Goal: Information Seeking & Learning: Learn about a topic

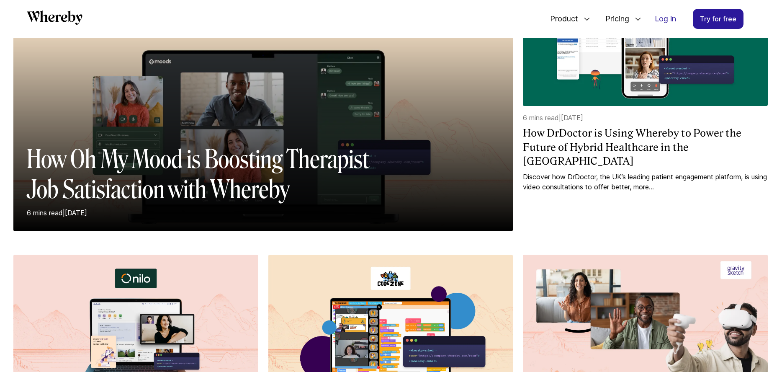
scroll to position [112, 0]
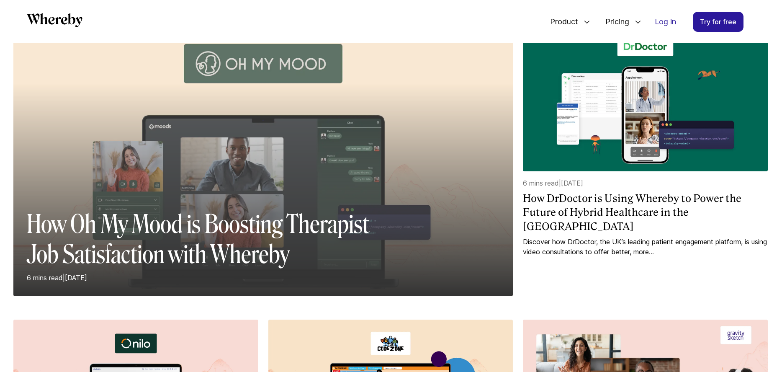
click at [287, 167] on div at bounding box center [263, 189] width 500 height 213
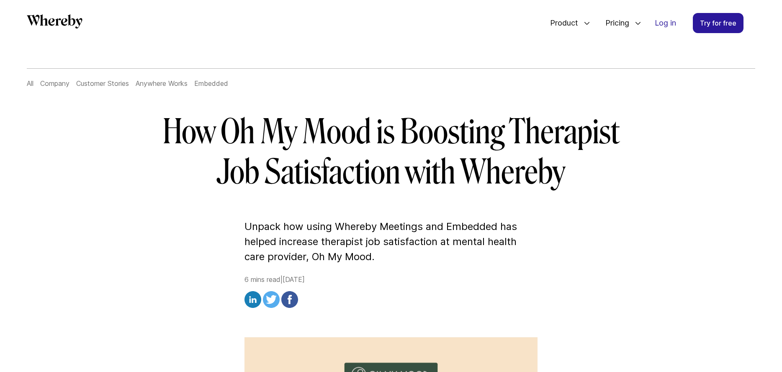
scroll to position [44, 0]
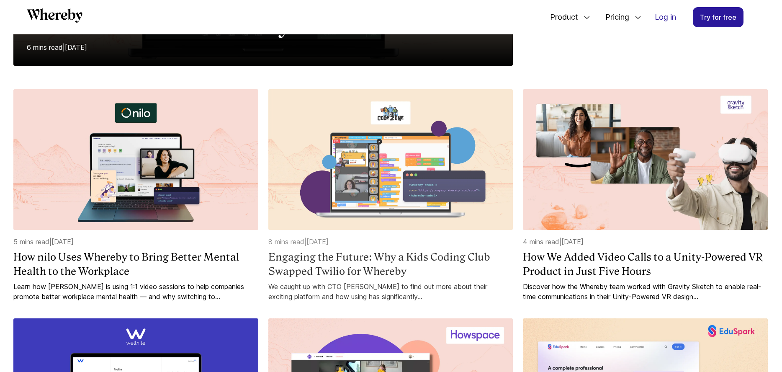
scroll to position [332, 0]
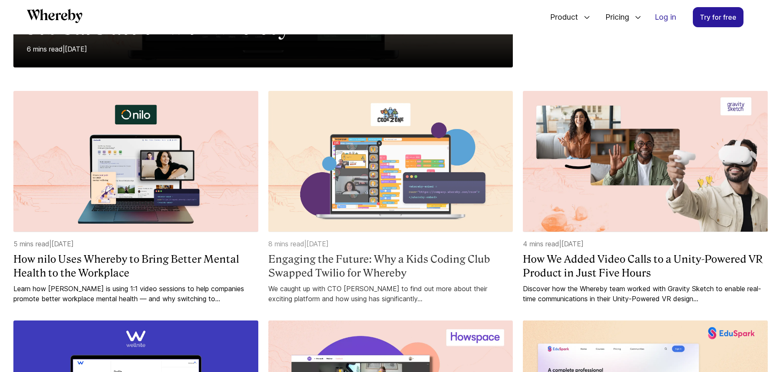
click at [403, 162] on img at bounding box center [390, 161] width 245 height 141
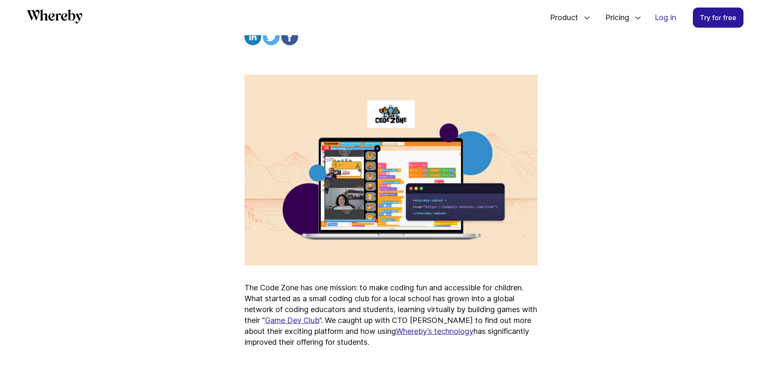
scroll to position [311, 0]
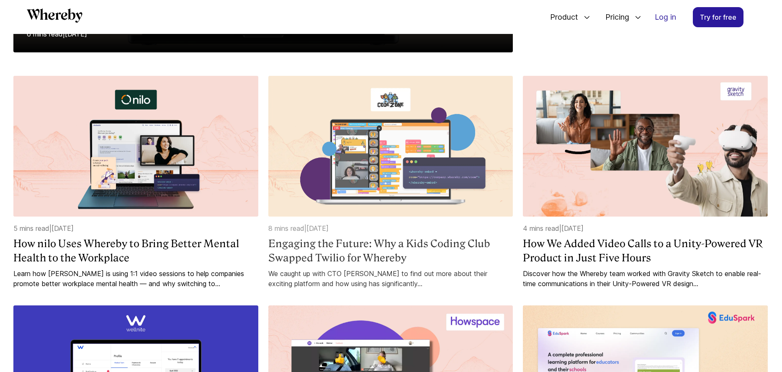
scroll to position [348, 0]
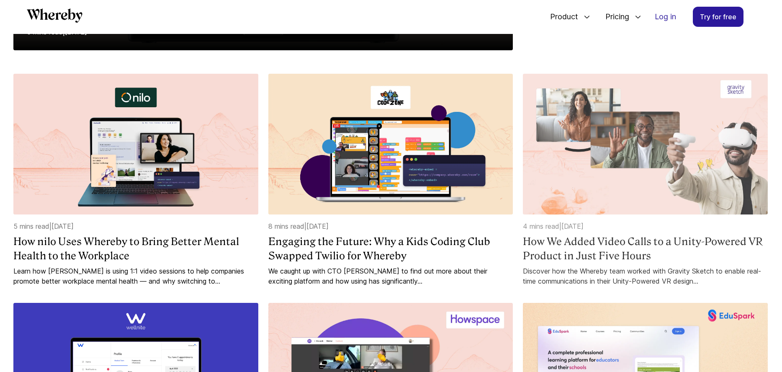
click at [633, 137] on img at bounding box center [645, 144] width 245 height 141
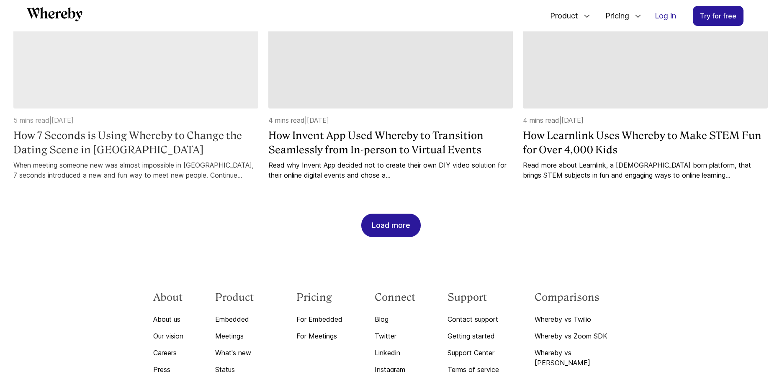
scroll to position [924, 0]
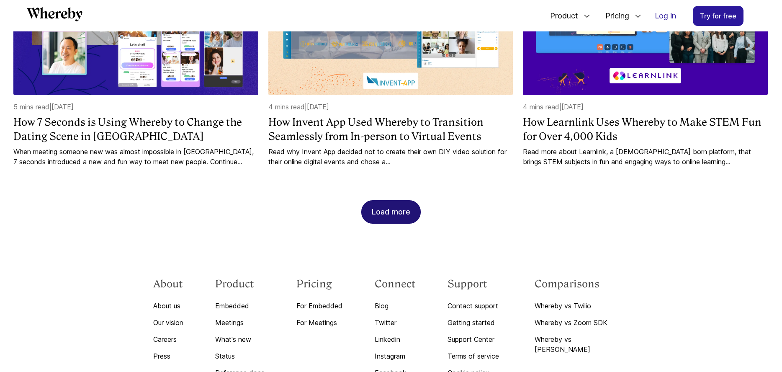
click at [383, 216] on div "Load more" at bounding box center [391, 212] width 39 height 23
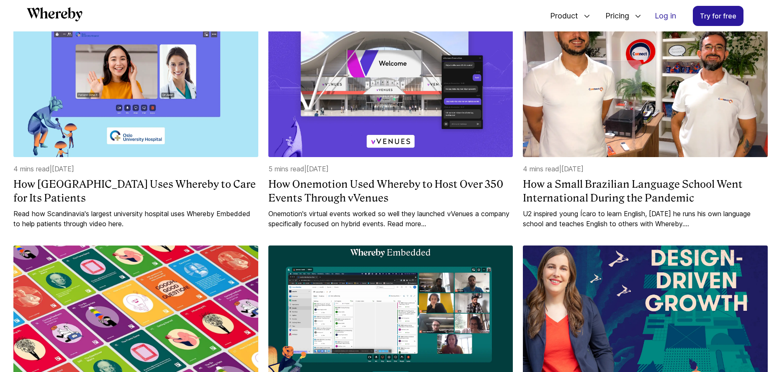
scroll to position [1097, 0]
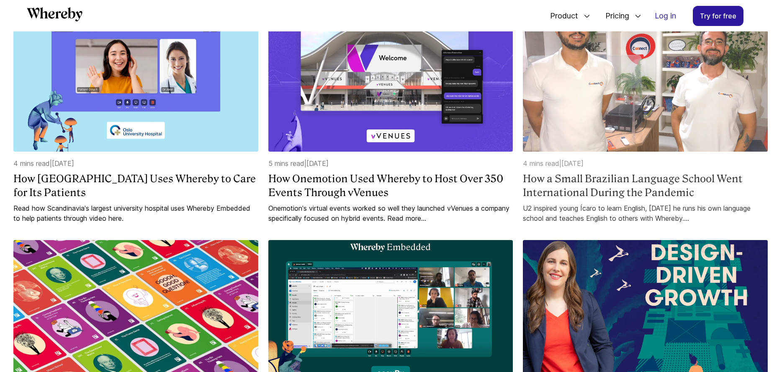
click at [618, 75] on img at bounding box center [645, 80] width 245 height 141
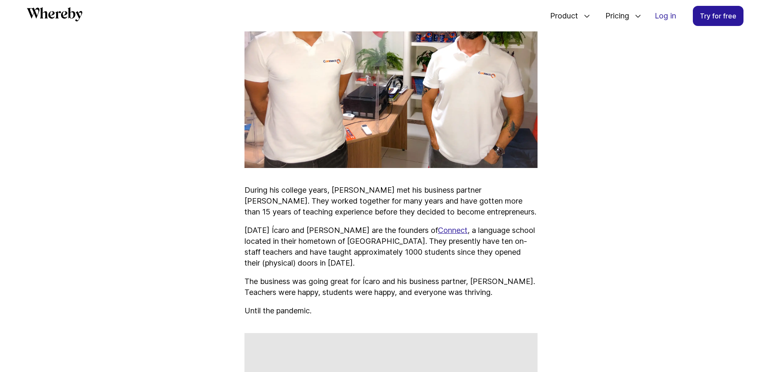
scroll to position [531, 0]
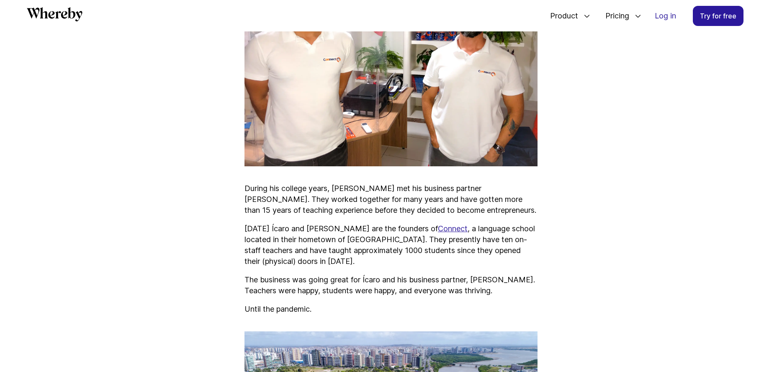
click at [438, 224] on u "Connect" at bounding box center [453, 228] width 30 height 9
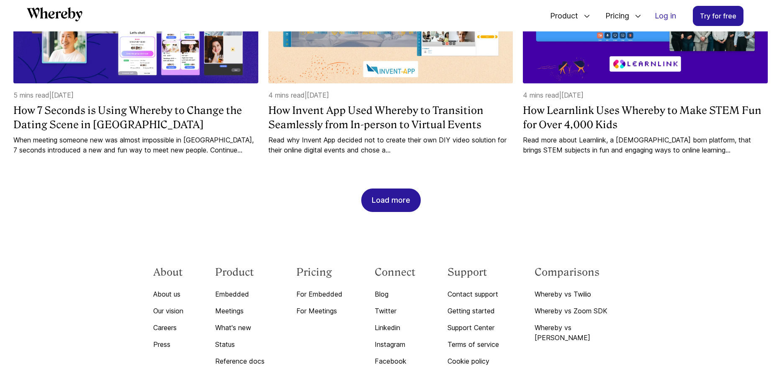
scroll to position [949, 0]
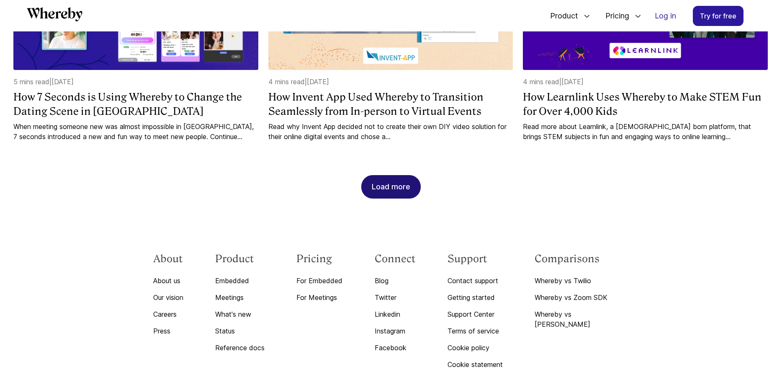
click at [395, 186] on div "Load more" at bounding box center [391, 186] width 39 height 23
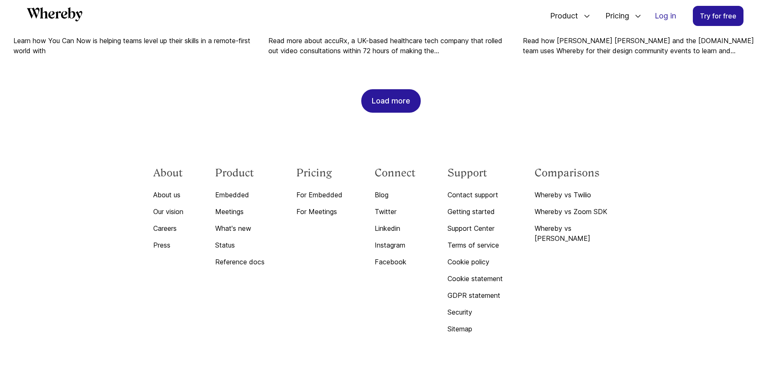
scroll to position [1500, 0]
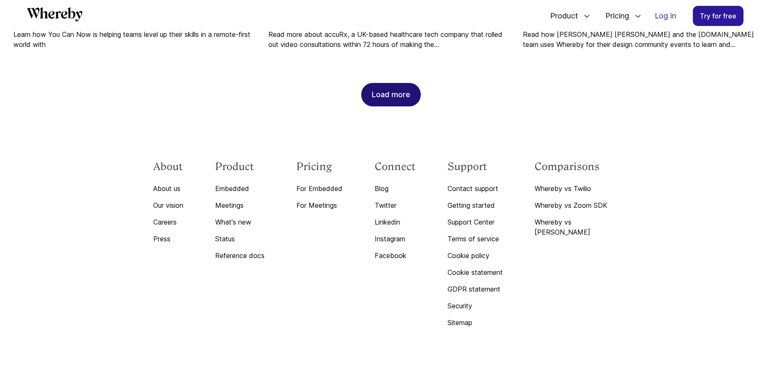
click at [396, 95] on div "Load more" at bounding box center [391, 94] width 39 height 23
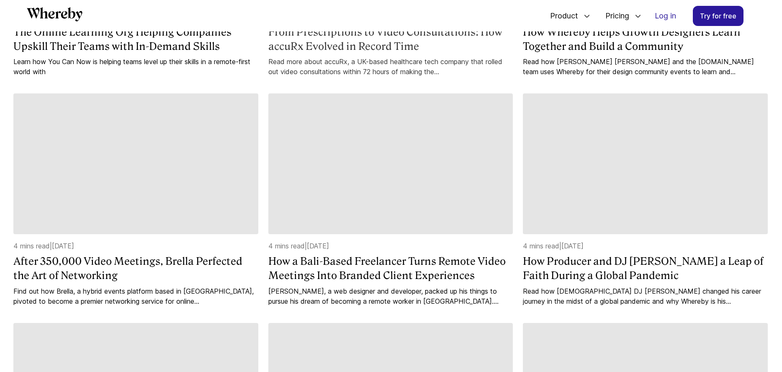
scroll to position [1473, 0]
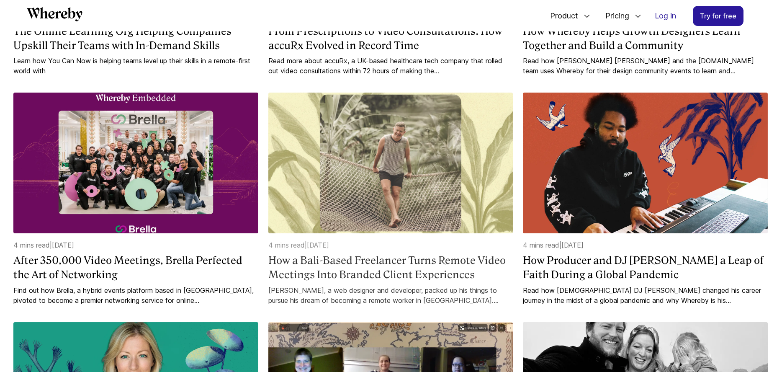
click at [347, 221] on img at bounding box center [390, 163] width 245 height 141
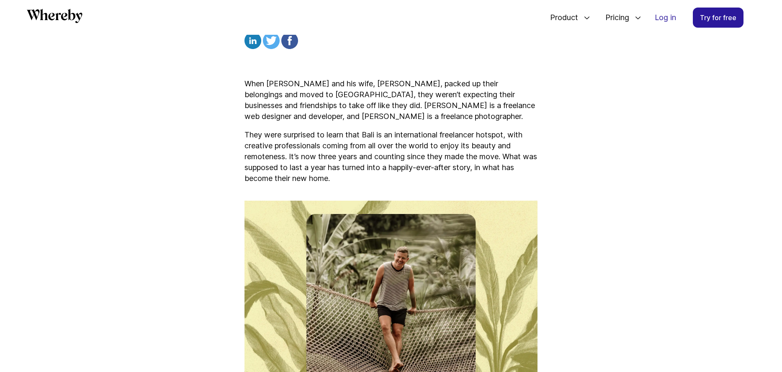
scroll to position [323, 0]
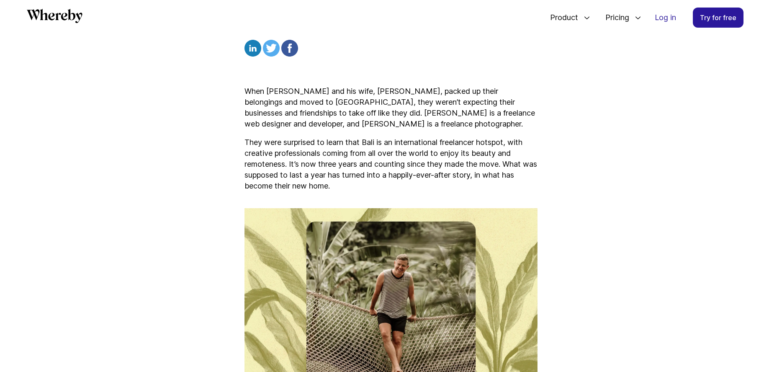
scroll to position [1070, 0]
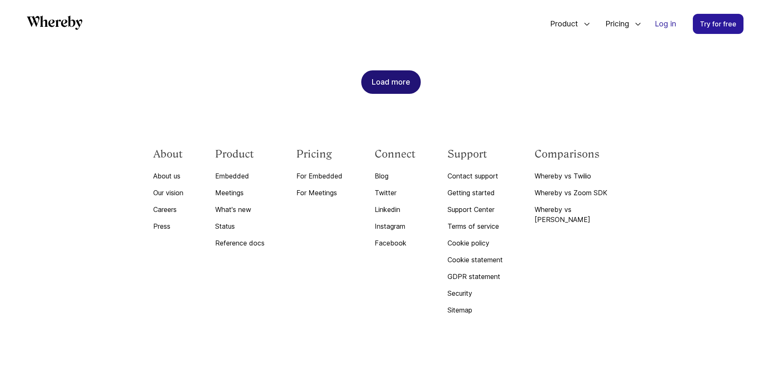
click at [386, 83] on div "Load more" at bounding box center [391, 82] width 39 height 23
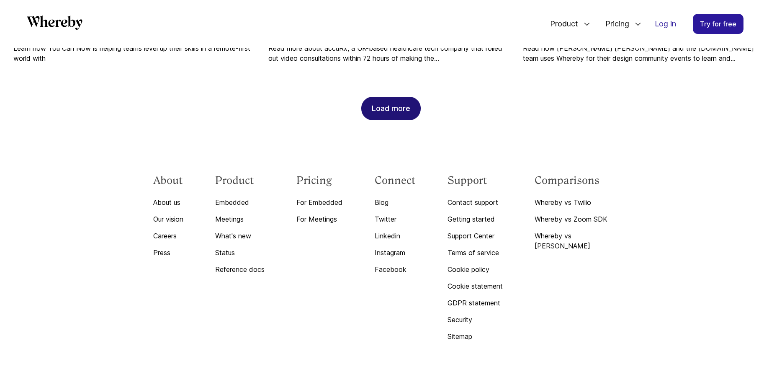
scroll to position [1528, 0]
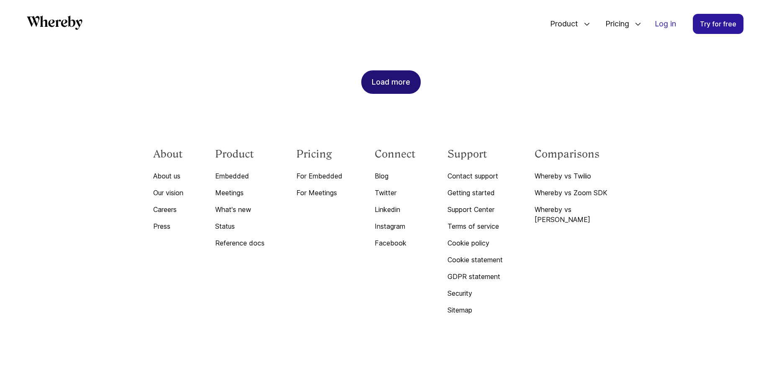
click at [387, 93] on div "Load more" at bounding box center [391, 82] width 39 height 23
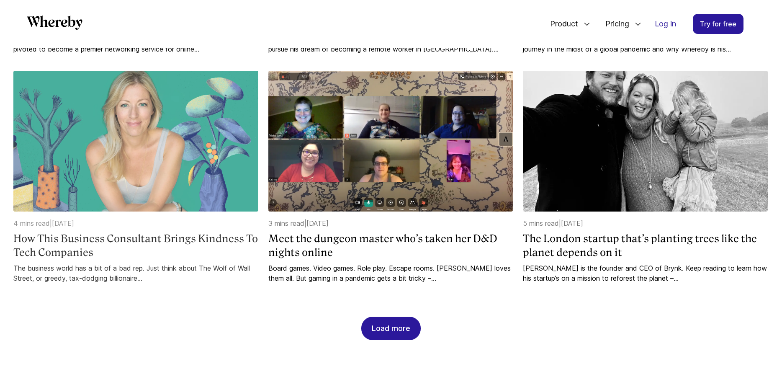
scroll to position [1743, 0]
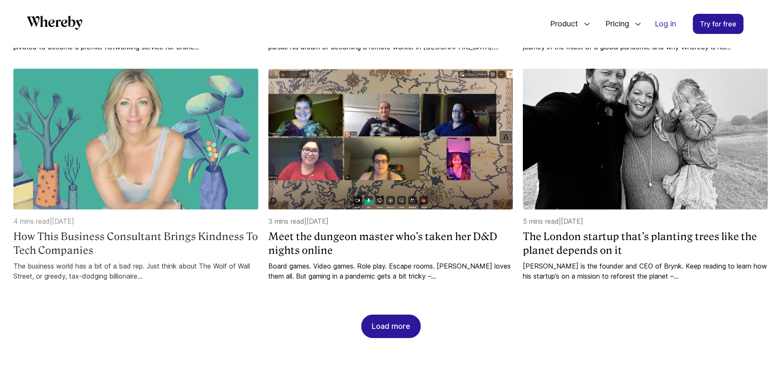
click at [132, 187] on img at bounding box center [135, 139] width 245 height 141
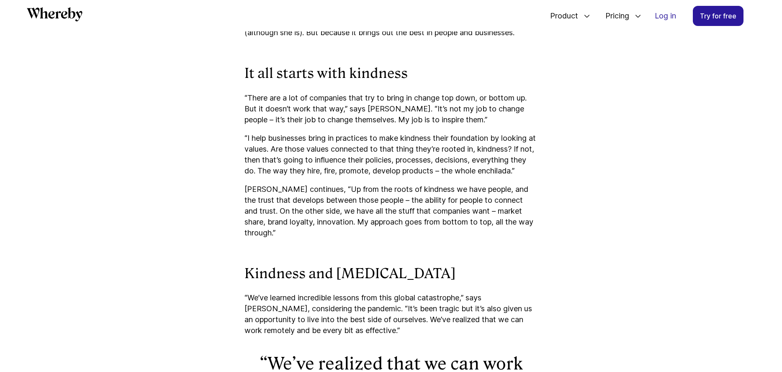
scroll to position [633, 0]
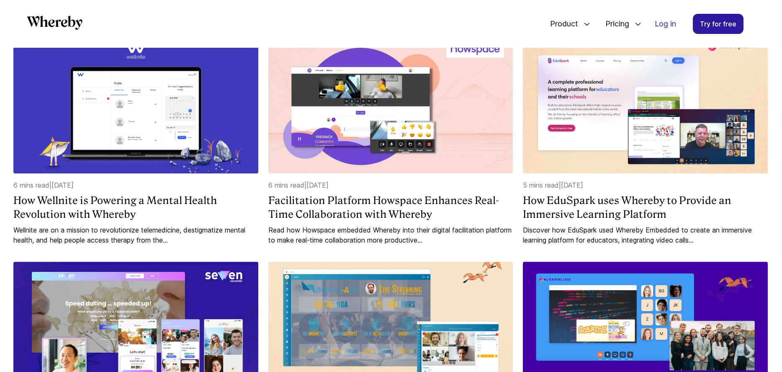
scroll to position [1070, 0]
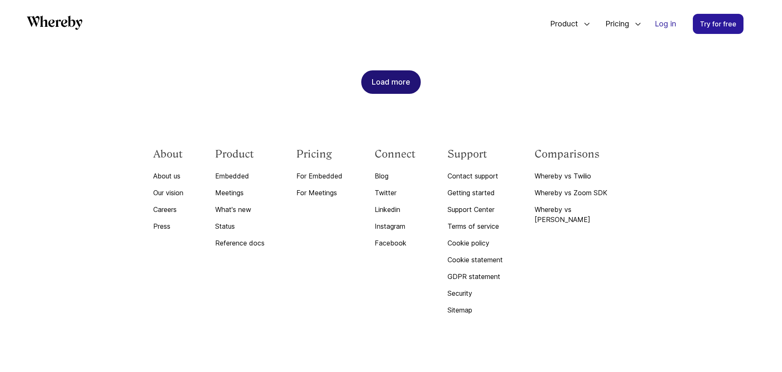
click at [397, 80] on div "Load more" at bounding box center [391, 82] width 39 height 23
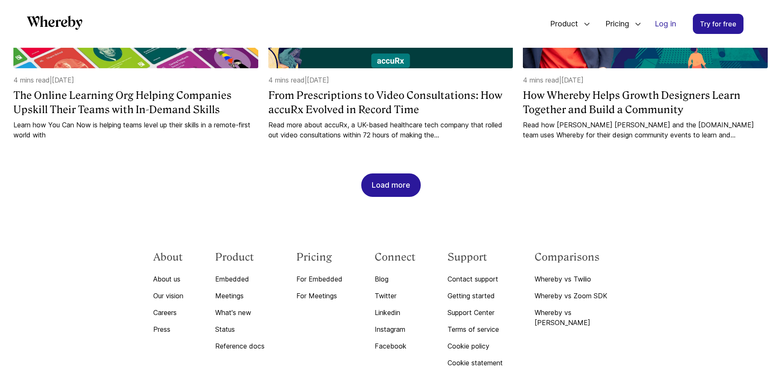
scroll to position [1433, 0]
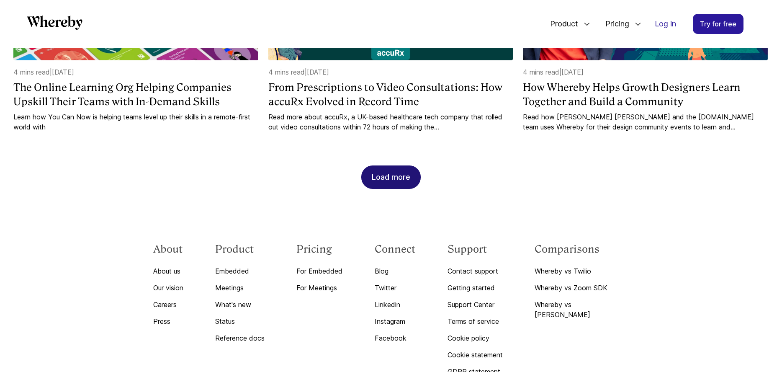
click at [384, 180] on div "Load more" at bounding box center [391, 177] width 39 height 23
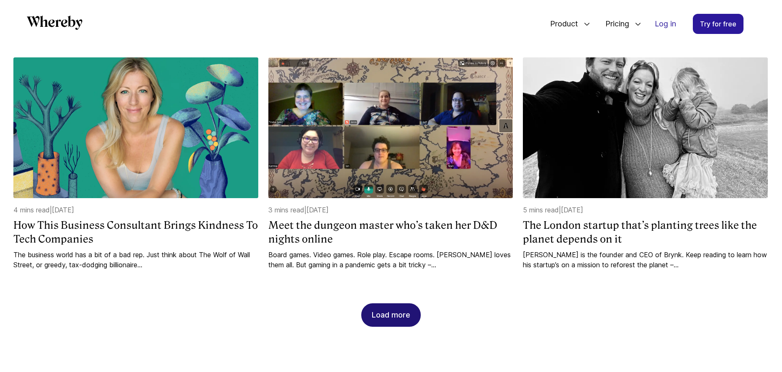
scroll to position [1775, 0]
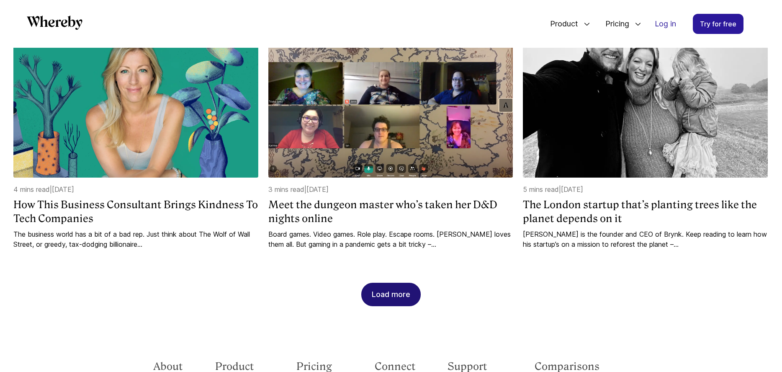
click at [395, 296] on div "Load more" at bounding box center [391, 294] width 39 height 23
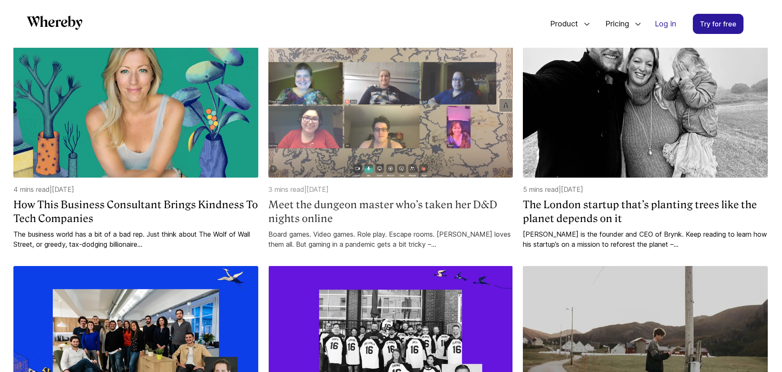
click at [397, 117] on img at bounding box center [390, 107] width 245 height 141
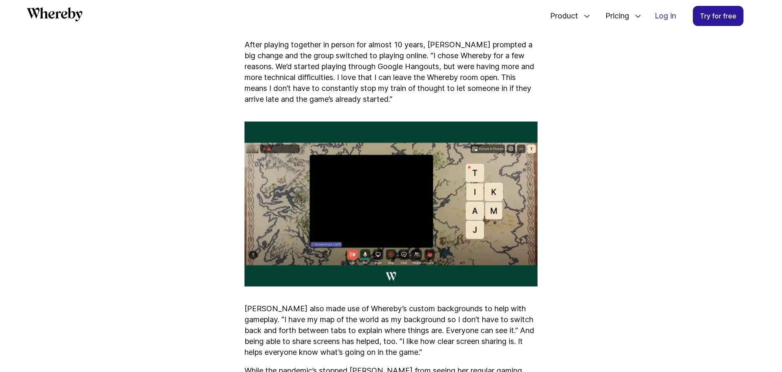
scroll to position [689, 0]
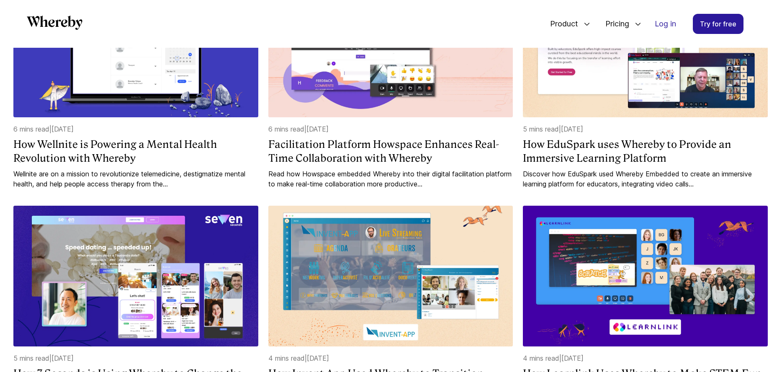
scroll to position [1070, 0]
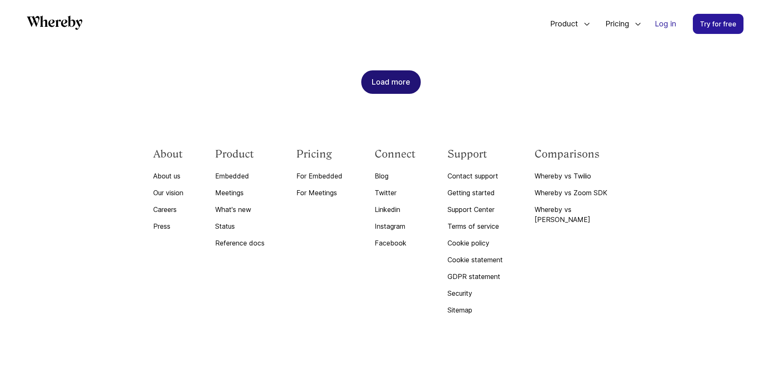
click at [387, 85] on div "Load more" at bounding box center [391, 82] width 39 height 23
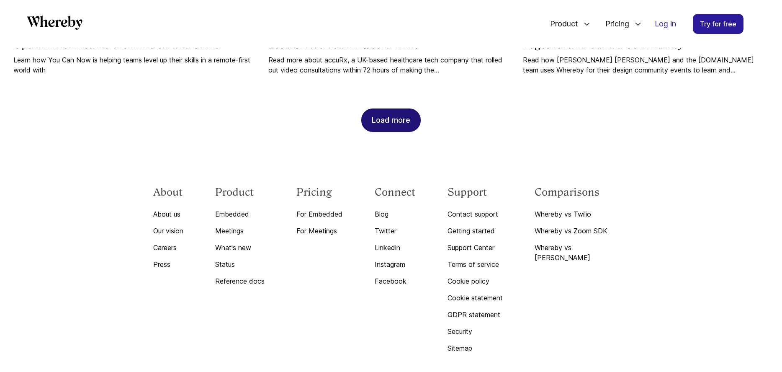
scroll to position [1492, 0]
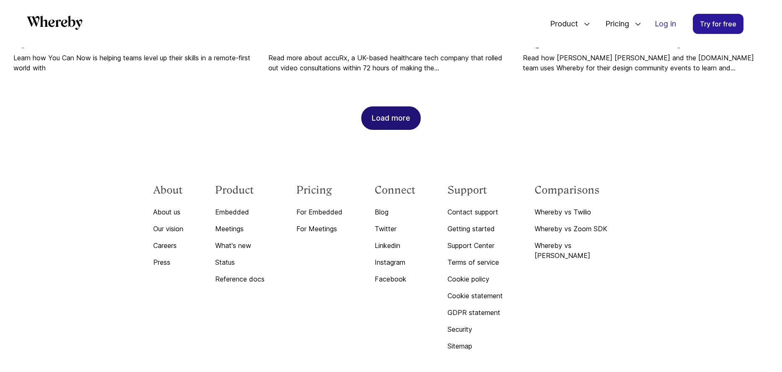
click at [413, 116] on button "Load more" at bounding box center [390, 117] width 59 height 23
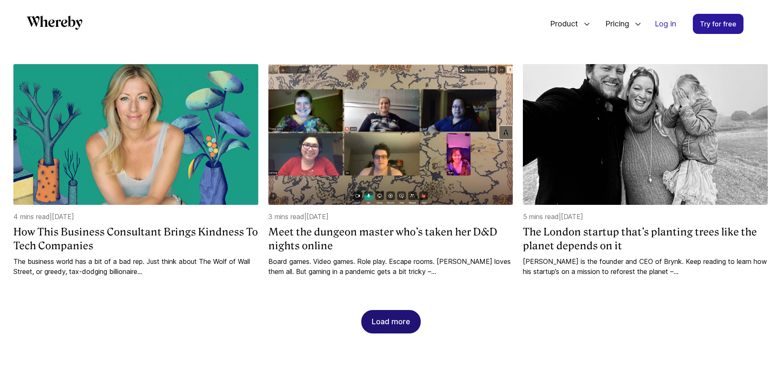
scroll to position [1749, 0]
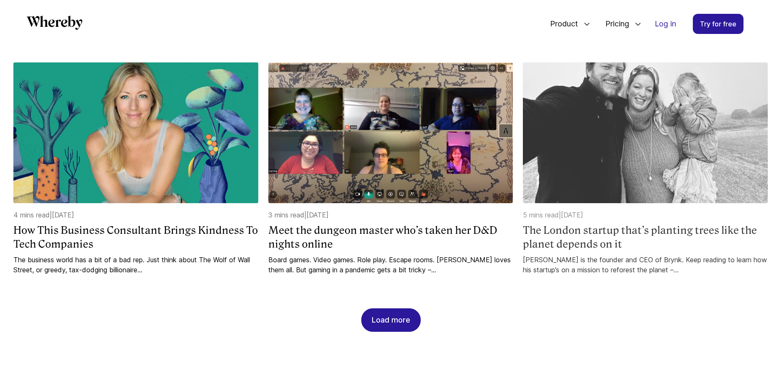
click at [673, 143] on img at bounding box center [645, 132] width 245 height 141
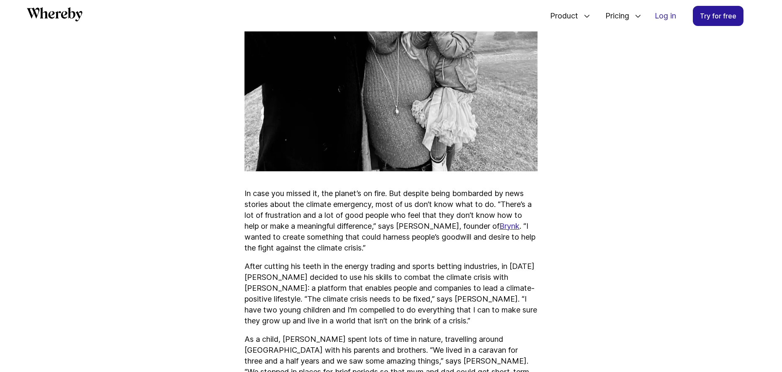
scroll to position [424, 0]
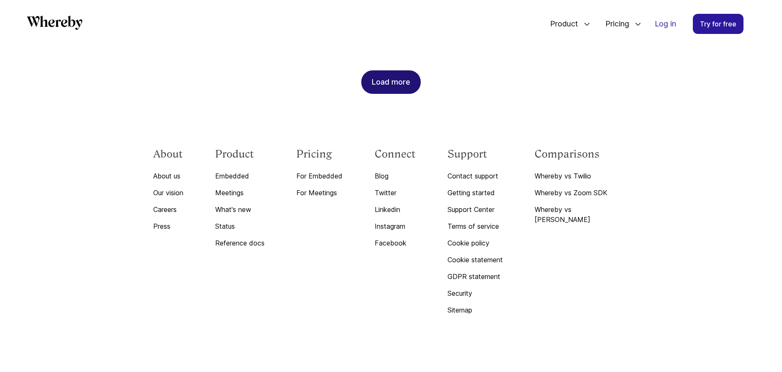
click at [402, 88] on div "Load more" at bounding box center [391, 82] width 39 height 23
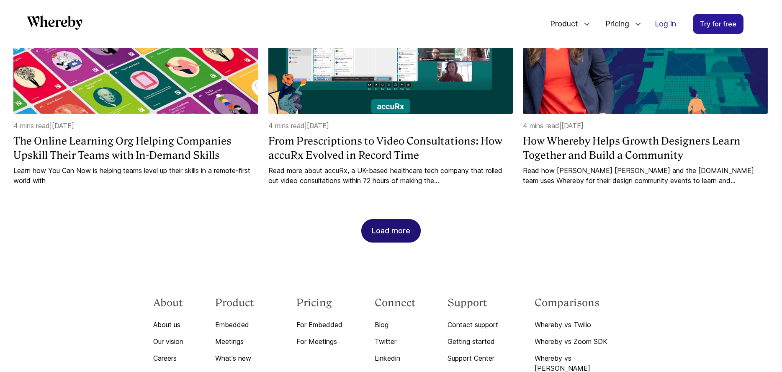
scroll to position [1407, 0]
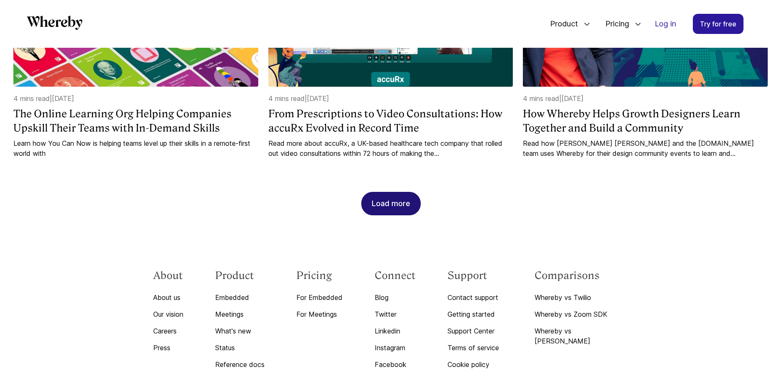
click at [398, 201] on div "Load more" at bounding box center [391, 203] width 39 height 23
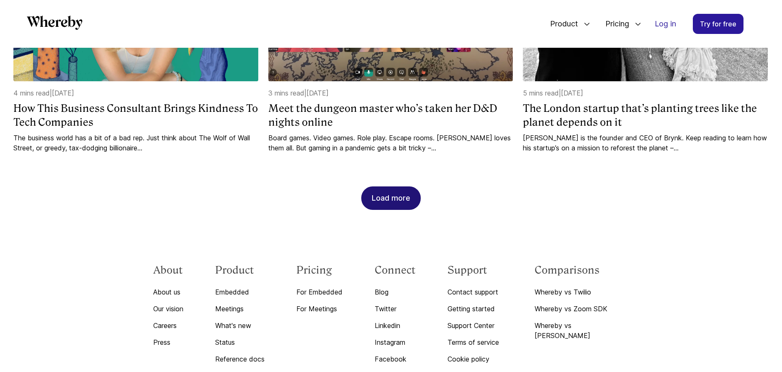
scroll to position [1928, 0]
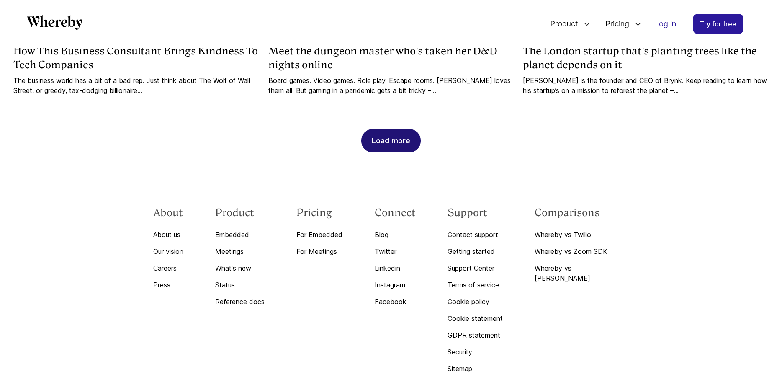
click at [389, 149] on div "Load more" at bounding box center [391, 140] width 39 height 23
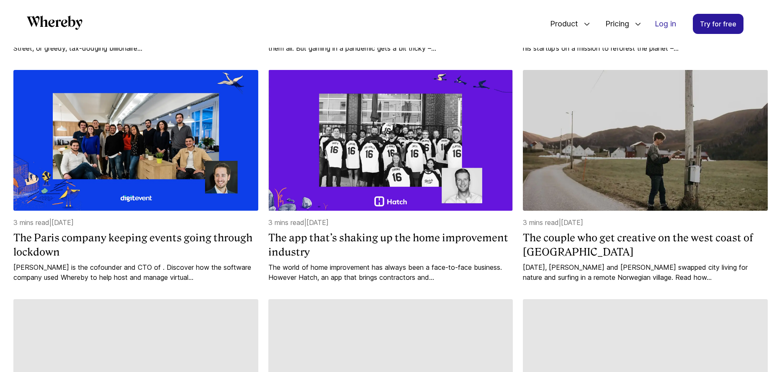
scroll to position [1978, 0]
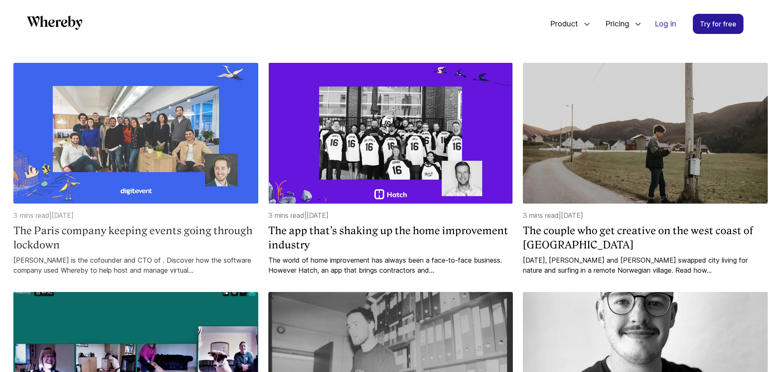
click at [177, 154] on img at bounding box center [135, 133] width 245 height 141
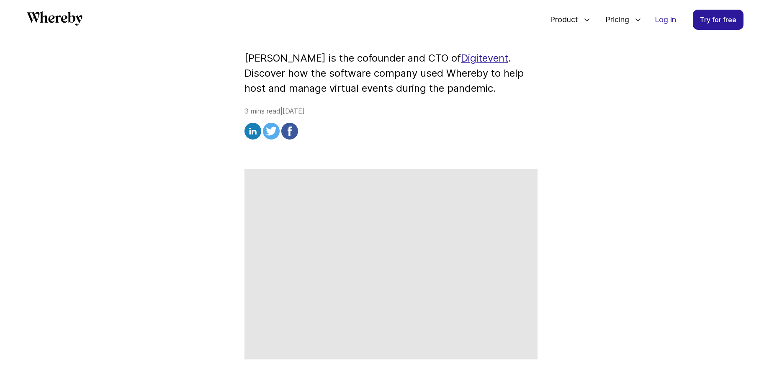
scroll to position [206, 0]
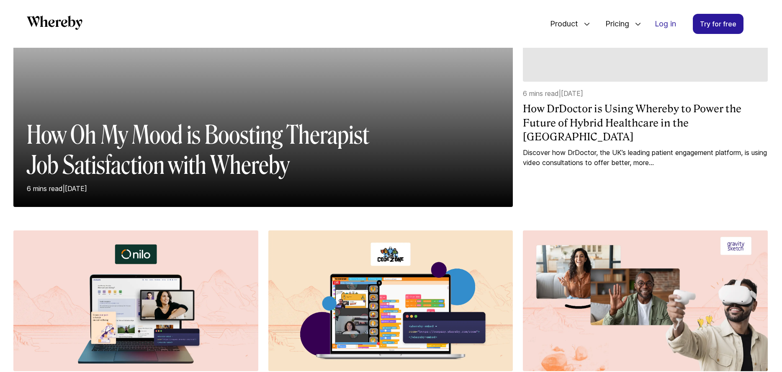
scroll to position [1070, 0]
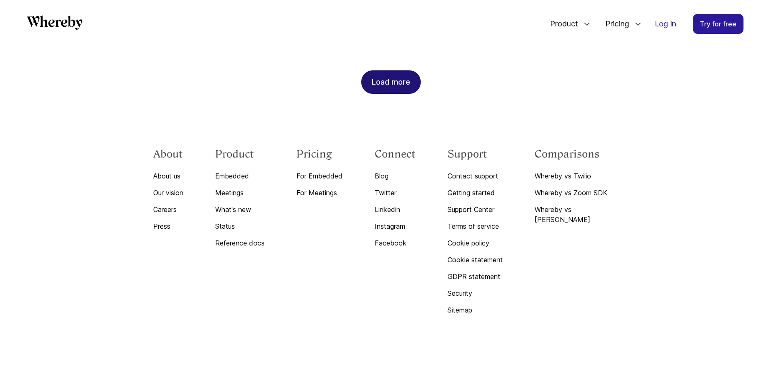
click at [392, 81] on div "Load more" at bounding box center [391, 82] width 39 height 23
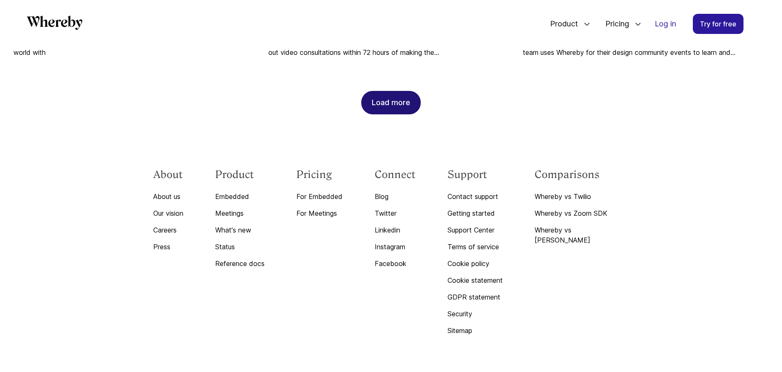
scroll to position [1509, 0]
click at [392, 108] on div "Load more" at bounding box center [391, 101] width 39 height 23
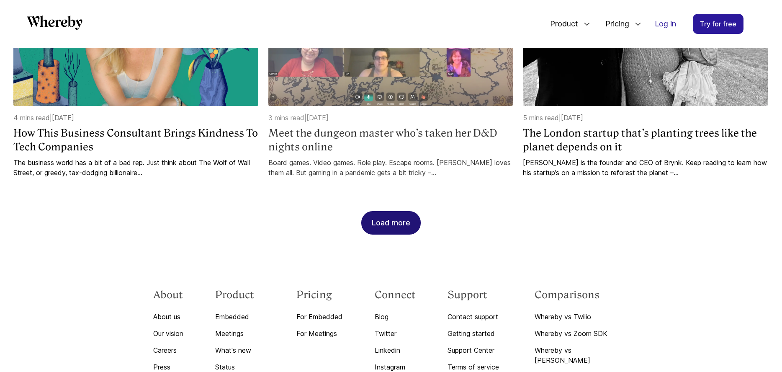
scroll to position [1850, 0]
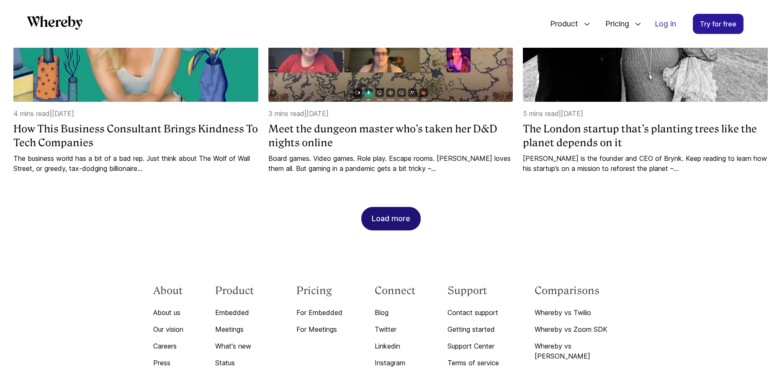
click at [409, 214] on div "Load more" at bounding box center [391, 218] width 39 height 23
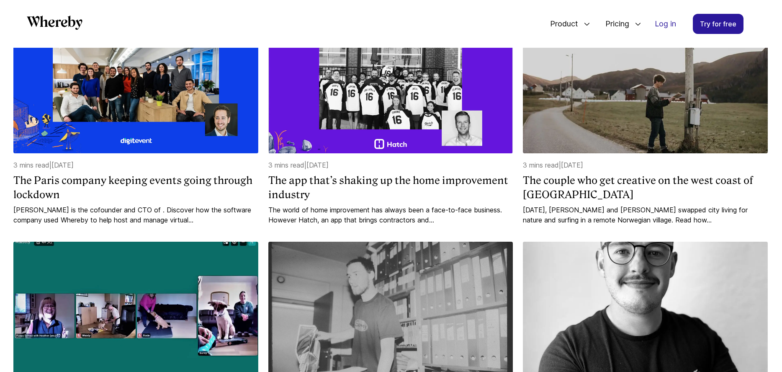
scroll to position [2031, 0]
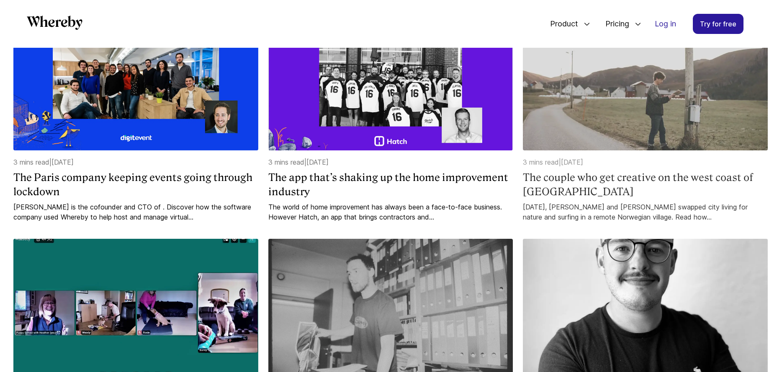
click at [570, 121] on img at bounding box center [645, 80] width 245 height 141
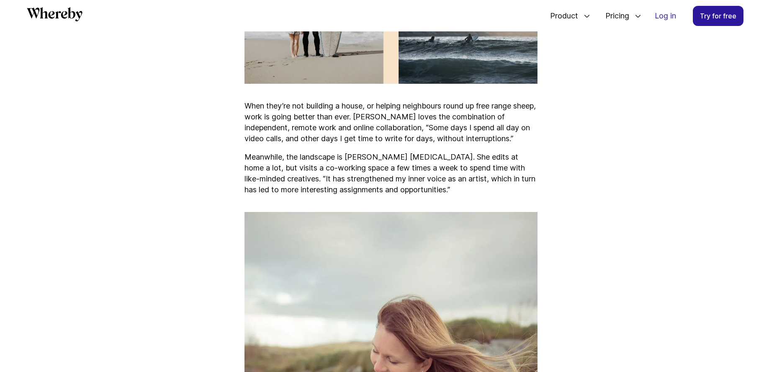
scroll to position [918, 0]
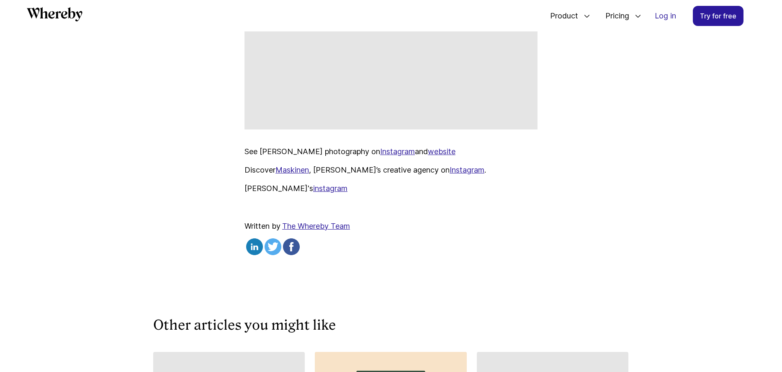
scroll to position [3116, 0]
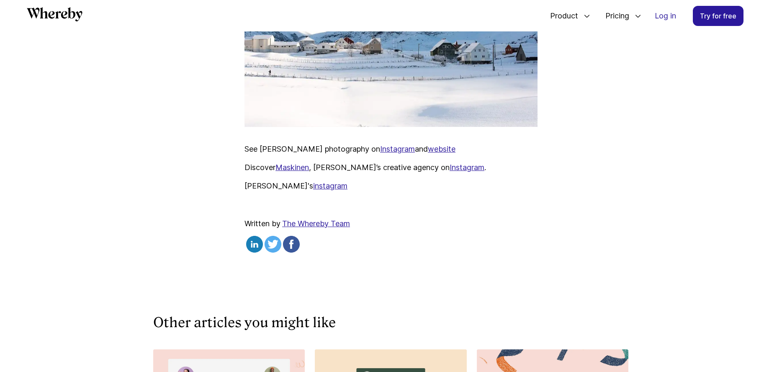
click at [296, 163] on link "Maskinen" at bounding box center [292, 167] width 33 height 9
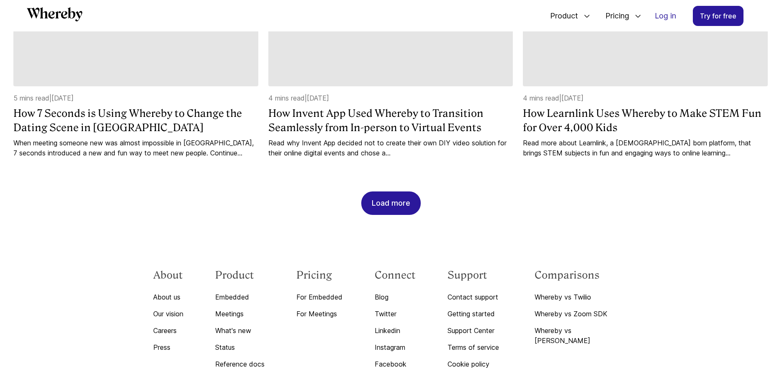
scroll to position [946, 0]
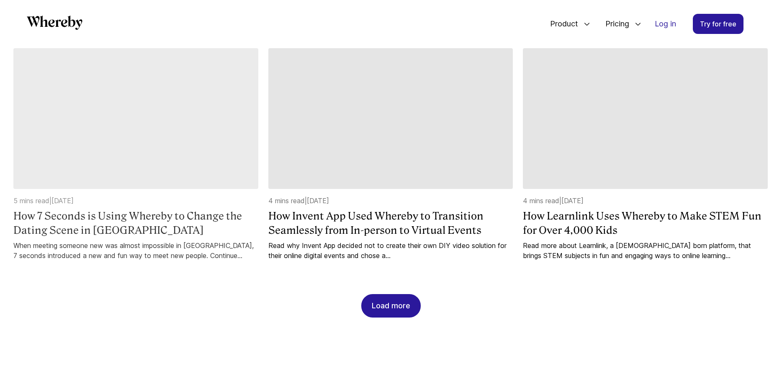
scroll to position [860, 0]
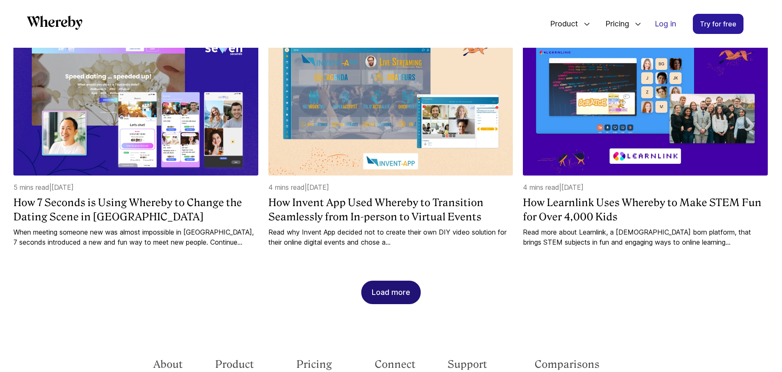
click at [385, 292] on div "Load more" at bounding box center [391, 292] width 39 height 23
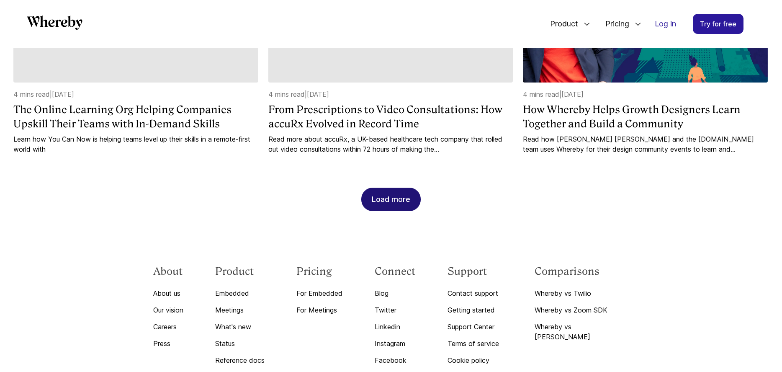
scroll to position [1452, 0]
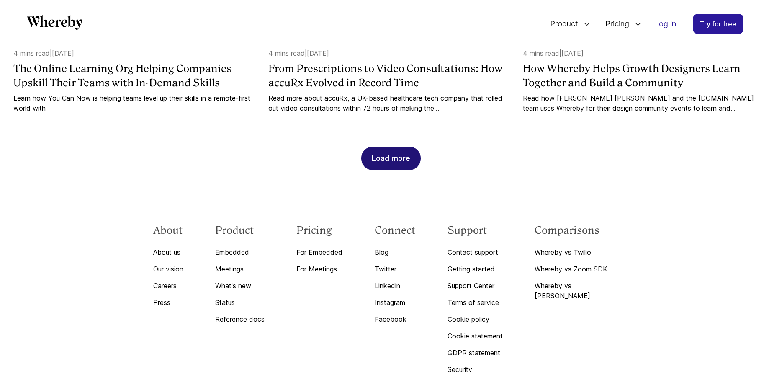
click at [403, 167] on div "Load more" at bounding box center [391, 158] width 39 height 23
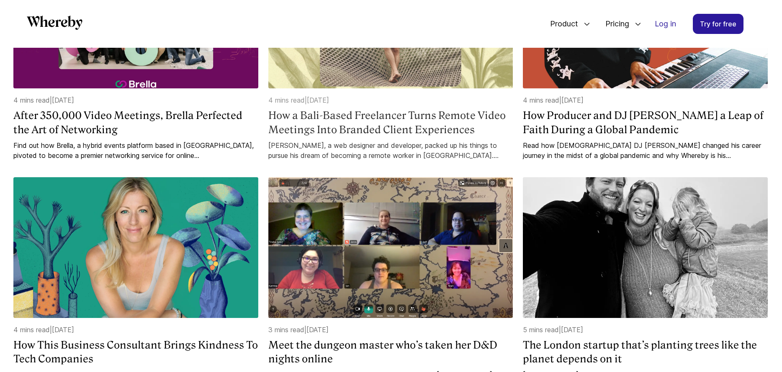
scroll to position [1702, 0]
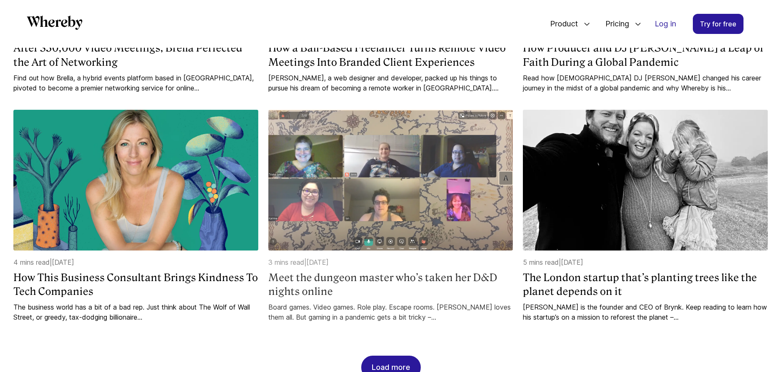
click at [414, 184] on img at bounding box center [390, 180] width 245 height 141
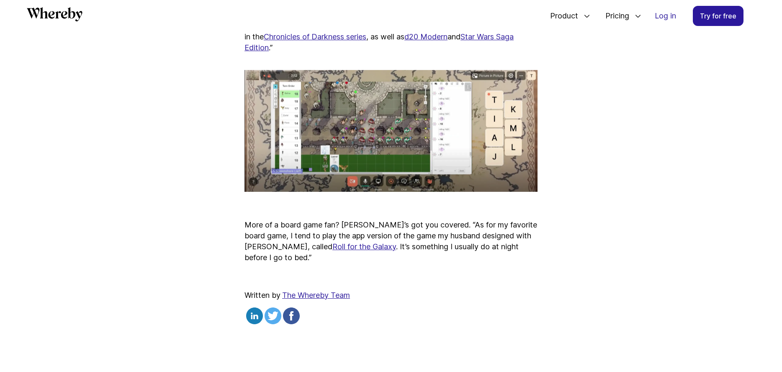
scroll to position [1477, 0]
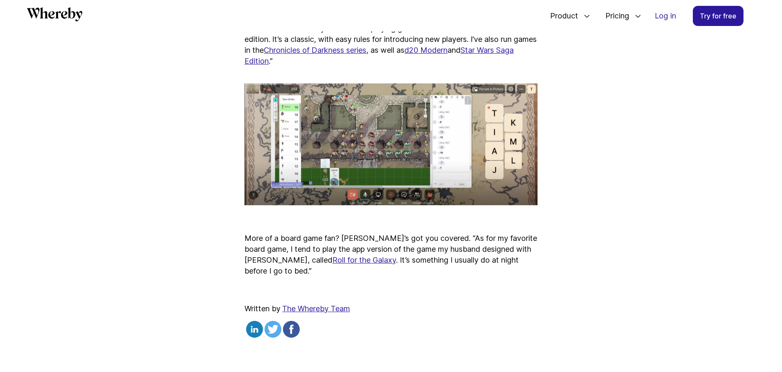
scroll to position [1070, 0]
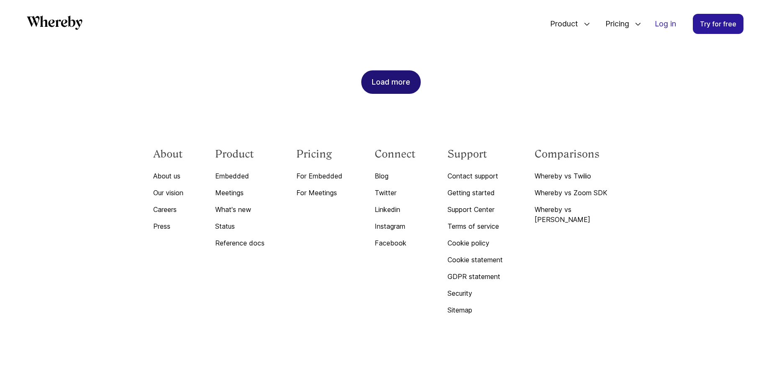
click at [379, 84] on div "Load more" at bounding box center [391, 82] width 39 height 23
click at [397, 79] on div "Load more" at bounding box center [391, 82] width 39 height 23
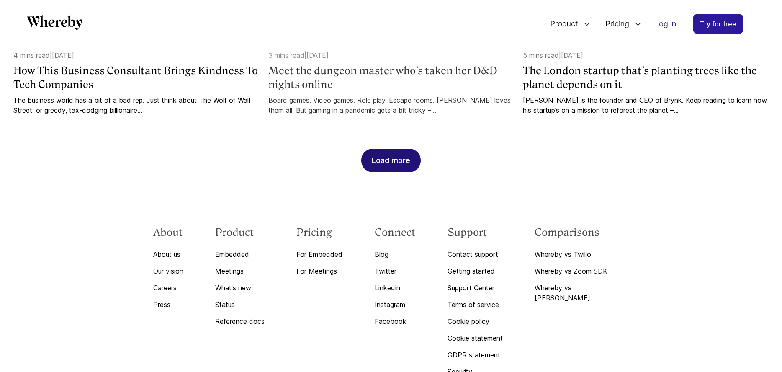
scroll to position [1912, 0]
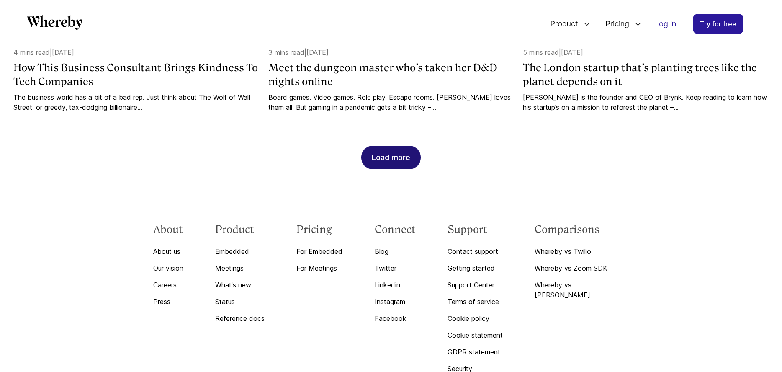
click at [407, 155] on div "Load more" at bounding box center [391, 157] width 39 height 23
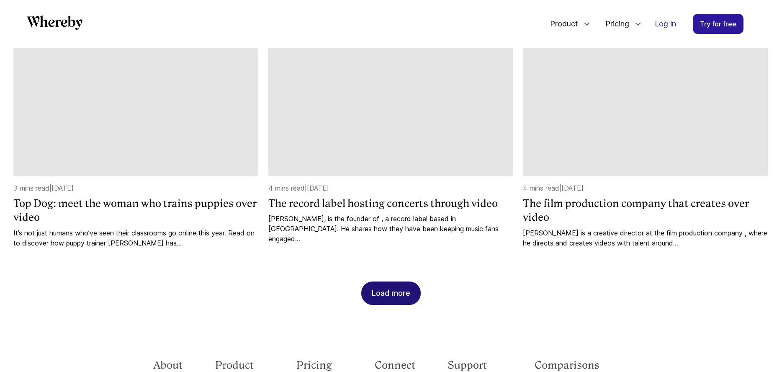
scroll to position [2266, 0]
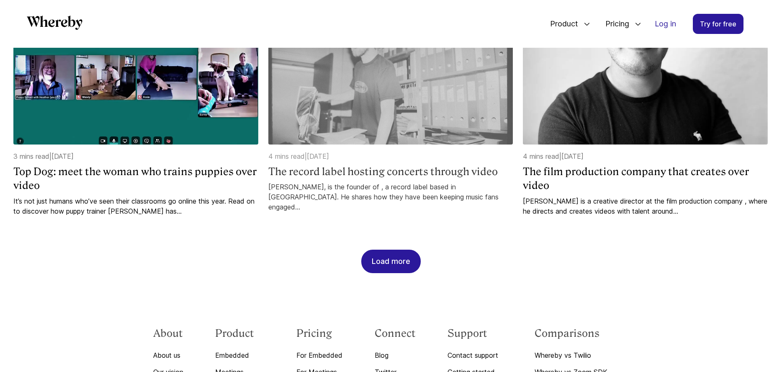
click at [348, 110] on img at bounding box center [390, 73] width 245 height 141
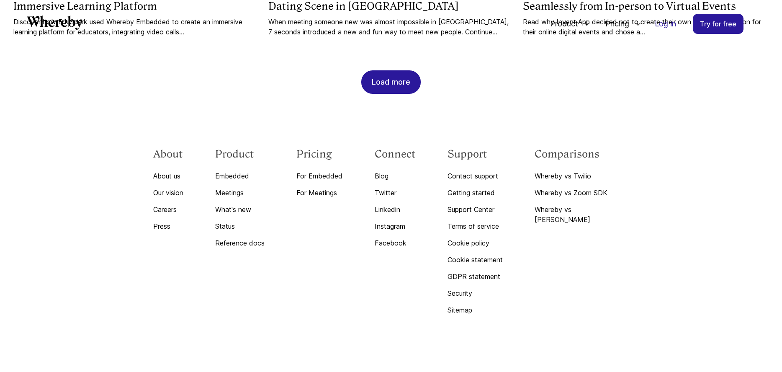
scroll to position [1070, 0]
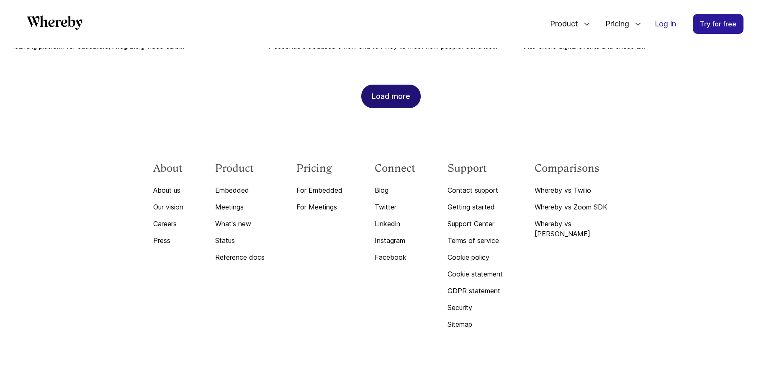
click at [379, 87] on div "Load more" at bounding box center [391, 96] width 39 height 23
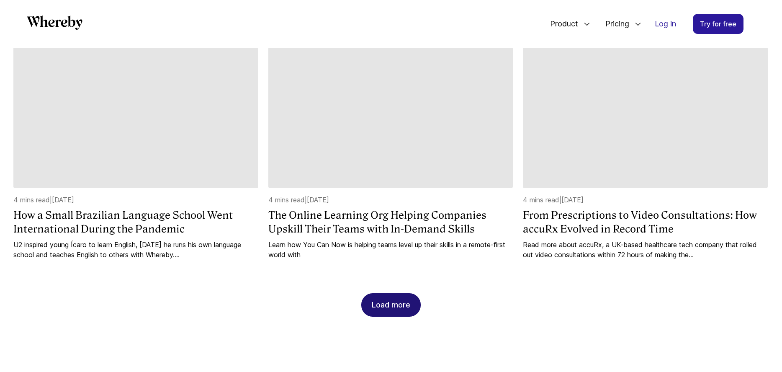
scroll to position [1362, 0]
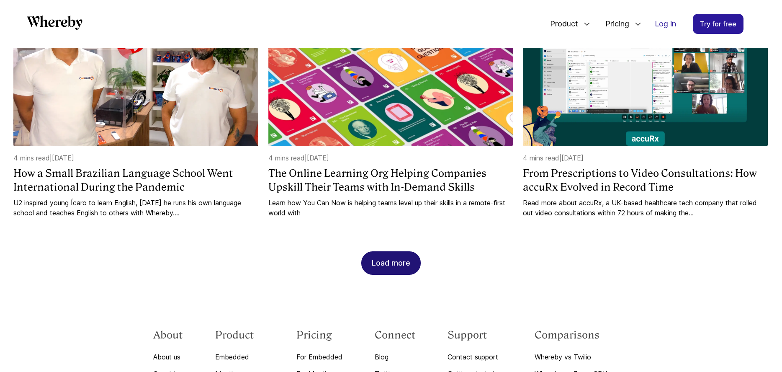
click at [402, 252] on div "Load more" at bounding box center [391, 263] width 39 height 23
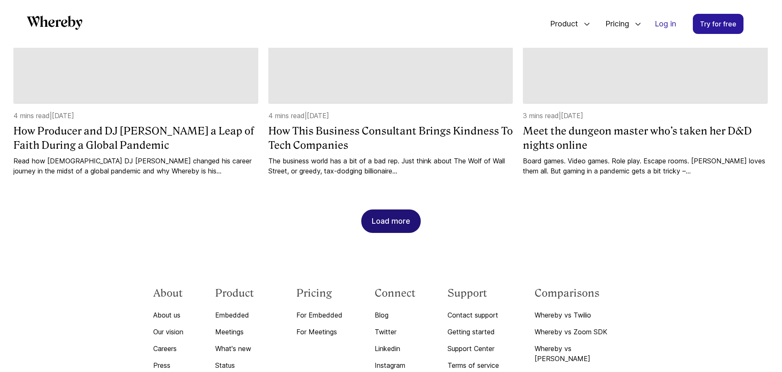
scroll to position [1902, 0]
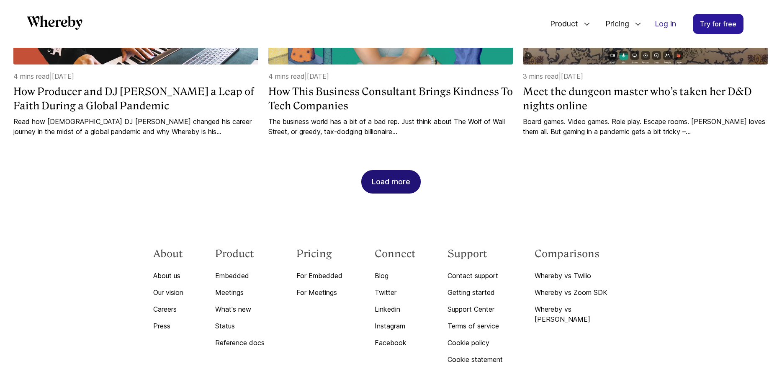
click at [403, 170] on div "Load more" at bounding box center [391, 181] width 39 height 23
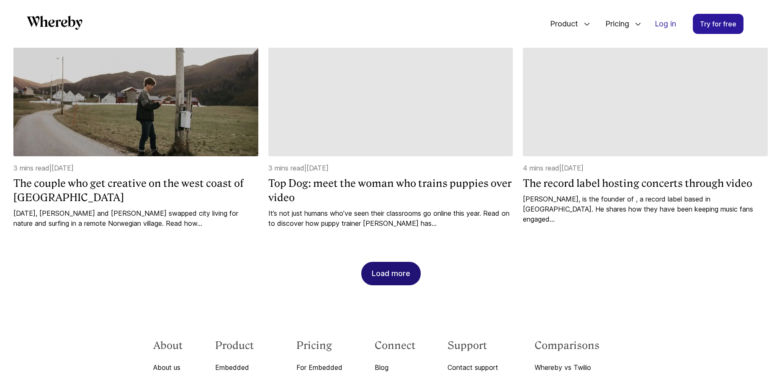
scroll to position [2270, 0]
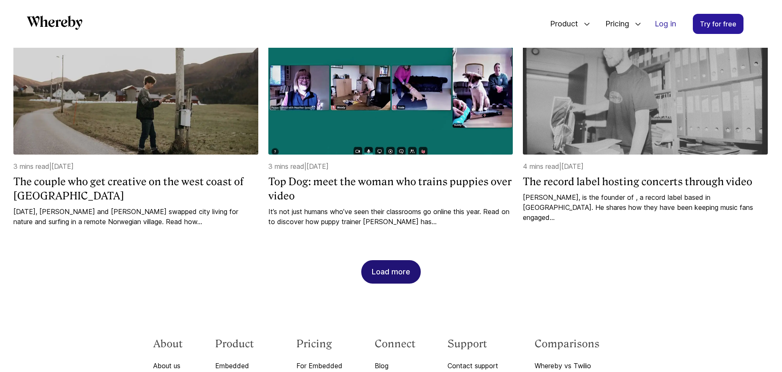
click at [395, 260] on div "Load more" at bounding box center [391, 271] width 39 height 23
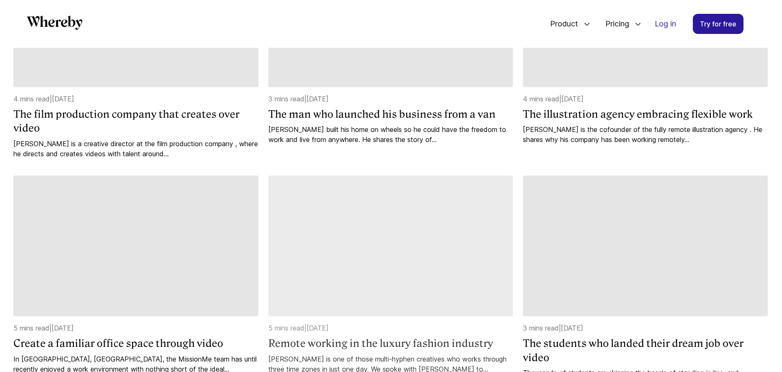
scroll to position [2568, 0]
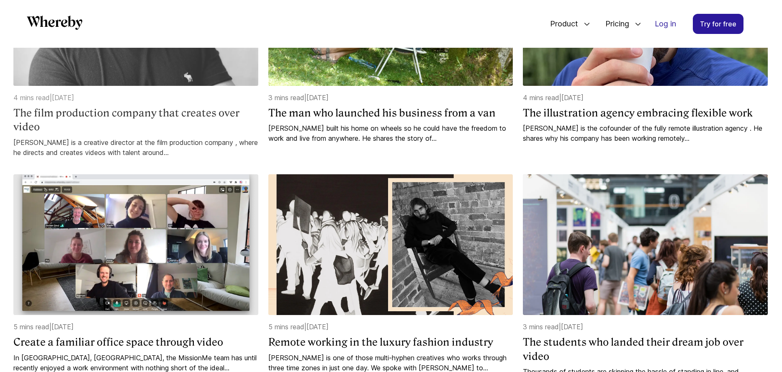
click at [156, 68] on img at bounding box center [135, 15] width 245 height 141
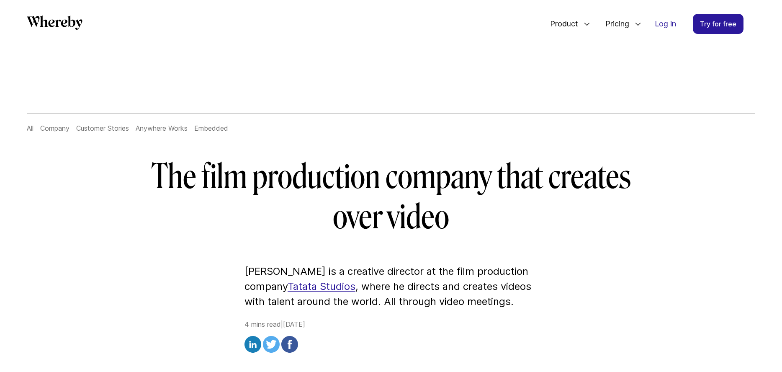
scroll to position [1070, 0]
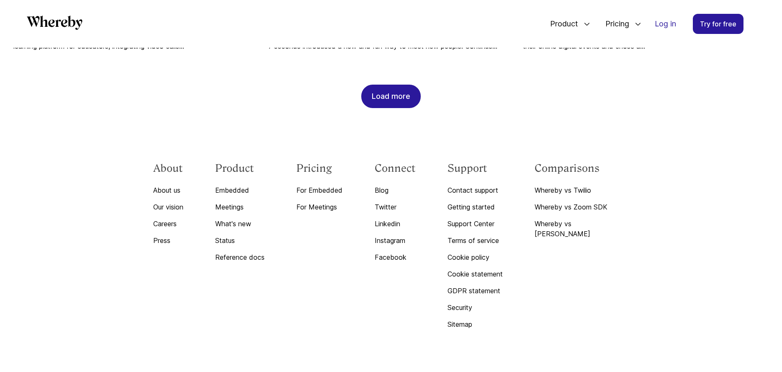
click at [170, 42] on div "Product Embedded Easily add custom video calls to your website or app Meetings …" at bounding box center [391, 24] width 782 height 48
click at [381, 41] on div "Product Embedded Easily add custom video calls to your website or app Meetings …" at bounding box center [391, 24] width 782 height 48
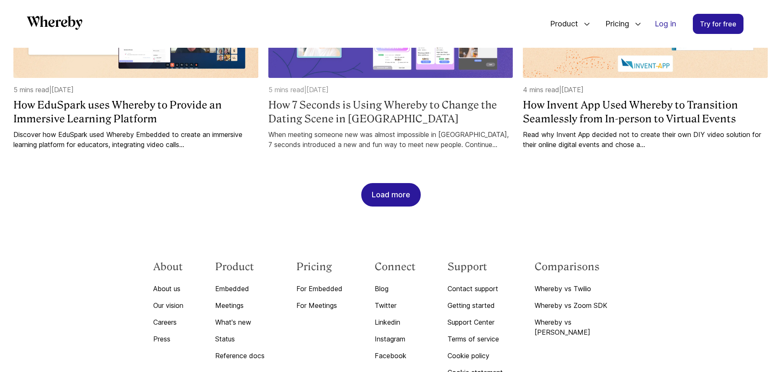
scroll to position [988, 0]
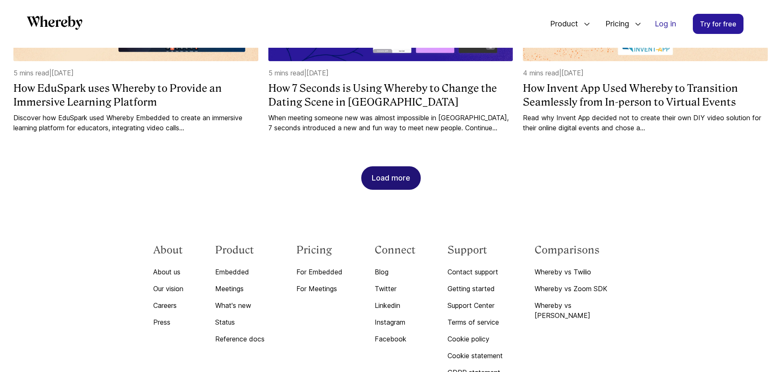
click at [396, 167] on div "Load more" at bounding box center [391, 178] width 39 height 23
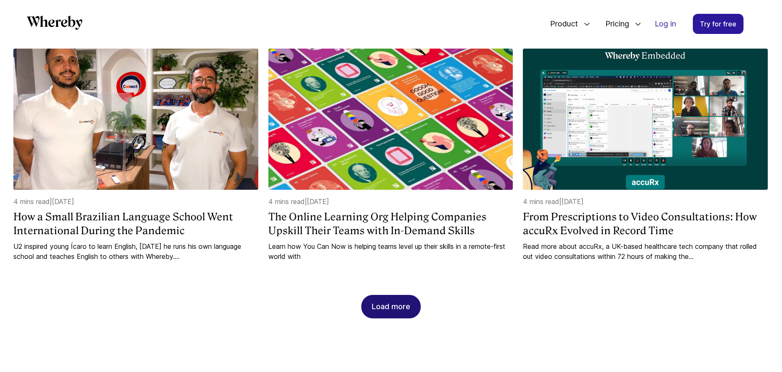
scroll to position [1323, 0]
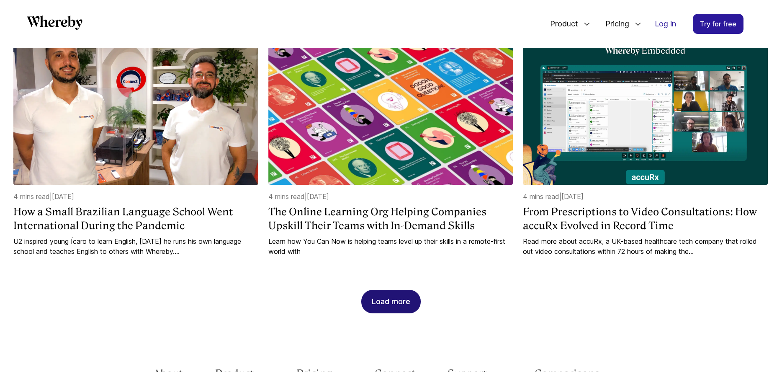
click at [392, 290] on div "Load more" at bounding box center [391, 301] width 39 height 23
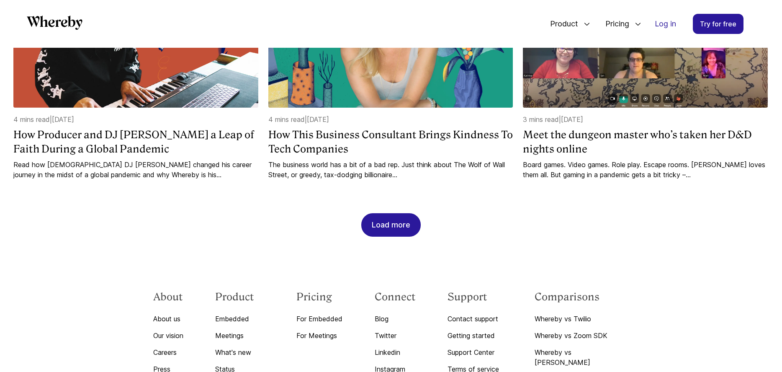
scroll to position [1873, 0]
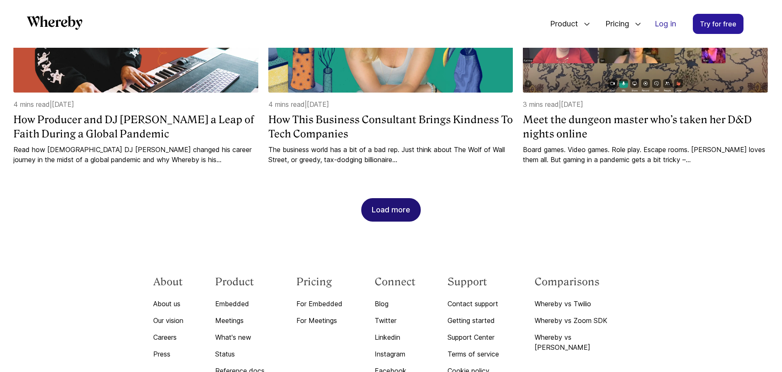
click at [402, 198] on div "Load more" at bounding box center [391, 209] width 39 height 23
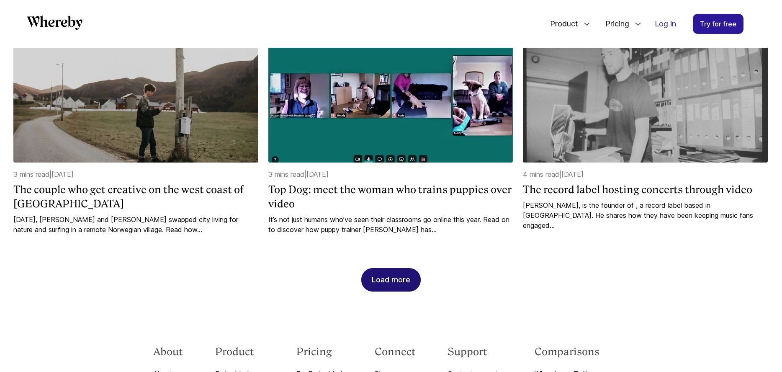
scroll to position [2281, 0]
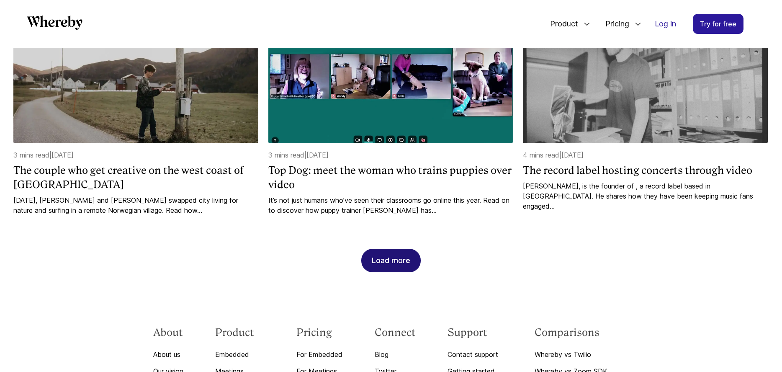
click at [397, 249] on div "Load more" at bounding box center [391, 260] width 39 height 23
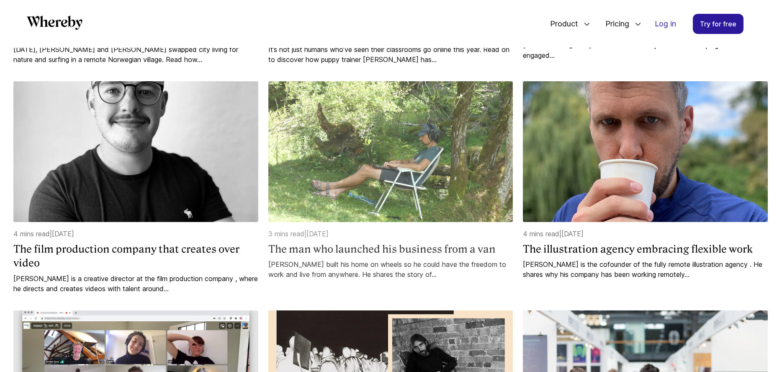
scroll to position [2444, 0]
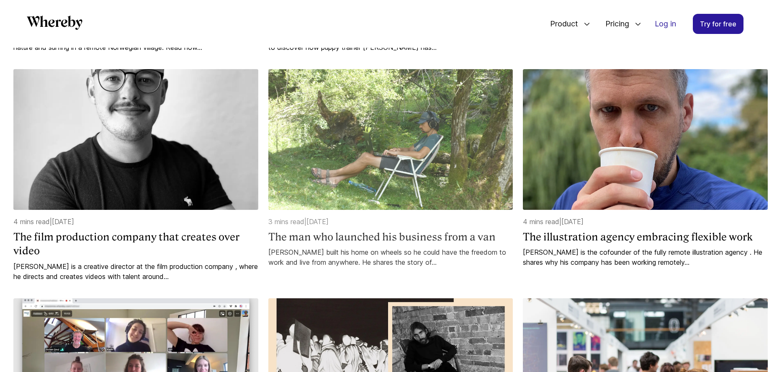
click at [402, 173] on img at bounding box center [390, 139] width 245 height 141
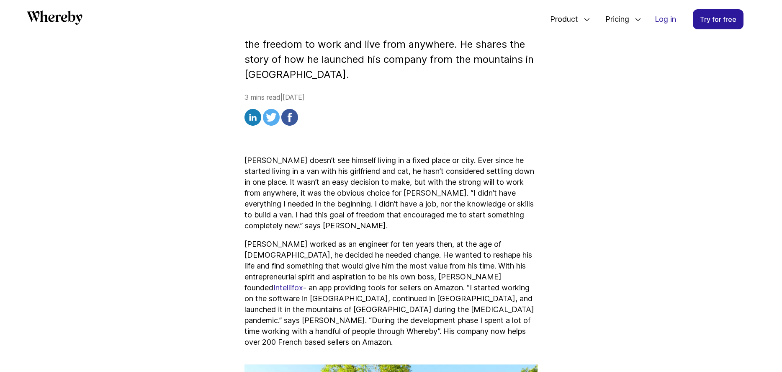
scroll to position [234, 0]
click at [303, 282] on link "Intellifox" at bounding box center [288, 286] width 30 height 9
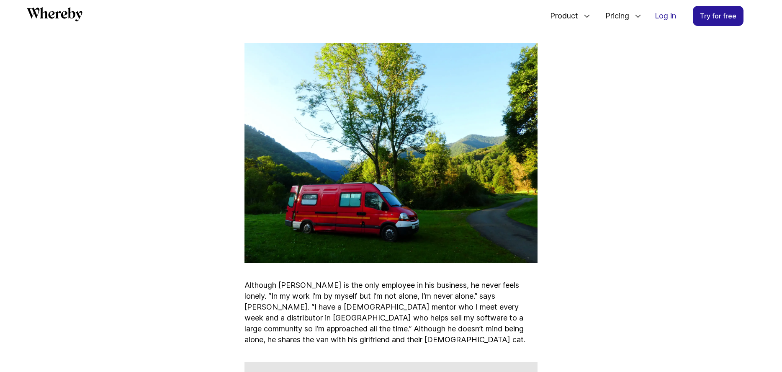
scroll to position [550, 0]
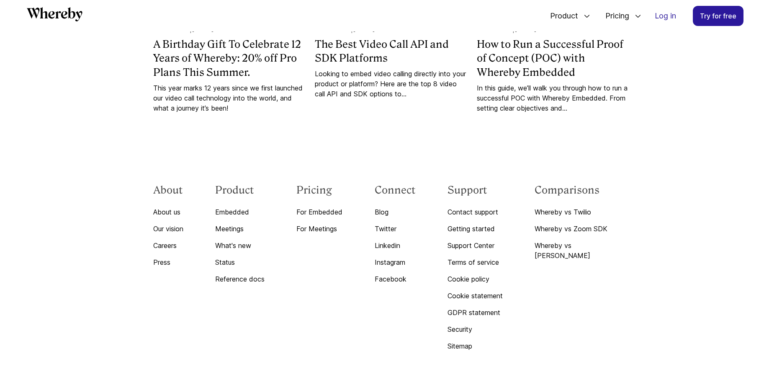
scroll to position [1070, 0]
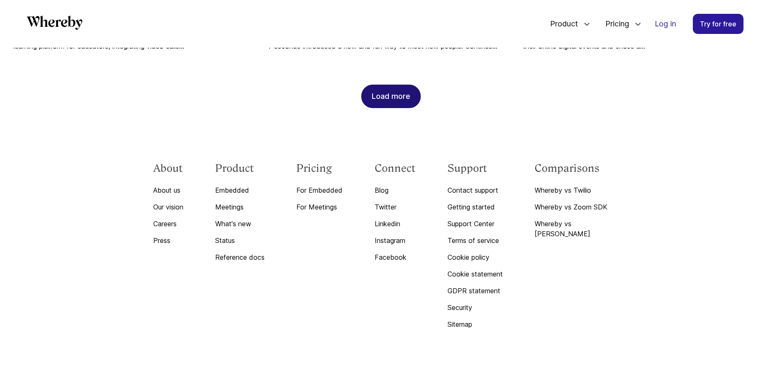
click at [381, 85] on div "Load more" at bounding box center [391, 96] width 39 height 23
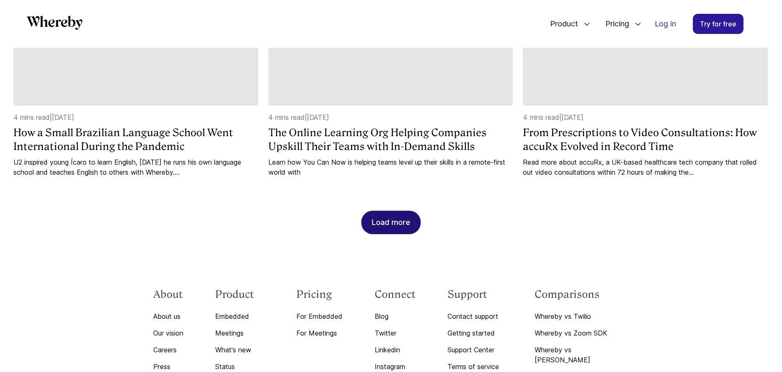
scroll to position [1406, 0]
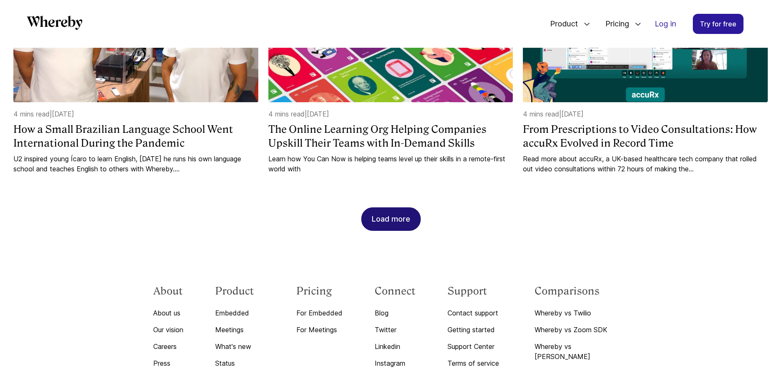
click at [393, 208] on div "Load more" at bounding box center [391, 219] width 39 height 23
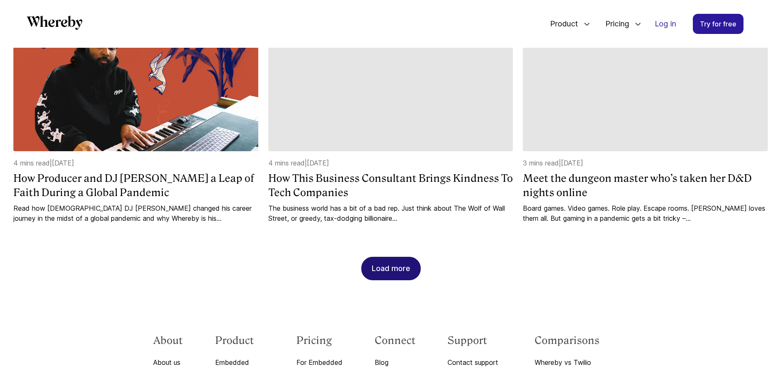
scroll to position [1819, 0]
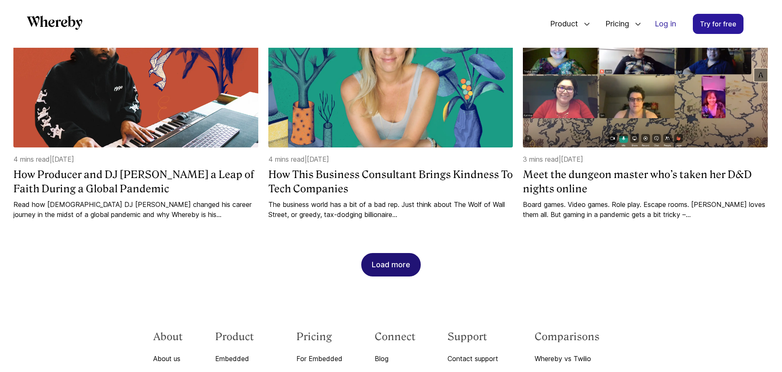
click at [379, 253] on div "Load more" at bounding box center [391, 264] width 39 height 23
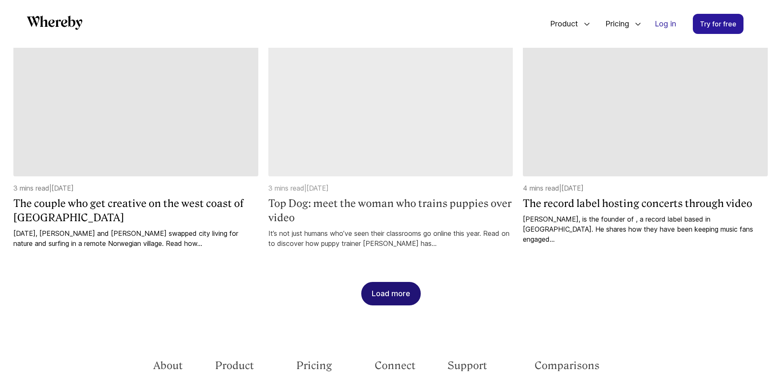
scroll to position [2281, 0]
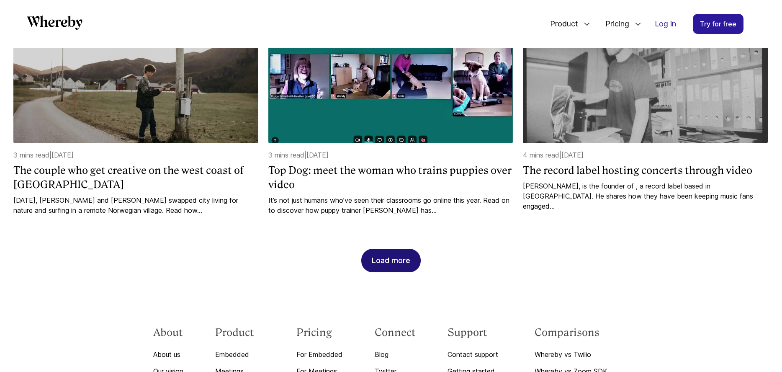
click at [394, 249] on div "Load more" at bounding box center [391, 260] width 39 height 23
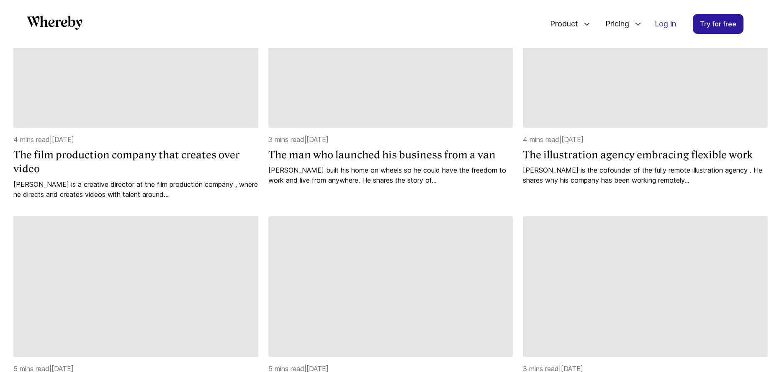
scroll to position [2533, 0]
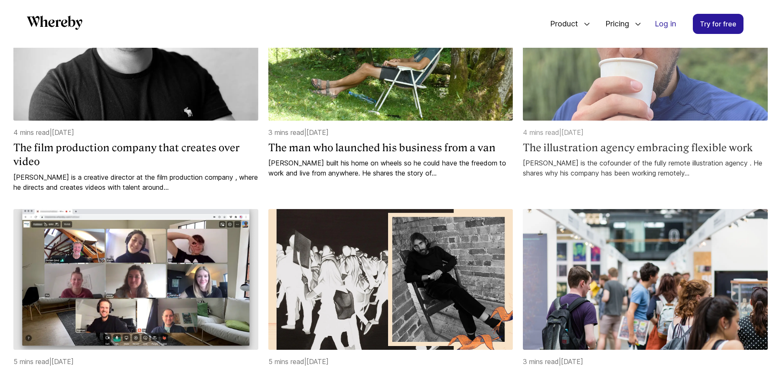
click at [653, 91] on img at bounding box center [645, 50] width 245 height 141
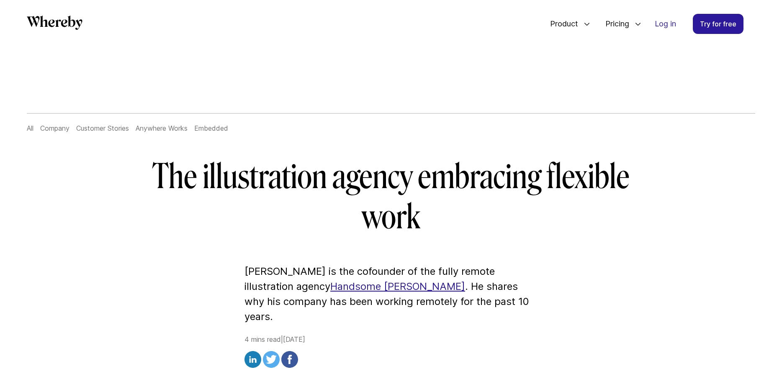
click at [330, 286] on link "Handsome [PERSON_NAME]" at bounding box center [397, 286] width 135 height 12
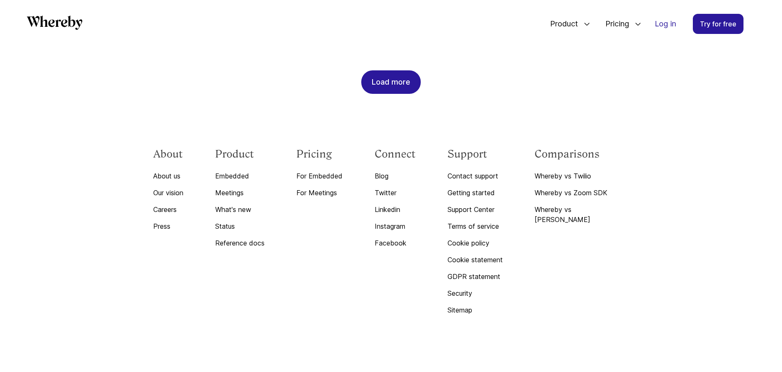
scroll to position [1070, 0]
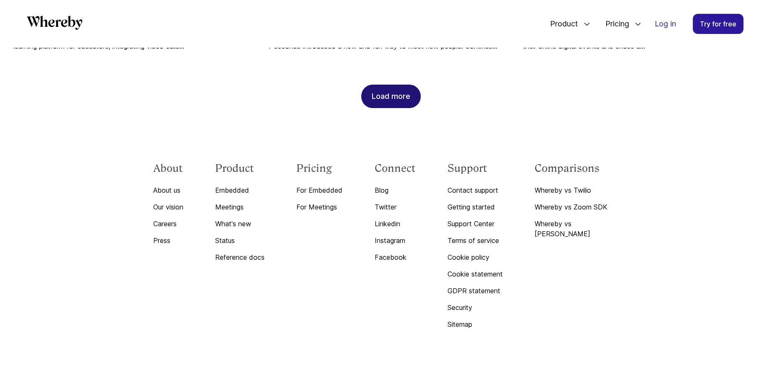
click at [383, 86] on div "Load more" at bounding box center [391, 96] width 39 height 23
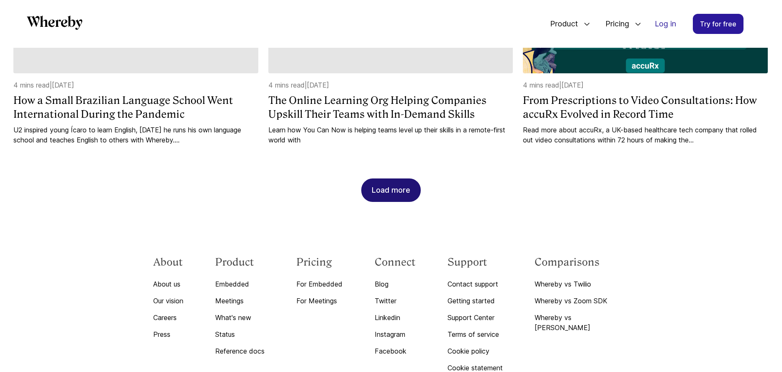
scroll to position [1436, 0]
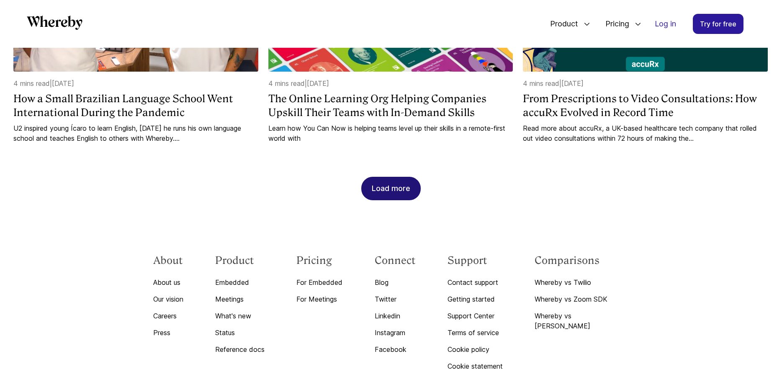
click at [397, 177] on div "Load more" at bounding box center [391, 188] width 39 height 23
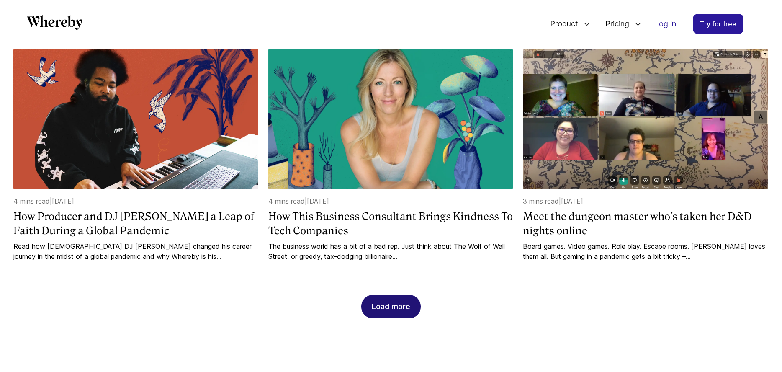
scroll to position [1791, 0]
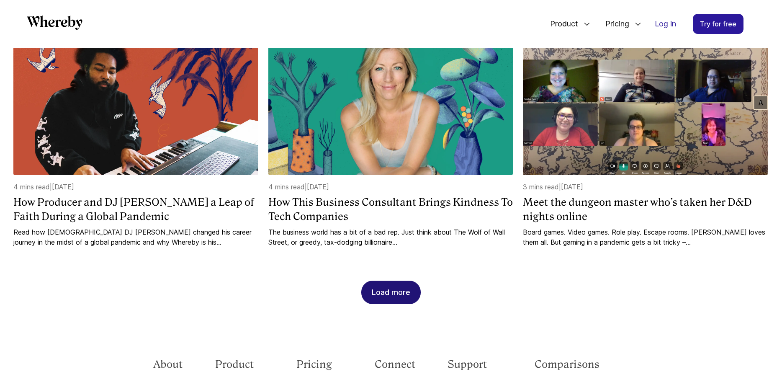
click at [394, 281] on div "Load more" at bounding box center [391, 292] width 39 height 23
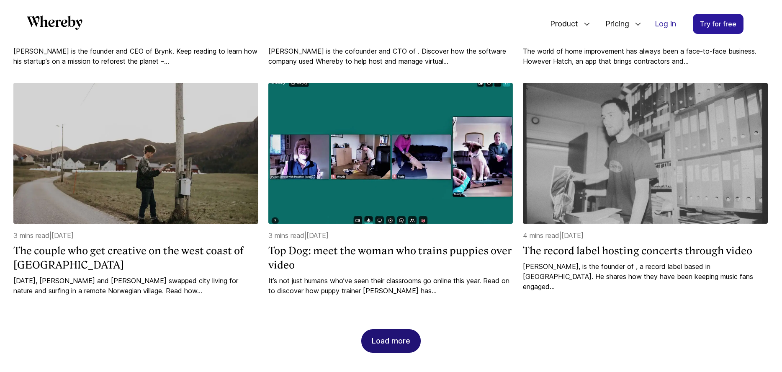
scroll to position [2201, 0]
click at [394, 329] on div "Load more" at bounding box center [391, 340] width 39 height 23
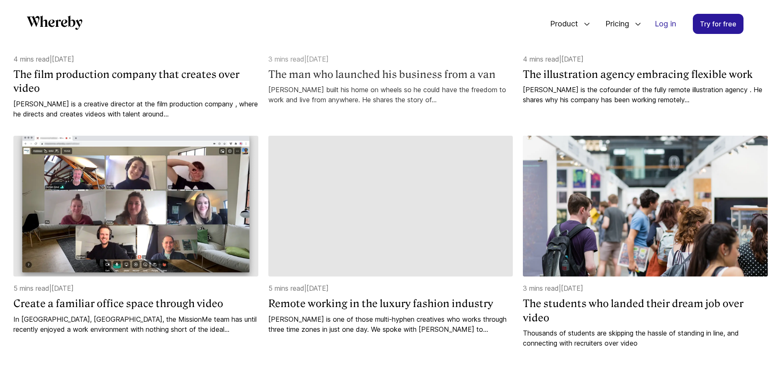
scroll to position [2620, 0]
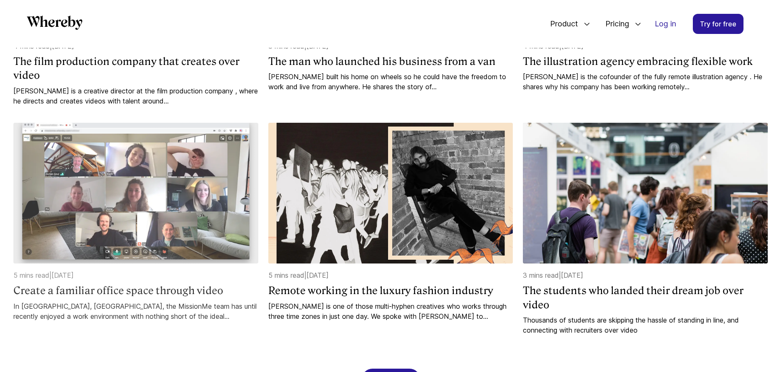
click at [162, 211] on img at bounding box center [135, 193] width 245 height 141
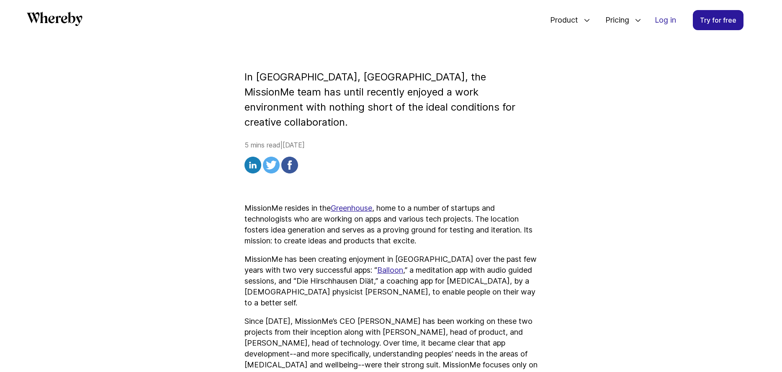
scroll to position [187, 0]
click at [358, 203] on link "Greenhouse" at bounding box center [351, 207] width 41 height 9
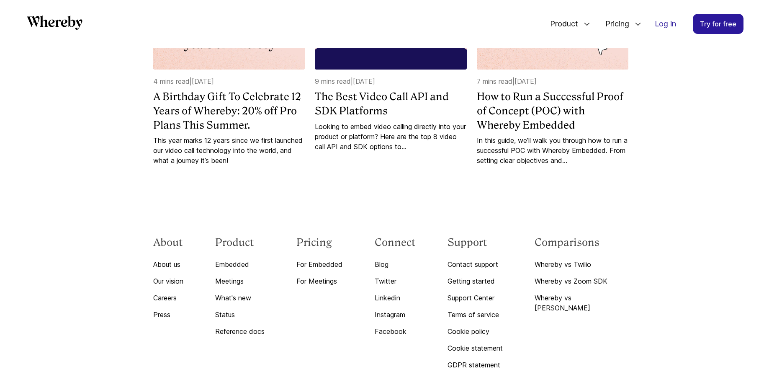
scroll to position [1070, 0]
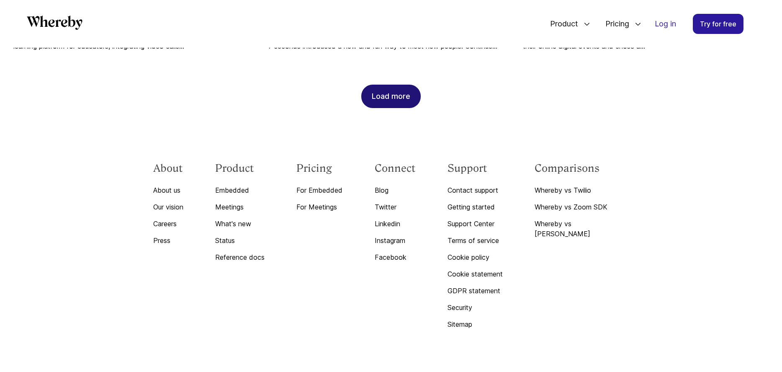
click at [390, 89] on div "Load more" at bounding box center [391, 96] width 39 height 23
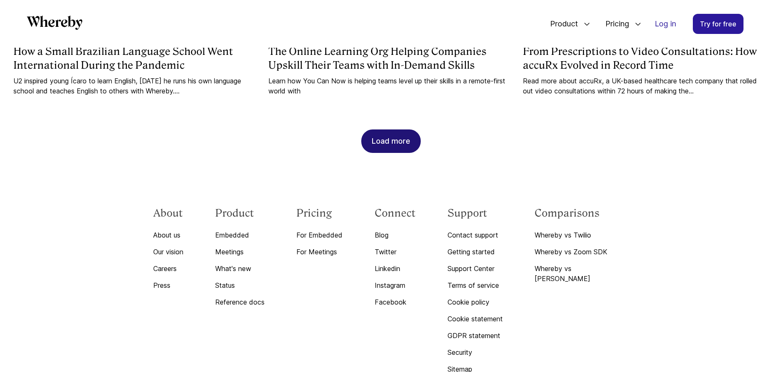
scroll to position [1486, 0]
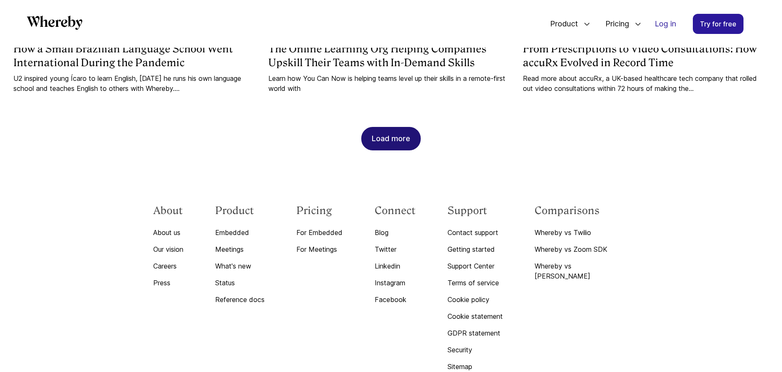
click at [409, 127] on div "Load more" at bounding box center [391, 138] width 39 height 23
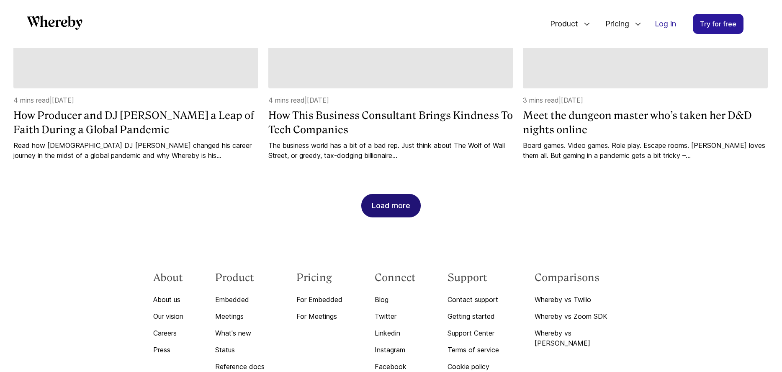
scroll to position [1927, 0]
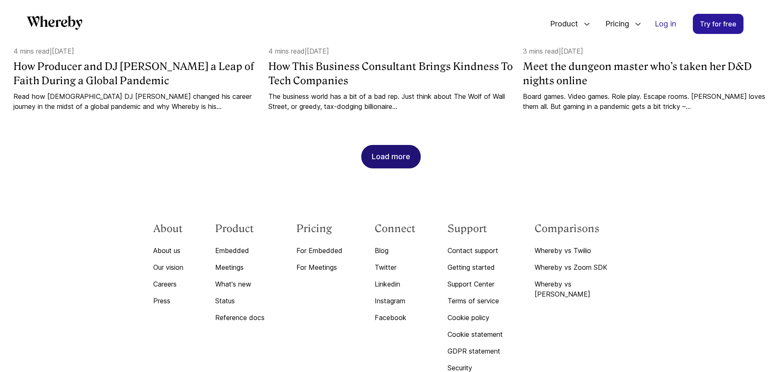
click at [398, 145] on div "Load more" at bounding box center [391, 156] width 39 height 23
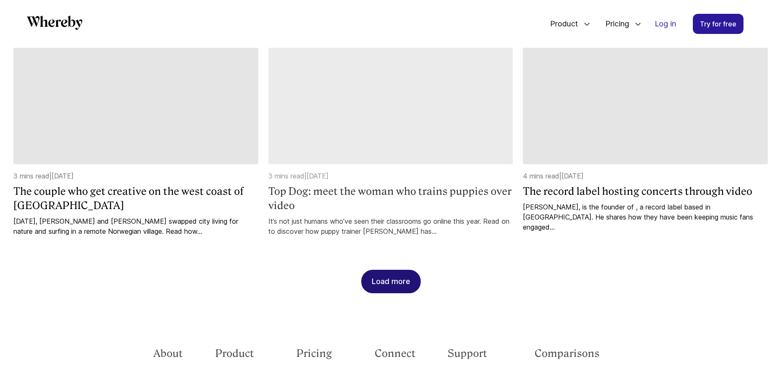
scroll to position [2262, 0]
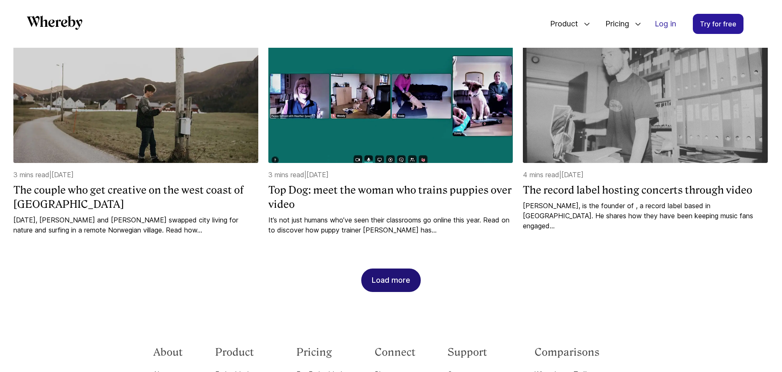
click at [384, 269] on div "Load more" at bounding box center [391, 280] width 39 height 23
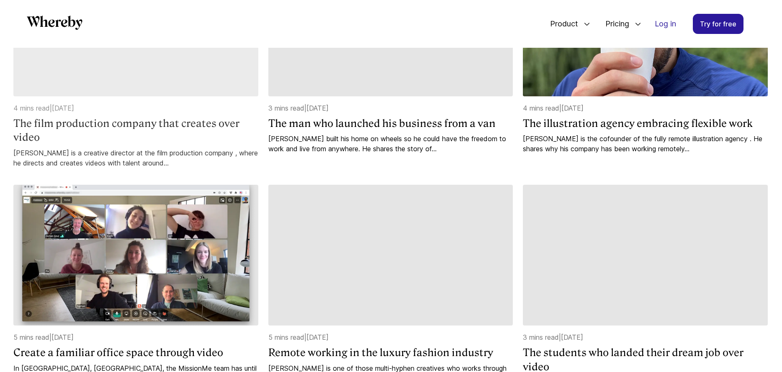
scroll to position [2561, 0]
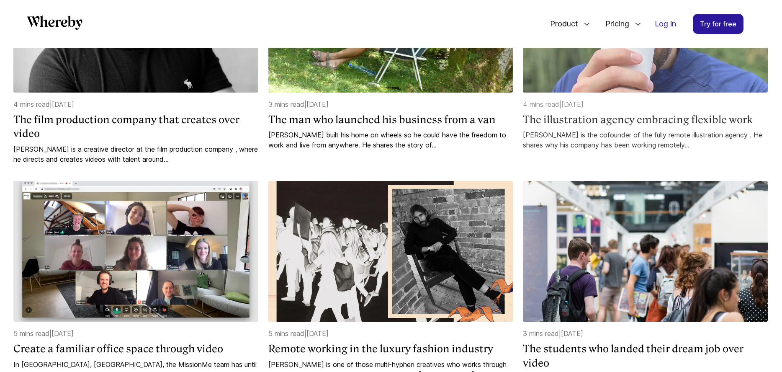
click at [646, 113] on h4 "The illustration agency embracing flexible work" at bounding box center [645, 120] width 245 height 14
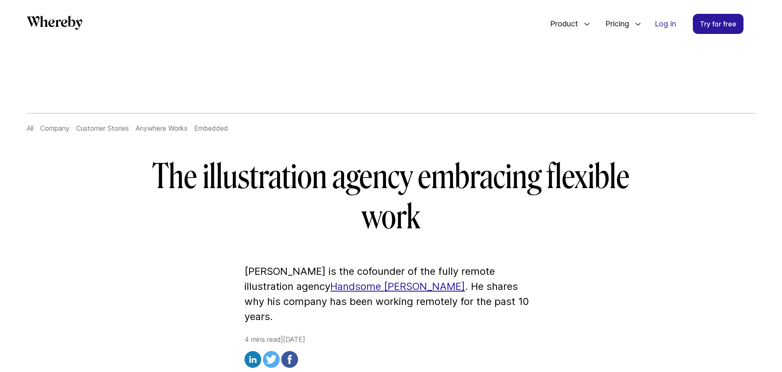
scroll to position [1070, 0]
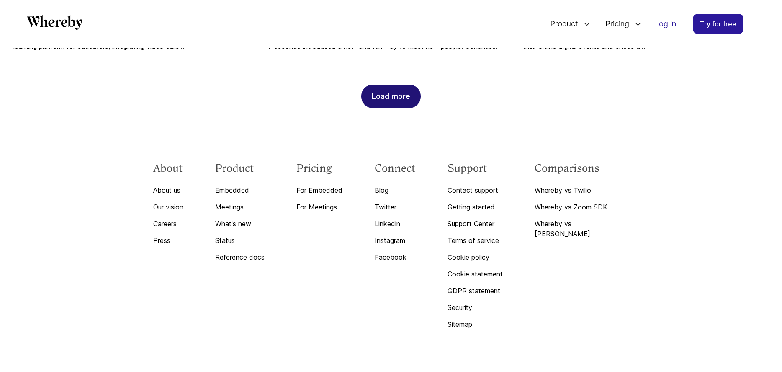
click at [404, 89] on div "Load more" at bounding box center [391, 96] width 39 height 23
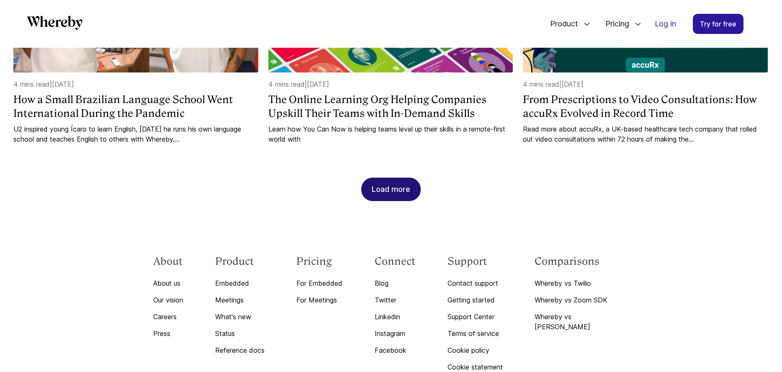
scroll to position [1528, 0]
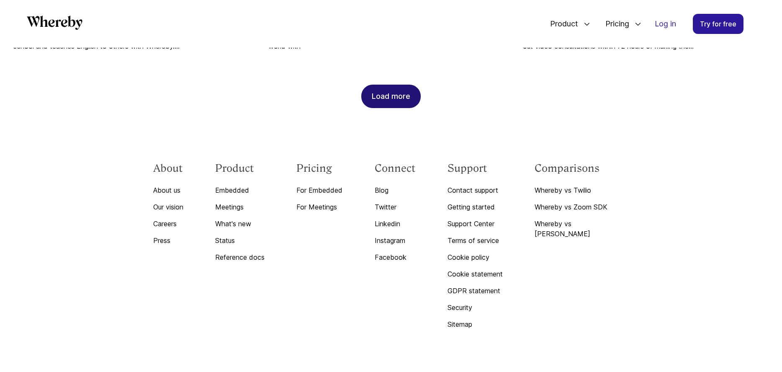
click at [384, 88] on div "Load more" at bounding box center [391, 96] width 39 height 23
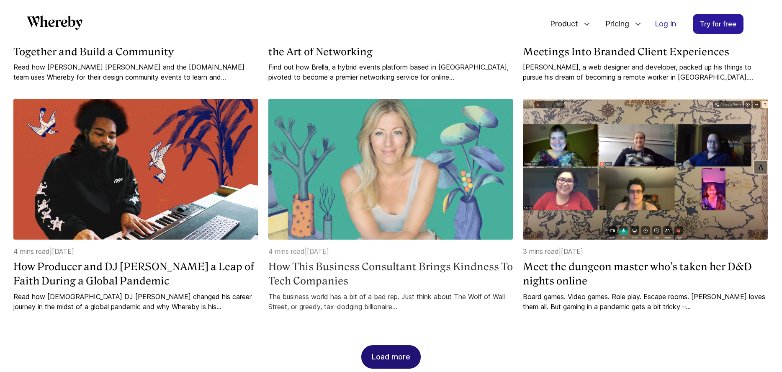
scroll to position [1729, 0]
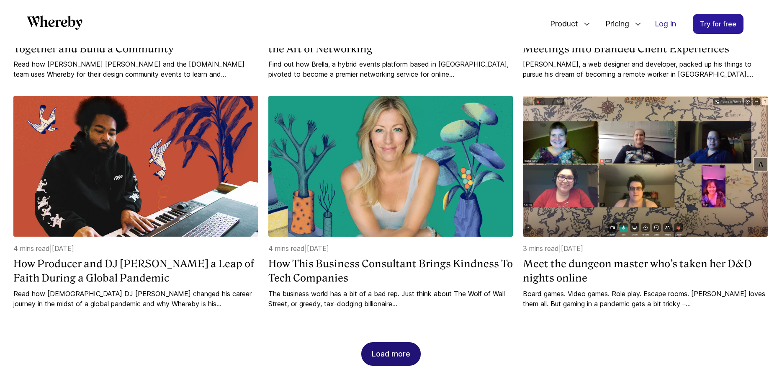
click at [405, 344] on div "Load more" at bounding box center [391, 354] width 39 height 23
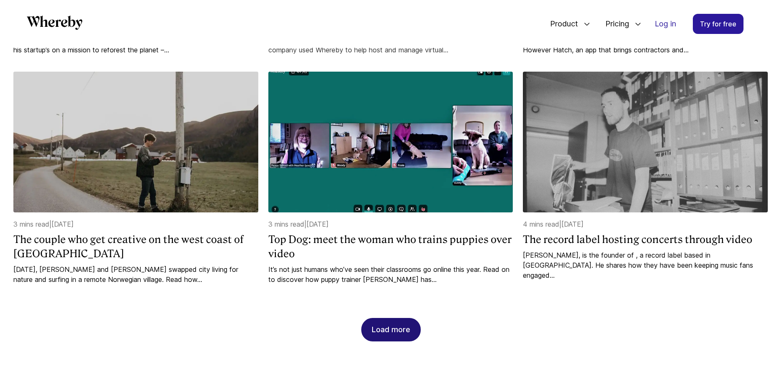
scroll to position [2214, 0]
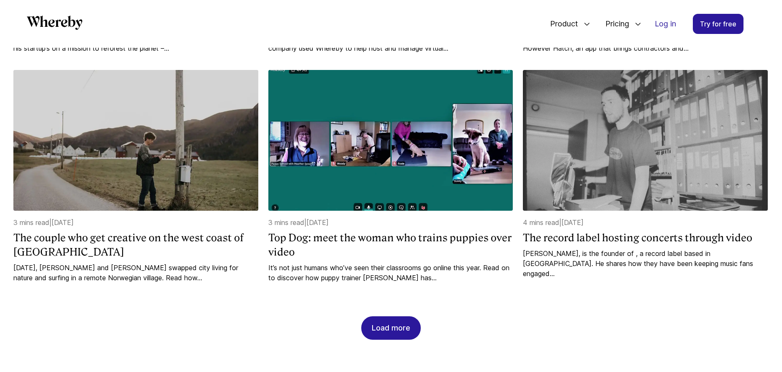
click at [397, 318] on div "Load more" at bounding box center [391, 328] width 39 height 23
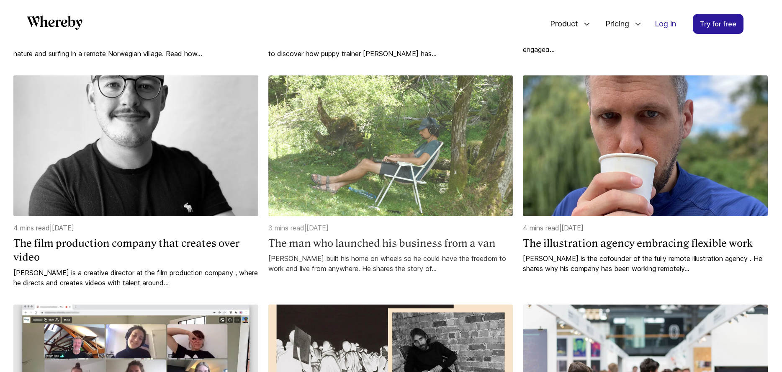
scroll to position [2441, 0]
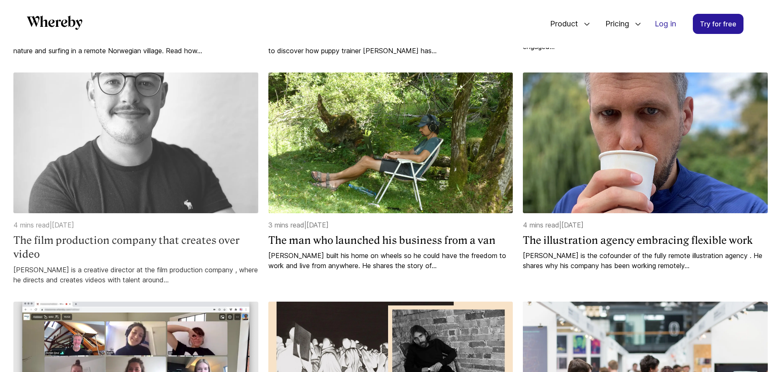
click at [155, 233] on h4 "The film production company that creates over video" at bounding box center [135, 247] width 245 height 28
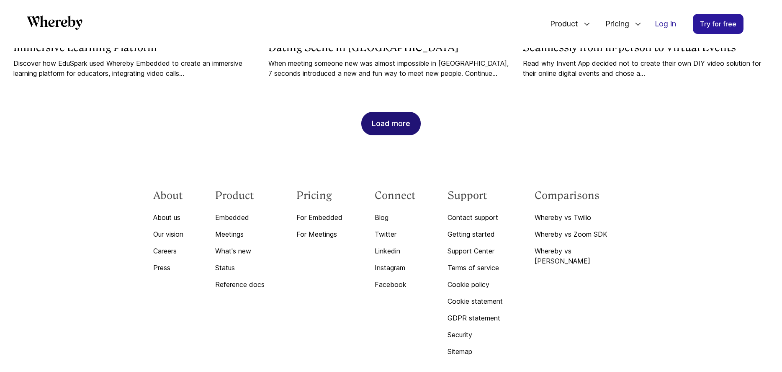
scroll to position [1013, 0]
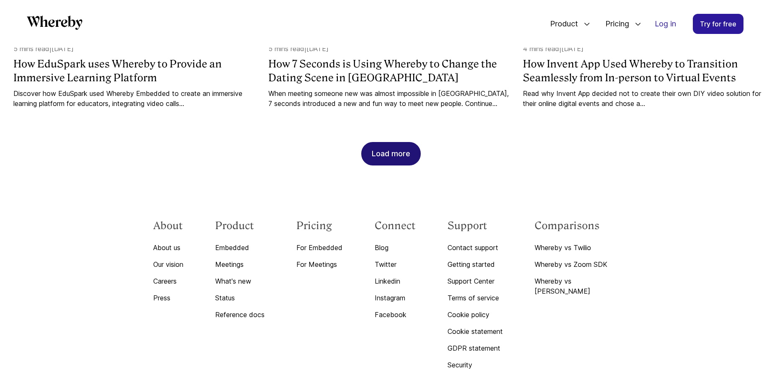
click at [389, 146] on div "Load more" at bounding box center [391, 153] width 39 height 23
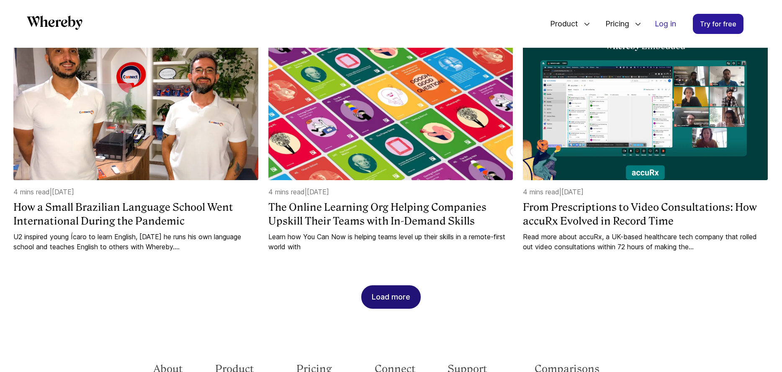
click at [401, 286] on div "Load more" at bounding box center [391, 297] width 39 height 23
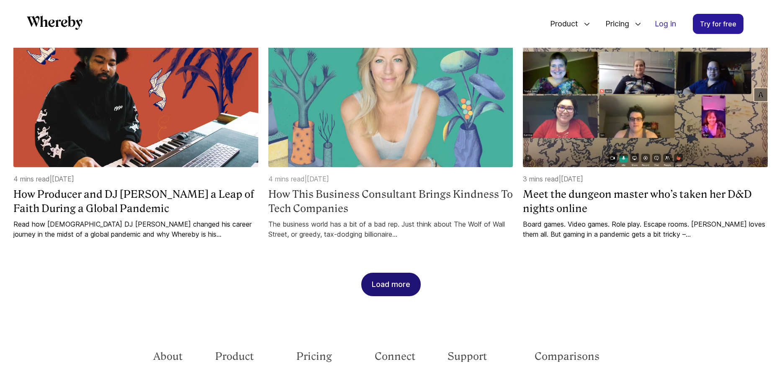
scroll to position [1799, 0]
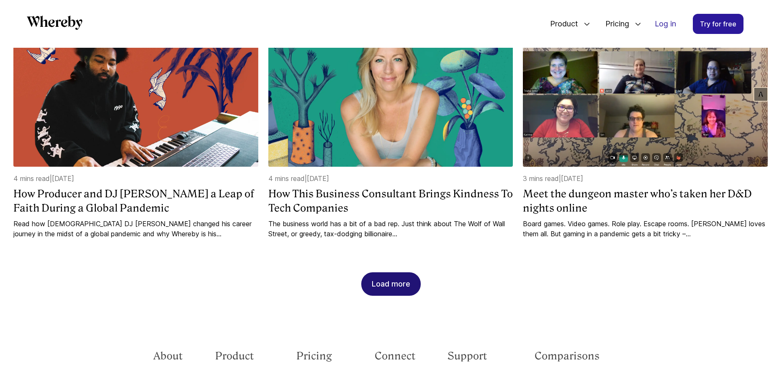
click at [387, 274] on div "Load more" at bounding box center [391, 284] width 39 height 23
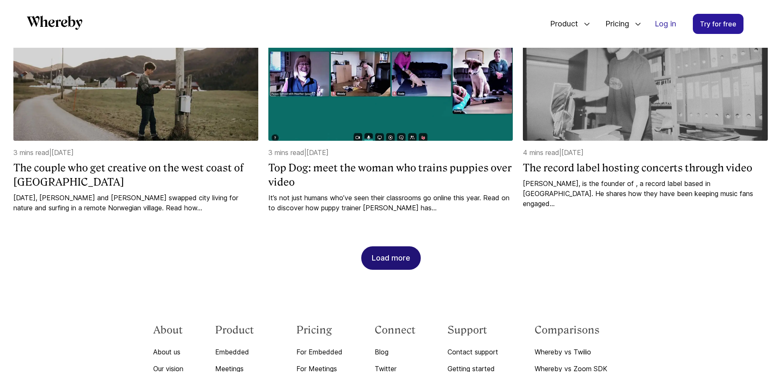
scroll to position [2306, 0]
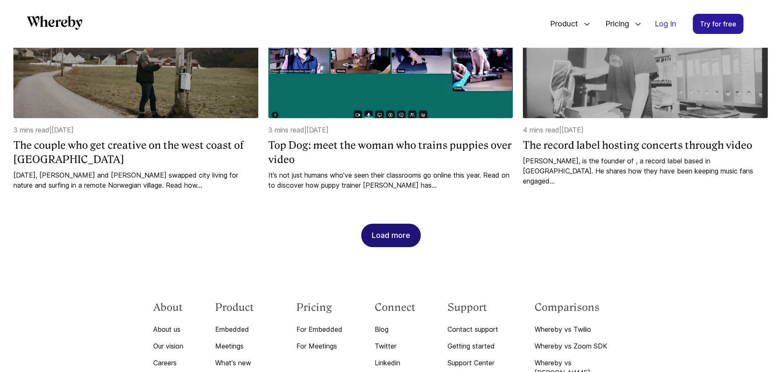
click at [394, 231] on div "Load more" at bounding box center [391, 235] width 39 height 23
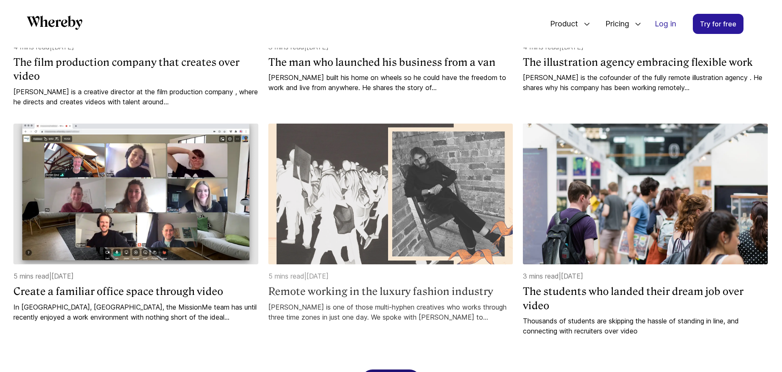
scroll to position [2620, 0]
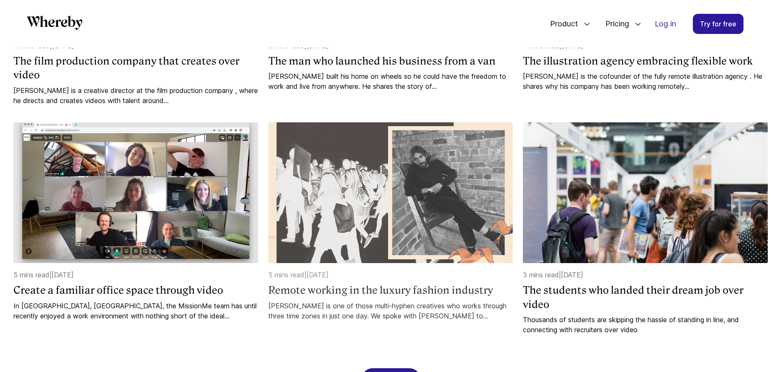
click at [368, 283] on h4 "Remote working in the luxury fashion industry" at bounding box center [390, 290] width 245 height 14
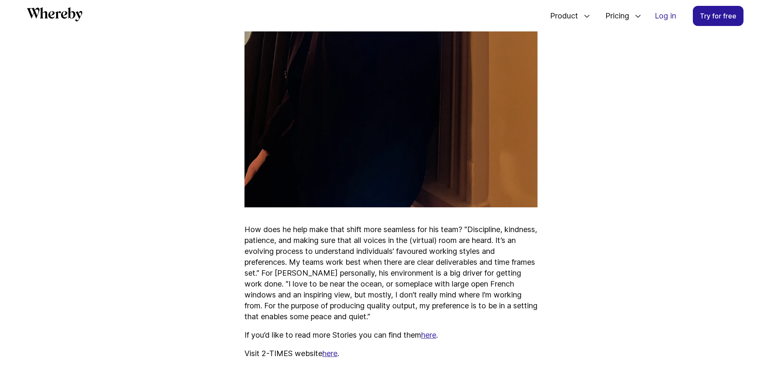
scroll to position [1720, 0]
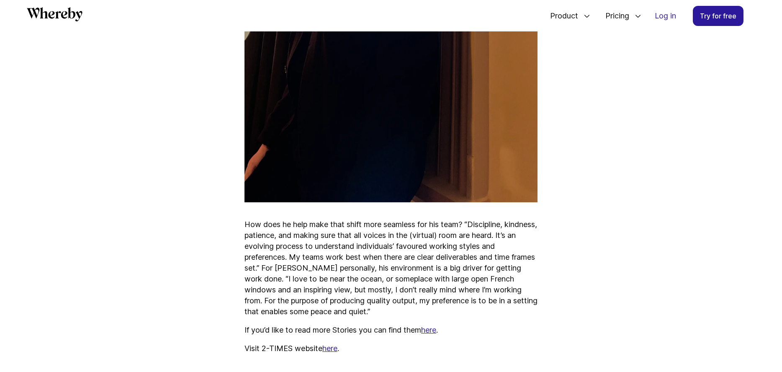
click at [332, 344] on link "here" at bounding box center [329, 348] width 15 height 9
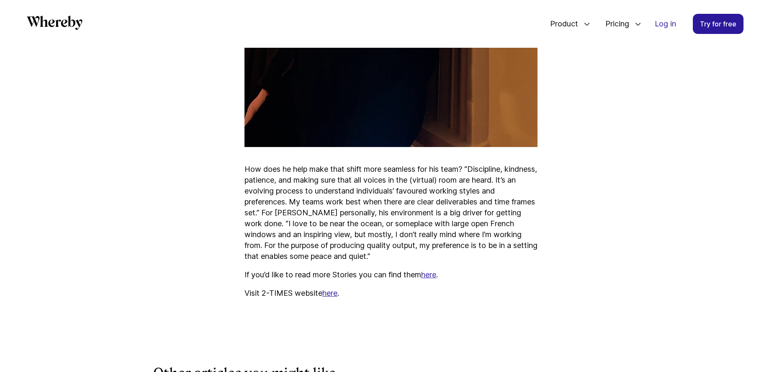
scroll to position [1824, 0]
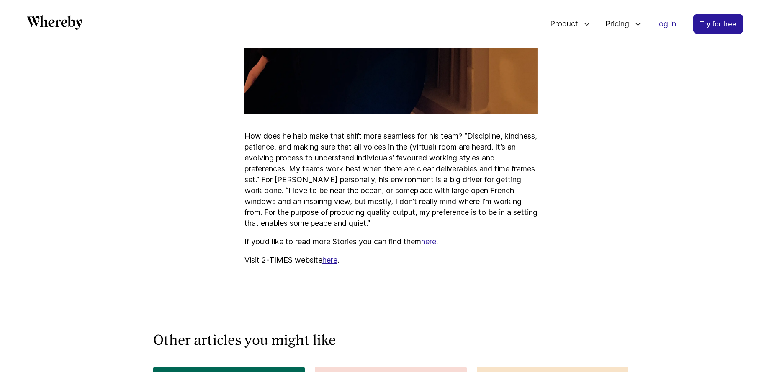
click at [430, 237] on link "here" at bounding box center [428, 241] width 15 height 9
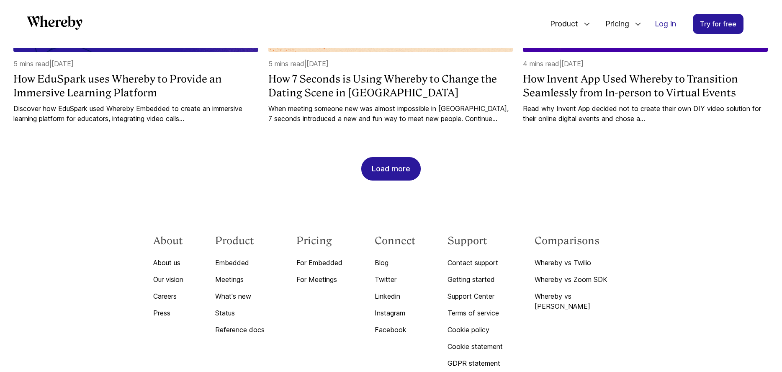
scroll to position [930, 0]
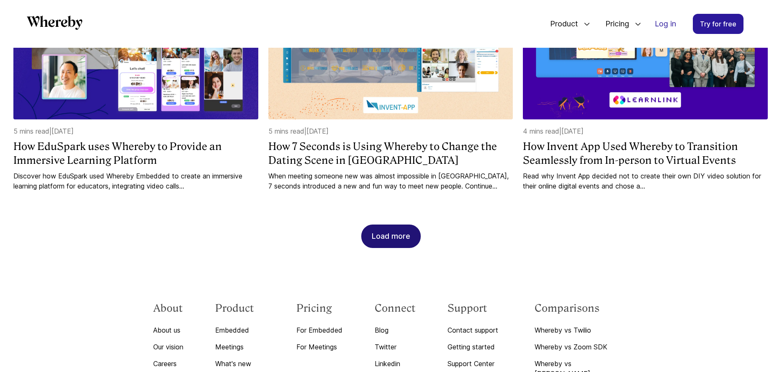
click at [386, 225] on div "Load more" at bounding box center [391, 236] width 39 height 23
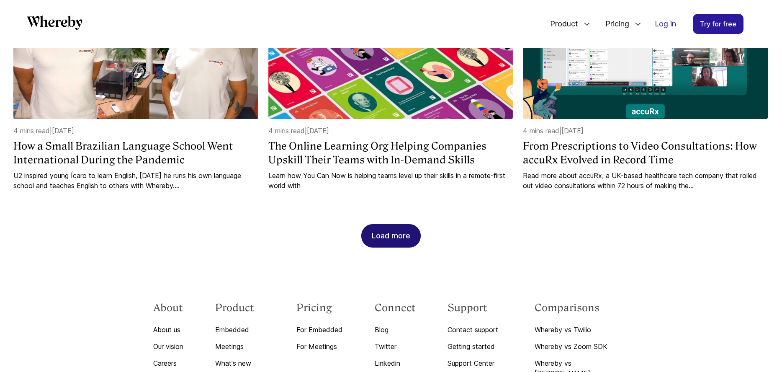
scroll to position [1393, 0]
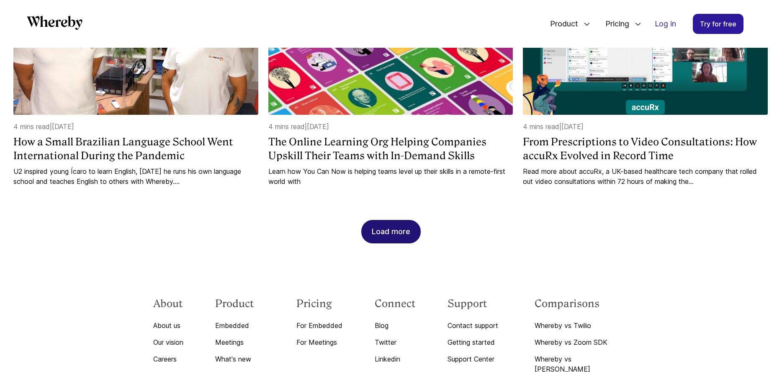
click at [389, 220] on div "Load more" at bounding box center [391, 231] width 39 height 23
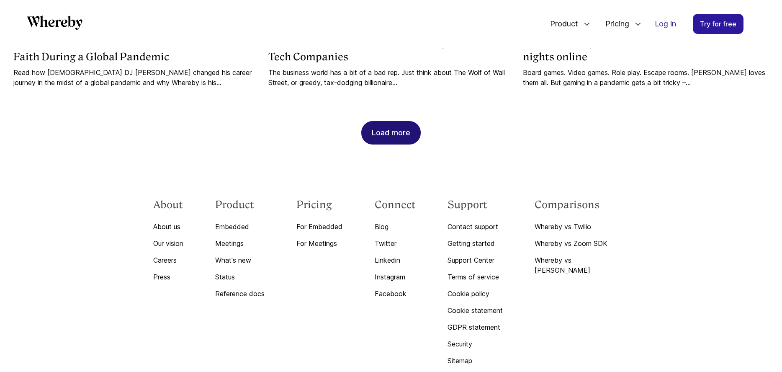
scroll to position [1987, 0]
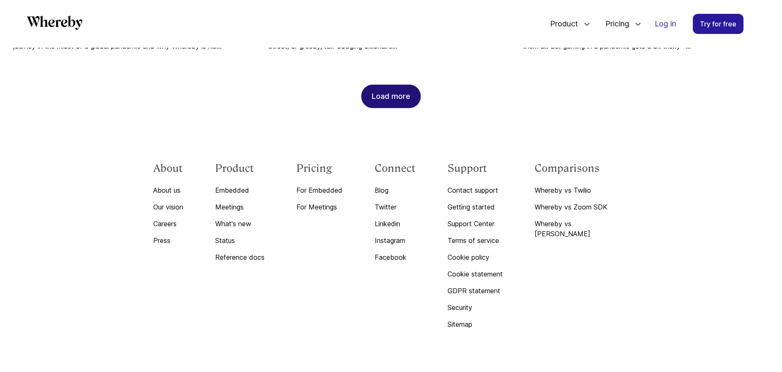
click at [396, 92] on div "Load more" at bounding box center [391, 96] width 39 height 23
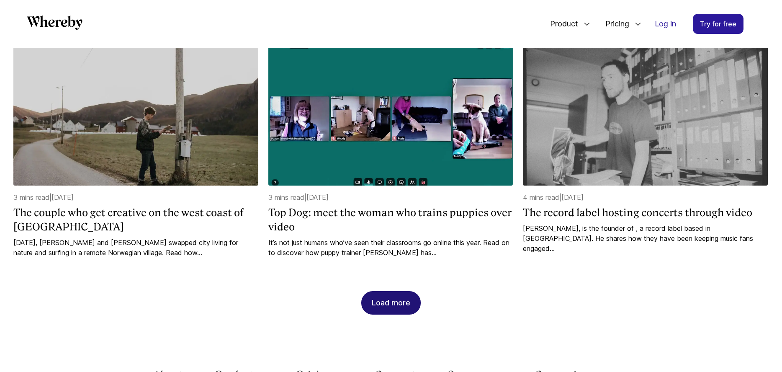
scroll to position [2240, 0]
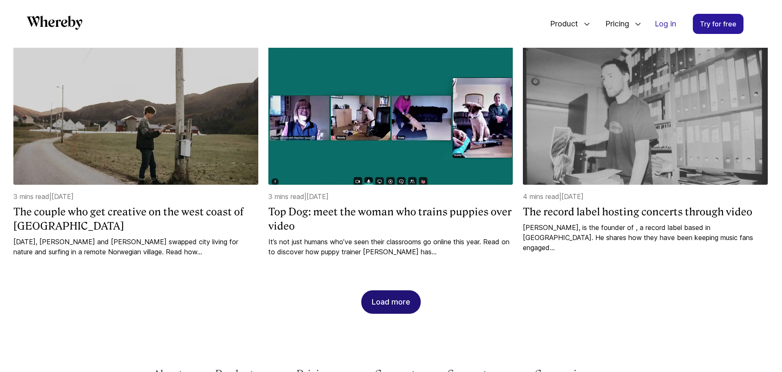
click at [384, 291] on div "Load more" at bounding box center [391, 302] width 39 height 23
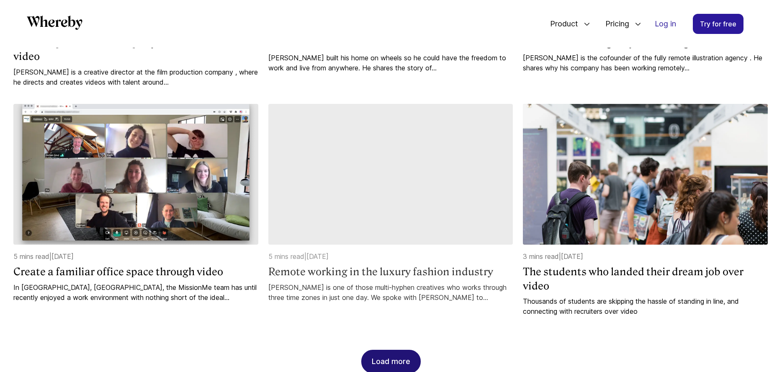
scroll to position [2639, 0]
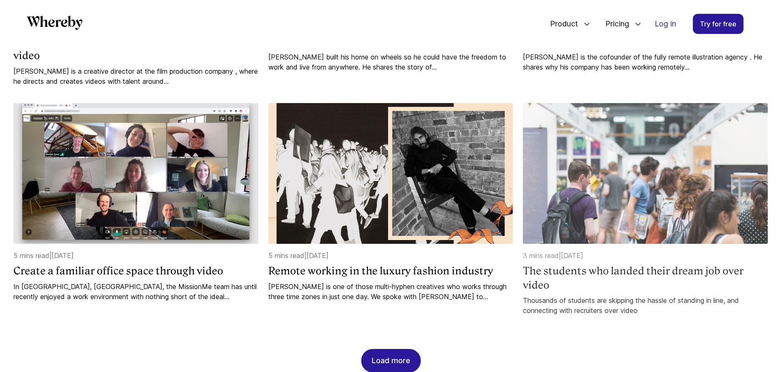
click at [582, 209] on img at bounding box center [645, 173] width 245 height 141
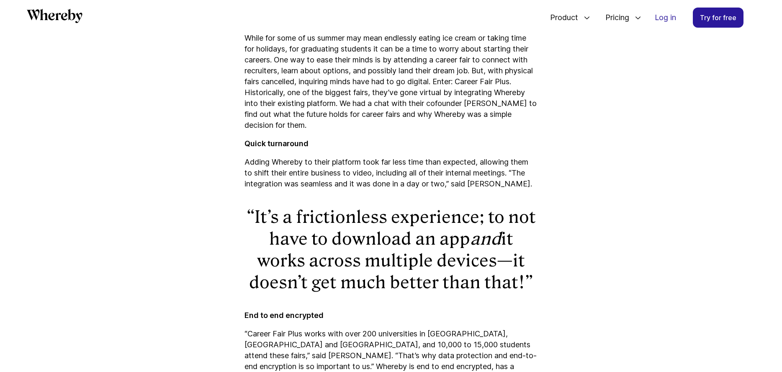
scroll to position [322, 0]
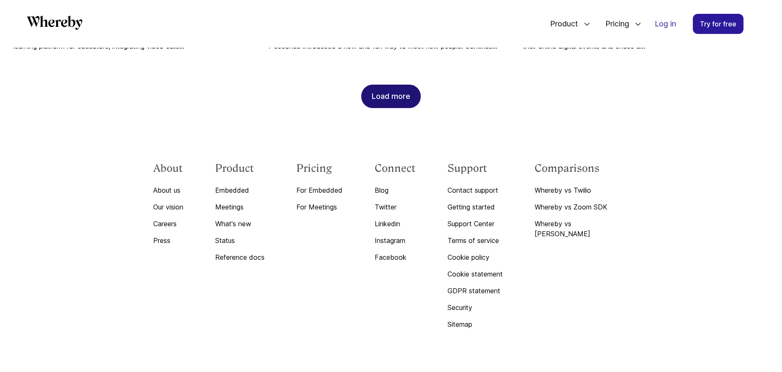
click at [374, 85] on div "Load more" at bounding box center [391, 96] width 39 height 23
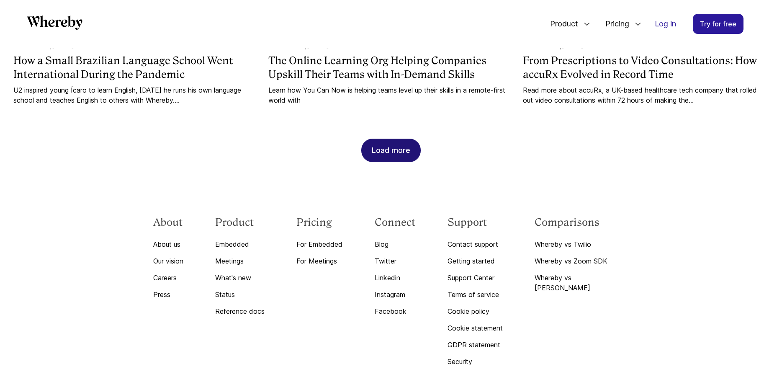
click at [402, 139] on div "Load more" at bounding box center [391, 150] width 39 height 23
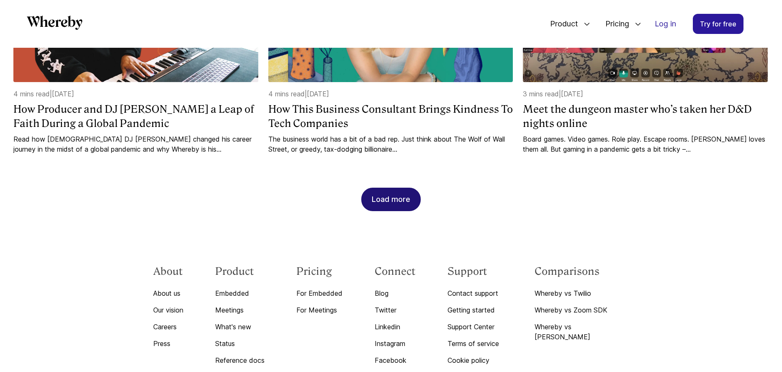
scroll to position [1906, 0]
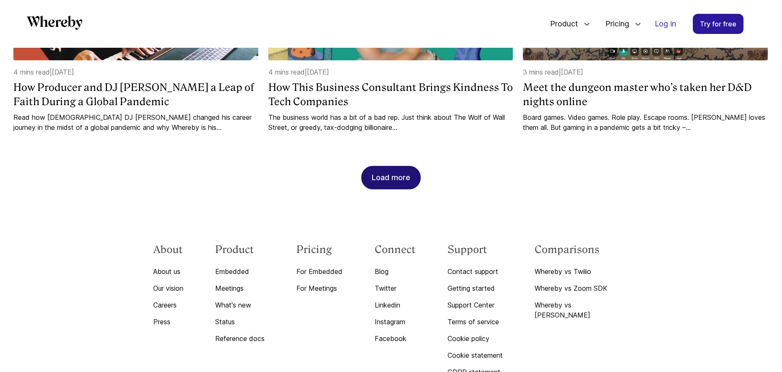
click at [395, 166] on div "Load more" at bounding box center [391, 177] width 39 height 23
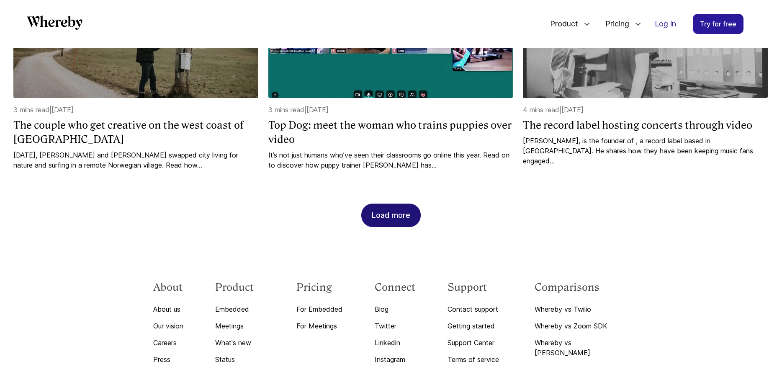
scroll to position [2366, 0]
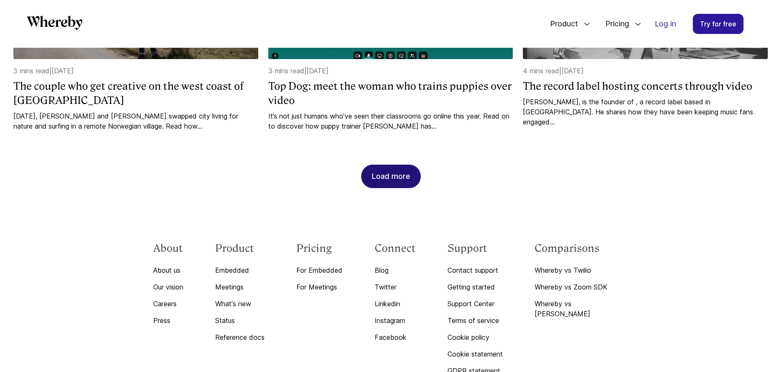
click at [394, 170] on div "Load more" at bounding box center [391, 176] width 39 height 23
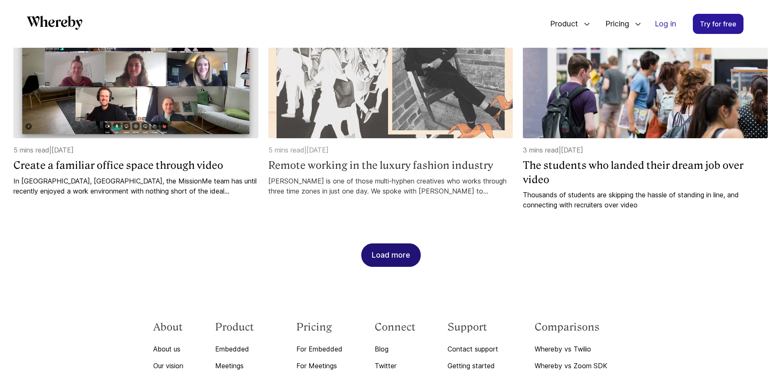
scroll to position [2769, 0]
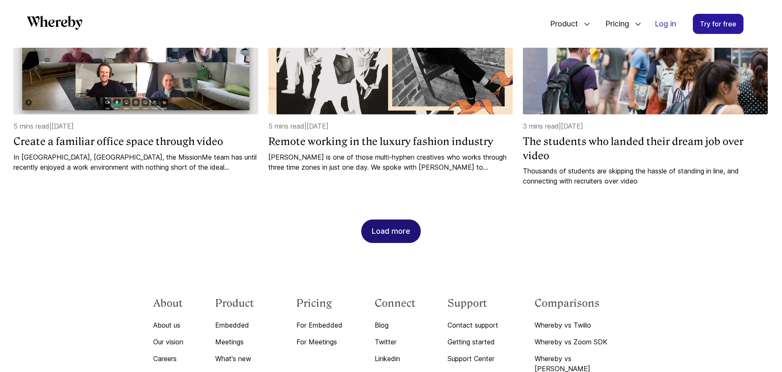
click at [406, 220] on div "Load more" at bounding box center [391, 231] width 39 height 23
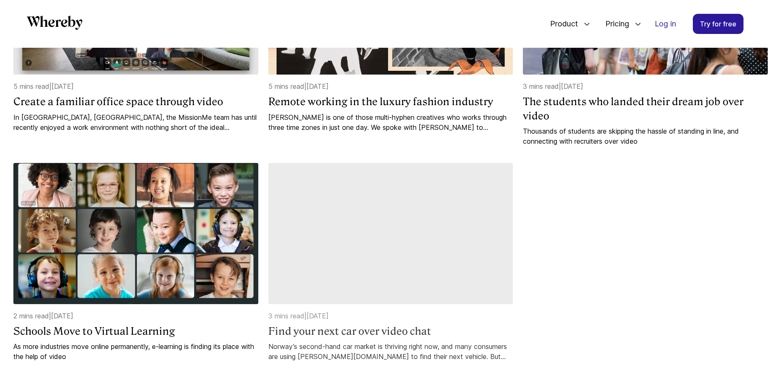
scroll to position [2806, 0]
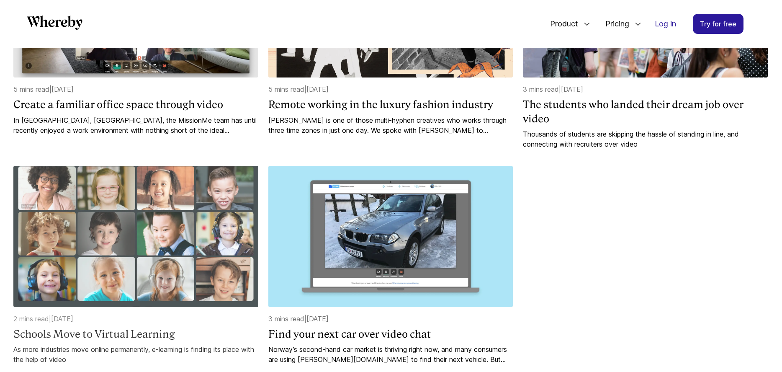
click at [147, 256] on img at bounding box center [135, 236] width 245 height 141
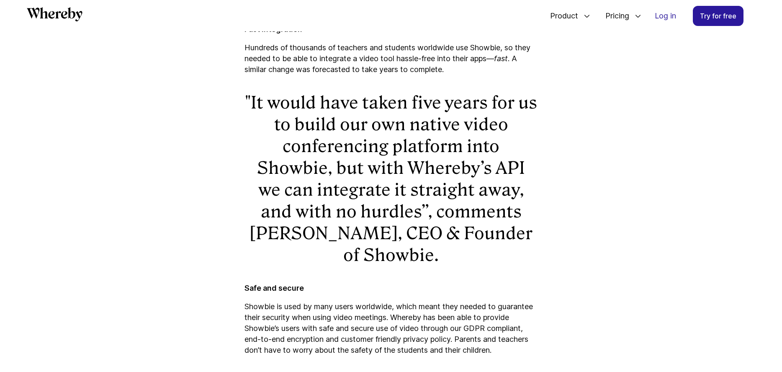
scroll to position [470, 0]
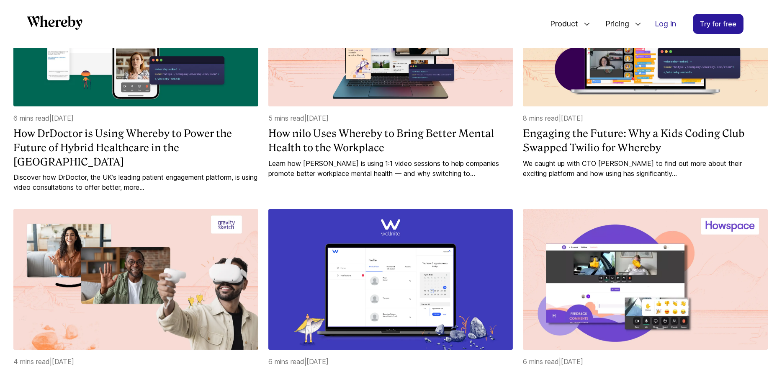
scroll to position [1070, 0]
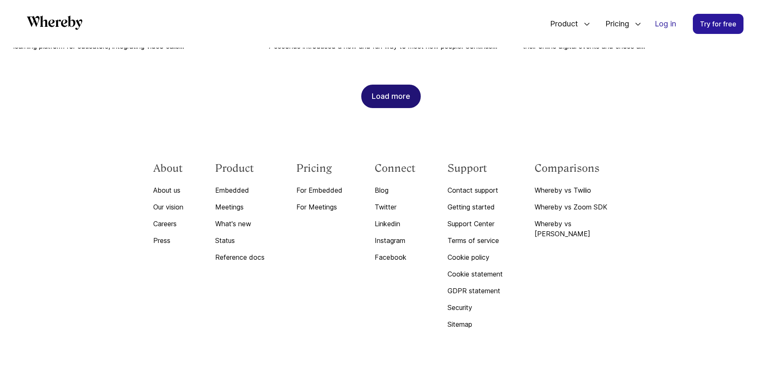
click at [403, 85] on div "Load more" at bounding box center [391, 96] width 39 height 23
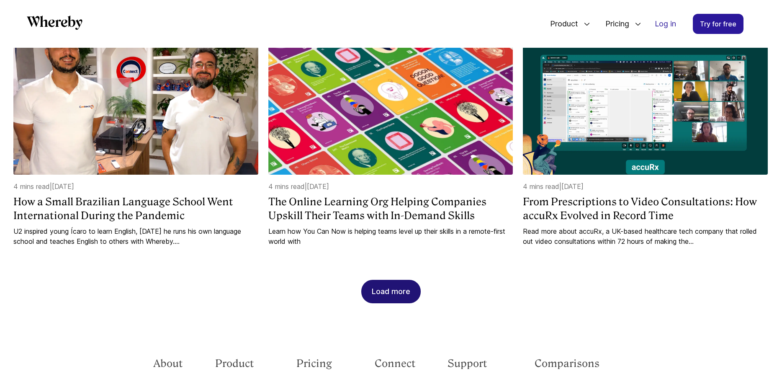
scroll to position [1528, 0]
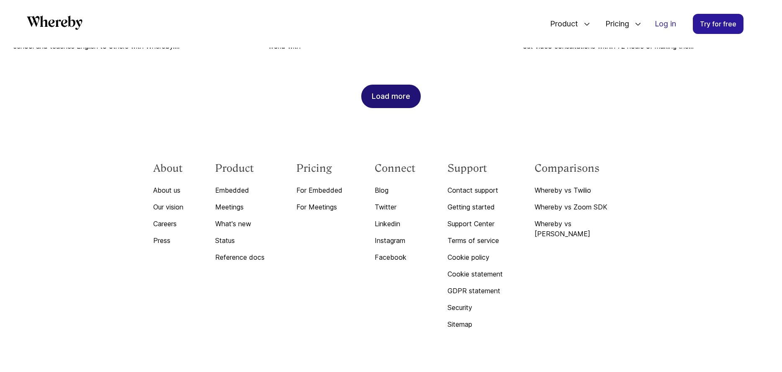
click at [403, 85] on div "Load more" at bounding box center [391, 96] width 39 height 23
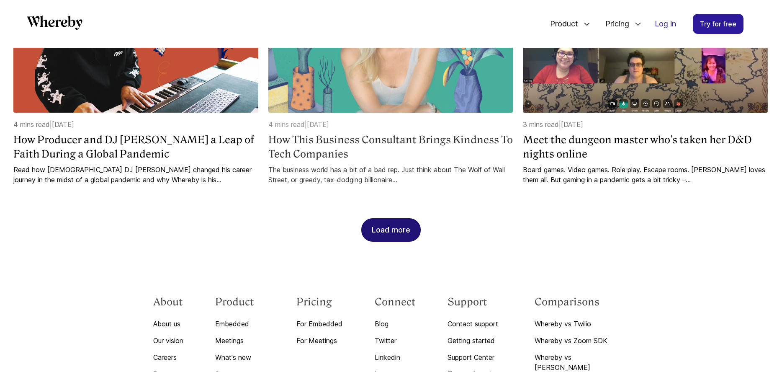
scroll to position [1987, 0]
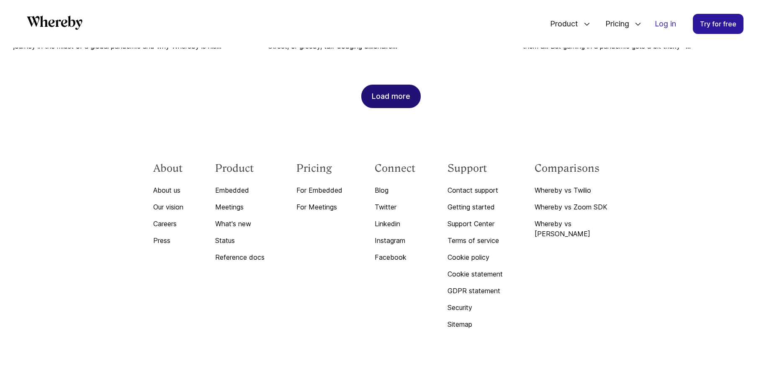
click at [397, 85] on div "Load more" at bounding box center [391, 96] width 39 height 23
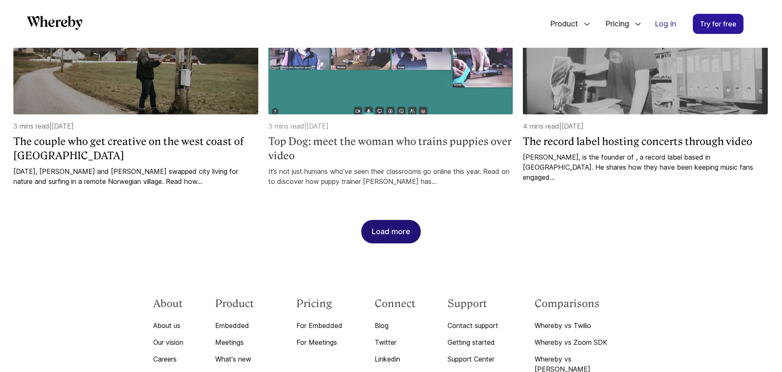
scroll to position [2348, 0]
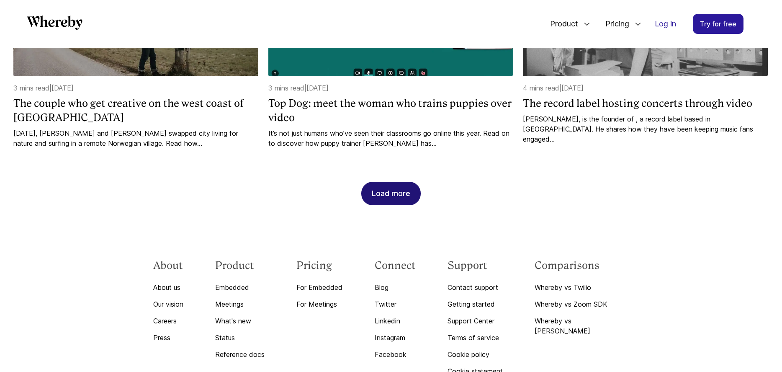
click at [394, 182] on div "Load more" at bounding box center [391, 193] width 39 height 23
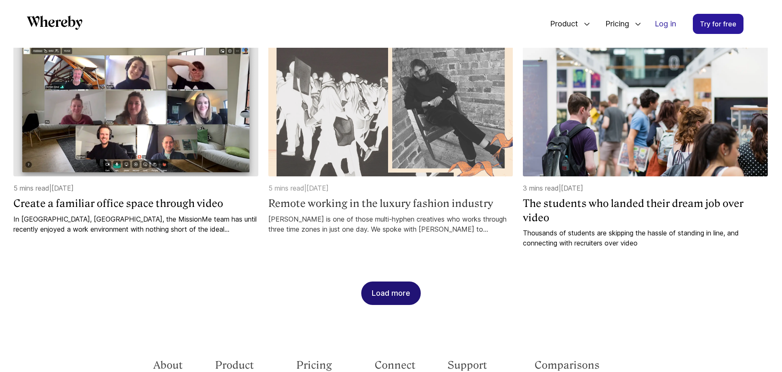
scroll to position [2760, 0]
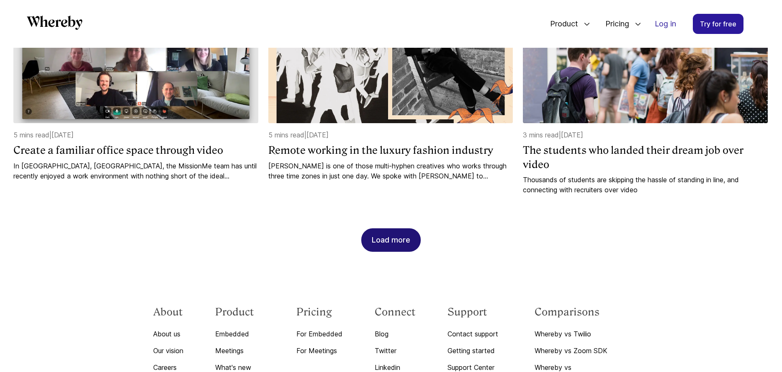
click at [397, 229] on div "Load more" at bounding box center [391, 240] width 39 height 23
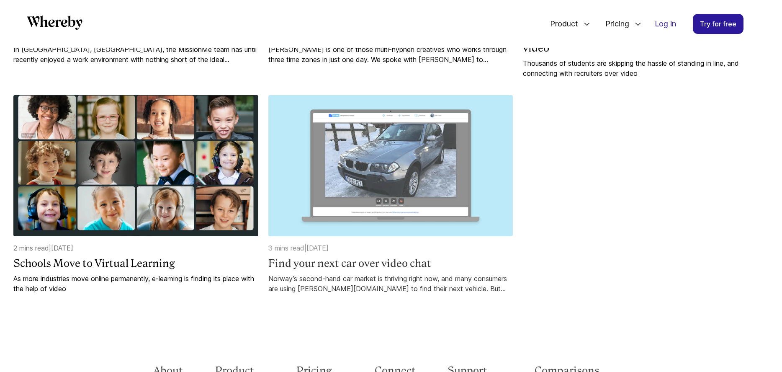
scroll to position [2900, 0]
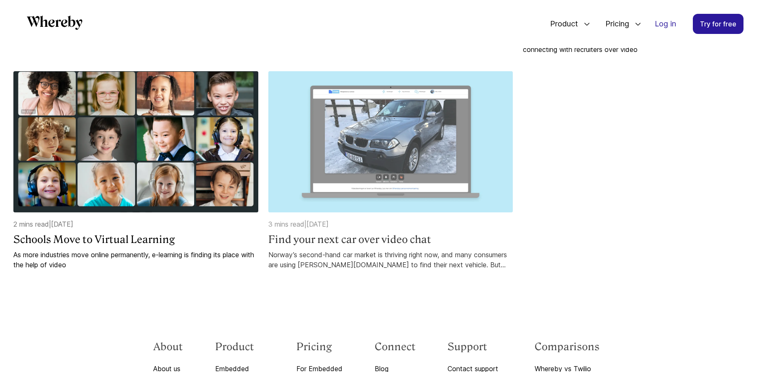
click at [375, 123] on img at bounding box center [390, 141] width 245 height 141
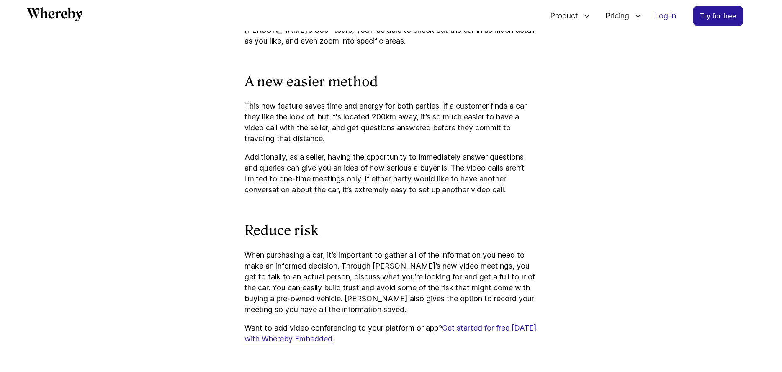
scroll to position [993, 0]
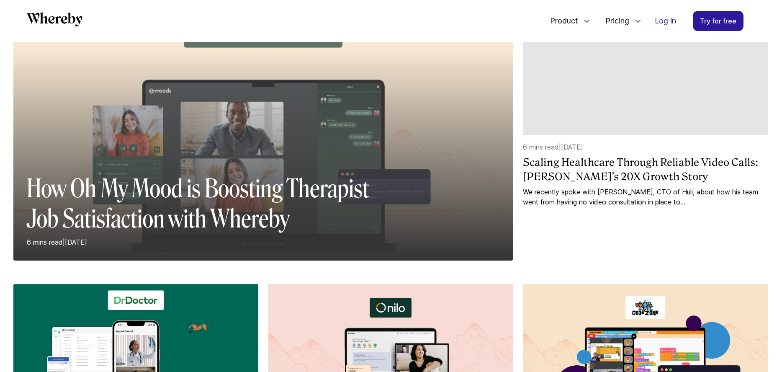
scroll to position [148, 0]
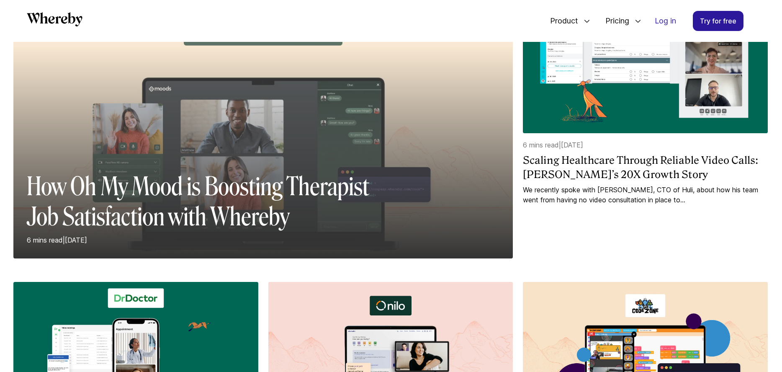
click at [292, 165] on div at bounding box center [263, 152] width 500 height 213
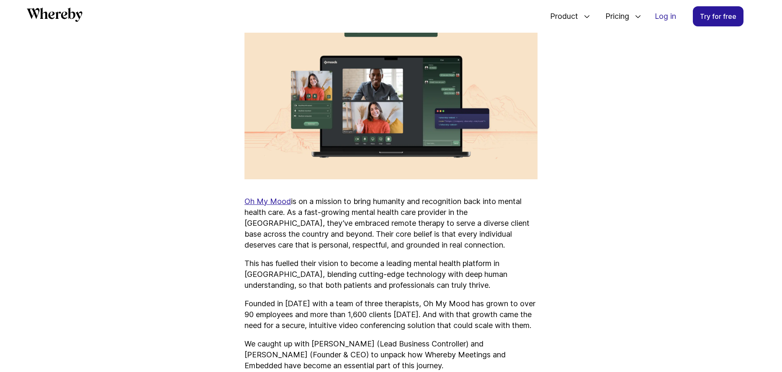
scroll to position [379, 0]
click at [264, 203] on u "Oh My Mood" at bounding box center [268, 200] width 46 height 9
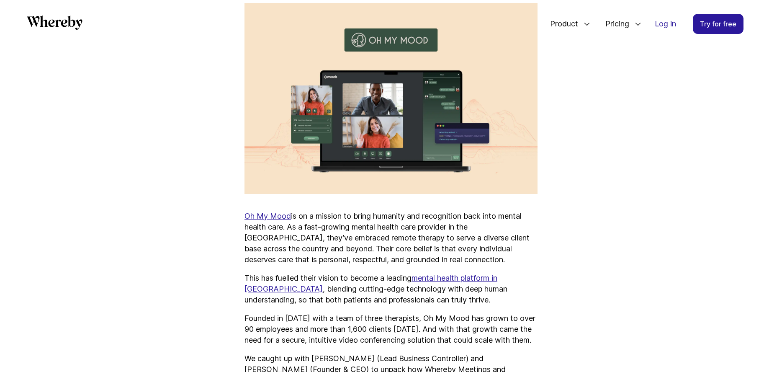
scroll to position [142, 0]
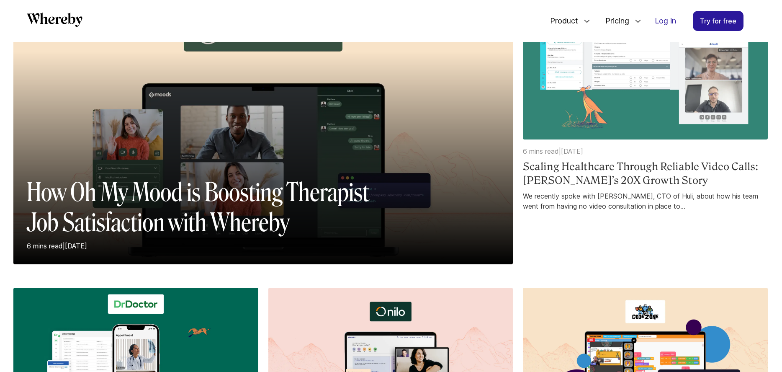
click at [617, 124] on img at bounding box center [645, 68] width 245 height 141
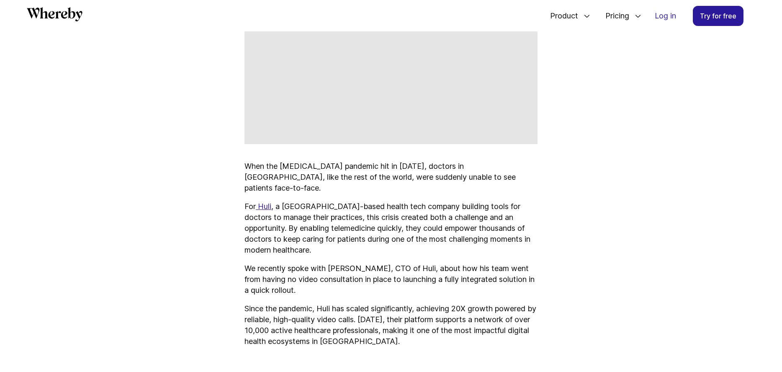
scroll to position [479, 0]
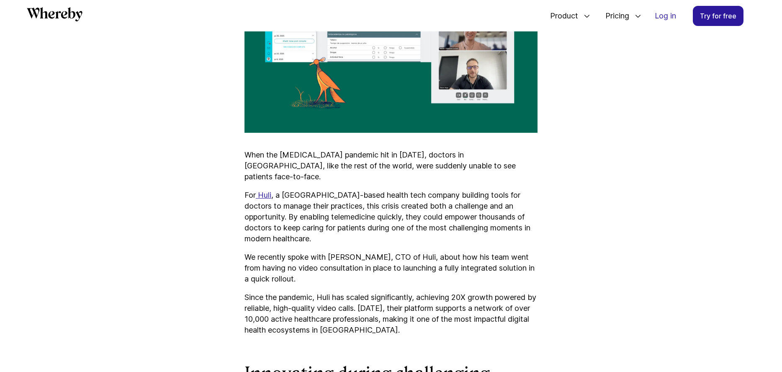
click at [266, 191] on u "Huli" at bounding box center [264, 195] width 13 height 9
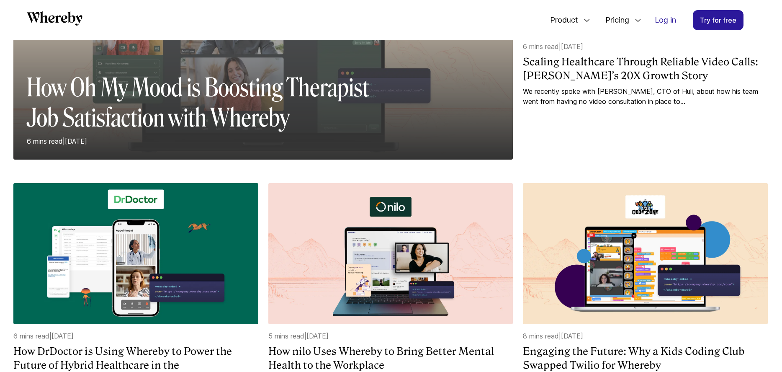
scroll to position [302, 0]
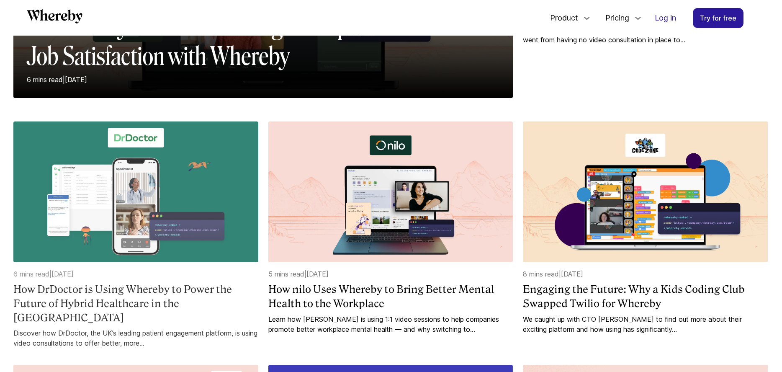
click at [178, 139] on img at bounding box center [135, 191] width 245 height 141
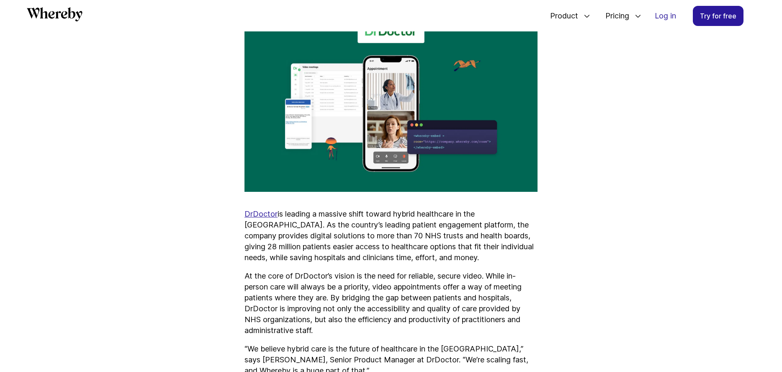
scroll to position [469, 0]
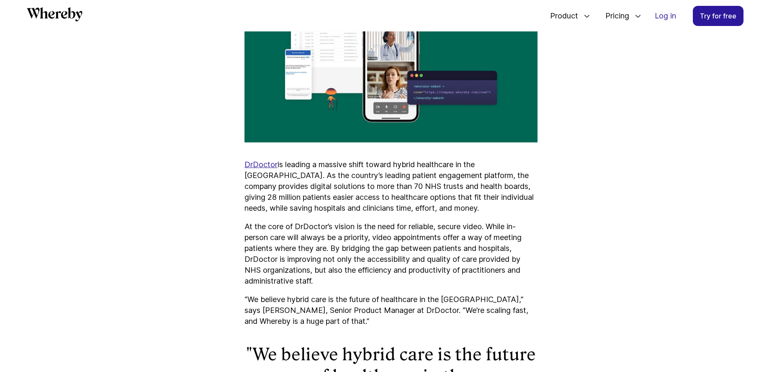
click at [261, 160] on u "DrDoctor" at bounding box center [261, 164] width 33 height 9
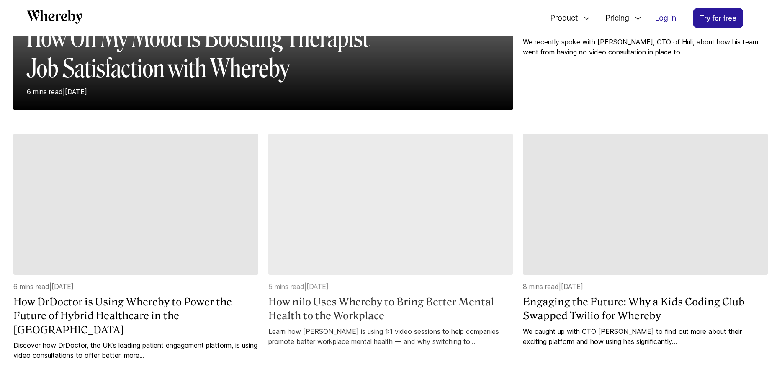
scroll to position [294, 0]
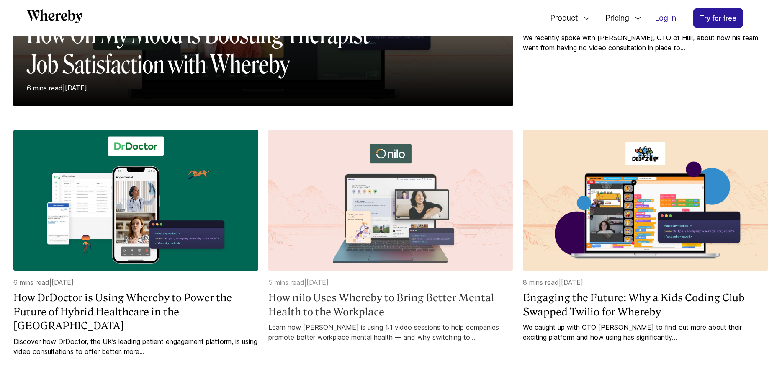
click at [370, 186] on img at bounding box center [390, 200] width 245 height 141
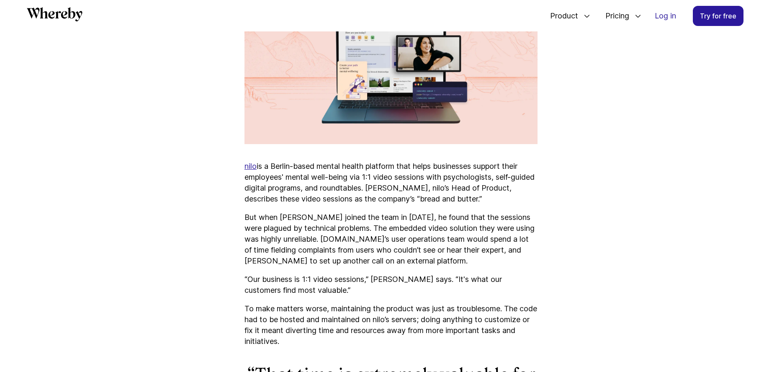
scroll to position [417, 0]
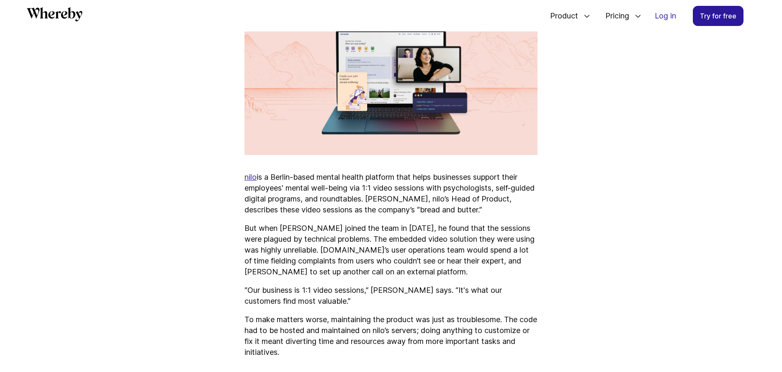
click at [249, 173] on u "nilo" at bounding box center [251, 177] width 12 height 9
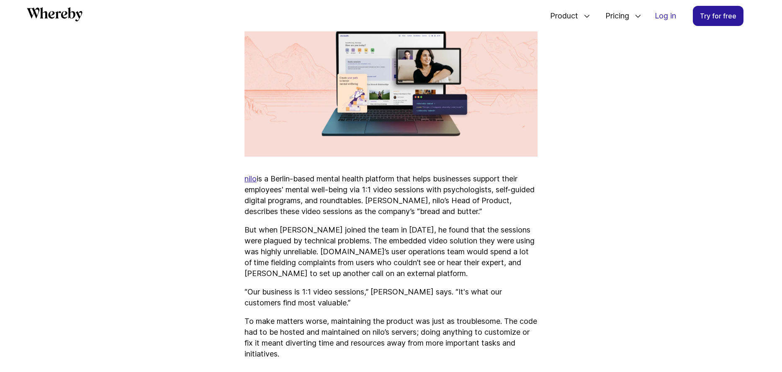
scroll to position [415, 0]
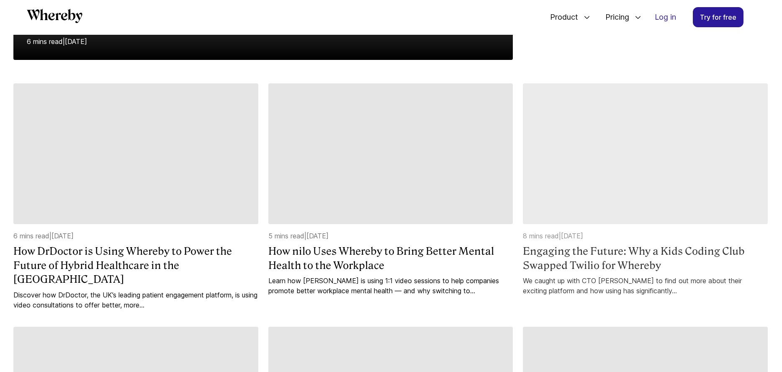
scroll to position [341, 0]
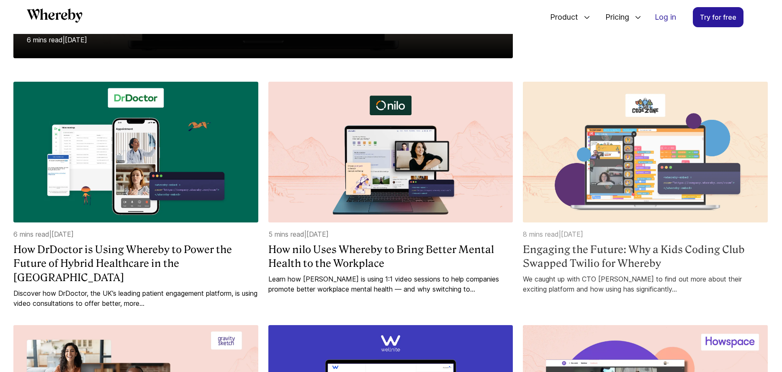
click at [695, 131] on img at bounding box center [645, 152] width 245 height 141
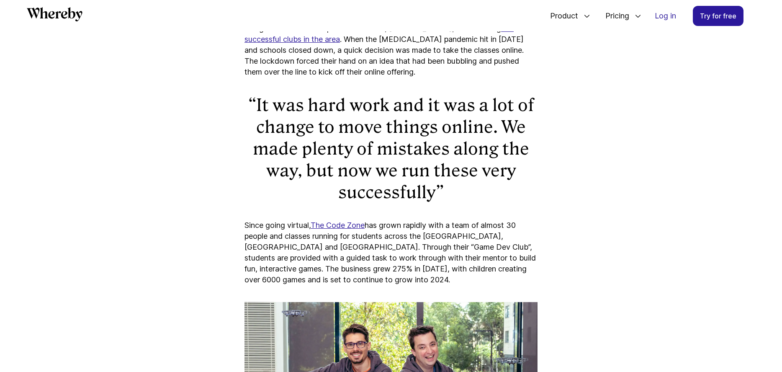
scroll to position [755, 0]
click at [334, 220] on u "The Code Zone" at bounding box center [338, 224] width 54 height 9
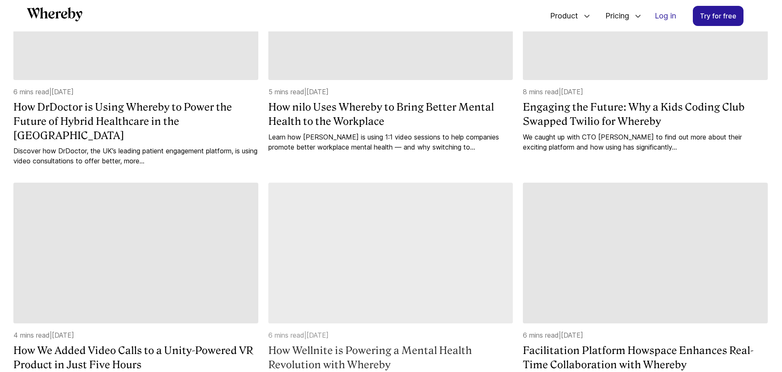
scroll to position [494, 0]
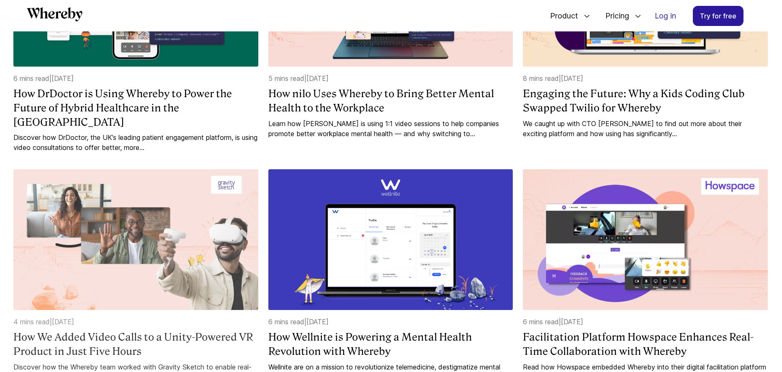
click at [179, 210] on img at bounding box center [135, 239] width 245 height 141
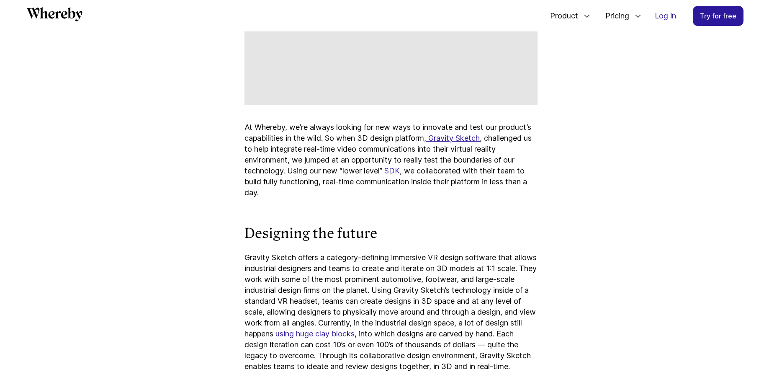
scroll to position [452, 0]
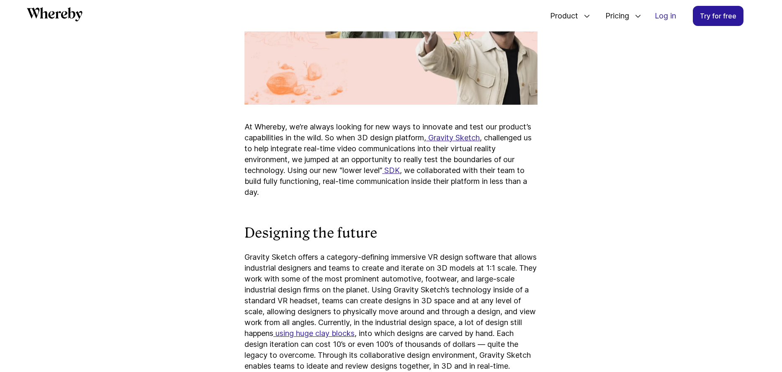
click at [459, 137] on u "Gravity Sketch" at bounding box center [454, 137] width 52 height 9
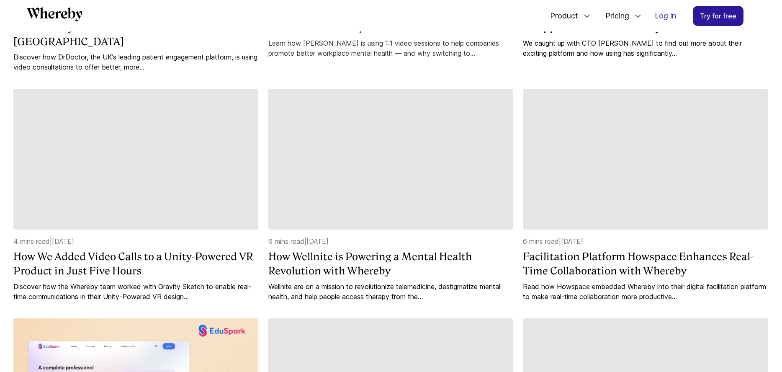
scroll to position [597, 0]
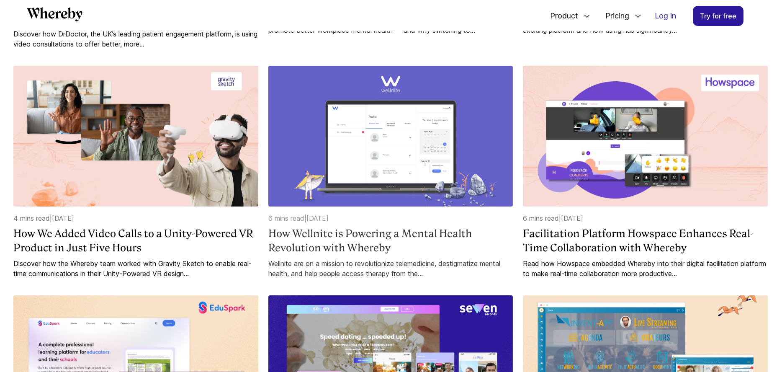
click at [376, 152] on img at bounding box center [390, 136] width 245 height 141
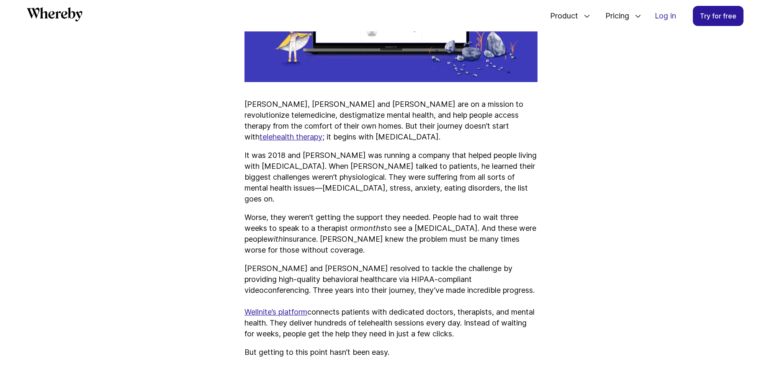
scroll to position [476, 0]
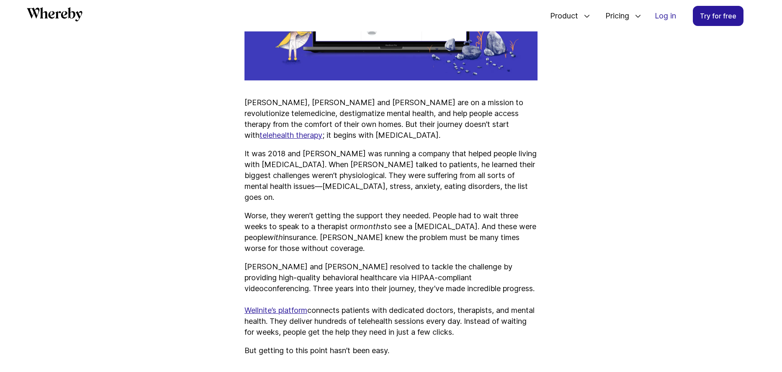
click at [322, 131] on u "telehealth therapy" at bounding box center [291, 135] width 63 height 9
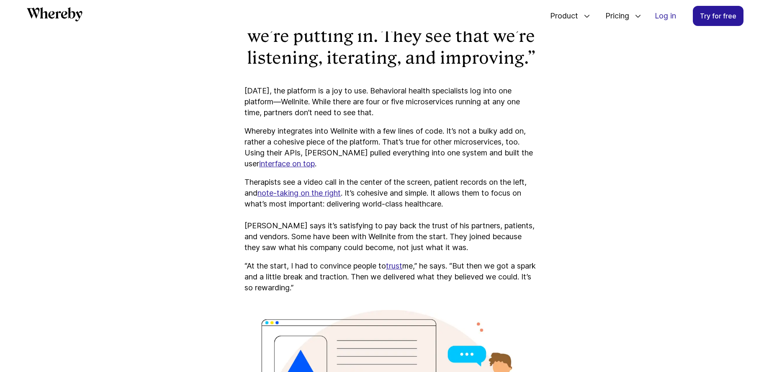
scroll to position [1819, 0]
click at [329, 189] on link "note-taking on the right" at bounding box center [299, 193] width 83 height 9
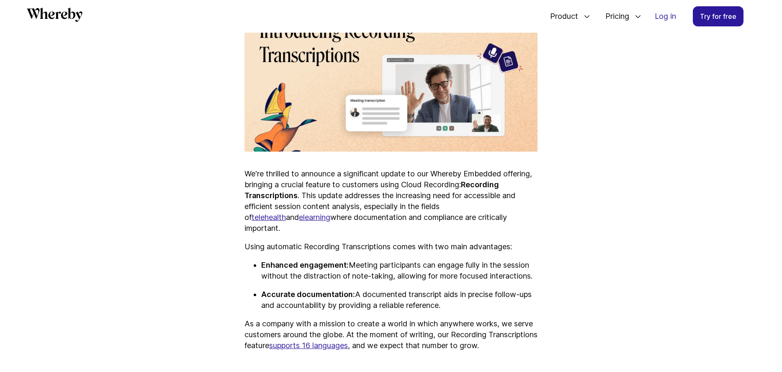
scroll to position [382, 0]
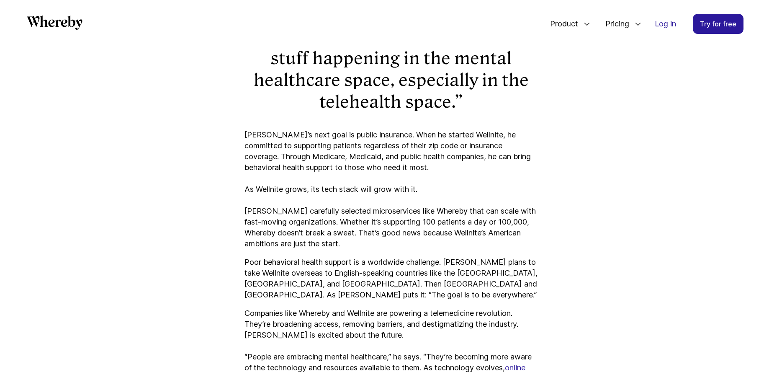
scroll to position [2533, 0]
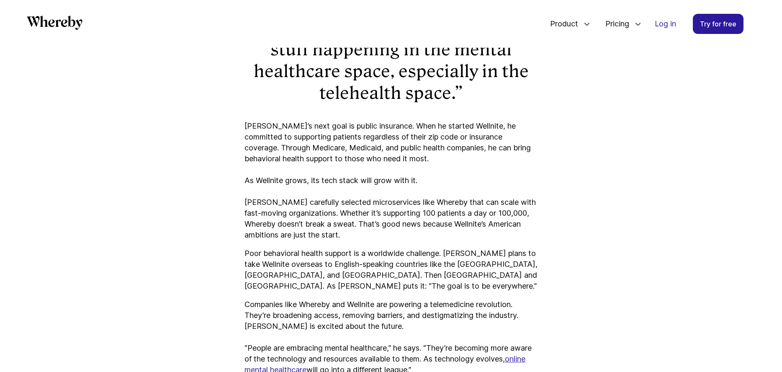
scroll to position [597, 0]
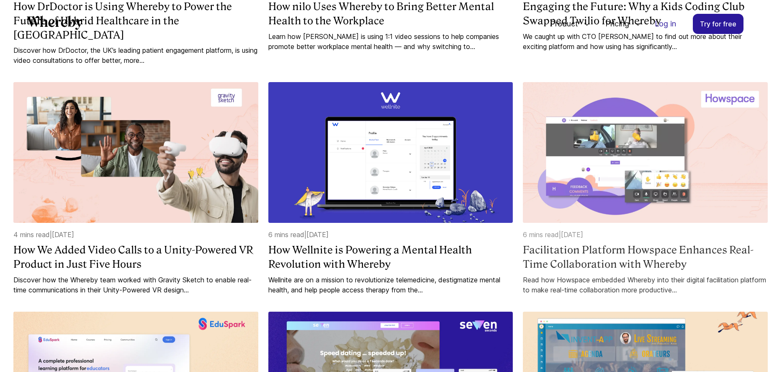
click at [605, 139] on img at bounding box center [645, 152] width 245 height 141
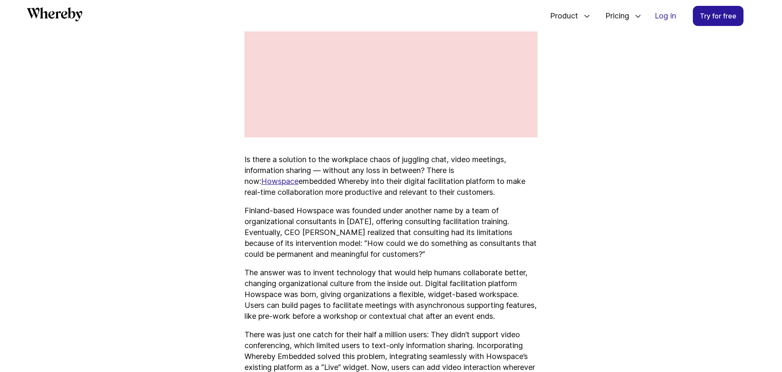
scroll to position [420, 0]
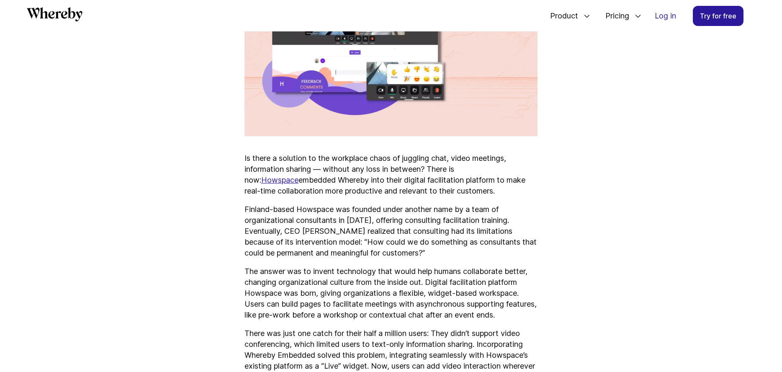
click at [299, 175] on link "Howspace" at bounding box center [279, 179] width 37 height 9
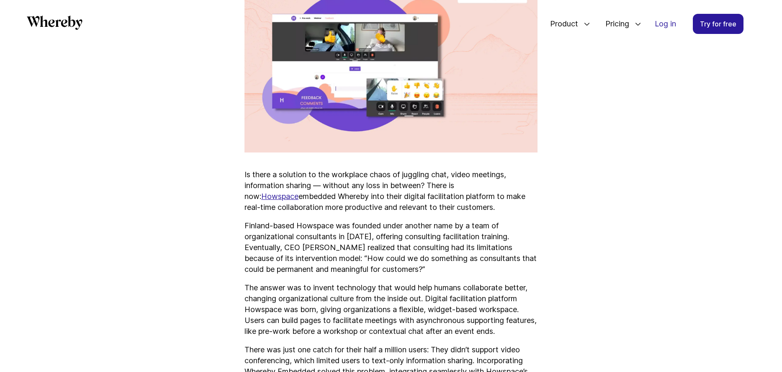
scroll to position [597, 0]
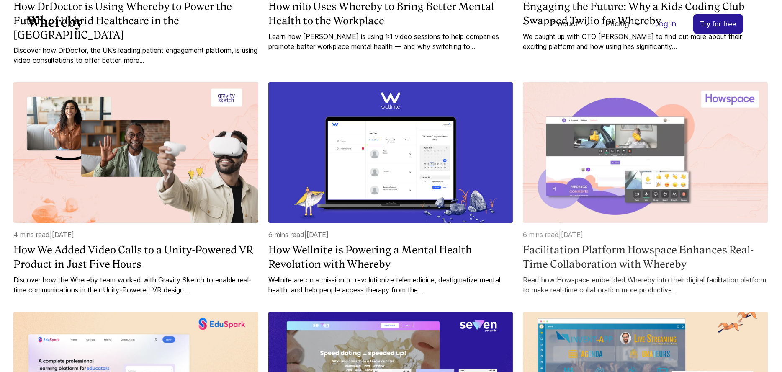
click at [603, 167] on img at bounding box center [645, 152] width 245 height 141
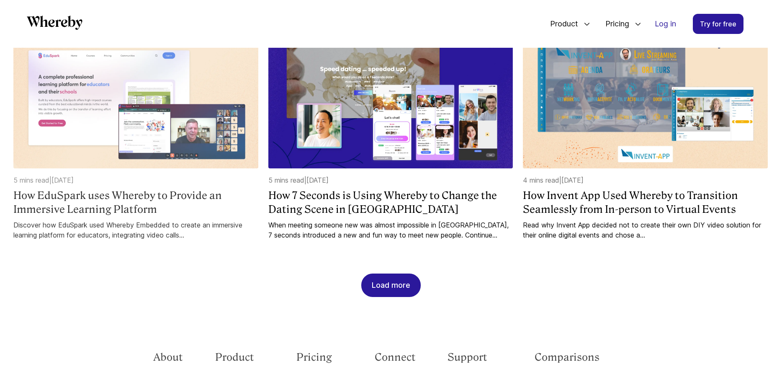
scroll to position [887, 0]
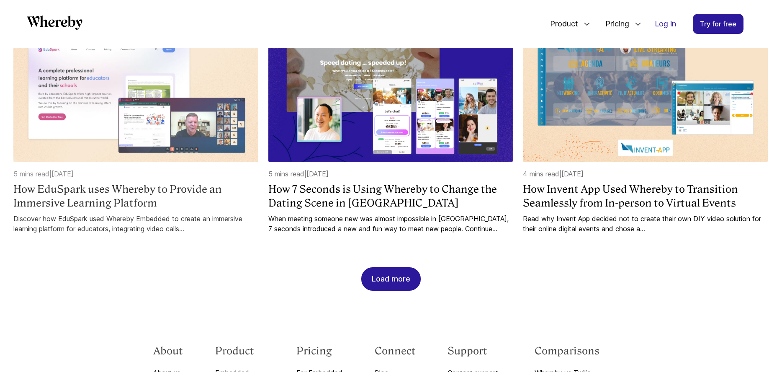
click at [149, 81] on img at bounding box center [135, 91] width 245 height 141
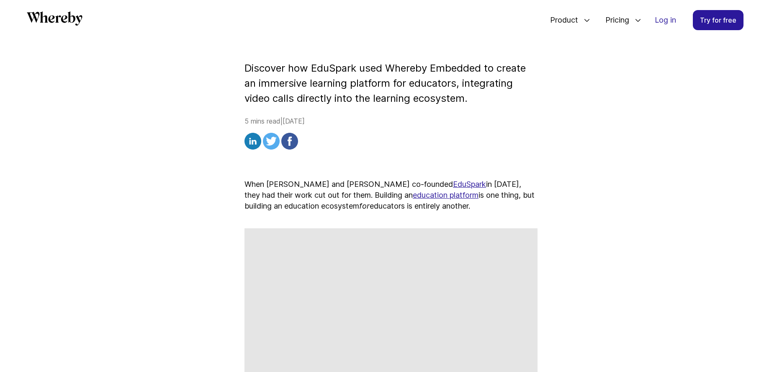
scroll to position [196, 0]
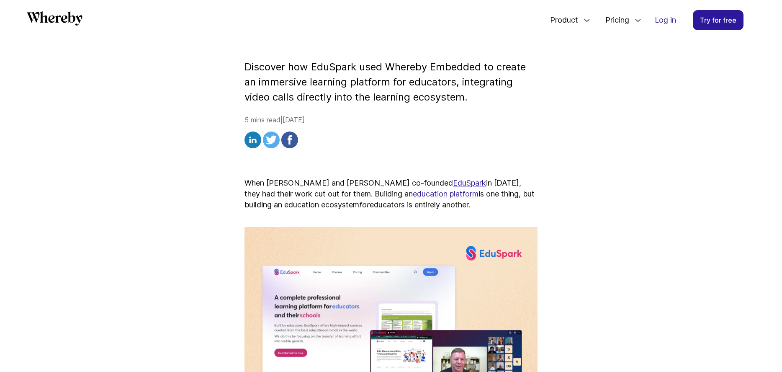
click at [453, 183] on u "EduSpark" at bounding box center [469, 182] width 33 height 9
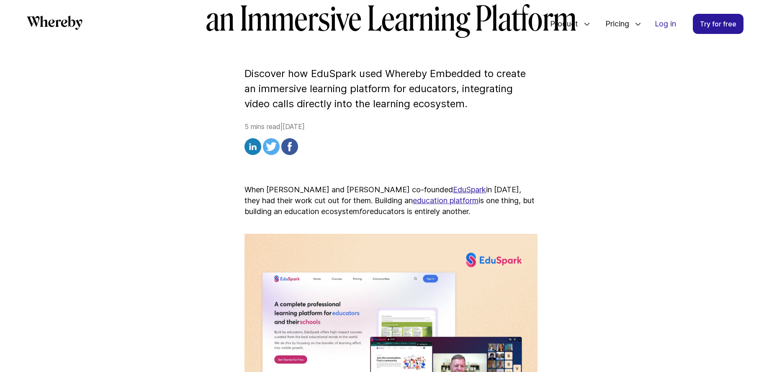
scroll to position [887, 0]
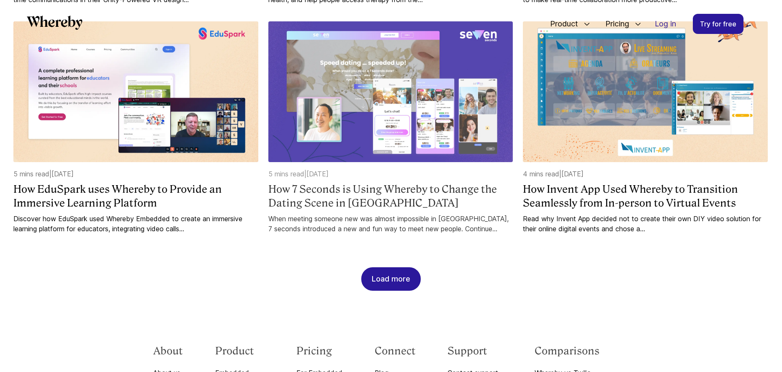
click at [385, 85] on img at bounding box center [390, 91] width 245 height 141
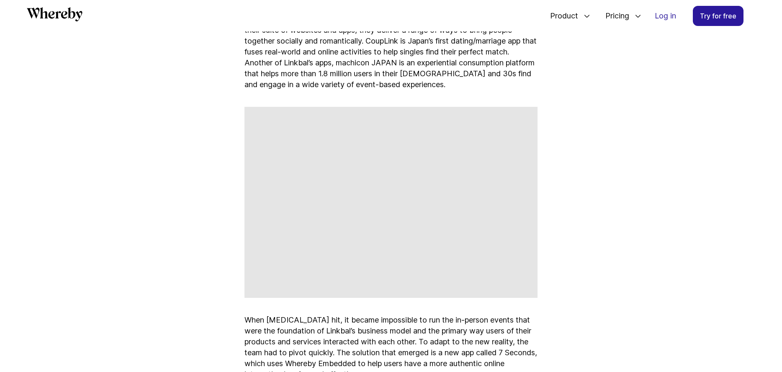
scroll to position [479, 0]
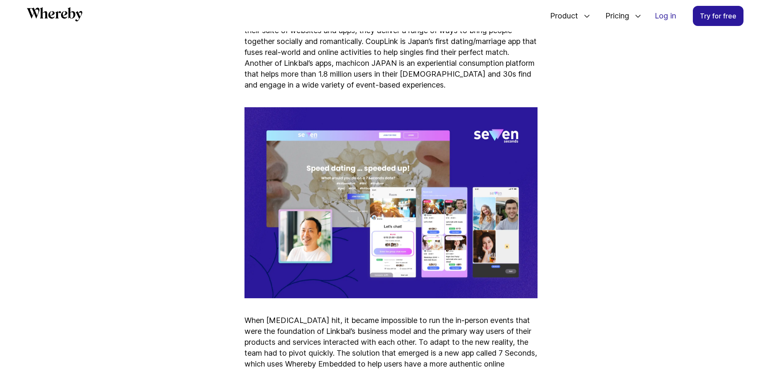
click at [387, 169] on img at bounding box center [391, 202] width 293 height 191
click at [420, 137] on img at bounding box center [391, 202] width 293 height 191
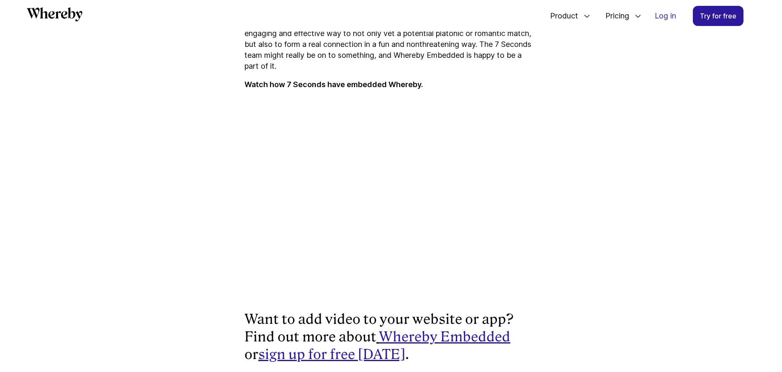
scroll to position [1778, 0]
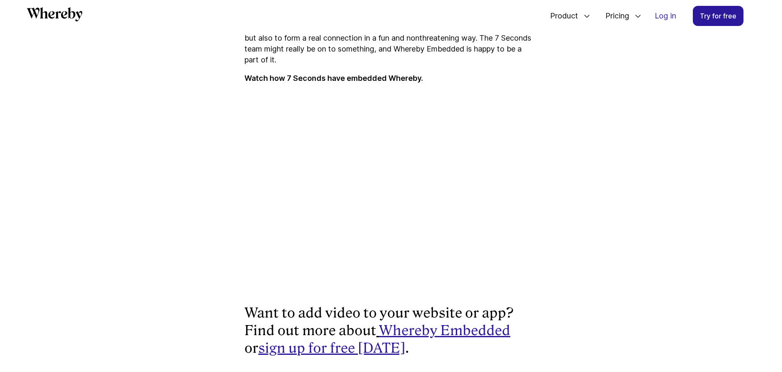
scroll to position [887, 0]
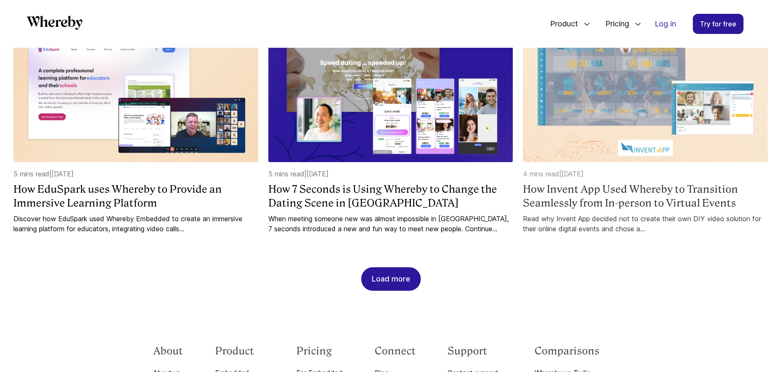
click at [572, 115] on img at bounding box center [645, 91] width 245 height 141
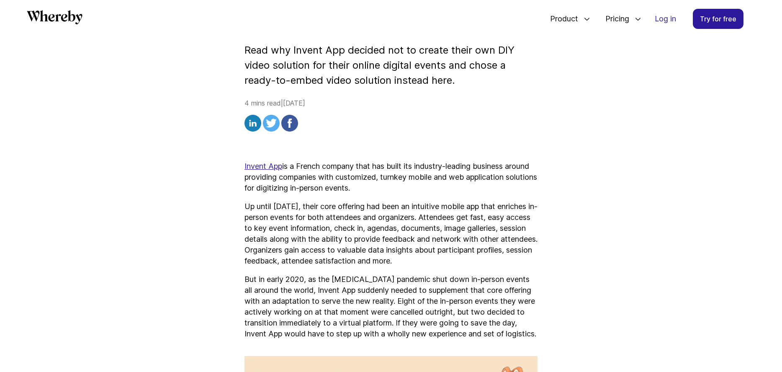
scroll to position [253, 0]
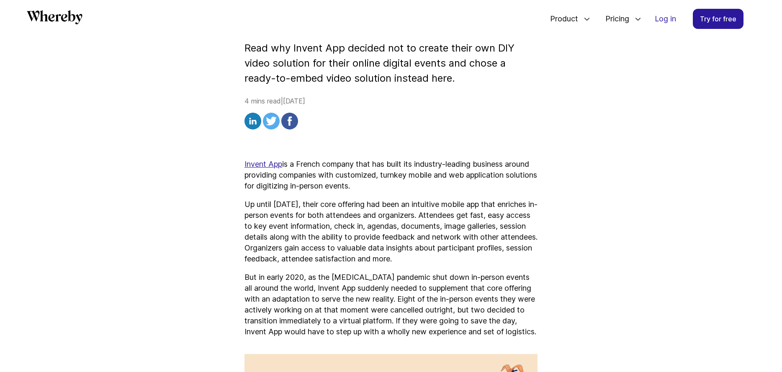
click at [268, 165] on u "Invent App" at bounding box center [264, 164] width 38 height 9
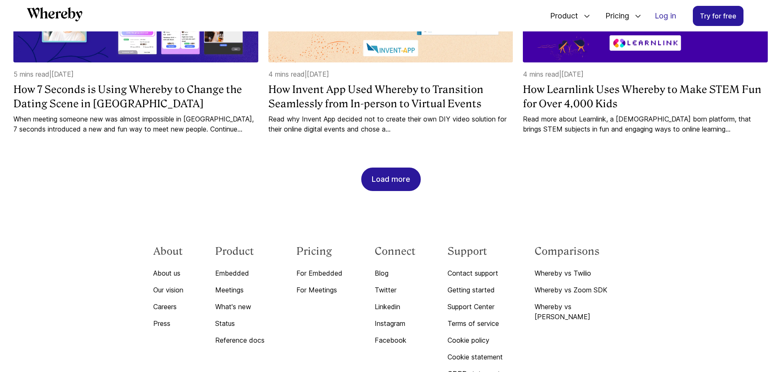
scroll to position [959, 0]
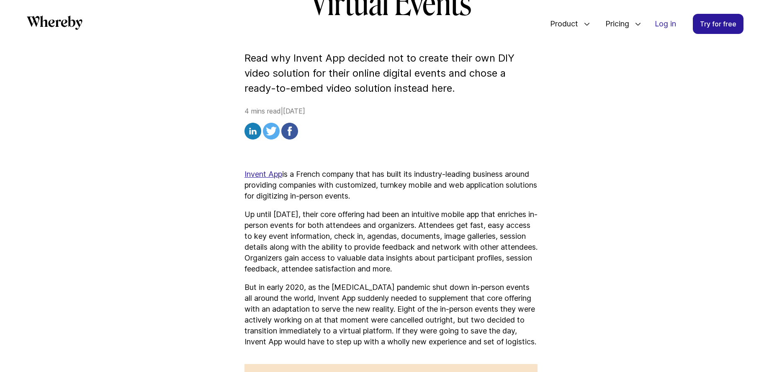
scroll to position [887, 0]
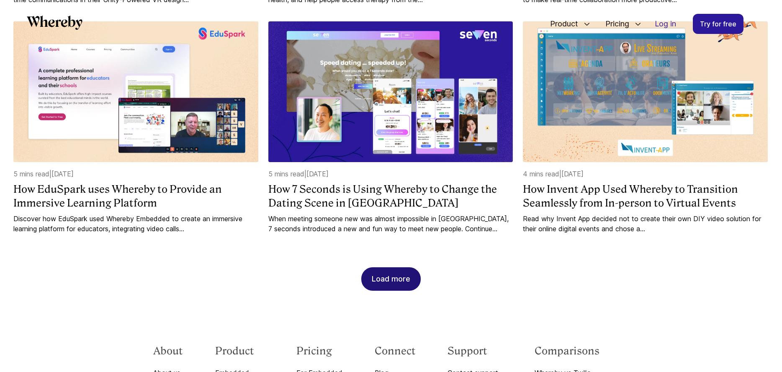
click at [396, 269] on div "Load more" at bounding box center [391, 279] width 39 height 23
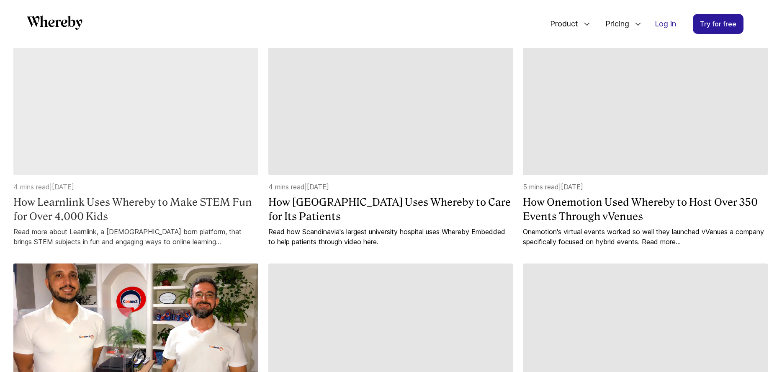
scroll to position [1078, 0]
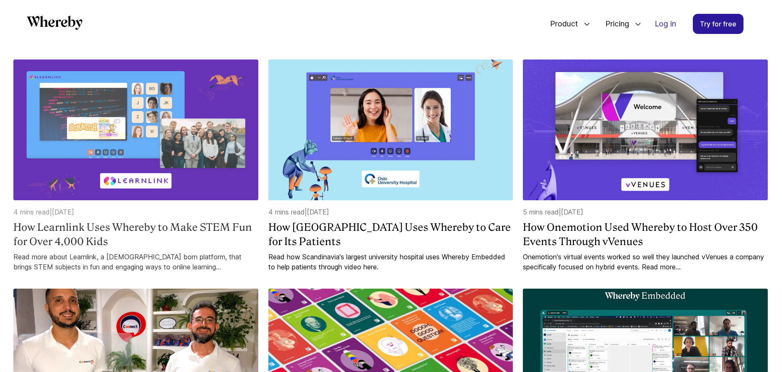
click at [144, 113] on img at bounding box center [135, 129] width 245 height 141
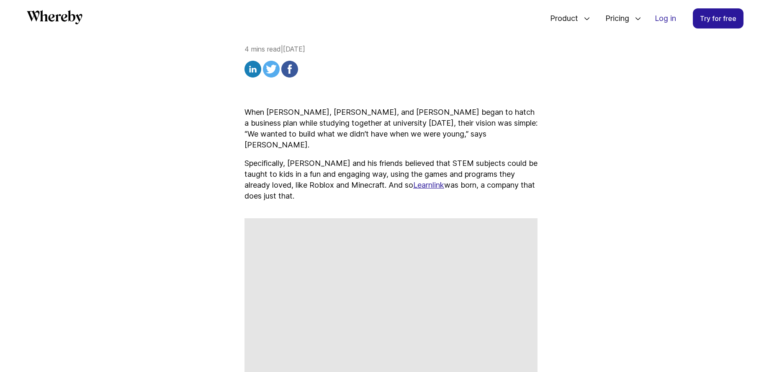
scroll to position [265, 0]
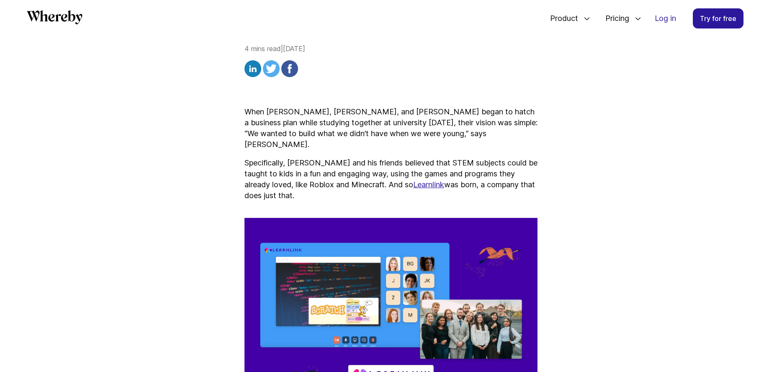
click at [413, 184] on u "Learnlink" at bounding box center [428, 184] width 31 height 9
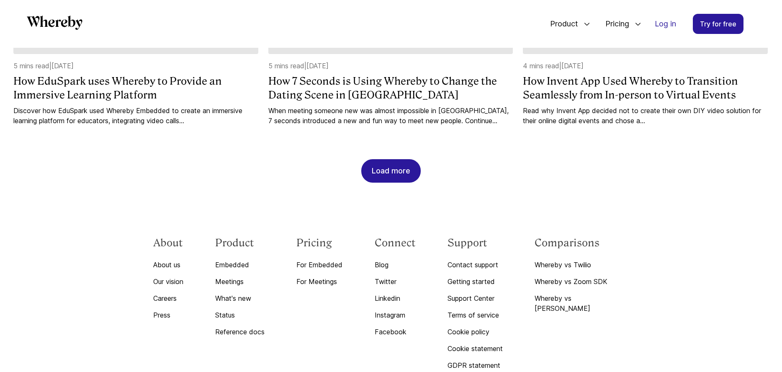
scroll to position [997, 0]
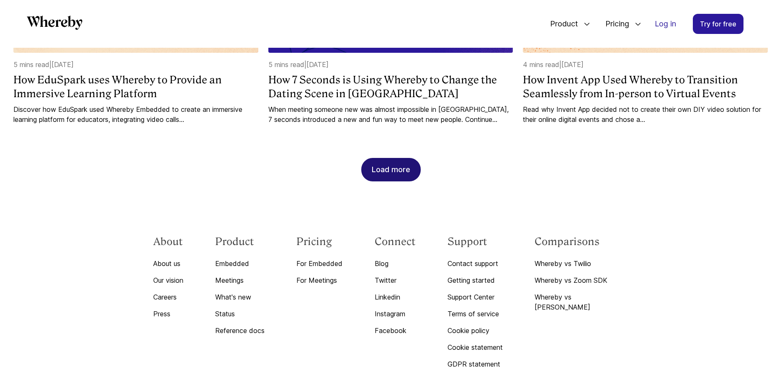
click at [405, 158] on div "Load more" at bounding box center [391, 169] width 39 height 23
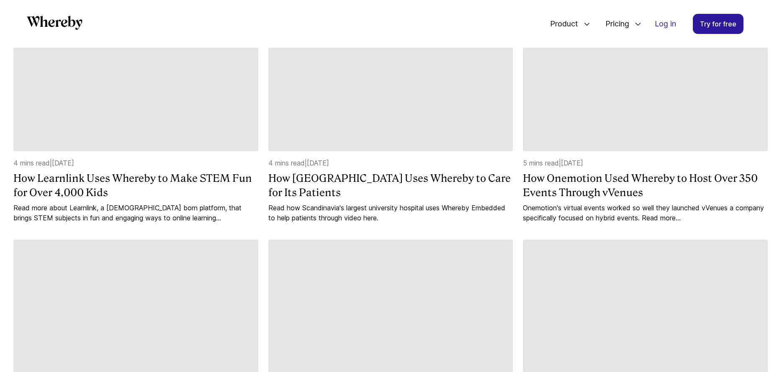
scroll to position [1131, 0]
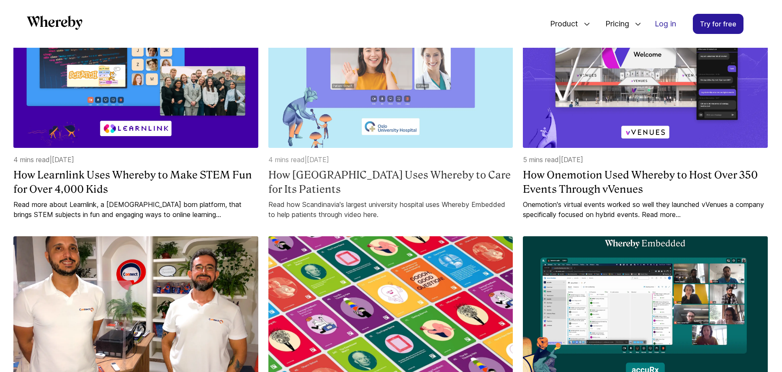
click at [397, 81] on img at bounding box center [390, 77] width 245 height 141
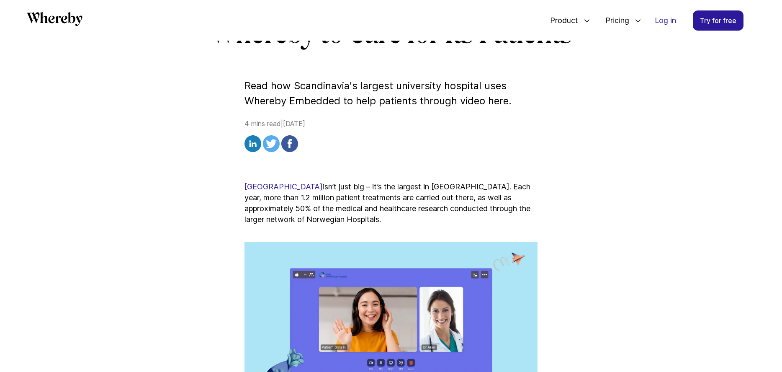
scroll to position [179, 0]
click at [284, 187] on link "[GEOGRAPHIC_DATA]" at bounding box center [284, 186] width 78 height 9
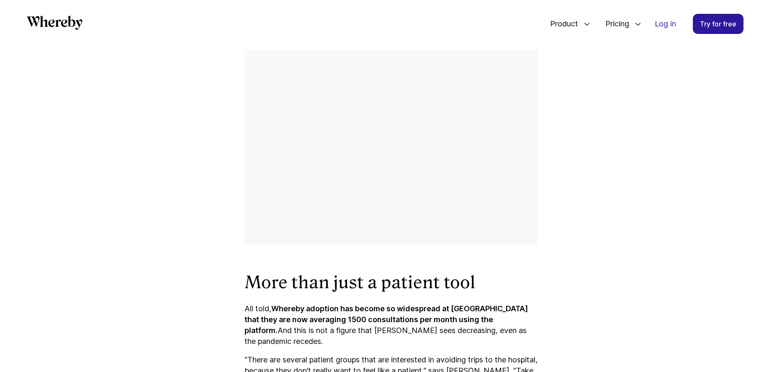
scroll to position [1070, 0]
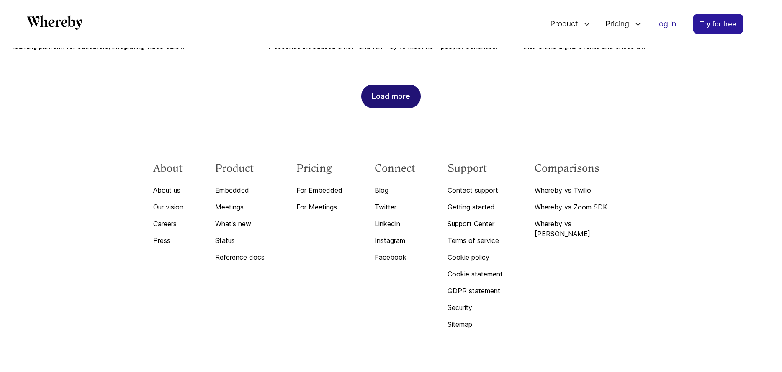
click at [381, 86] on div "Load more" at bounding box center [391, 96] width 39 height 23
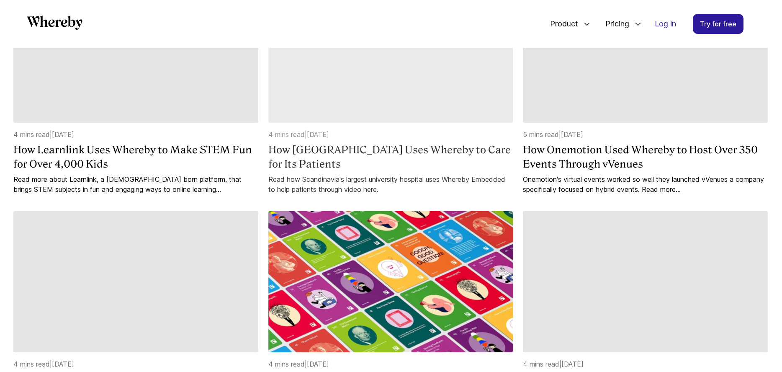
scroll to position [1149, 0]
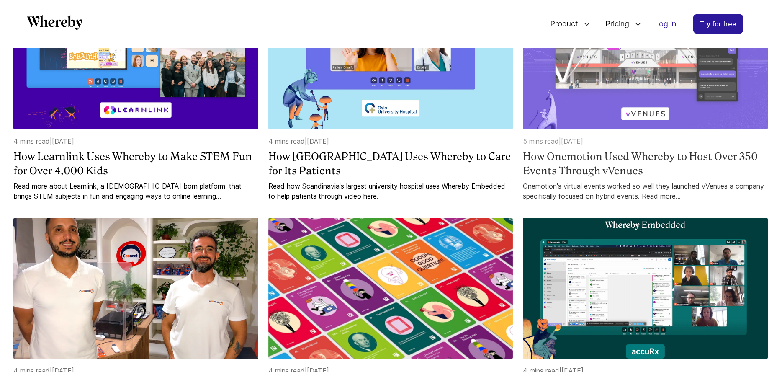
click at [613, 100] on img at bounding box center [645, 59] width 245 height 141
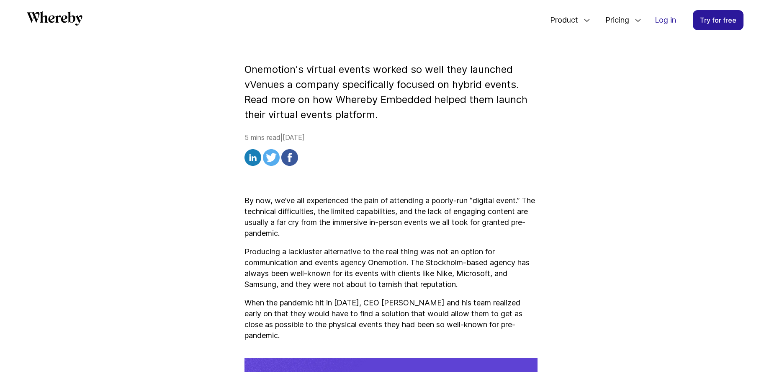
scroll to position [194, 0]
click at [253, 156] on img at bounding box center [253, 157] width 17 height 17
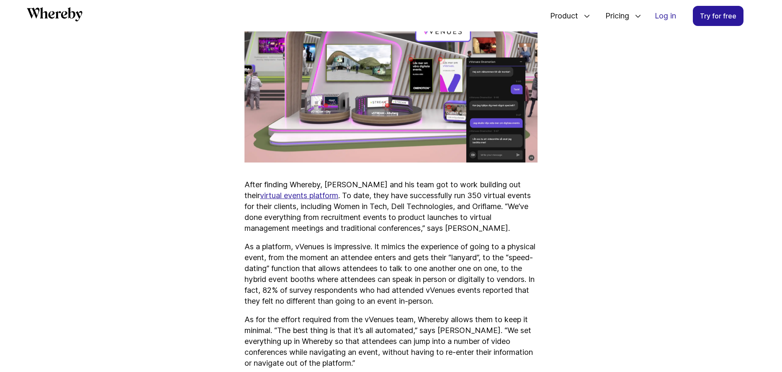
scroll to position [1336, 0]
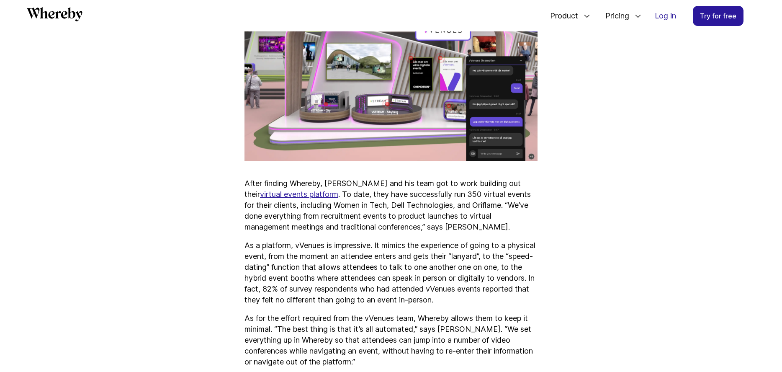
click at [338, 194] on link "virtual events platform" at bounding box center [299, 194] width 78 height 9
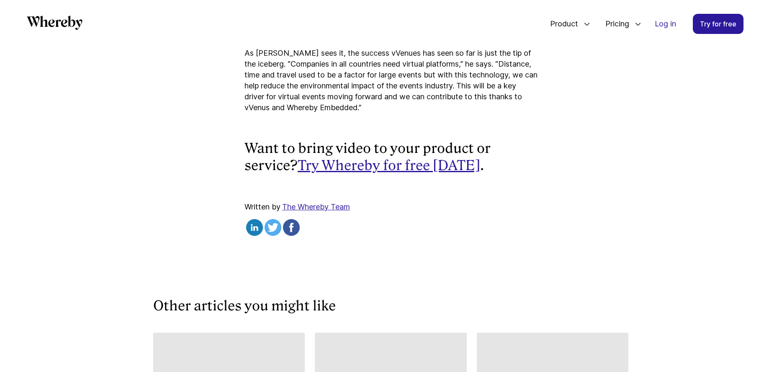
scroll to position [2061, 0]
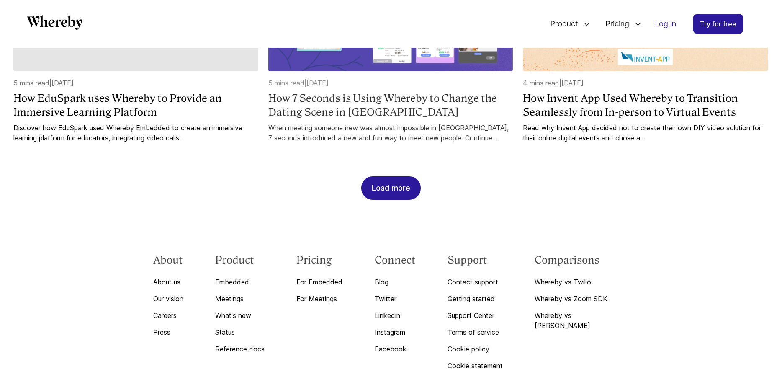
scroll to position [979, 0]
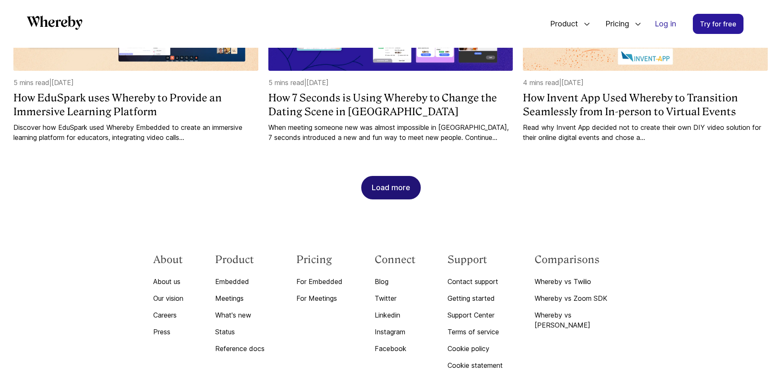
click at [385, 176] on div "Load more" at bounding box center [391, 187] width 39 height 23
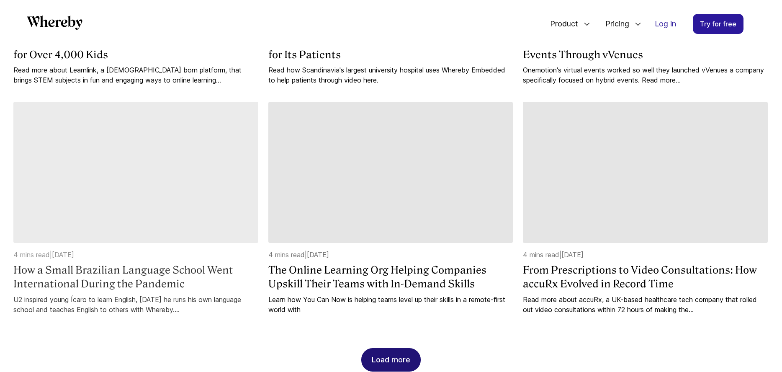
scroll to position [1280, 0]
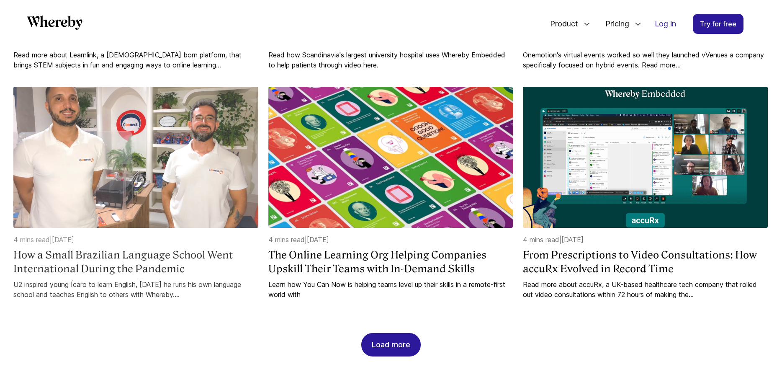
click at [122, 174] on img at bounding box center [135, 157] width 245 height 141
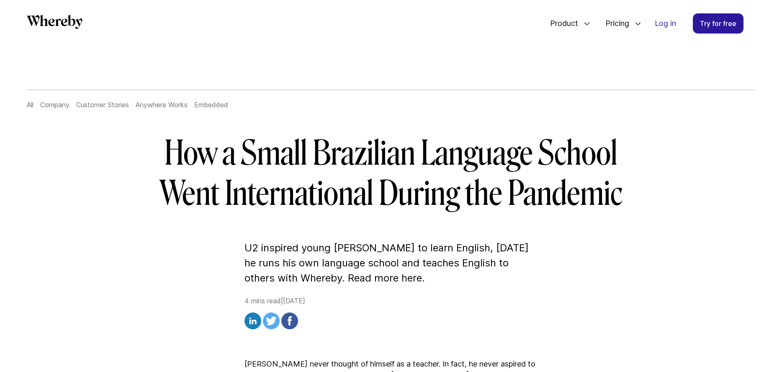
scroll to position [23, 0]
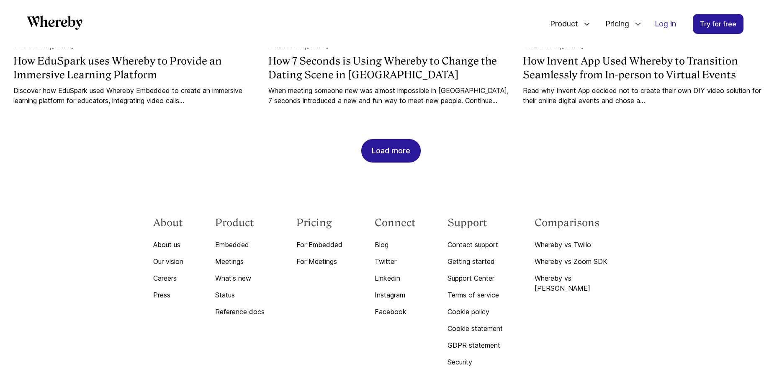
scroll to position [994, 0]
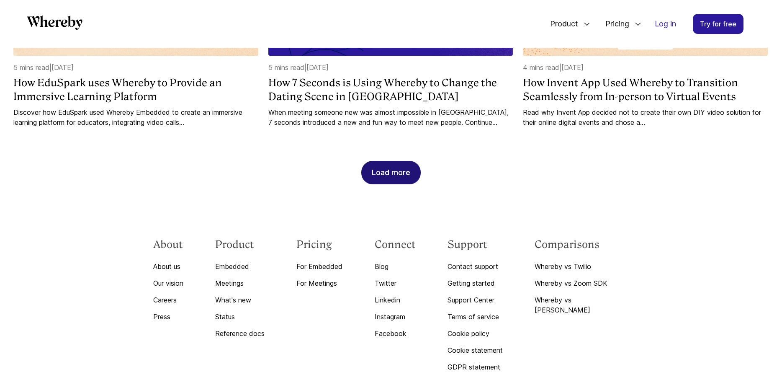
click at [399, 161] on div "Load more" at bounding box center [391, 172] width 39 height 23
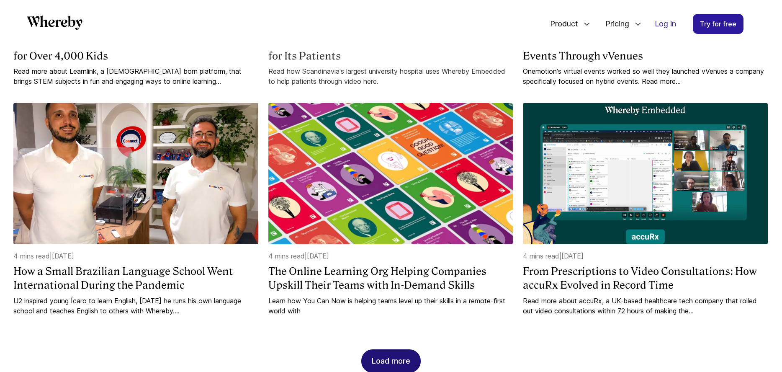
scroll to position [1265, 0]
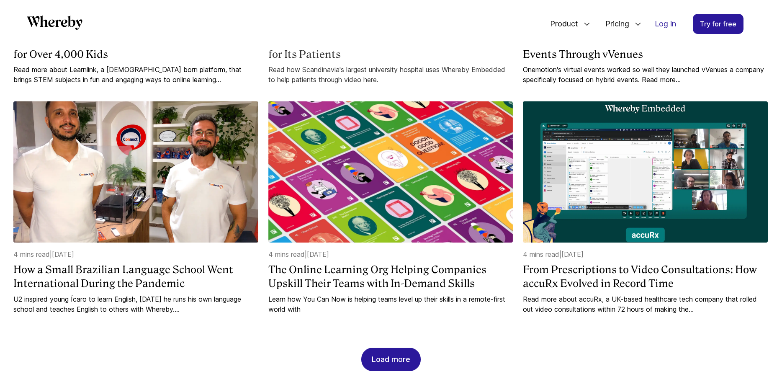
click at [402, 157] on img at bounding box center [390, 171] width 245 height 141
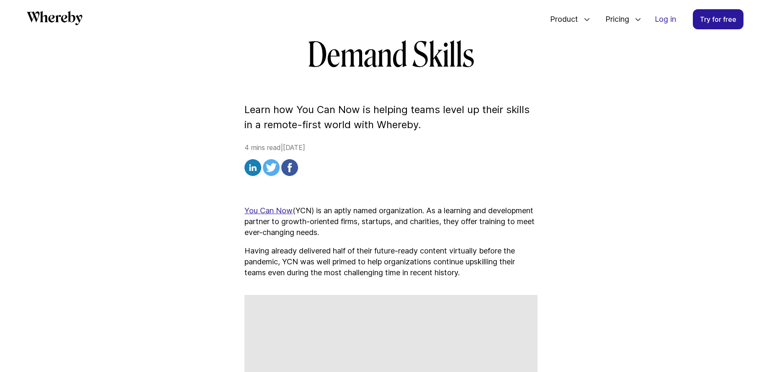
scroll to position [242, 0]
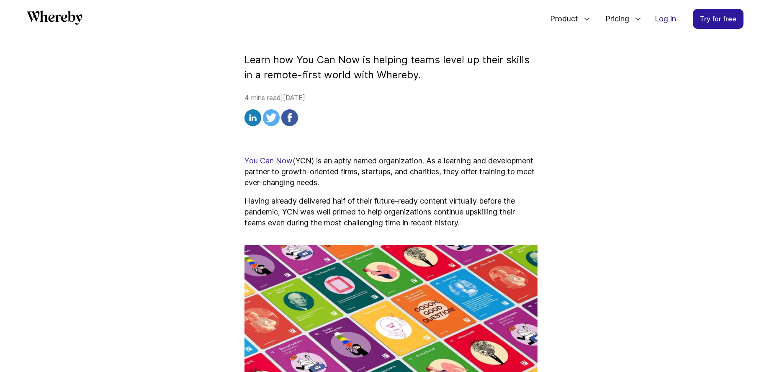
click at [289, 163] on link "You Can Now" at bounding box center [269, 160] width 48 height 9
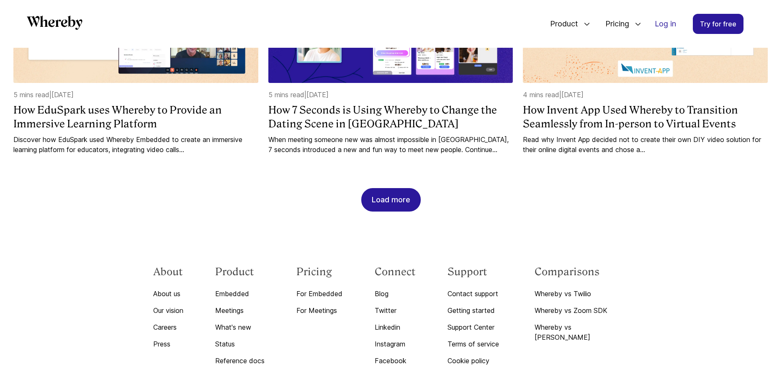
scroll to position [949, 0]
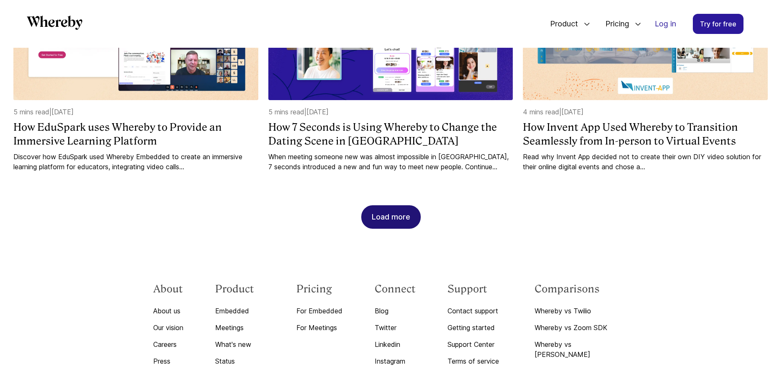
click at [389, 206] on div "Load more" at bounding box center [391, 217] width 39 height 23
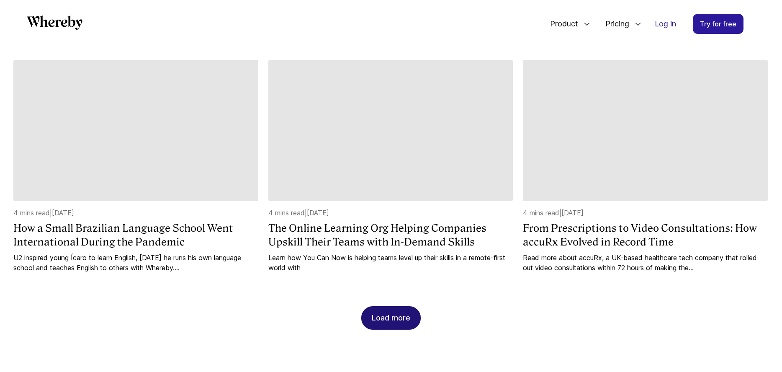
scroll to position [1308, 0]
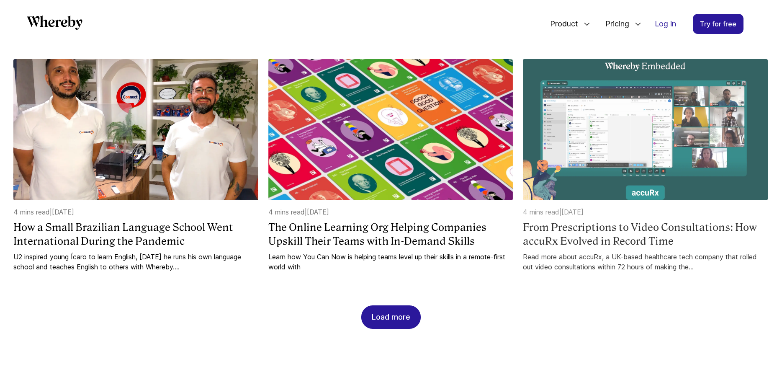
click at [608, 136] on img at bounding box center [645, 129] width 245 height 141
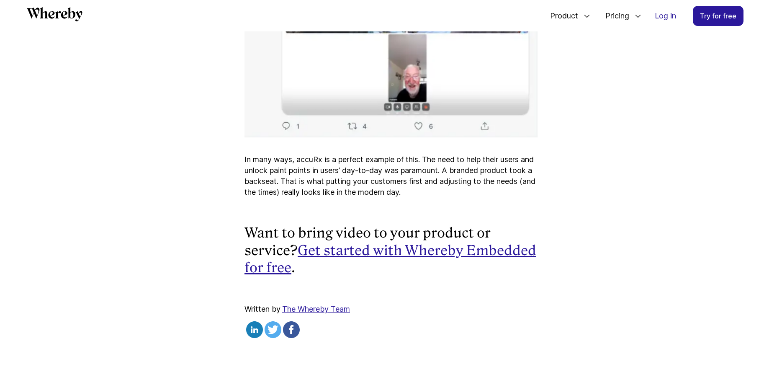
scroll to position [1932, 0]
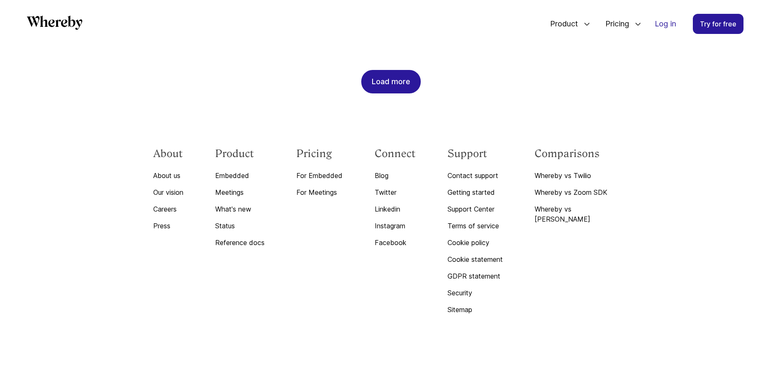
scroll to position [1070, 0]
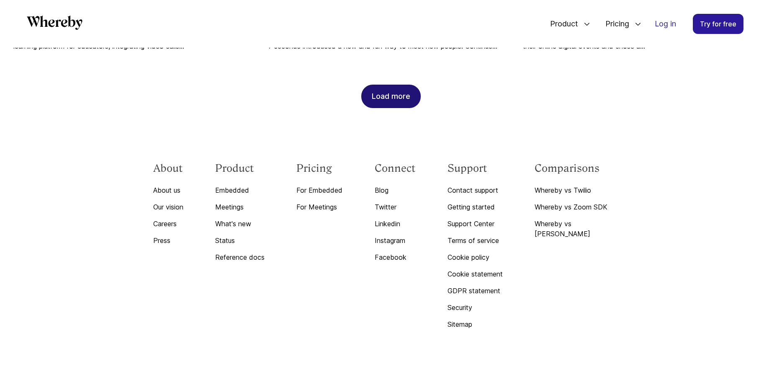
click at [379, 85] on div "Load more" at bounding box center [391, 96] width 39 height 23
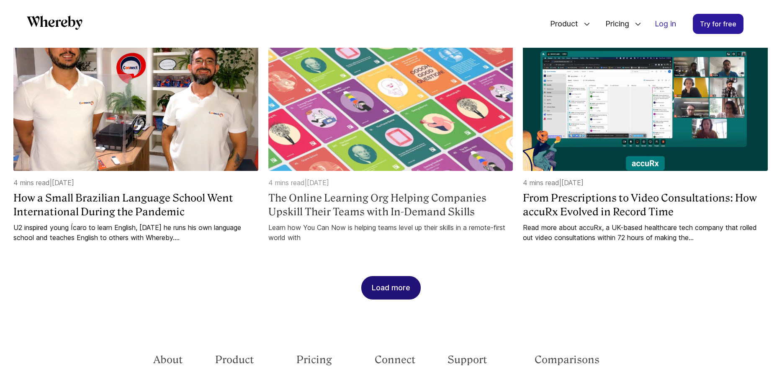
scroll to position [1376, 0]
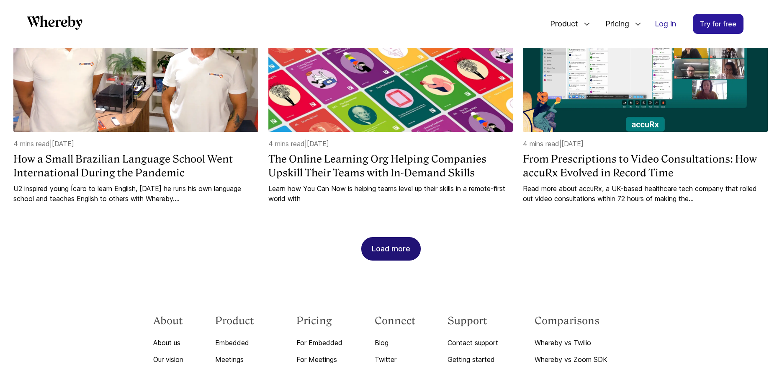
click at [389, 238] on div "Load more" at bounding box center [391, 248] width 39 height 23
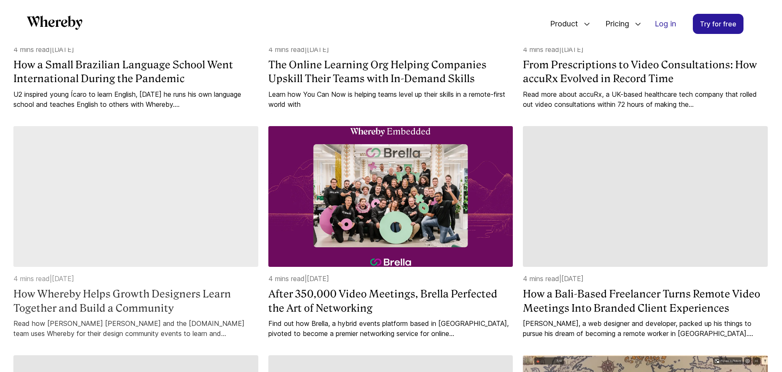
scroll to position [1545, 0]
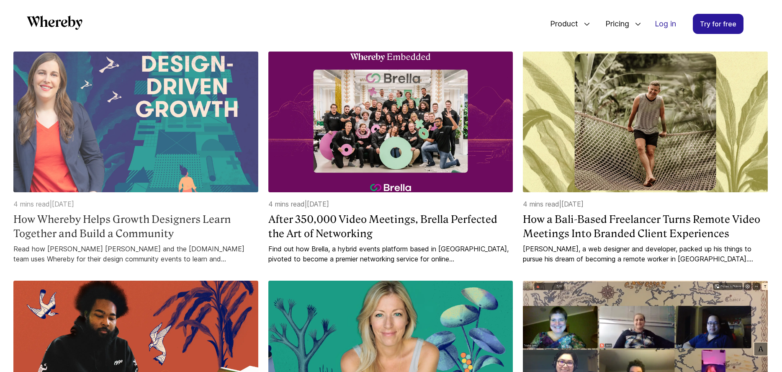
click at [137, 143] on img at bounding box center [135, 122] width 245 height 141
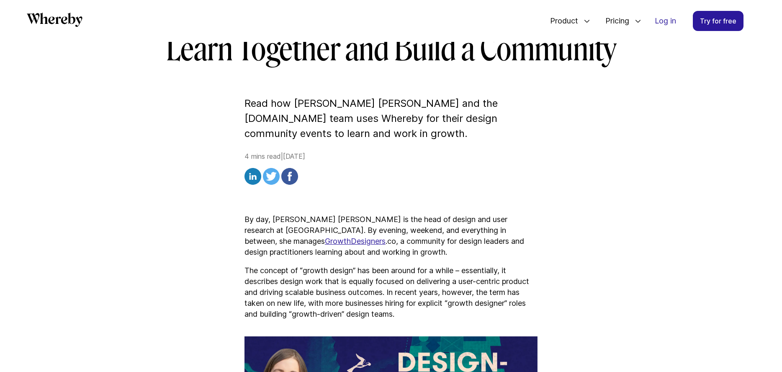
scroll to position [206, 0]
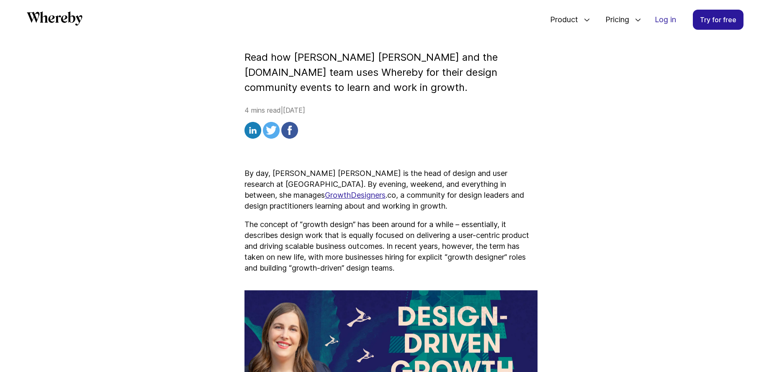
click at [325, 196] on u "GrowthDesigners" at bounding box center [355, 195] width 61 height 9
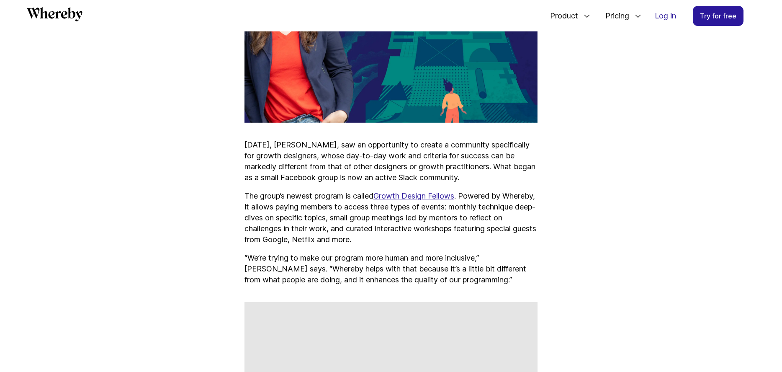
scroll to position [557, 0]
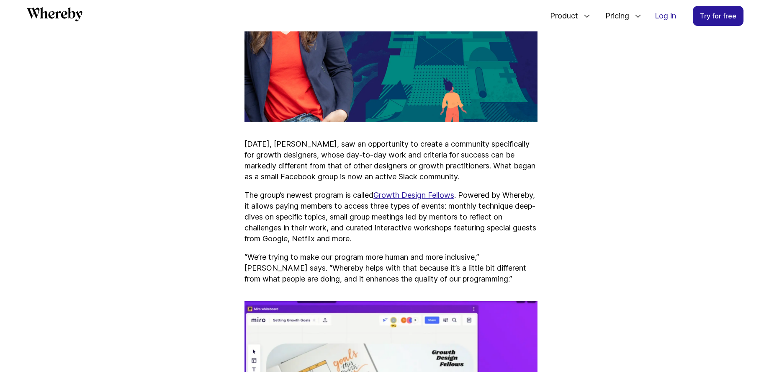
click at [406, 196] on u "Growth Design Fellows" at bounding box center [414, 195] width 81 height 9
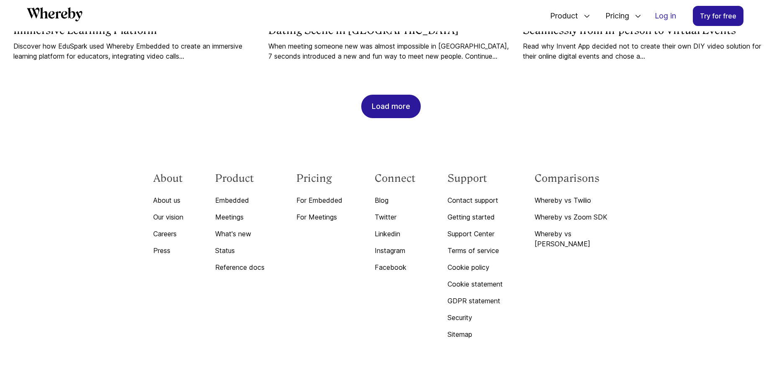
scroll to position [1054, 0]
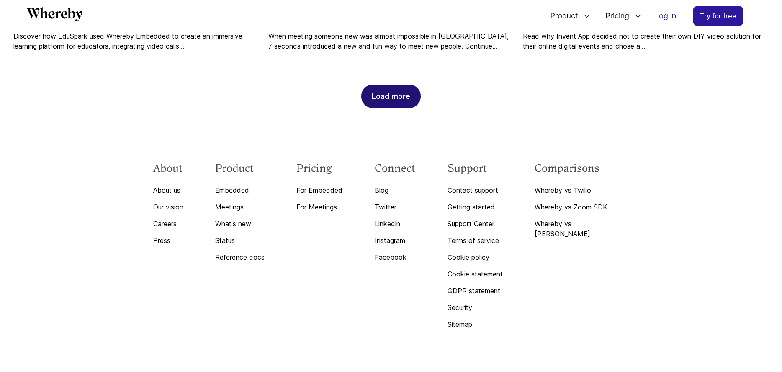
click at [385, 85] on div "Load more" at bounding box center [391, 96] width 39 height 23
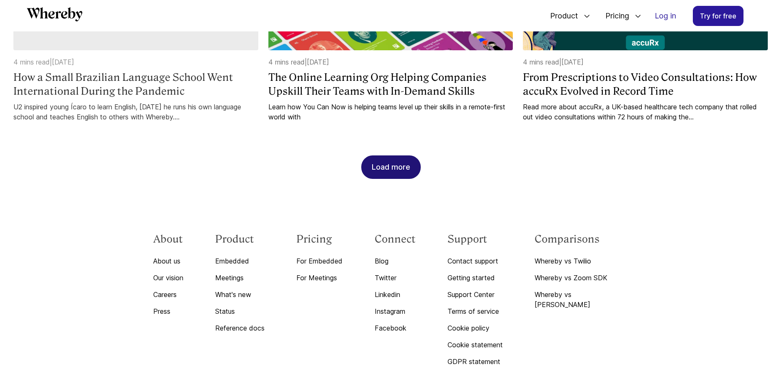
scroll to position [1448, 0]
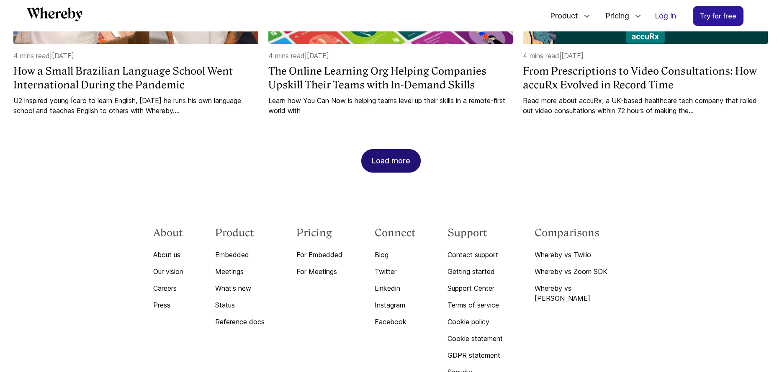
click at [374, 149] on div "Load more" at bounding box center [391, 160] width 39 height 23
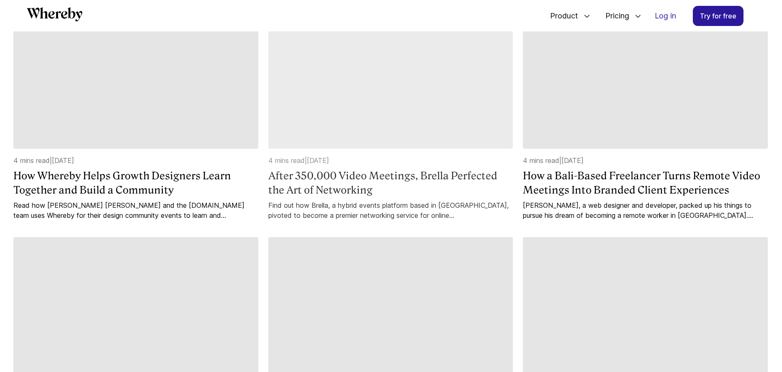
scroll to position [1574, 0]
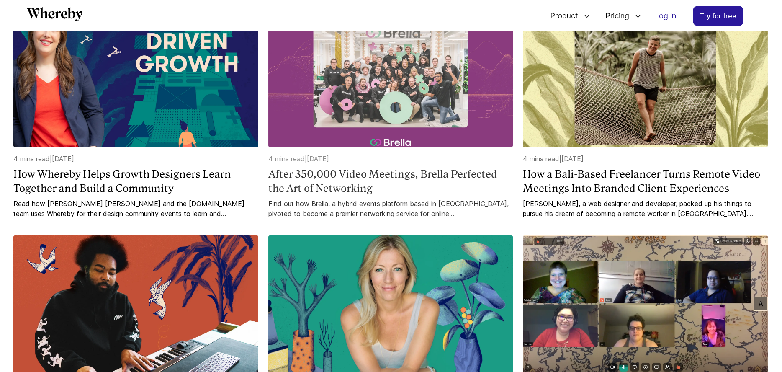
click at [351, 92] on img at bounding box center [390, 76] width 245 height 141
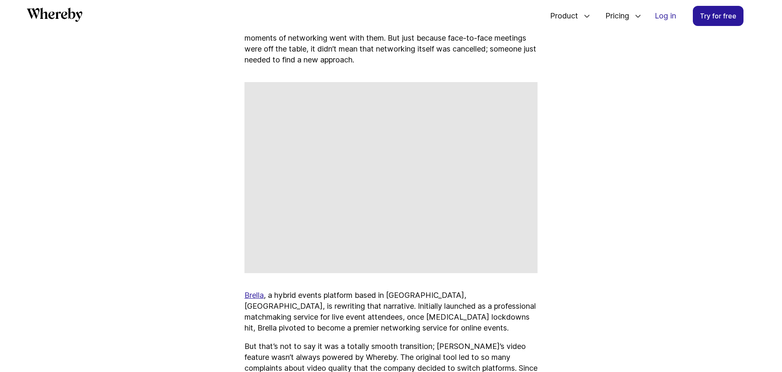
scroll to position [396, 0]
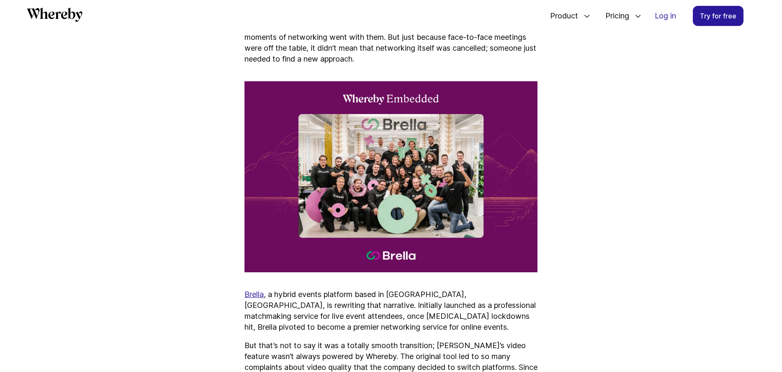
click at [253, 296] on u "Brella" at bounding box center [254, 294] width 19 height 9
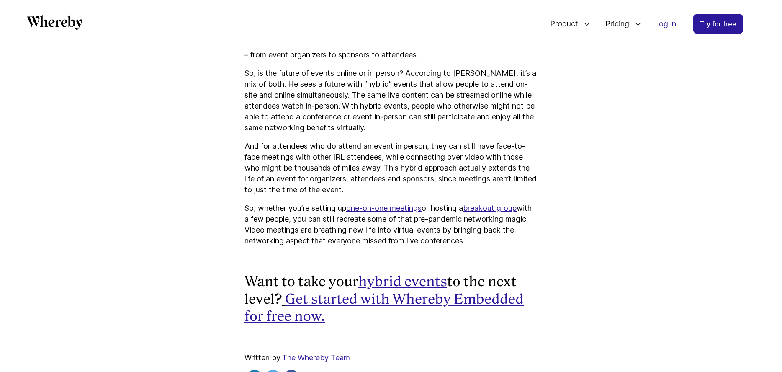
scroll to position [1070, 0]
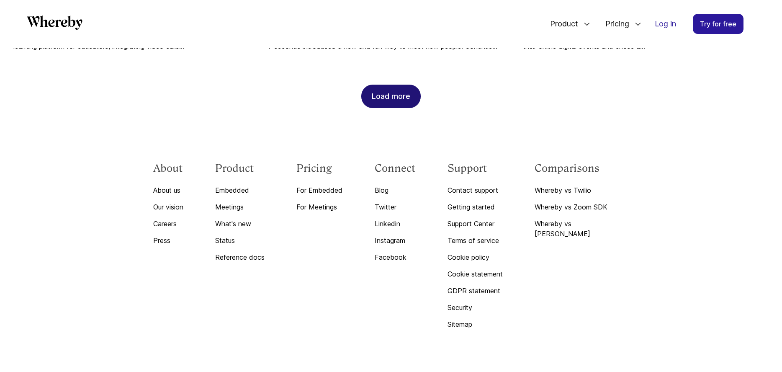
click at [388, 86] on div "Load more" at bounding box center [391, 96] width 39 height 23
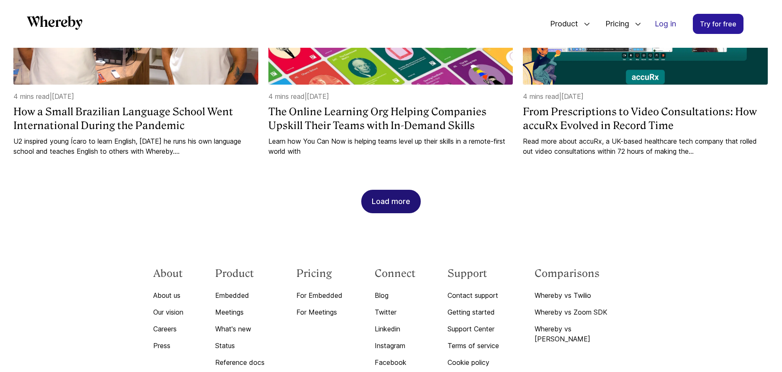
scroll to position [1468, 0]
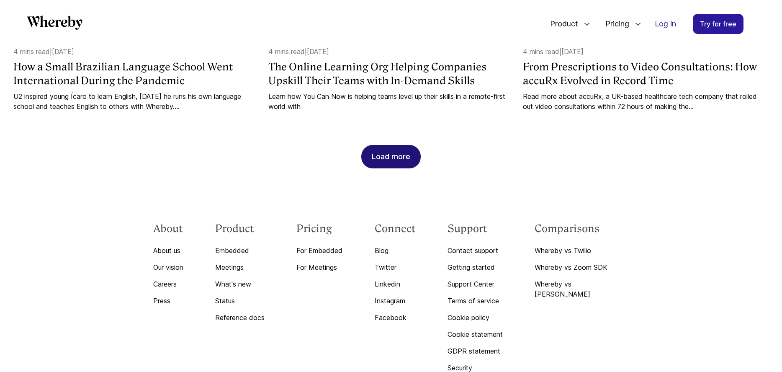
click at [383, 145] on div "Load more" at bounding box center [391, 156] width 39 height 23
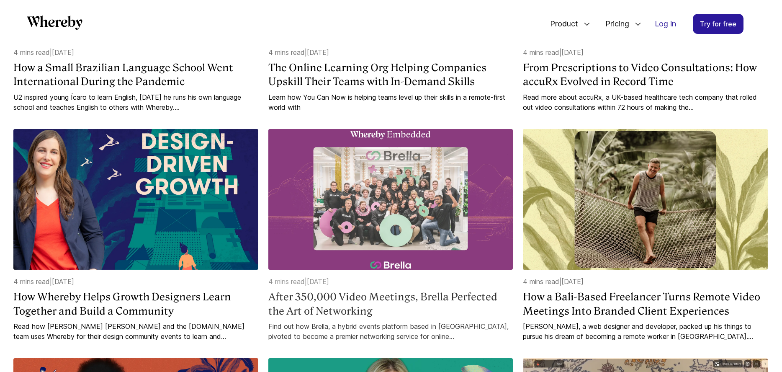
scroll to position [1466, 0]
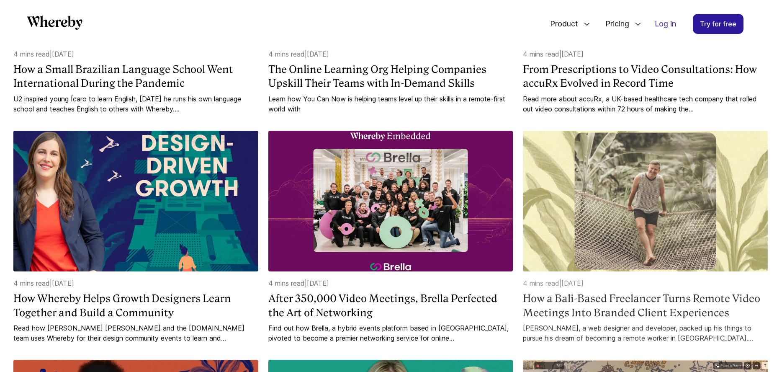
click at [639, 225] on img at bounding box center [645, 201] width 245 height 141
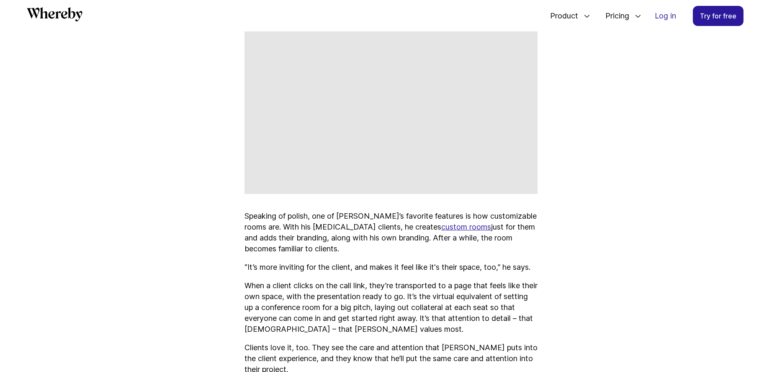
scroll to position [1818, 0]
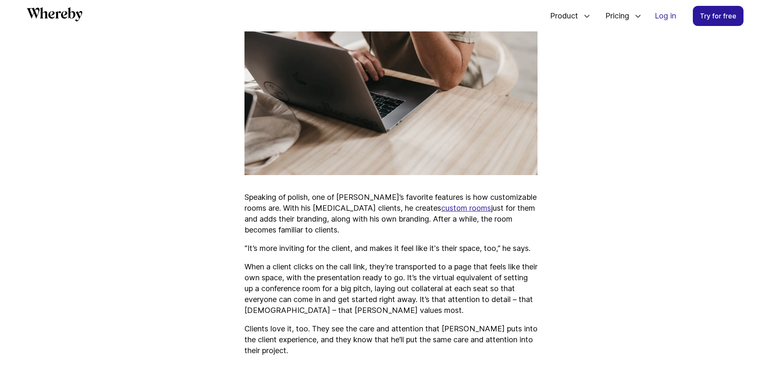
click at [441, 212] on u "custom rooms" at bounding box center [466, 208] width 50 height 9
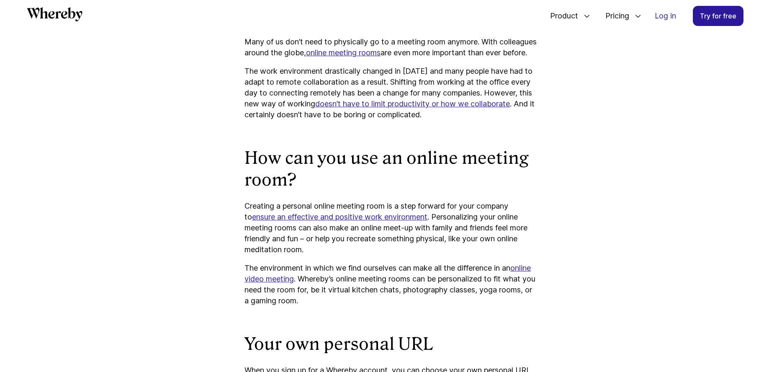
scroll to position [556, 0]
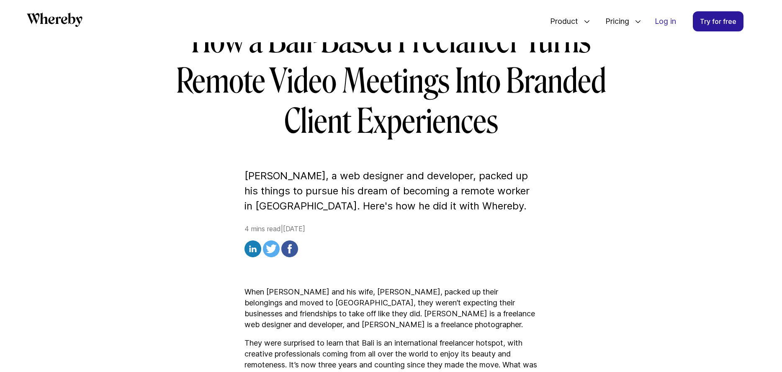
scroll to position [129, 0]
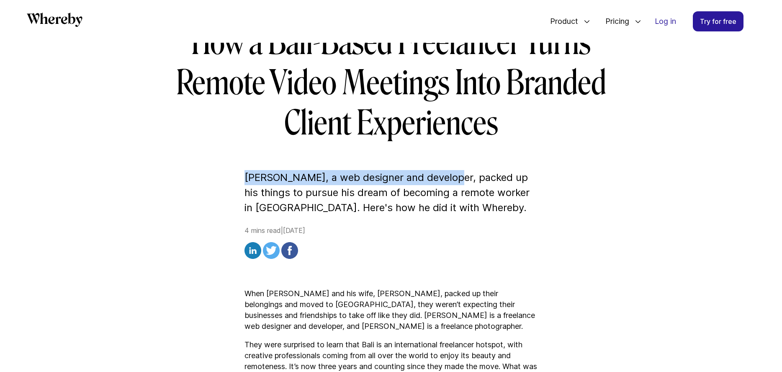
drag, startPoint x: 243, startPoint y: 177, endPoint x: 455, endPoint y: 182, distance: 211.9
copy p "[PERSON_NAME], a web designer and developer"
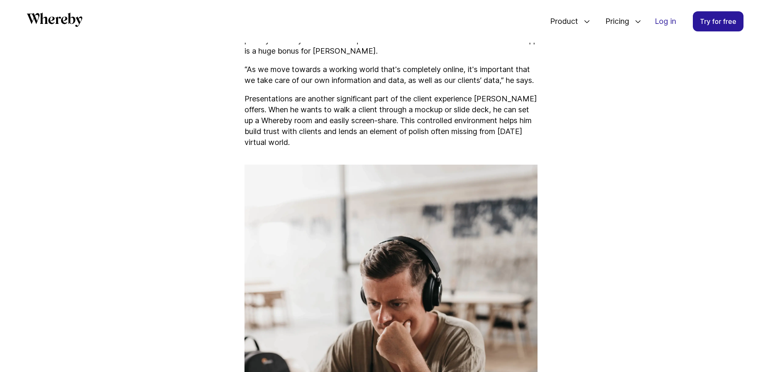
scroll to position [1070, 0]
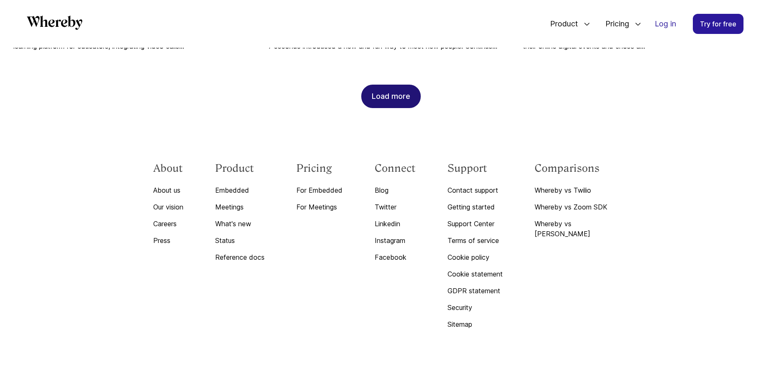
click at [409, 85] on div "Load more" at bounding box center [391, 96] width 39 height 23
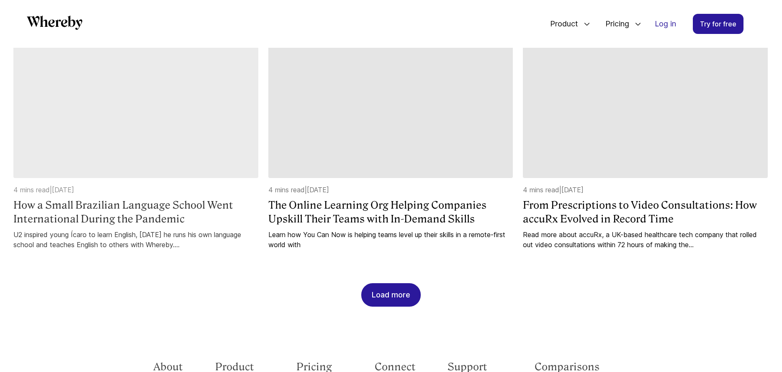
scroll to position [1424, 0]
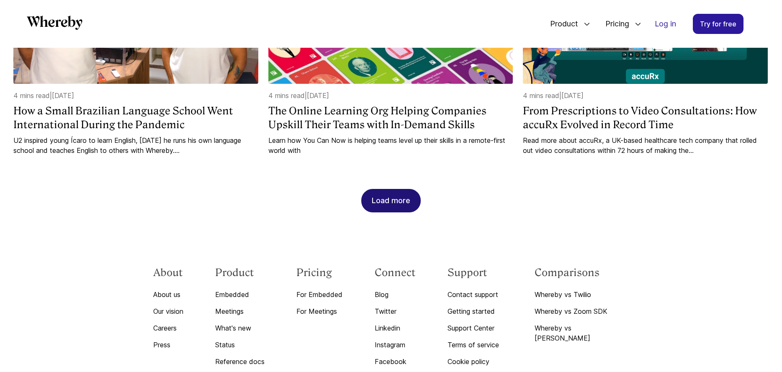
click at [393, 189] on div "Load more" at bounding box center [391, 200] width 39 height 23
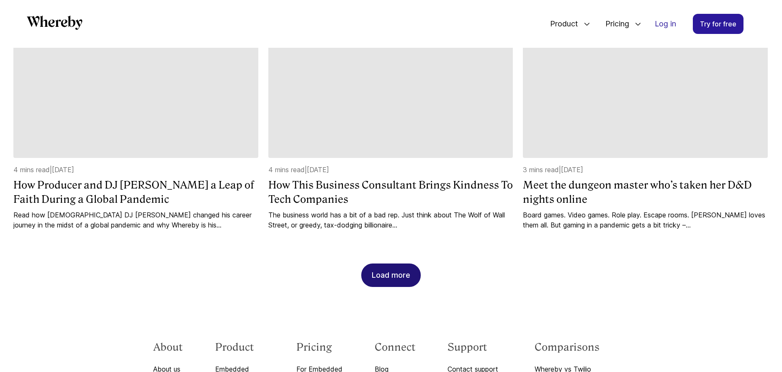
scroll to position [1812, 0]
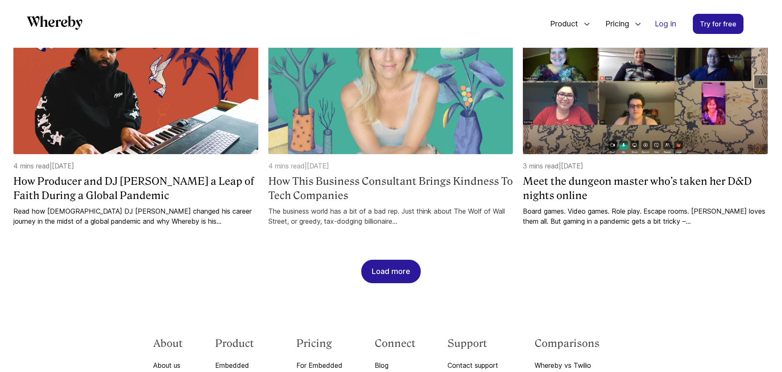
click at [378, 125] on img at bounding box center [390, 83] width 245 height 141
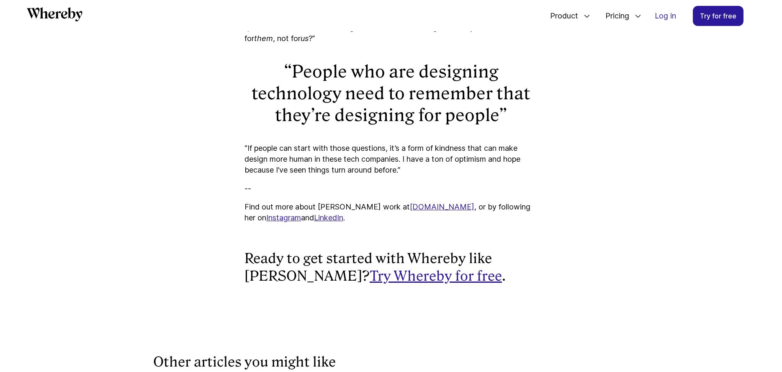
scroll to position [1392, 0]
click at [410, 202] on link "coolaudrey.com" at bounding box center [442, 206] width 64 height 9
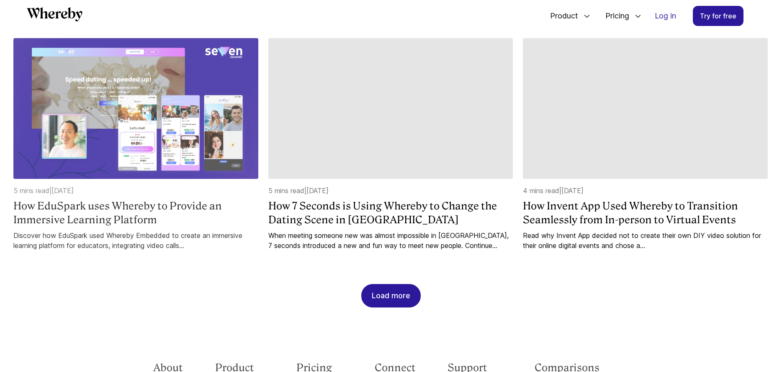
scroll to position [1054, 0]
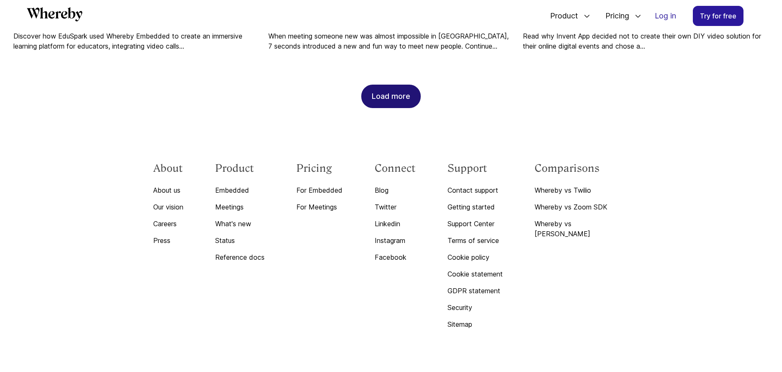
click at [383, 85] on div "Load more" at bounding box center [391, 96] width 39 height 23
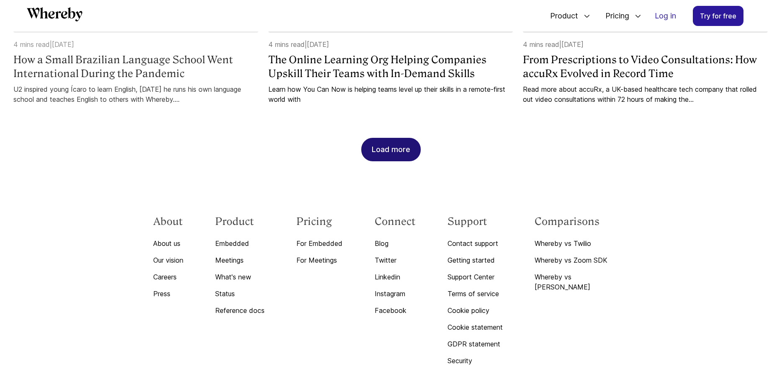
scroll to position [1486, 0]
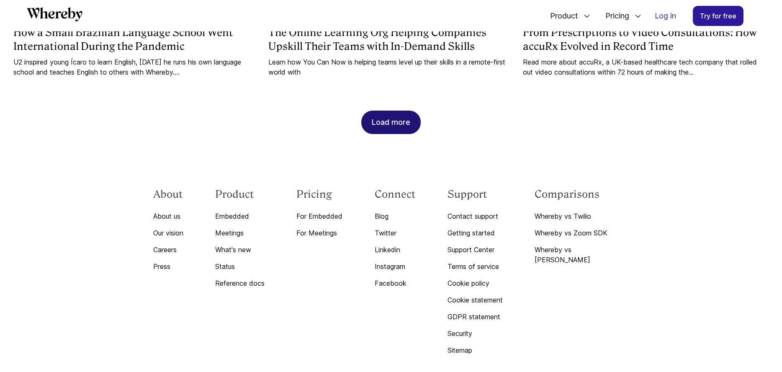
click at [393, 116] on div "Load more" at bounding box center [391, 122] width 39 height 23
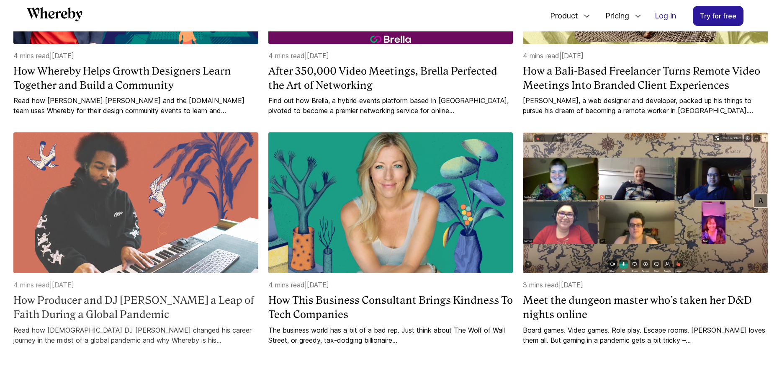
scroll to position [1704, 0]
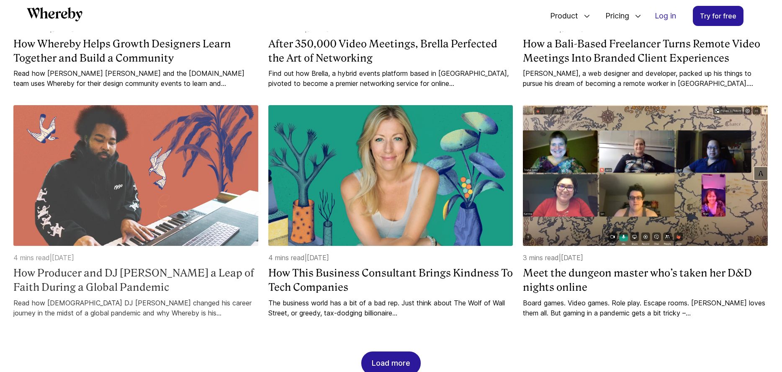
click at [124, 266] on h4 "How Producer and DJ [PERSON_NAME] a Leap of Faith During a Global Pandemic" at bounding box center [135, 280] width 245 height 28
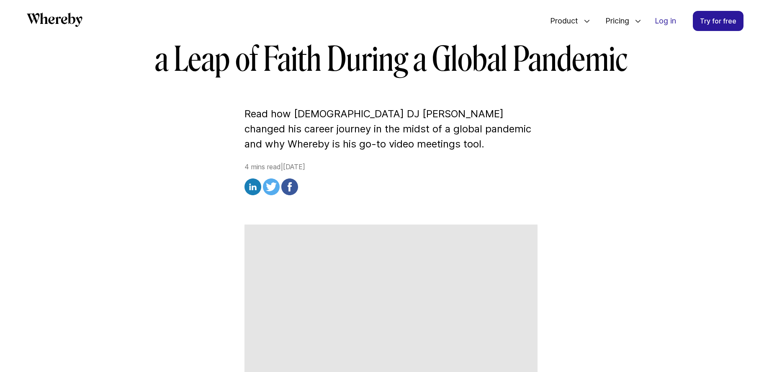
scroll to position [137, 0]
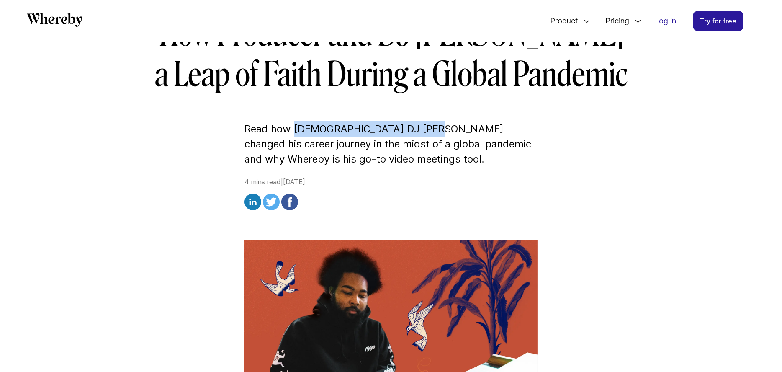
drag, startPoint x: 295, startPoint y: 126, endPoint x: 428, endPoint y: 126, distance: 133.6
click at [428, 126] on p "Read how [DEMOGRAPHIC_DATA] DJ [PERSON_NAME] changed his career journey in the …" at bounding box center [391, 143] width 293 height 45
copy p "Toronto-based DJ [PERSON_NAME]"
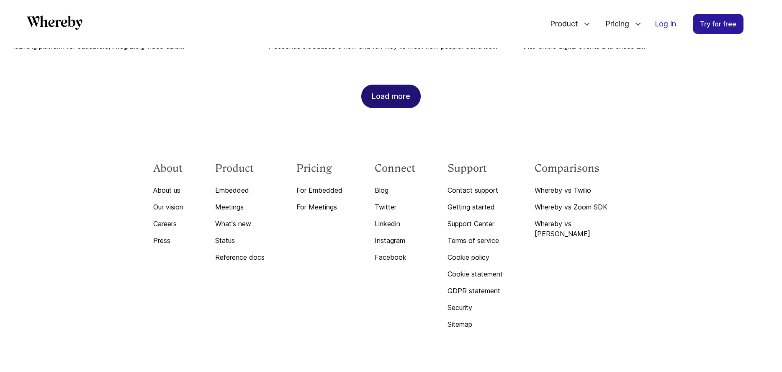
click at [401, 85] on div "Load more" at bounding box center [391, 96] width 39 height 23
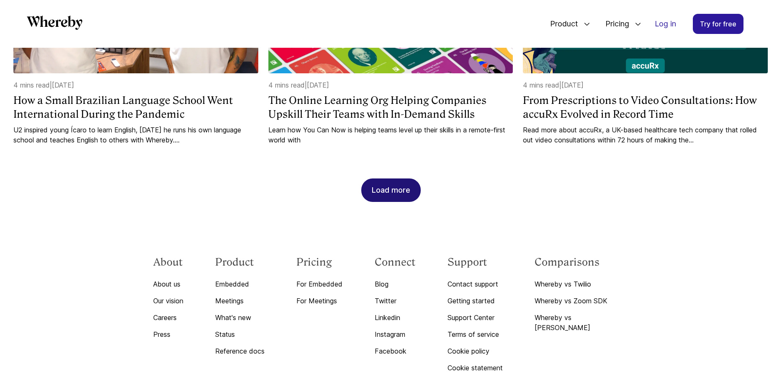
scroll to position [1453, 0]
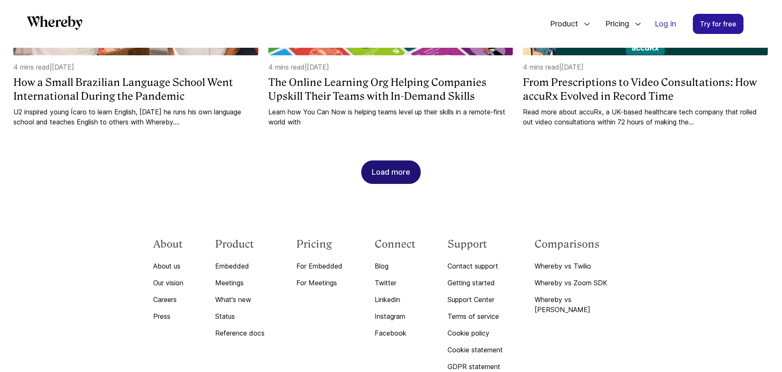
click at [397, 161] on div "Load more" at bounding box center [391, 172] width 39 height 23
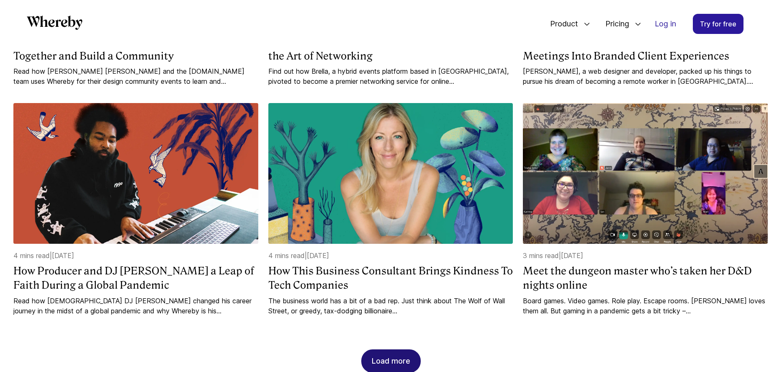
scroll to position [1731, 0]
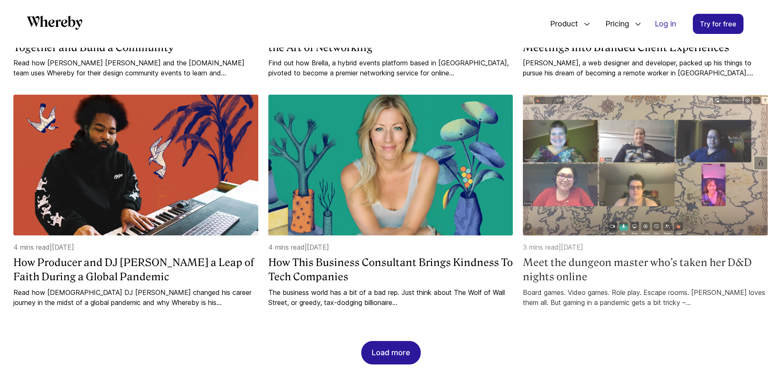
click at [683, 183] on img at bounding box center [645, 165] width 245 height 141
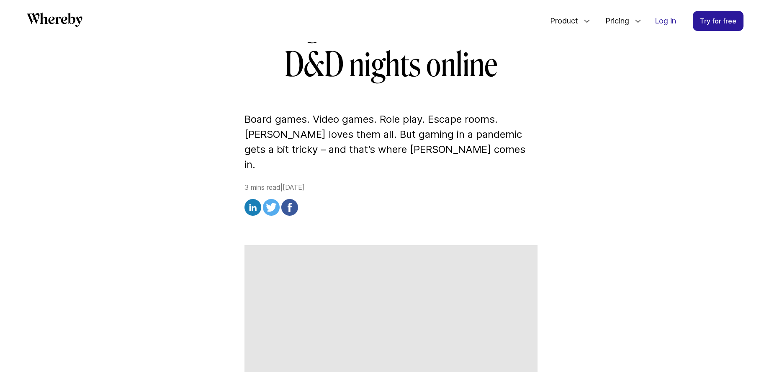
scroll to position [155, 0]
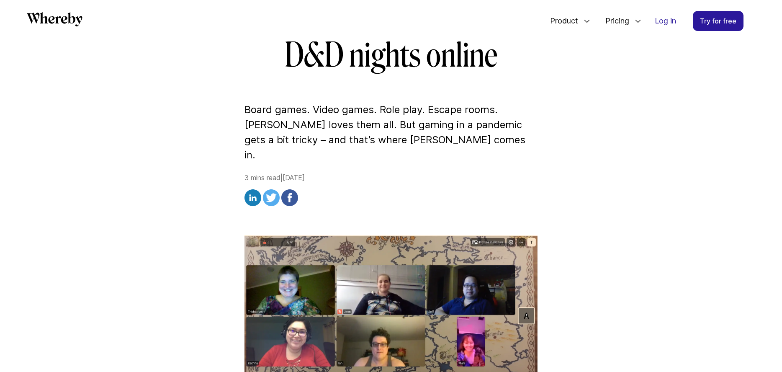
click at [505, 107] on p "Board games. Video games. Role play. Escape rooms. Trisha Huang loves them all.…" at bounding box center [391, 132] width 293 height 60
drag, startPoint x: 501, startPoint y: 108, endPoint x: 277, endPoint y: 126, distance: 224.4
click at [277, 126] on p "Board games. Video games. Role play. Escape rooms. Trisha Huang loves them all.…" at bounding box center [391, 132] width 293 height 60
copy p "Trisha Huang"
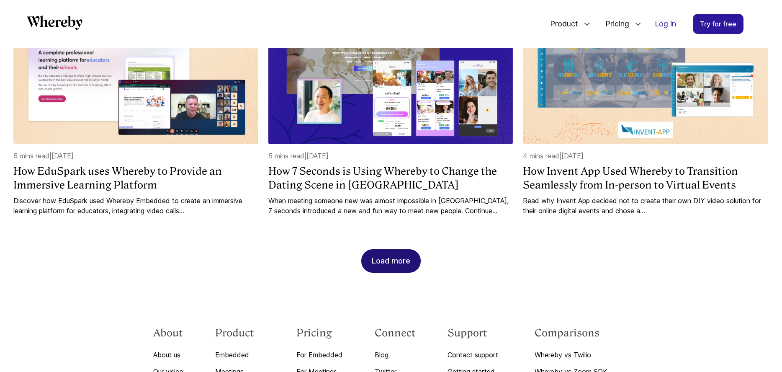
scroll to position [912, 0]
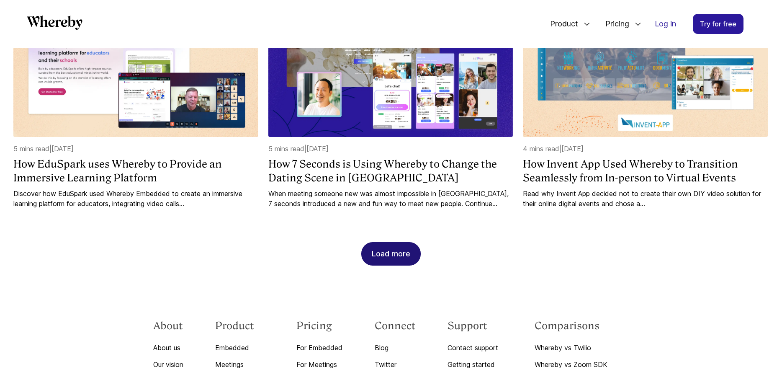
click at [405, 242] on div "Load more" at bounding box center [391, 253] width 39 height 23
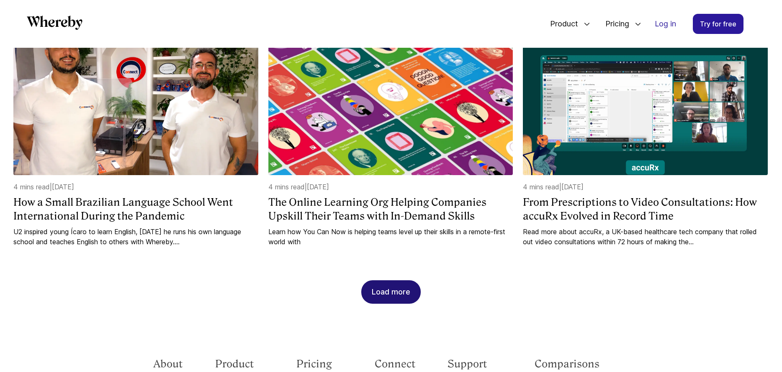
scroll to position [1376, 0]
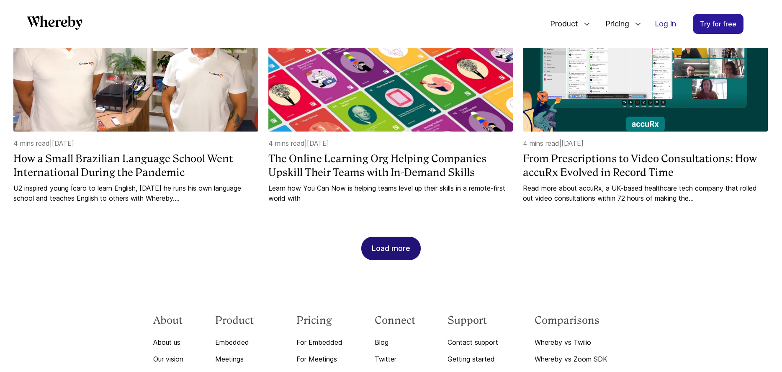
click at [398, 237] on div "Load more" at bounding box center [391, 248] width 39 height 23
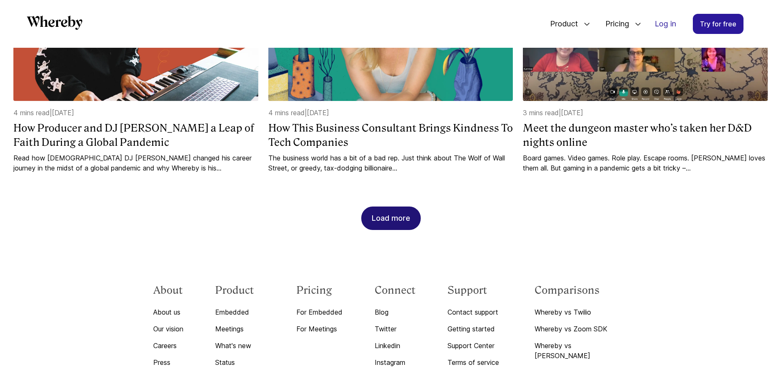
scroll to position [1879, 0]
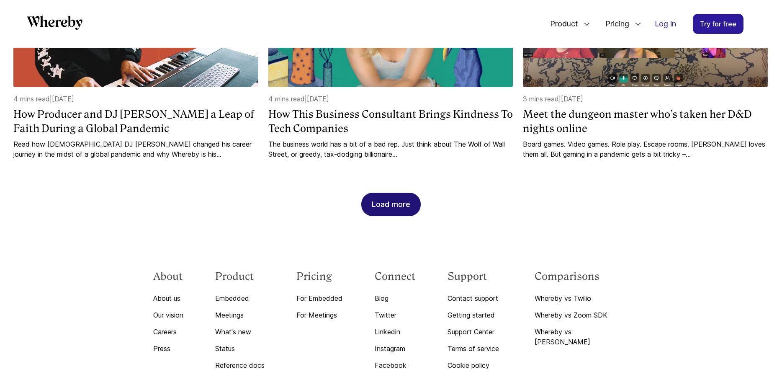
click at [389, 193] on div "Load more" at bounding box center [391, 204] width 39 height 23
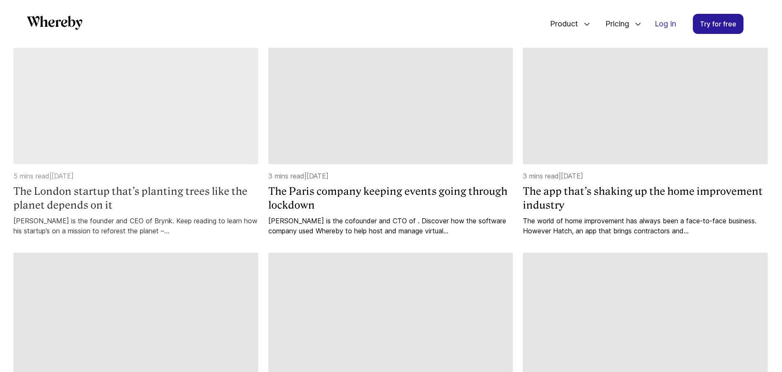
scroll to position [2036, 0]
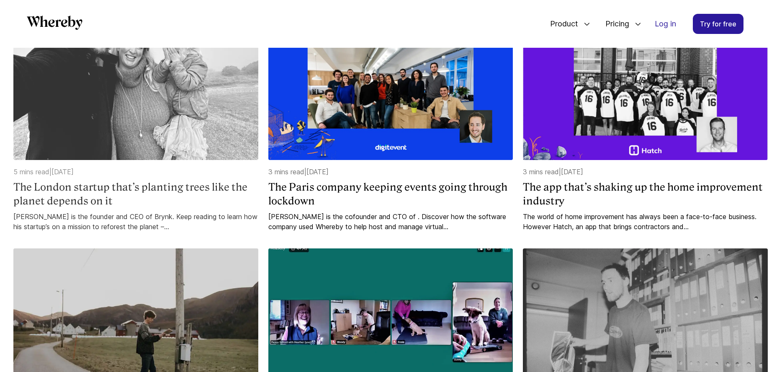
click at [175, 180] on h4 "The London startup that’s planting trees like the planet depends on it" at bounding box center [135, 194] width 245 height 28
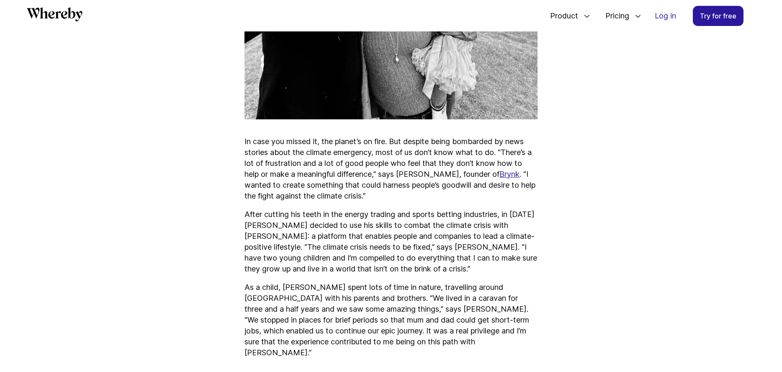
scroll to position [489, 0]
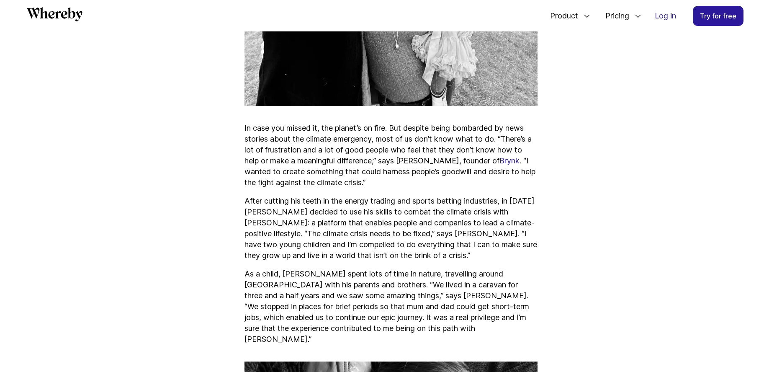
click at [500, 162] on link "Brynk" at bounding box center [510, 160] width 20 height 9
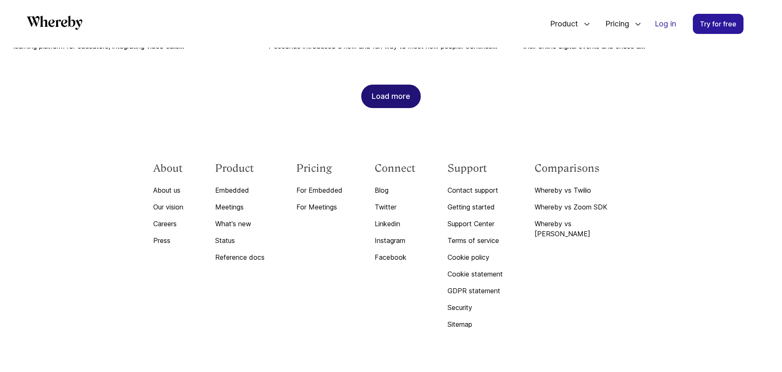
click at [387, 87] on div "Load more" at bounding box center [391, 96] width 39 height 23
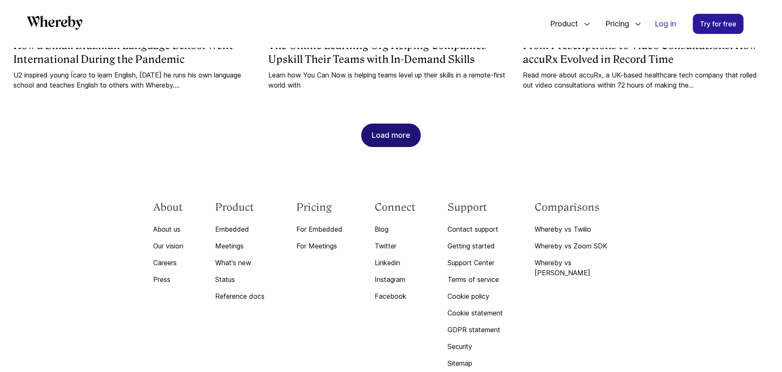
scroll to position [1528, 0]
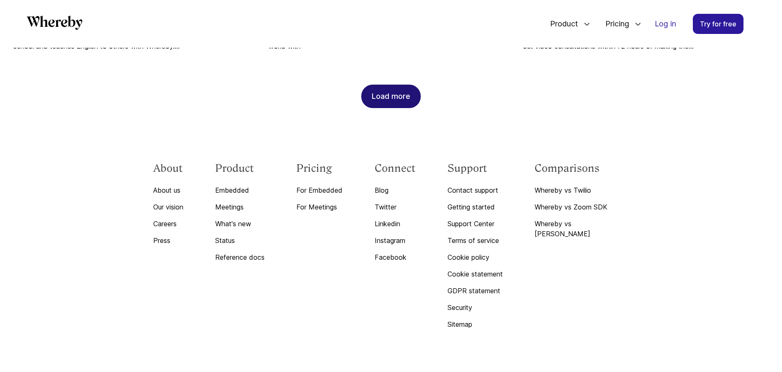
click at [397, 85] on div "Load more" at bounding box center [391, 96] width 39 height 23
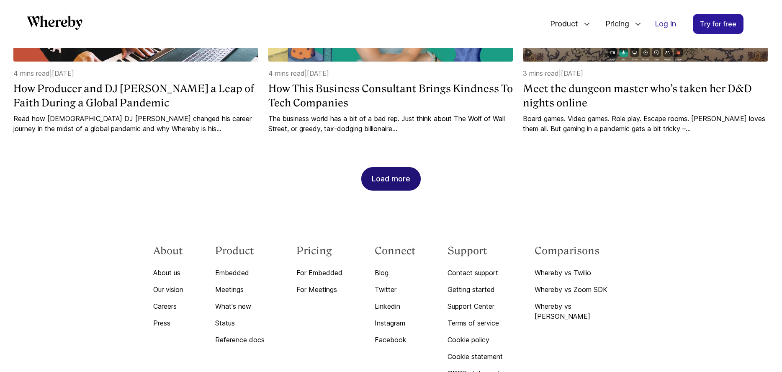
click at [391, 167] on div "Load more" at bounding box center [391, 178] width 39 height 23
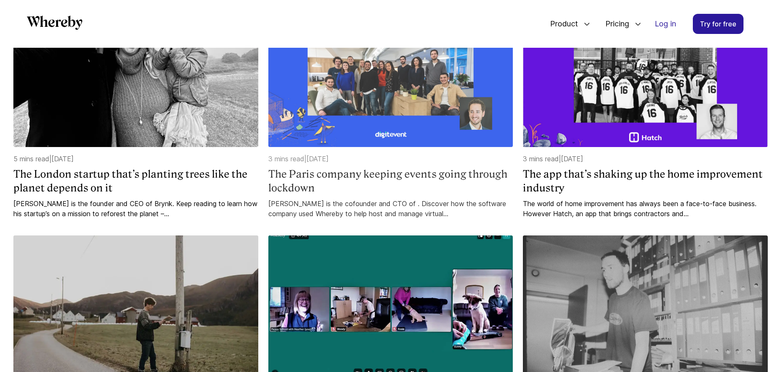
scroll to position [2054, 0]
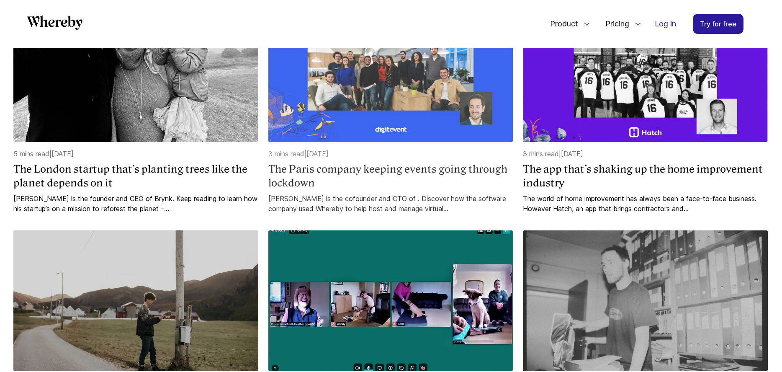
click at [387, 101] on img at bounding box center [390, 71] width 245 height 141
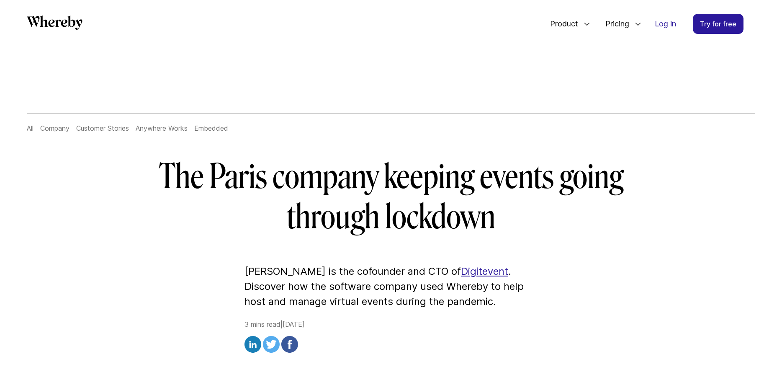
click at [461, 272] on link "Digitevent" at bounding box center [484, 271] width 47 height 12
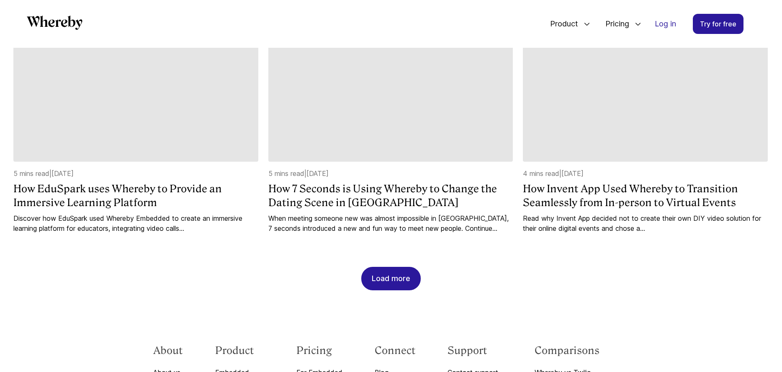
scroll to position [933, 0]
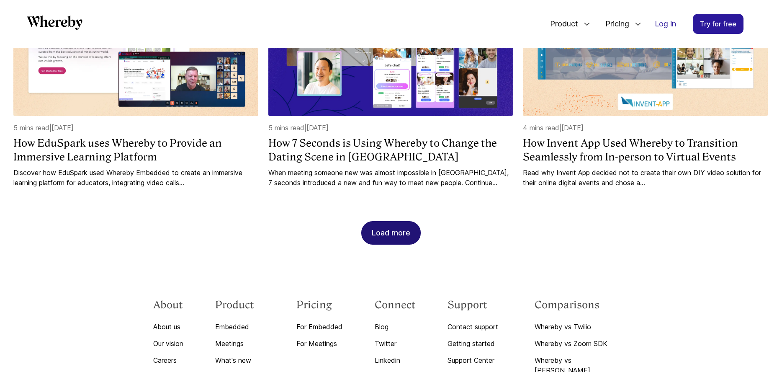
click at [397, 222] on div "Load more" at bounding box center [391, 233] width 39 height 23
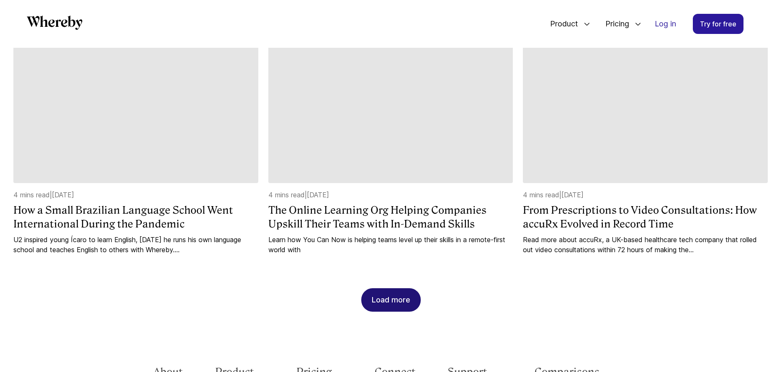
scroll to position [1349, 0]
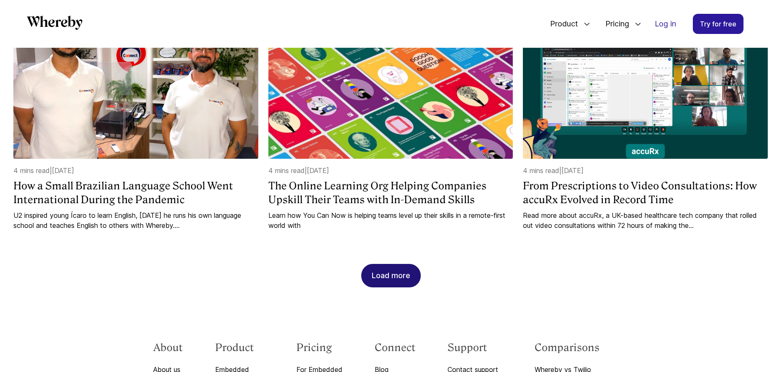
click at [389, 264] on div "Load more" at bounding box center [391, 275] width 39 height 23
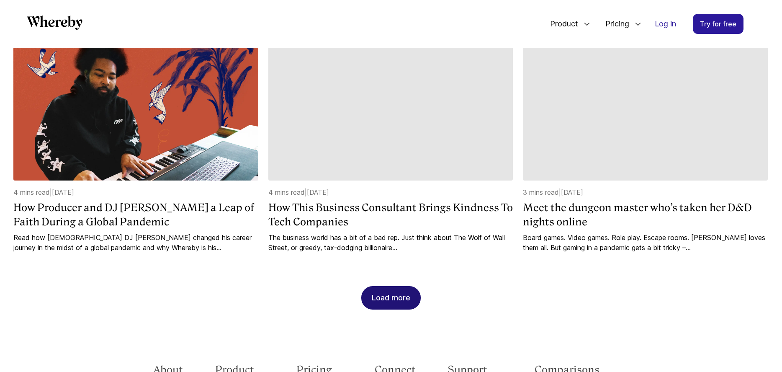
scroll to position [1812, 0]
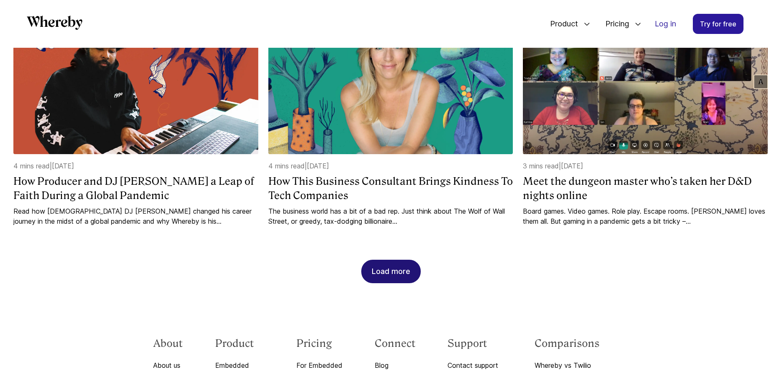
click at [395, 260] on div "Load more" at bounding box center [391, 271] width 39 height 23
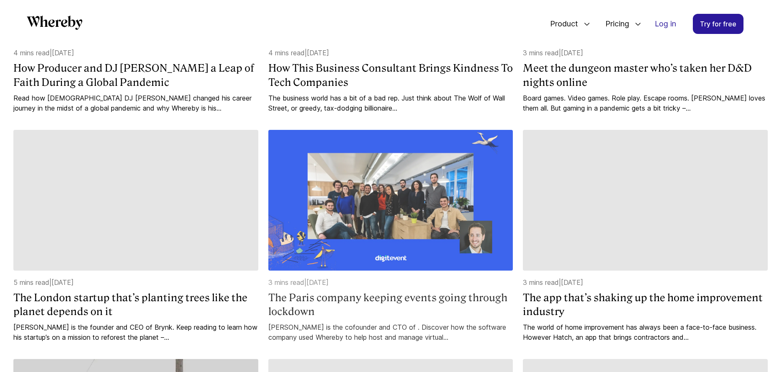
scroll to position [1955, 0]
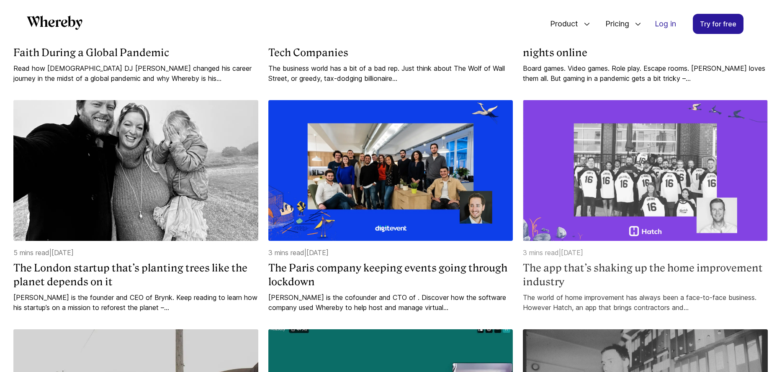
click at [673, 182] on img at bounding box center [645, 170] width 245 height 141
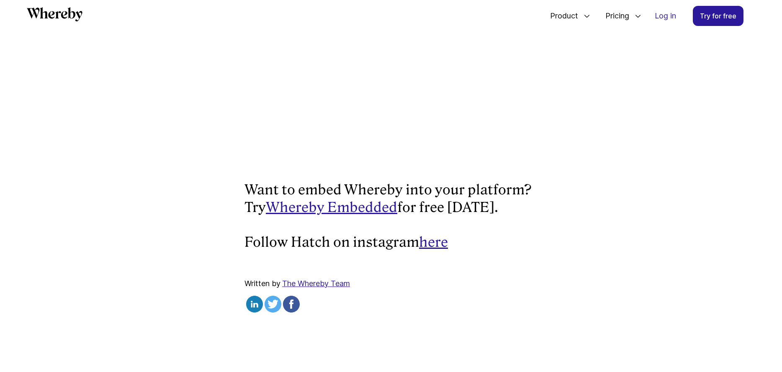
scroll to position [1441, 0]
click at [441, 234] on link "here" at bounding box center [433, 242] width 29 height 16
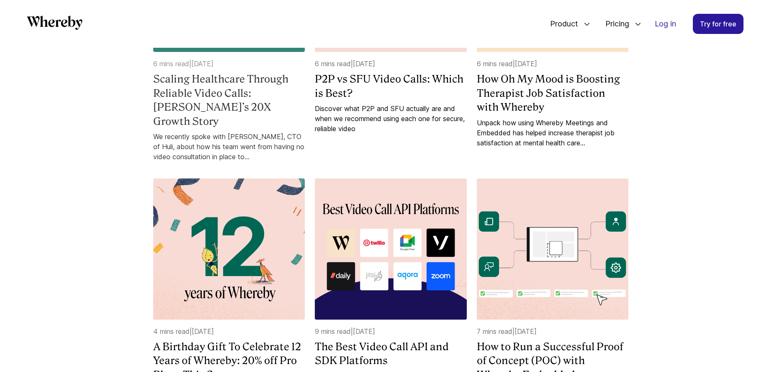
scroll to position [1070, 0]
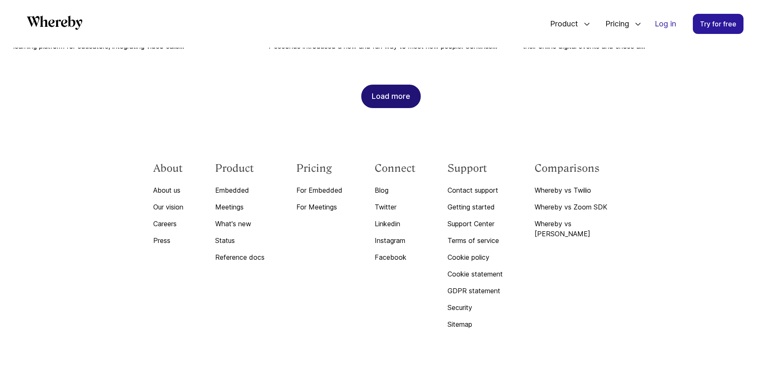
click at [402, 88] on div "Load more" at bounding box center [391, 96] width 39 height 23
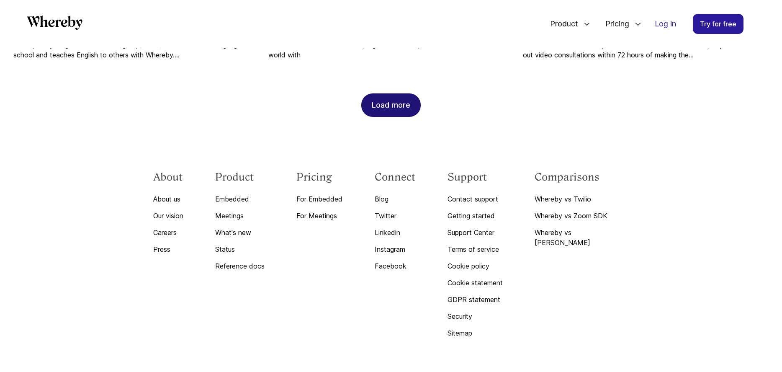
scroll to position [1528, 0]
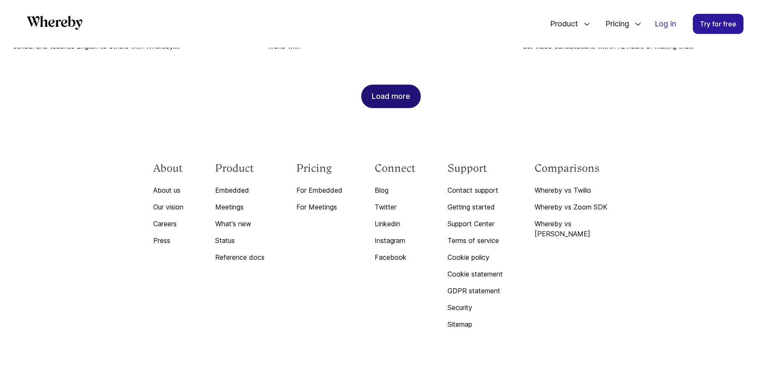
click at [392, 90] on div "Load more" at bounding box center [391, 96] width 39 height 23
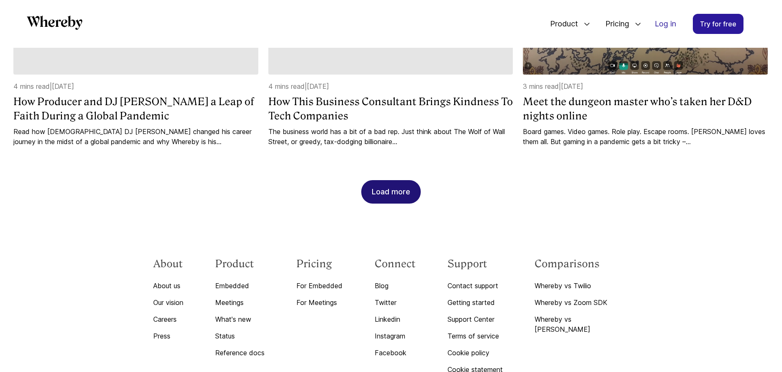
scroll to position [1901, 0]
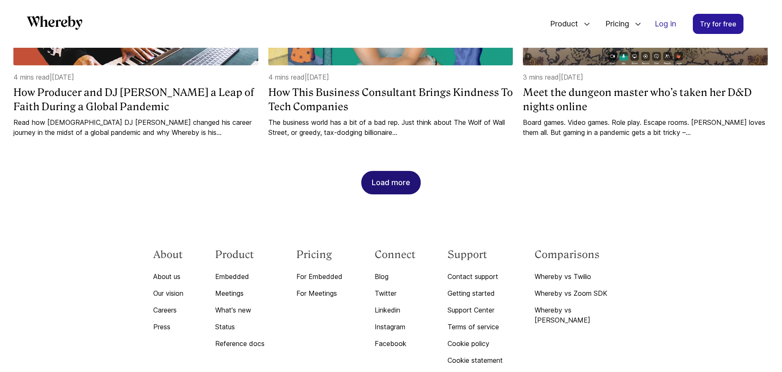
click at [384, 172] on div "Load more" at bounding box center [391, 182] width 39 height 23
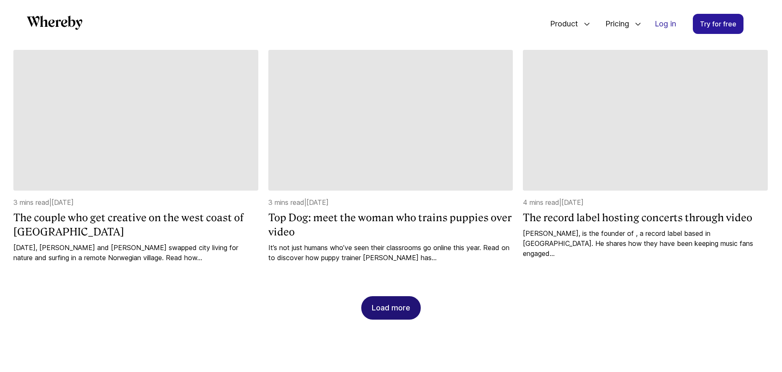
scroll to position [2235, 0]
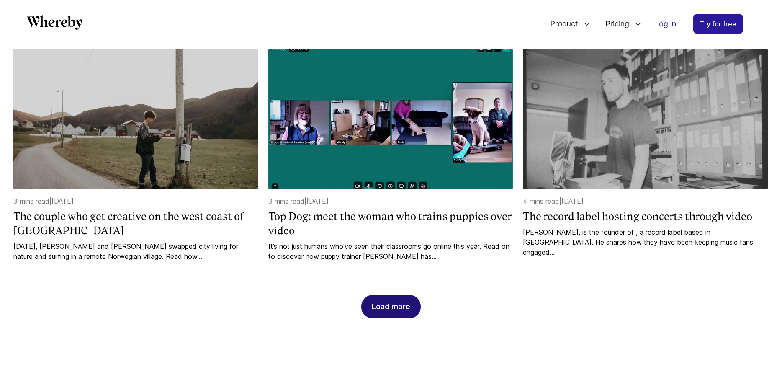
click at [385, 295] on div "Load more" at bounding box center [391, 306] width 39 height 23
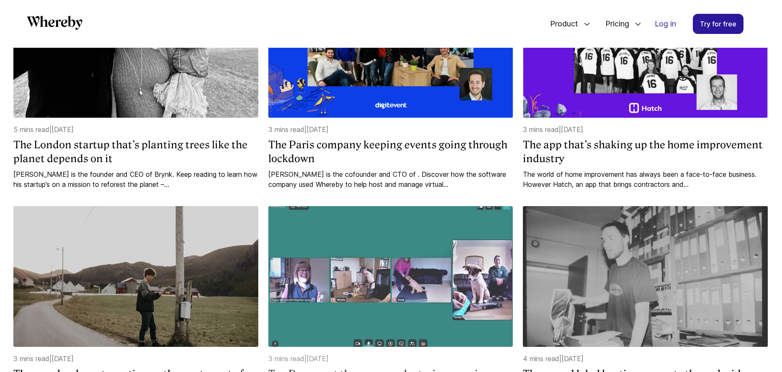
scroll to position [2101, 0]
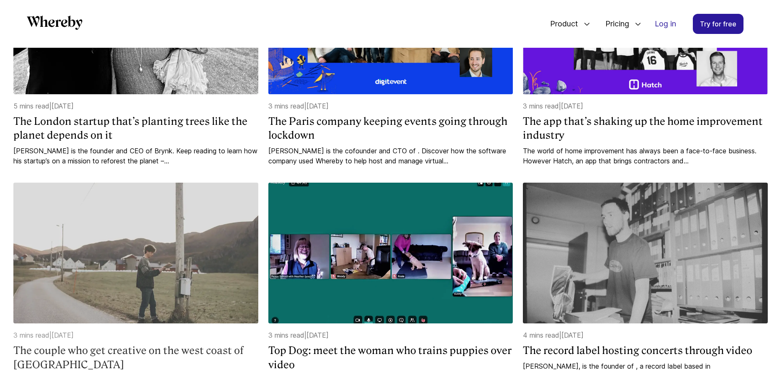
click at [208, 232] on img at bounding box center [135, 253] width 245 height 141
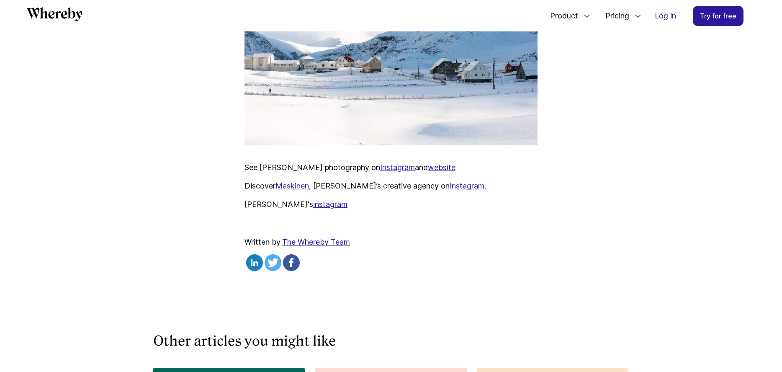
scroll to position [3108, 0]
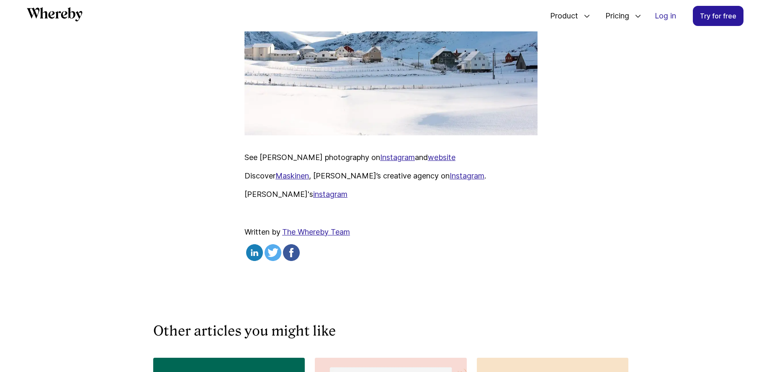
scroll to position [1070, 0]
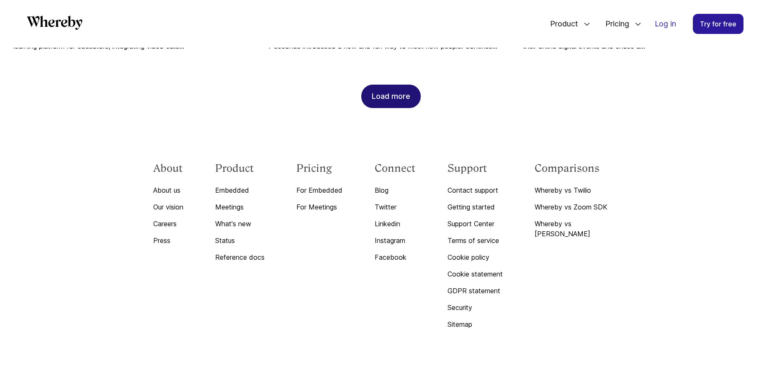
click at [384, 85] on div "Load more" at bounding box center [391, 96] width 39 height 23
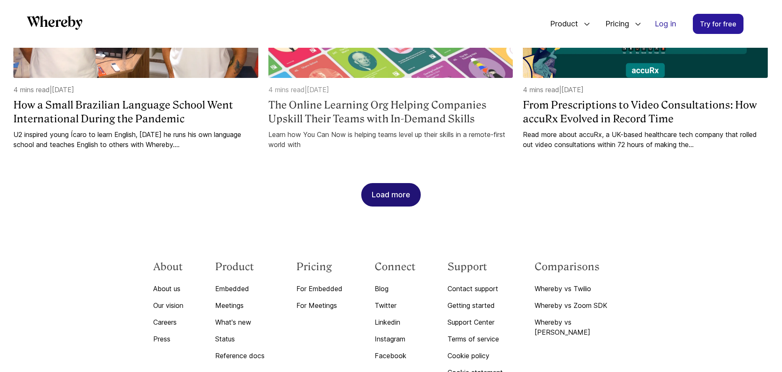
scroll to position [1430, 0]
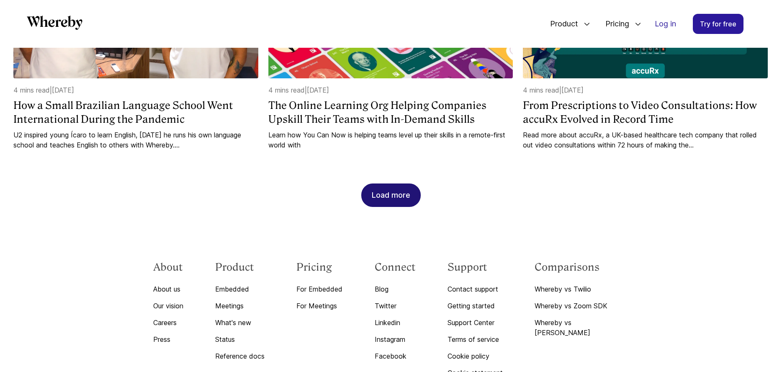
click at [389, 184] on div "Load more" at bounding box center [391, 195] width 39 height 23
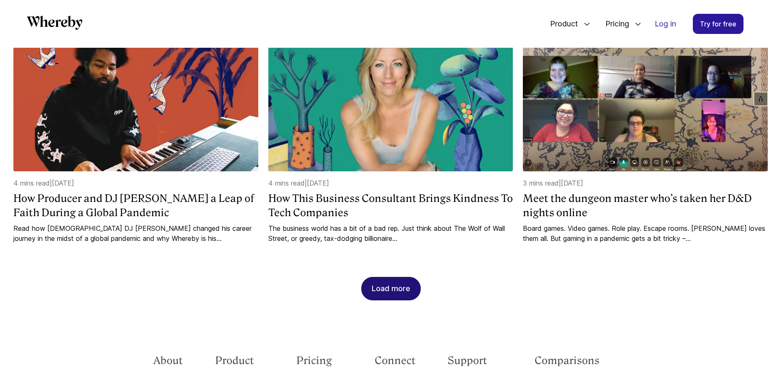
scroll to position [1806, 0]
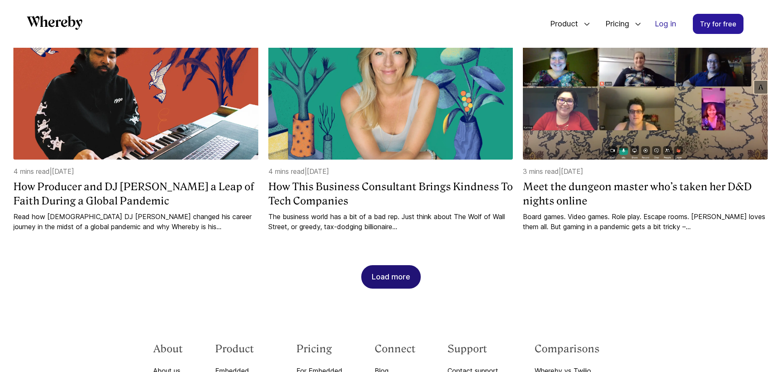
click at [388, 266] on div "Load more" at bounding box center [391, 276] width 39 height 23
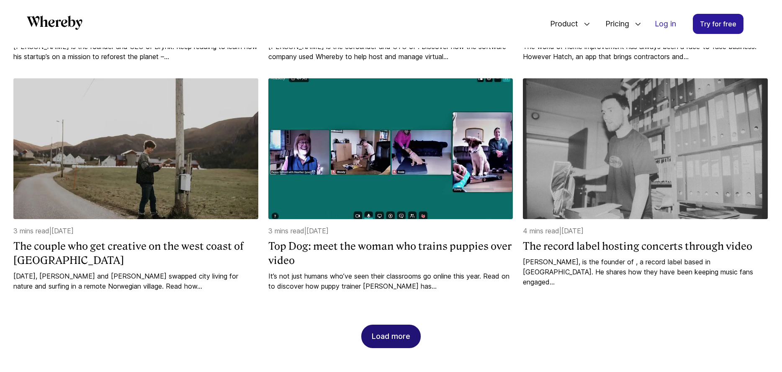
scroll to position [2206, 0]
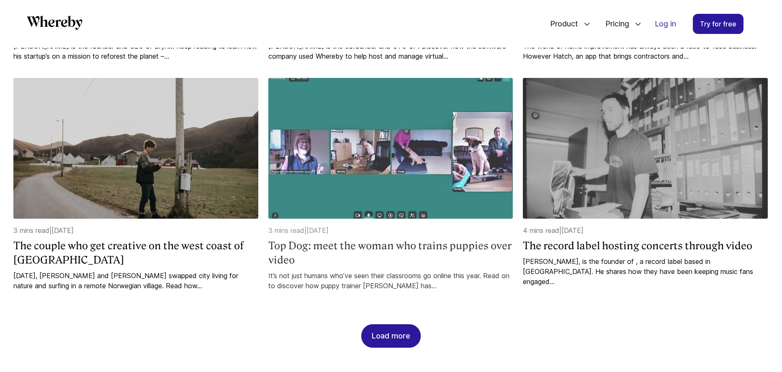
click at [345, 152] on img at bounding box center [390, 148] width 245 height 141
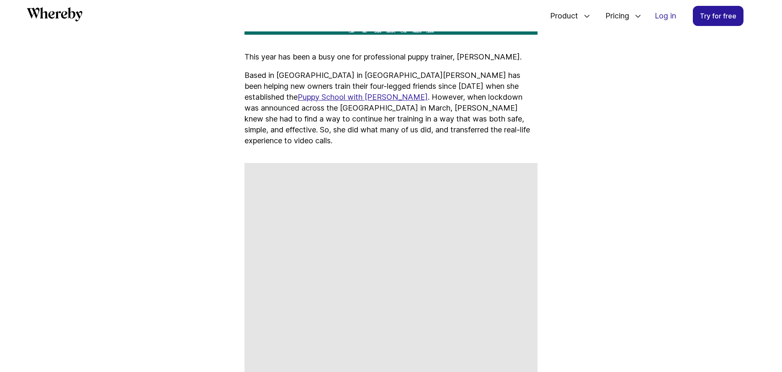
scroll to position [530, 0]
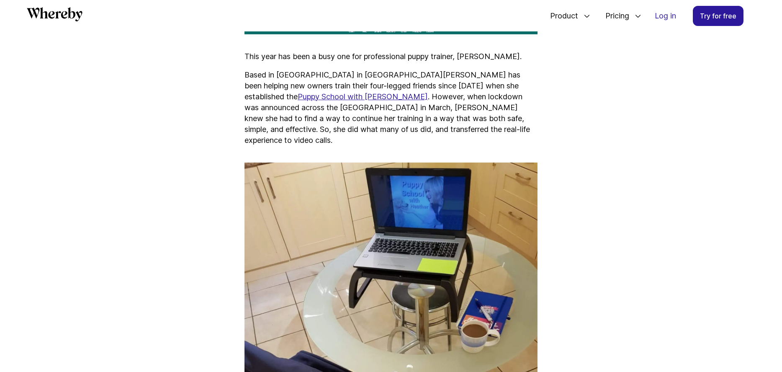
click at [428, 92] on link "Puppy School with [PERSON_NAME]" at bounding box center [363, 96] width 130 height 9
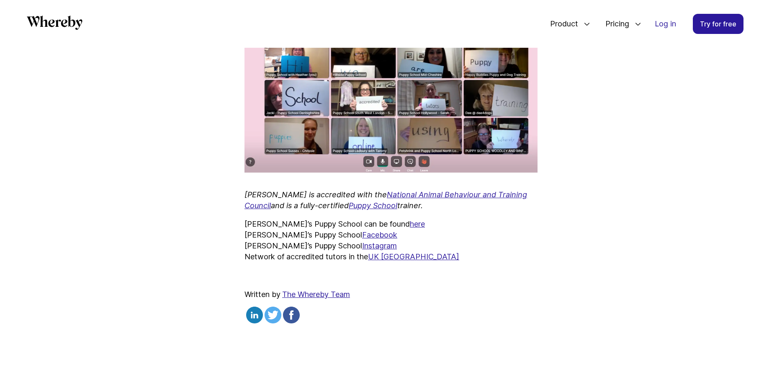
scroll to position [1815, 0]
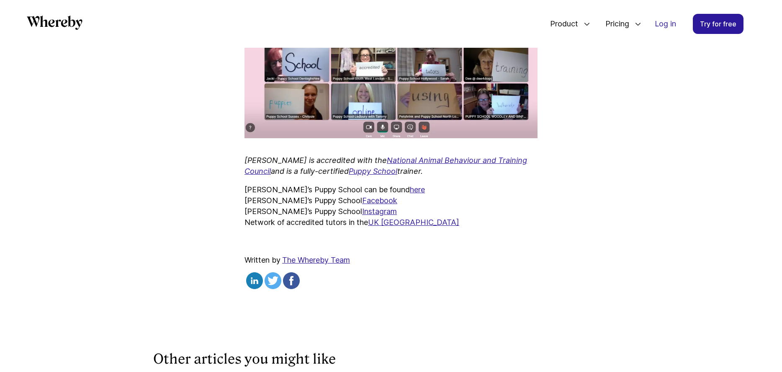
click at [410, 185] on link "here" at bounding box center [417, 189] width 15 height 9
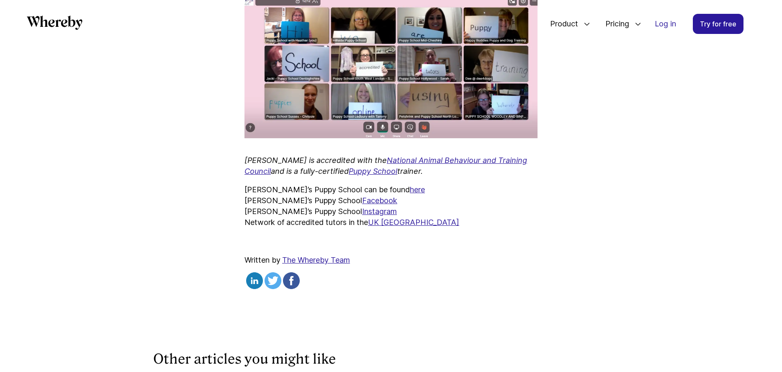
click at [362, 207] on link "Instagram" at bounding box center [379, 211] width 35 height 9
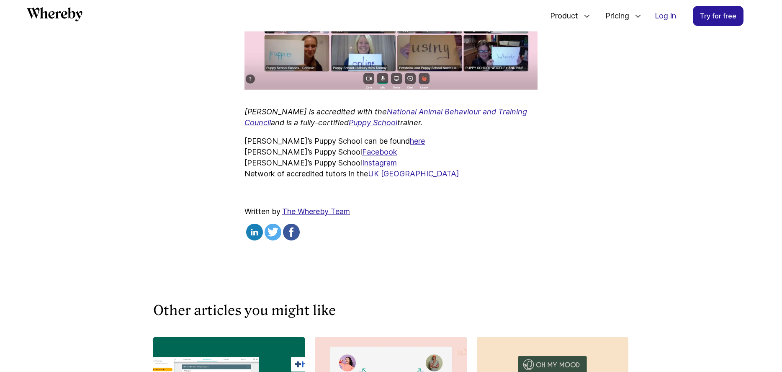
scroll to position [1843, 0]
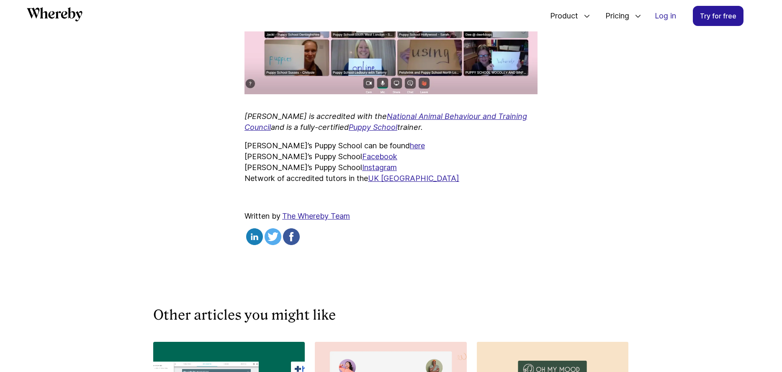
click at [410, 141] on link "here" at bounding box center [417, 145] width 15 height 9
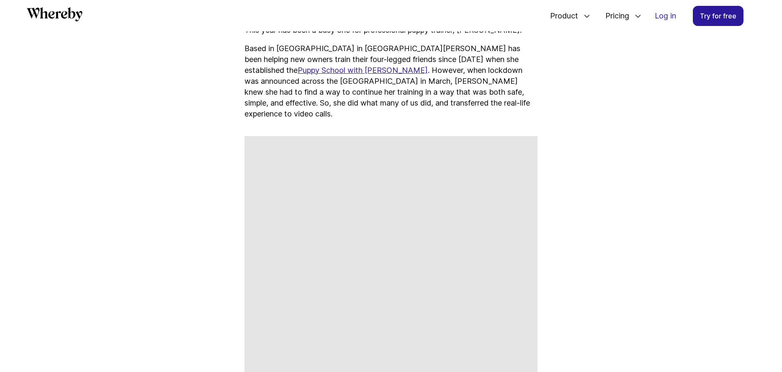
scroll to position [557, 0]
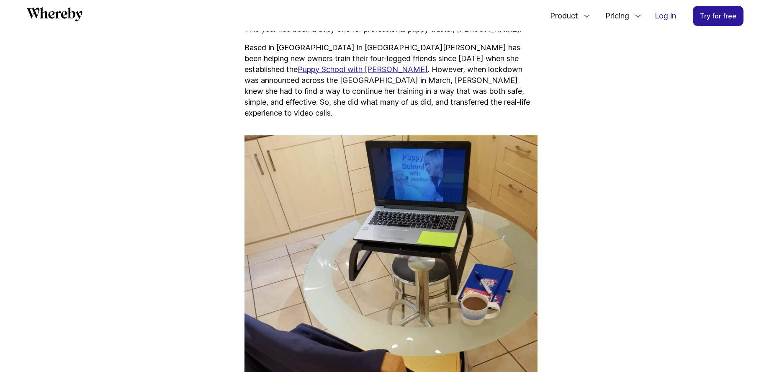
click at [428, 65] on link "Puppy School with [PERSON_NAME]" at bounding box center [363, 69] width 130 height 9
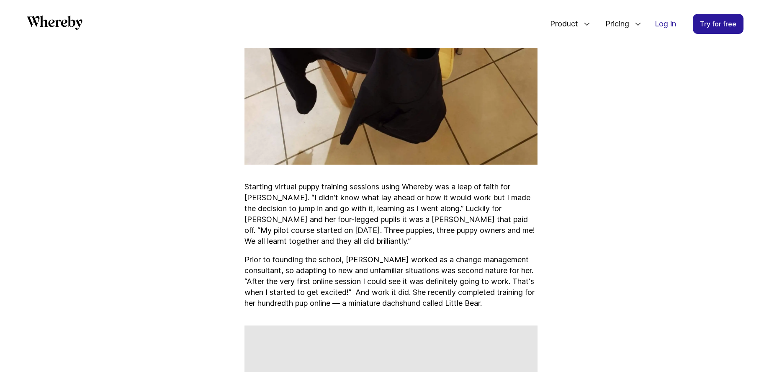
scroll to position [942, 0]
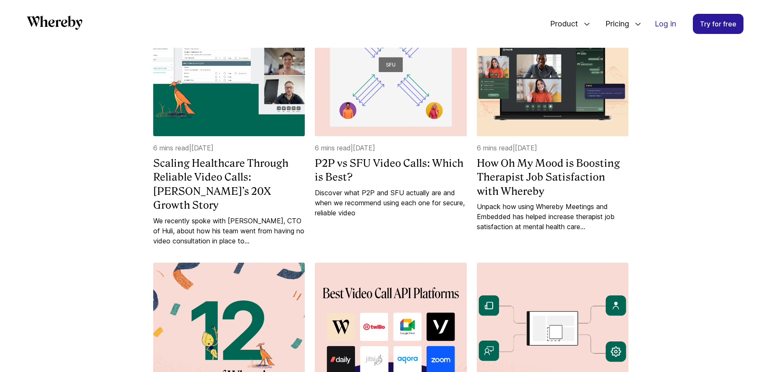
scroll to position [1070, 0]
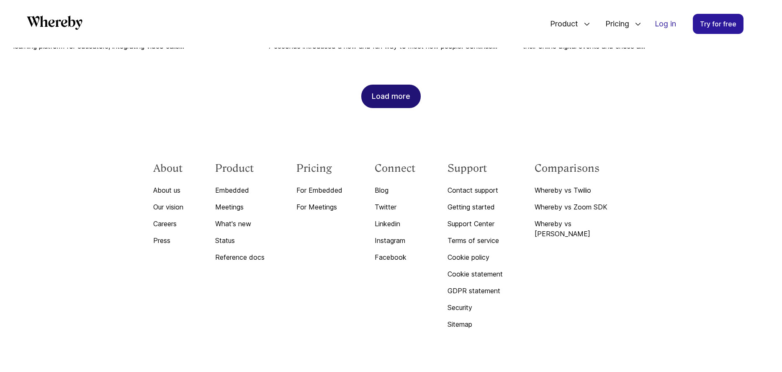
click at [385, 85] on div "Load more" at bounding box center [391, 96] width 39 height 23
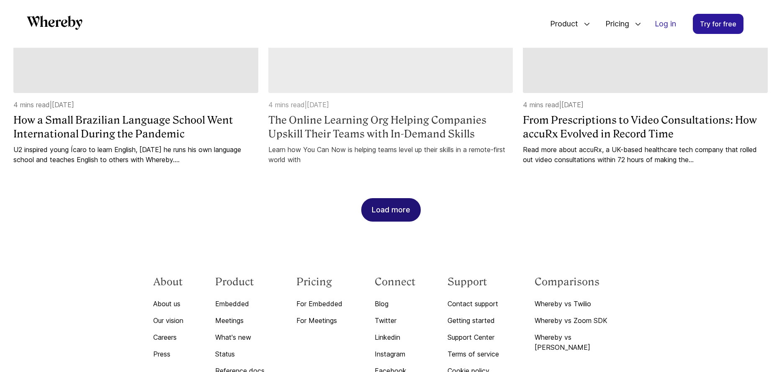
scroll to position [1443, 0]
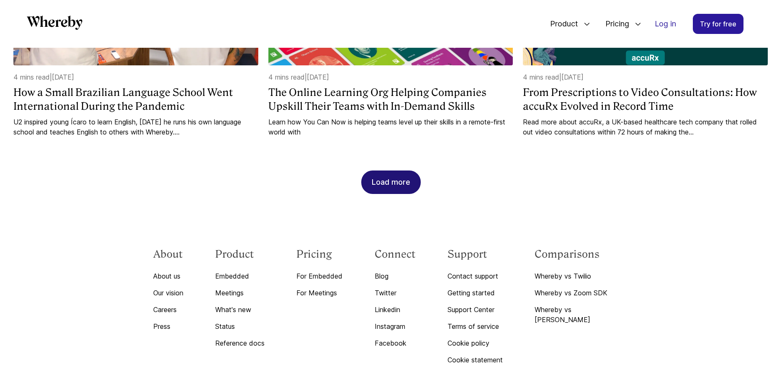
click at [396, 171] on div "Load more" at bounding box center [391, 182] width 39 height 23
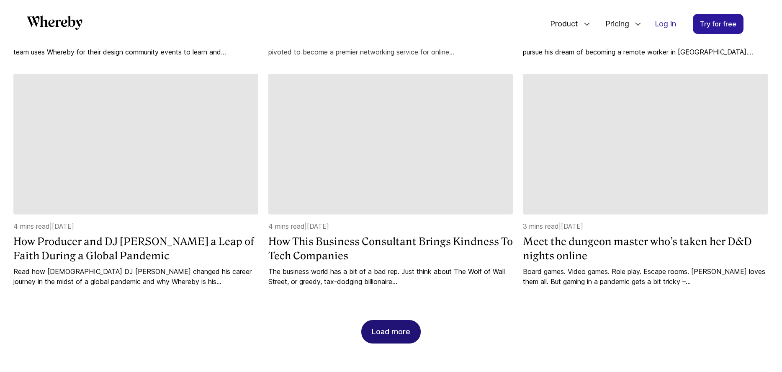
scroll to position [1768, 0]
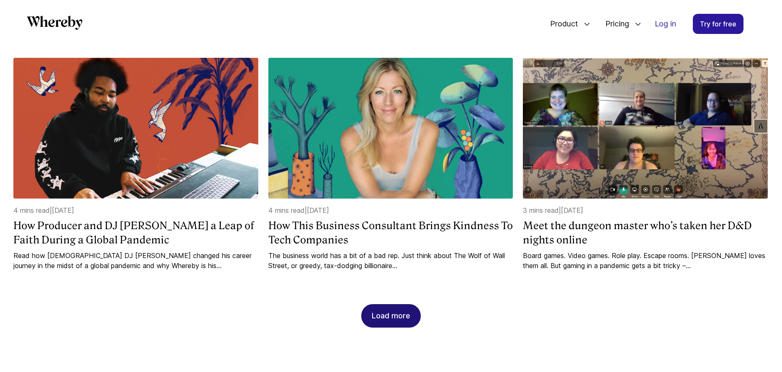
click at [379, 304] on div "Load more" at bounding box center [391, 315] width 39 height 23
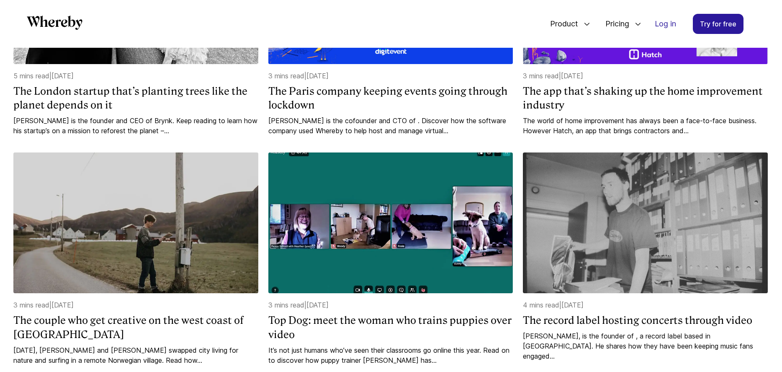
scroll to position [2181, 0]
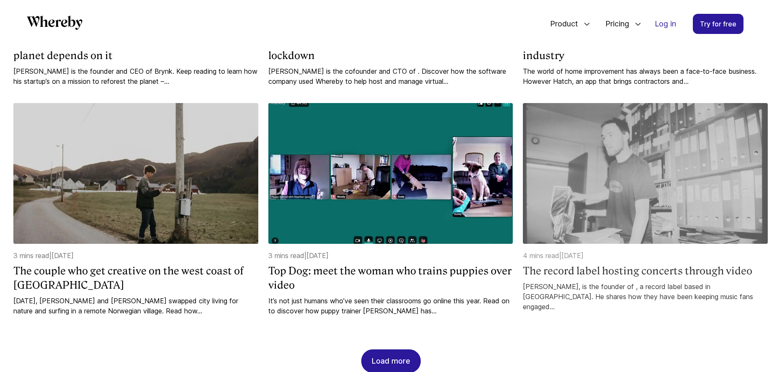
click at [675, 162] on img at bounding box center [645, 173] width 245 height 141
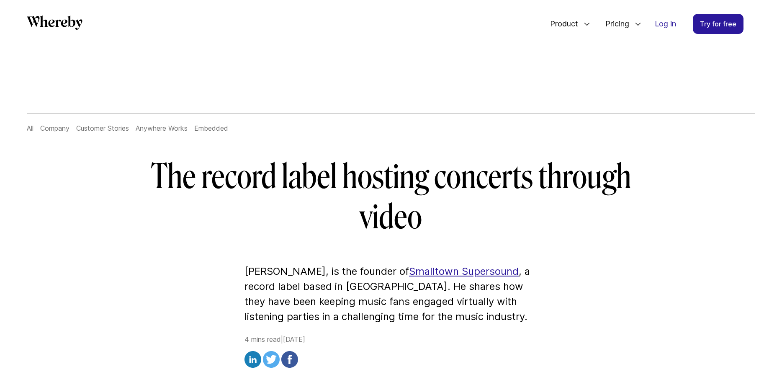
click at [497, 276] on link "Smalltown Supersound" at bounding box center [464, 271] width 110 height 12
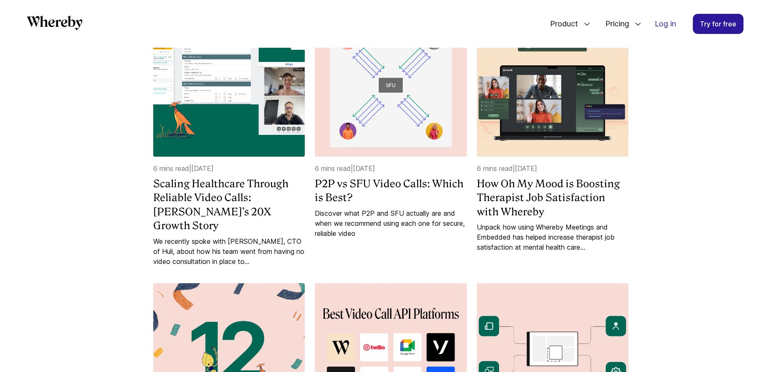
scroll to position [1070, 0]
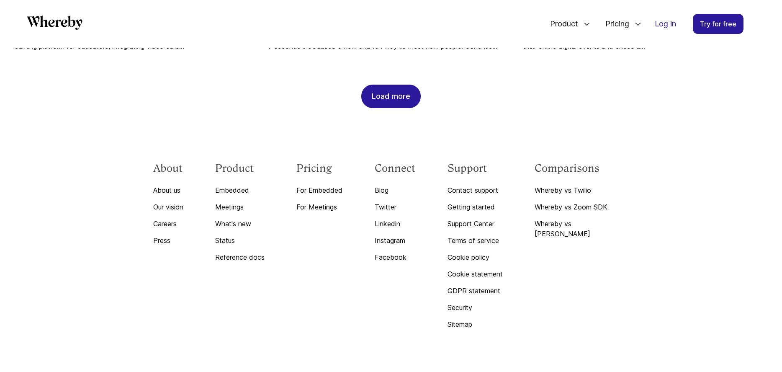
click at [379, 85] on div "Load more" at bounding box center [391, 96] width 39 height 23
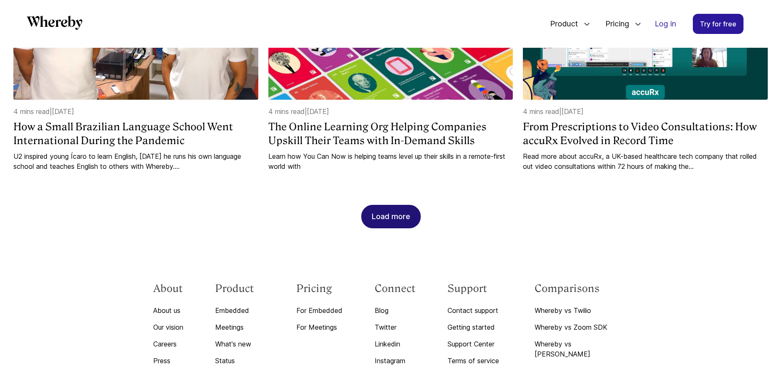
scroll to position [1469, 0]
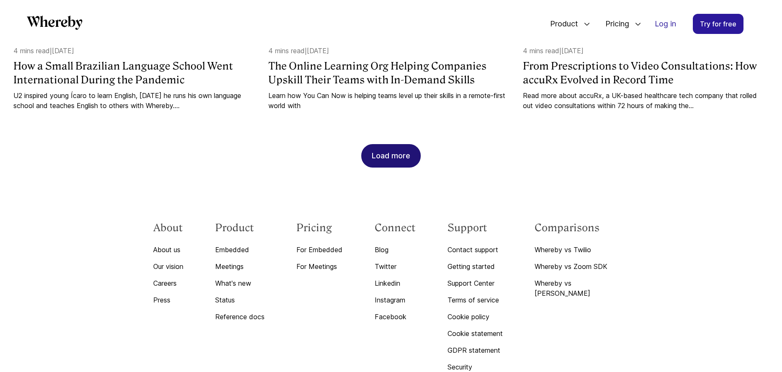
click at [379, 147] on div "Load more" at bounding box center [391, 155] width 39 height 23
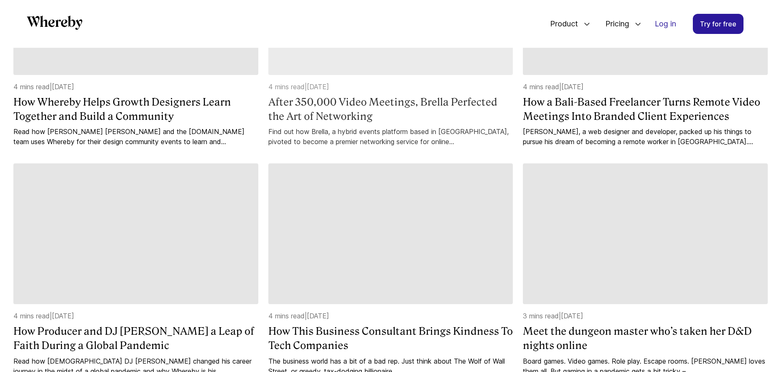
scroll to position [1725, 0]
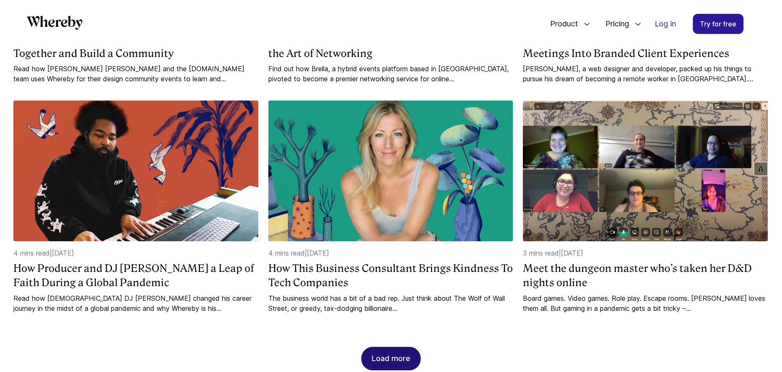
click at [394, 350] on div "Load more" at bounding box center [391, 358] width 39 height 23
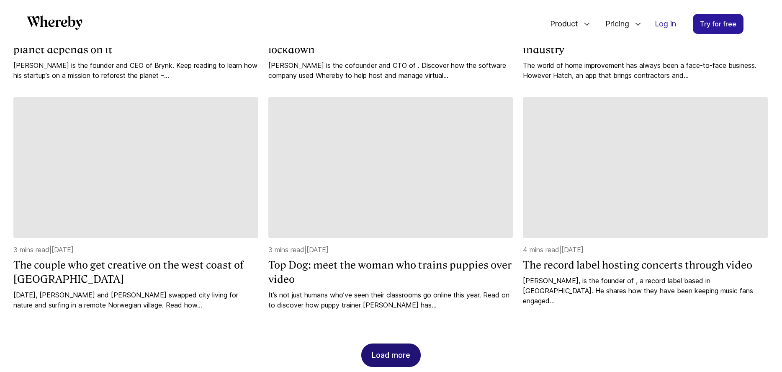
scroll to position [2190, 0]
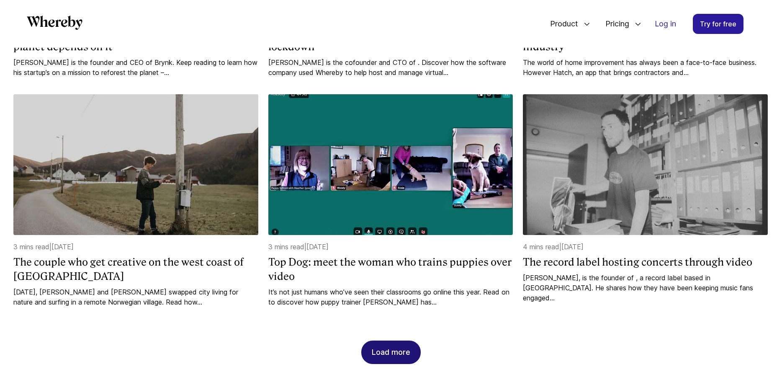
click at [405, 341] on div "Load more" at bounding box center [391, 352] width 39 height 23
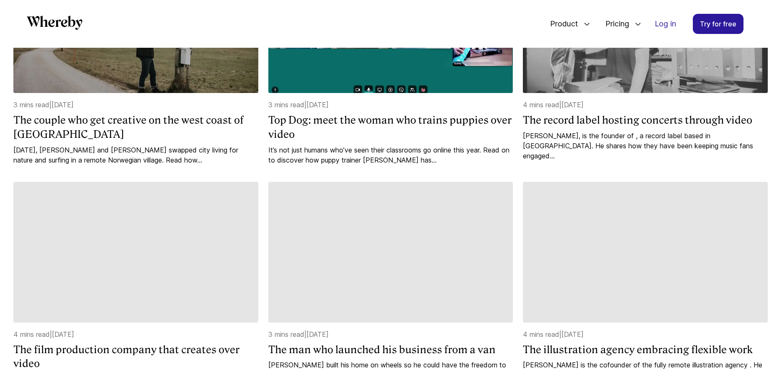
scroll to position [2332, 0]
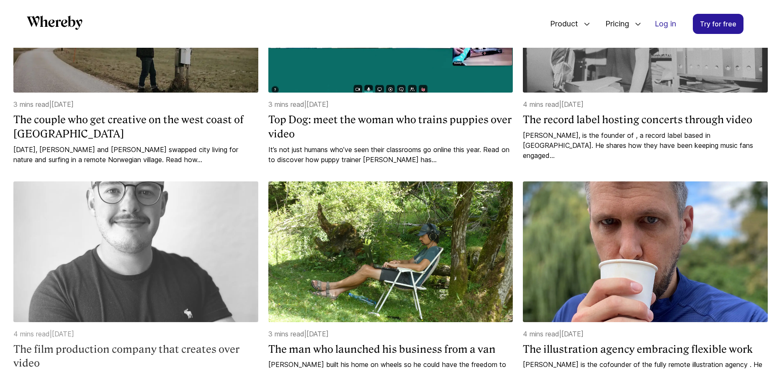
click at [177, 253] on img at bounding box center [135, 251] width 245 height 141
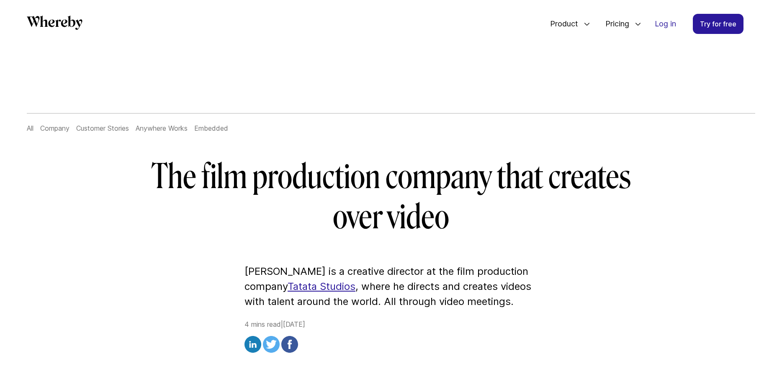
click at [330, 284] on link "Tatata Studios" at bounding box center [322, 286] width 68 height 12
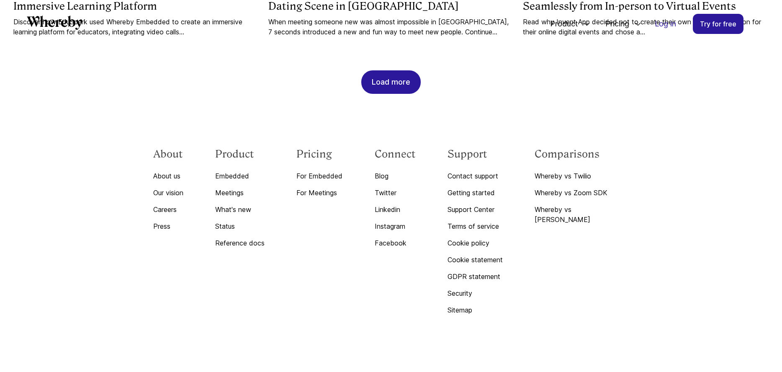
scroll to position [1070, 0]
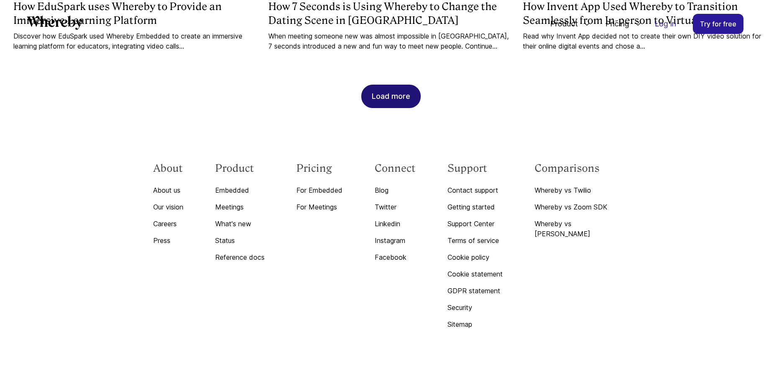
click at [379, 85] on div "Load more" at bounding box center [391, 96] width 39 height 23
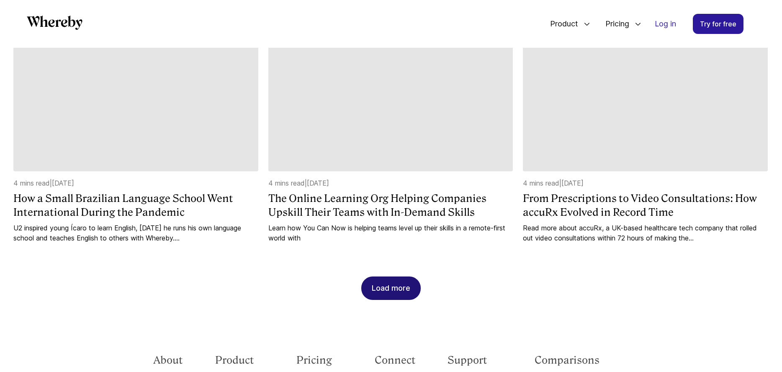
scroll to position [1344, 0]
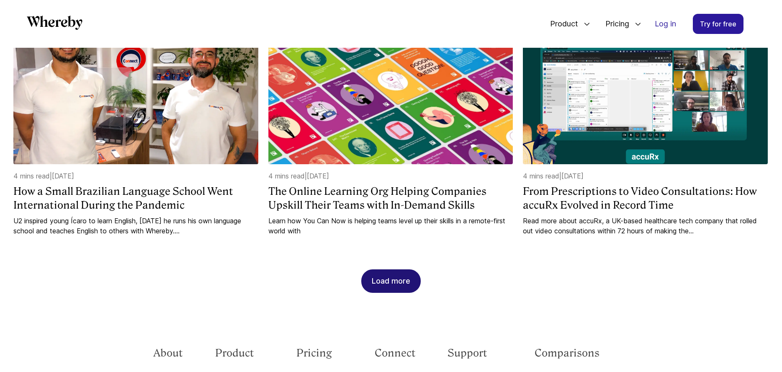
click at [405, 270] on div "Load more" at bounding box center [391, 281] width 39 height 23
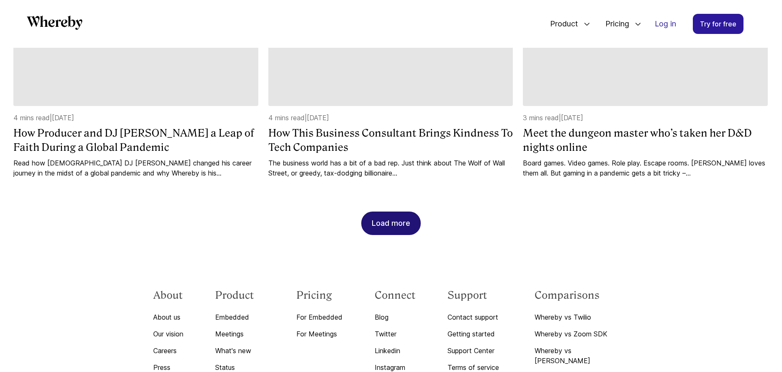
scroll to position [1987, 0]
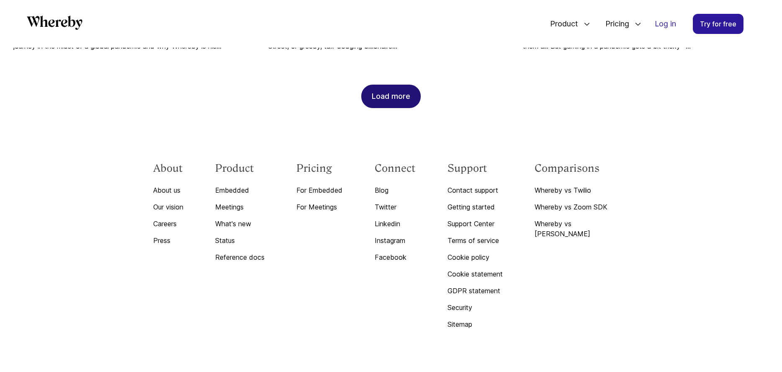
click at [379, 85] on div "Load more" at bounding box center [391, 96] width 39 height 23
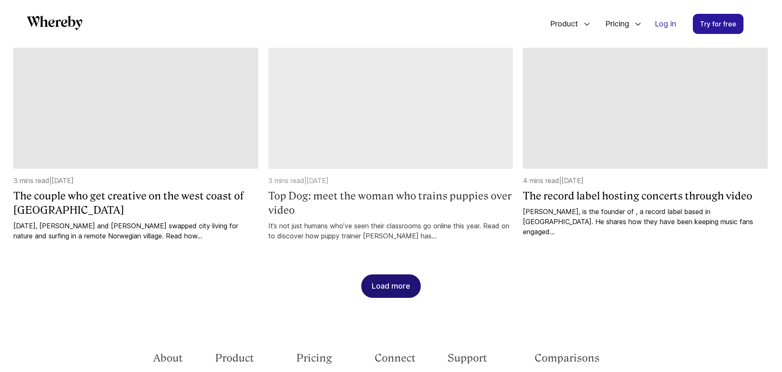
scroll to position [2261, 0]
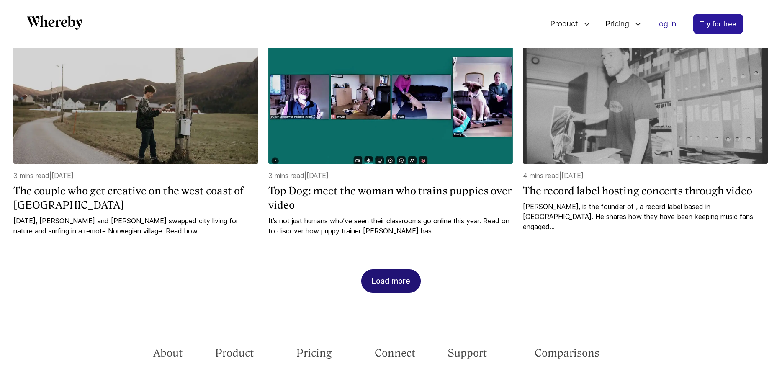
click at [403, 270] on div "Load more" at bounding box center [391, 281] width 39 height 23
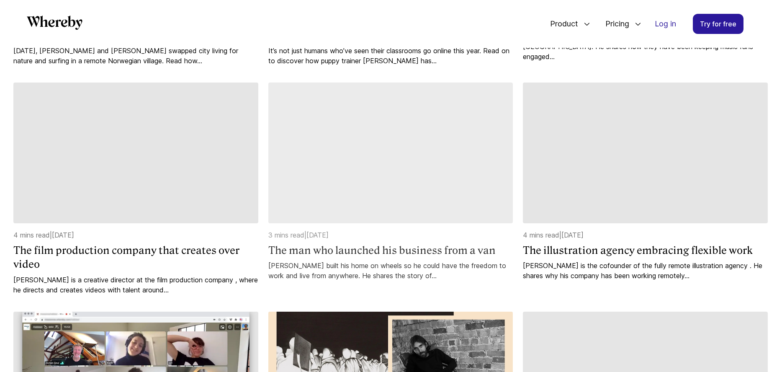
scroll to position [2437, 0]
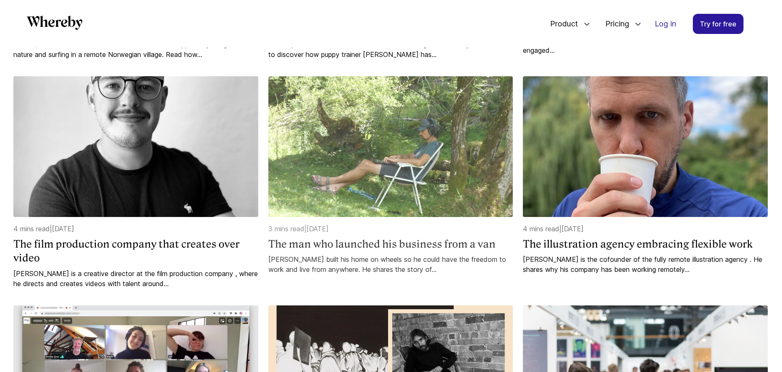
click at [379, 181] on img at bounding box center [390, 146] width 245 height 141
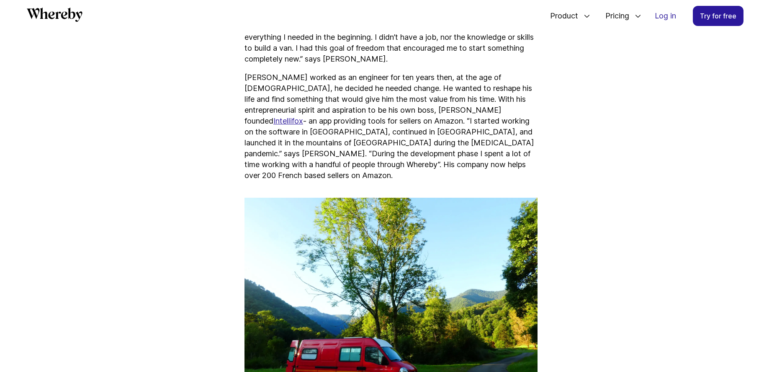
scroll to position [391, 0]
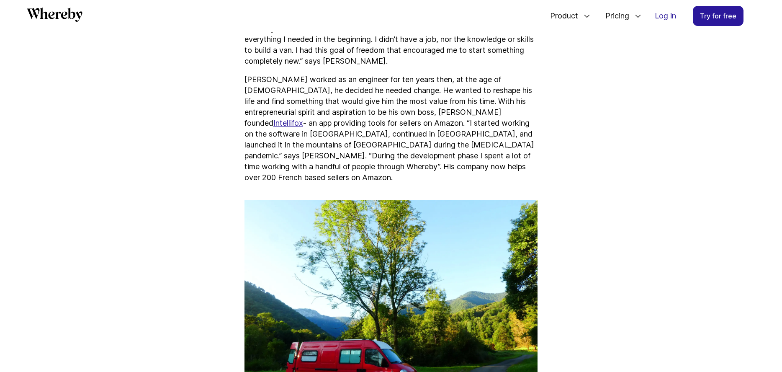
click at [303, 119] on link "Intellifox" at bounding box center [288, 123] width 30 height 9
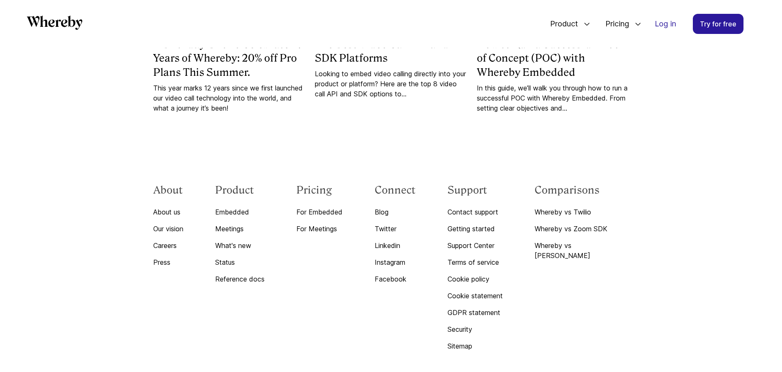
scroll to position [1070, 0]
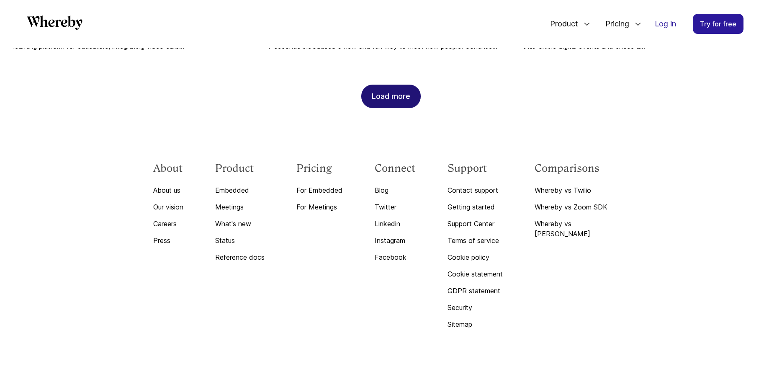
click at [380, 85] on div "Load more" at bounding box center [391, 96] width 39 height 23
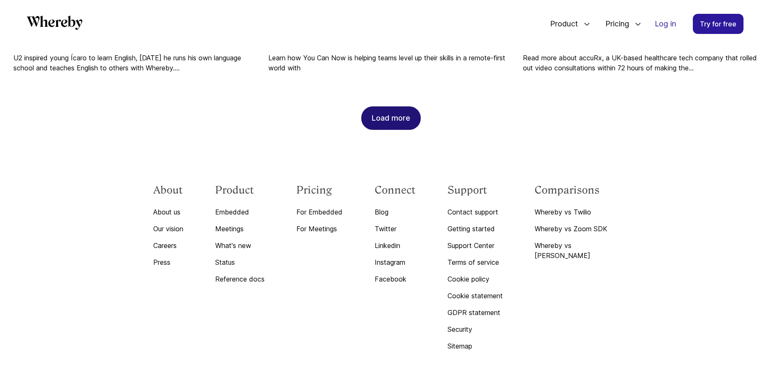
scroll to position [1519, 0]
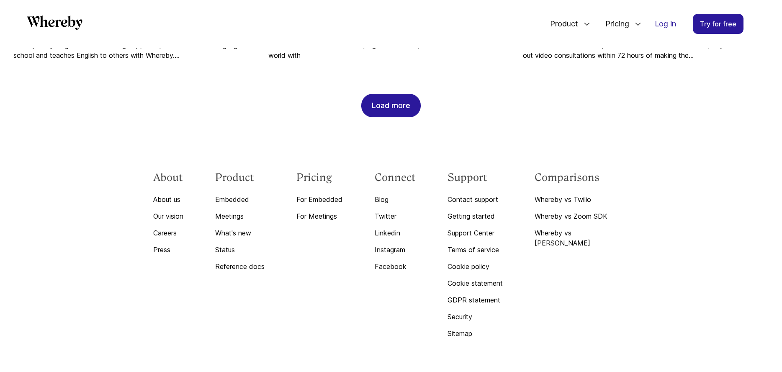
click at [389, 97] on div "Load more" at bounding box center [391, 105] width 39 height 23
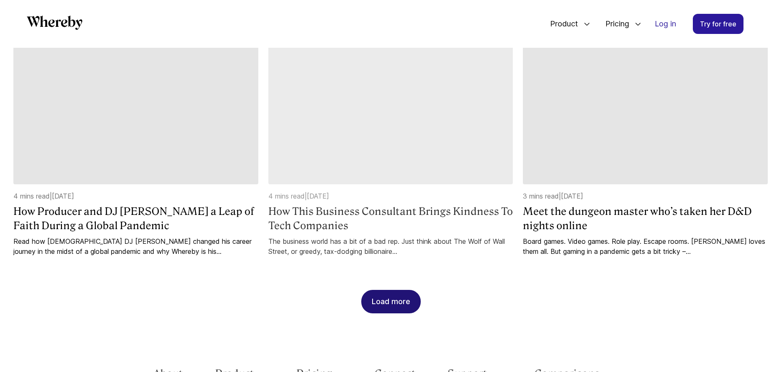
scroll to position [1797, 0]
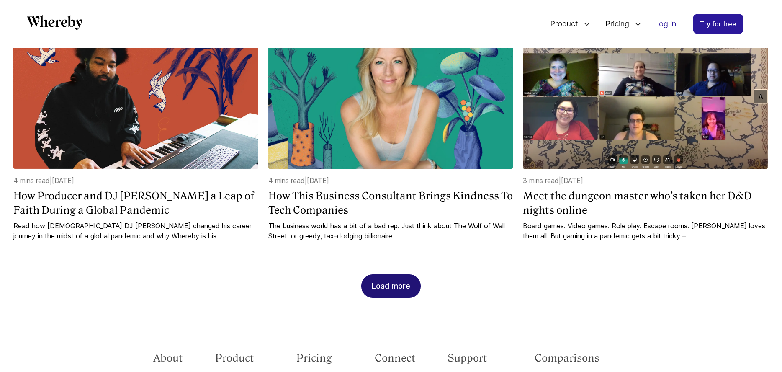
click at [384, 275] on div "Load more" at bounding box center [391, 286] width 39 height 23
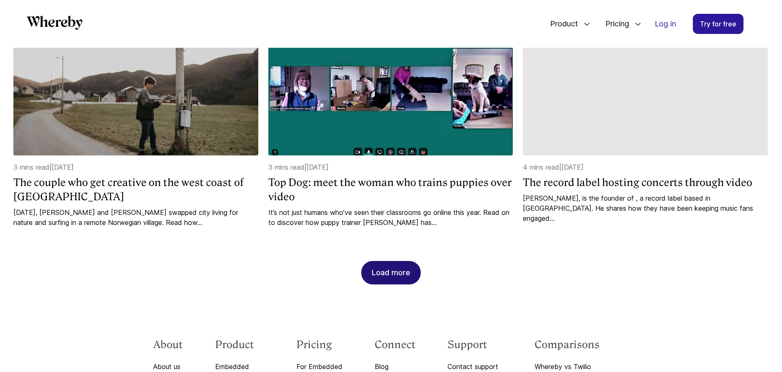
scroll to position [2278, 0]
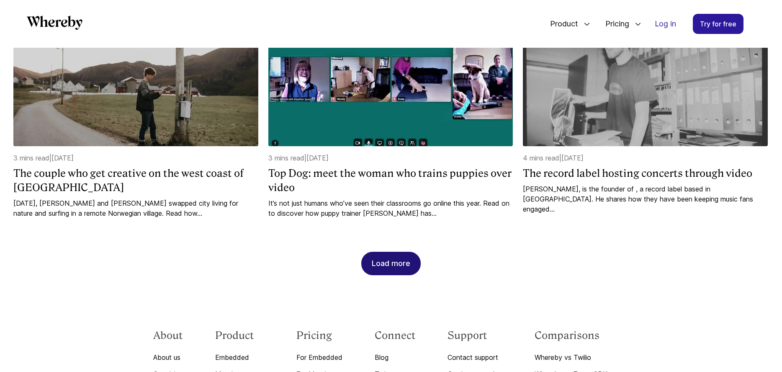
click at [377, 252] on div "Load more" at bounding box center [391, 263] width 39 height 23
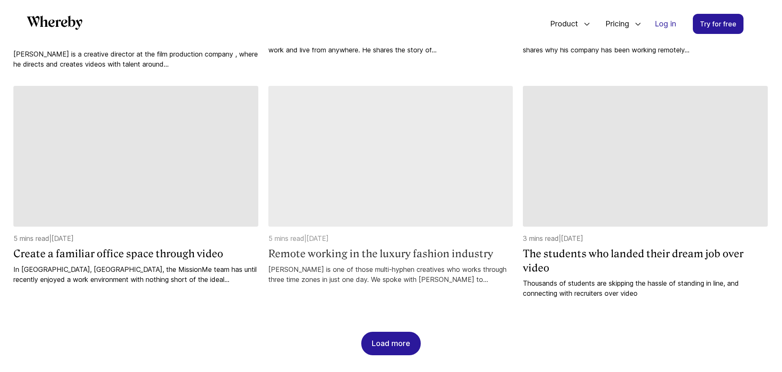
scroll to position [2690, 0]
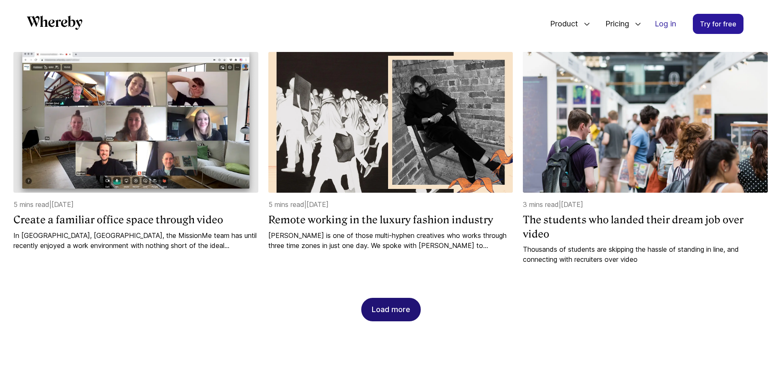
click at [402, 298] on div "Load more" at bounding box center [391, 309] width 39 height 23
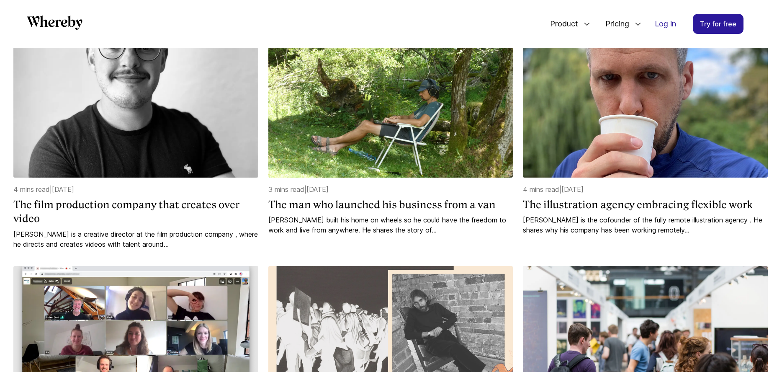
scroll to position [2479, 0]
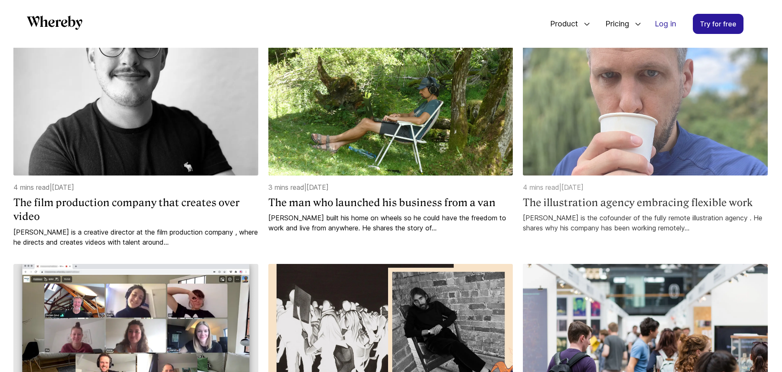
click at [650, 94] on img at bounding box center [645, 105] width 245 height 141
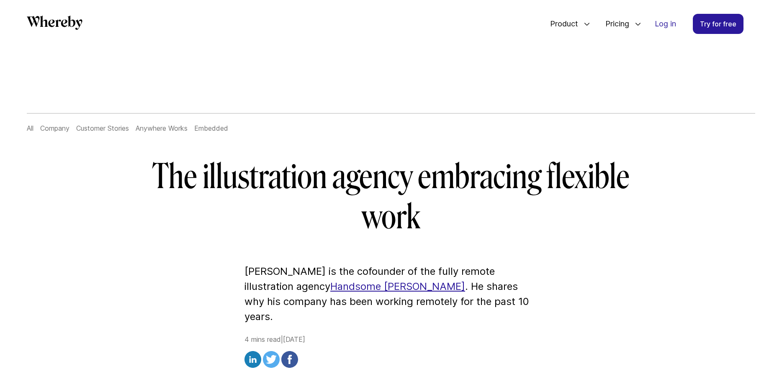
click at [330, 287] on link "Handsome [PERSON_NAME]" at bounding box center [397, 286] width 135 height 12
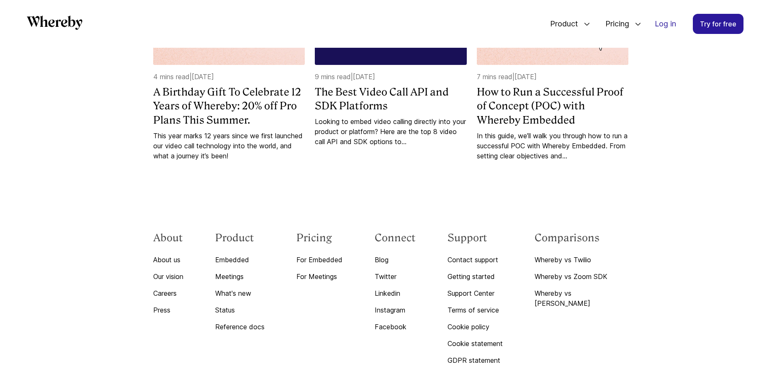
scroll to position [1070, 0]
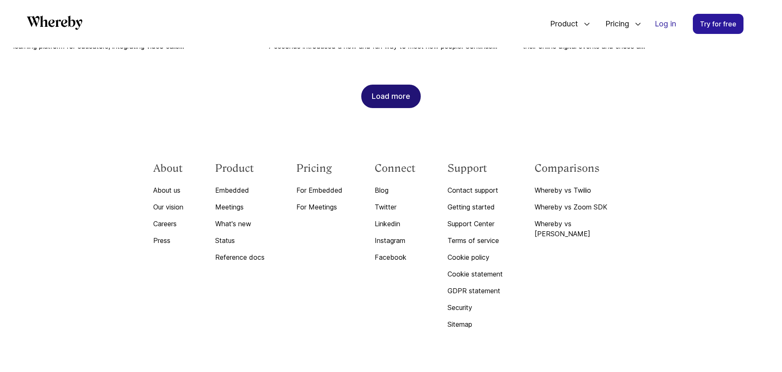
click at [407, 85] on div "Load more" at bounding box center [391, 96] width 39 height 23
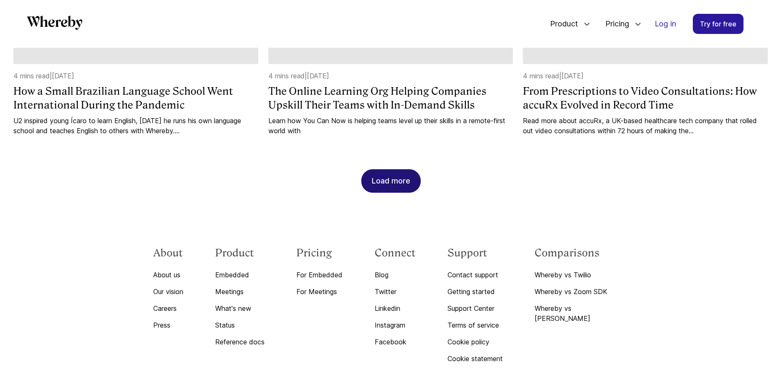
scroll to position [1528, 0]
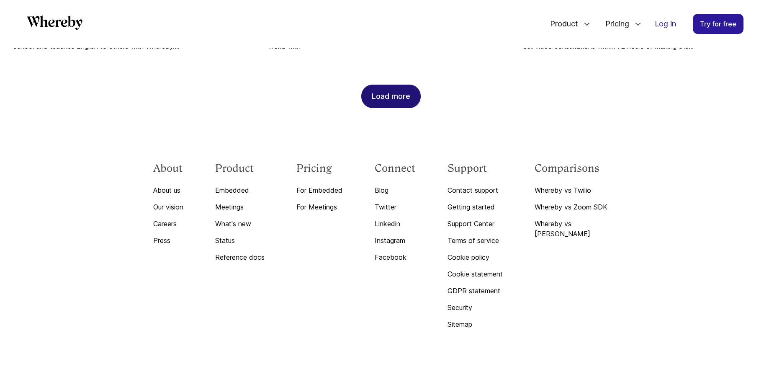
click at [396, 85] on div "Load more" at bounding box center [391, 96] width 39 height 23
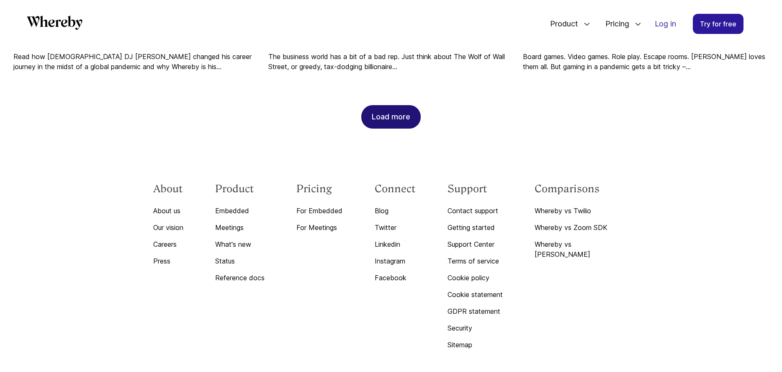
scroll to position [1987, 0]
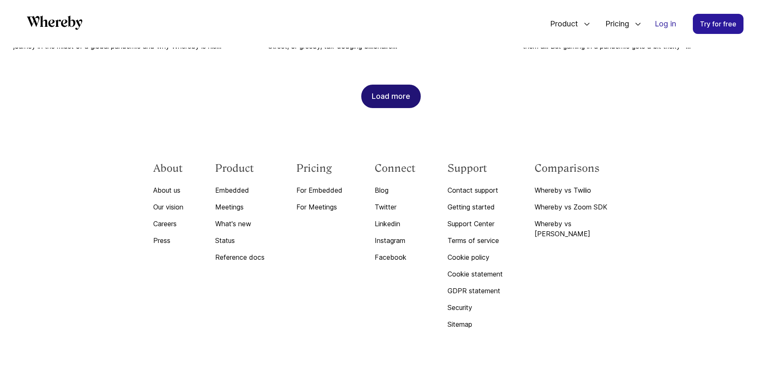
click at [396, 85] on div "Load more" at bounding box center [391, 96] width 39 height 23
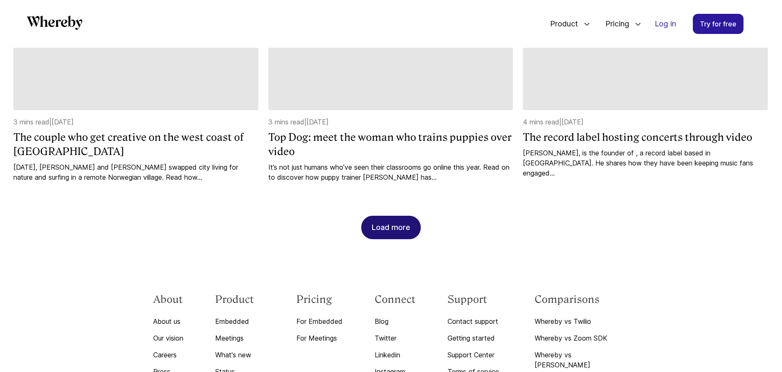
scroll to position [2315, 0]
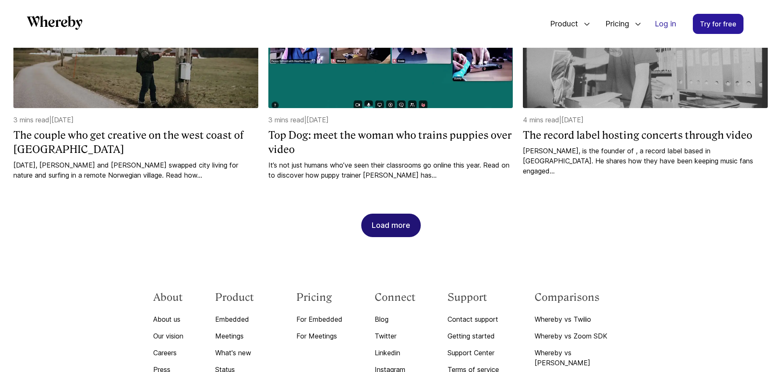
click at [410, 214] on div "Load more" at bounding box center [391, 225] width 39 height 23
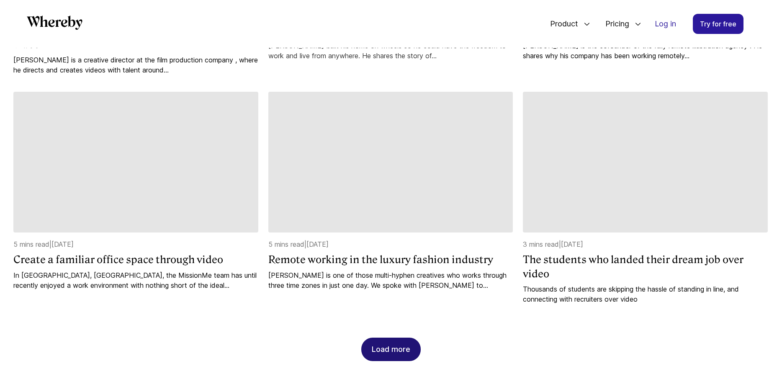
scroll to position [2661, 0]
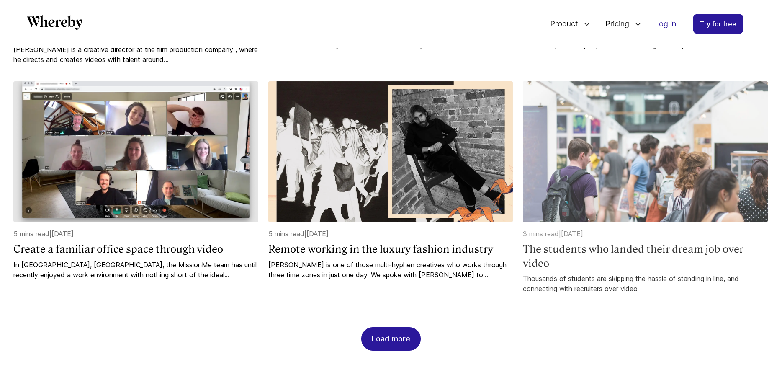
click at [644, 188] on img at bounding box center [645, 151] width 245 height 141
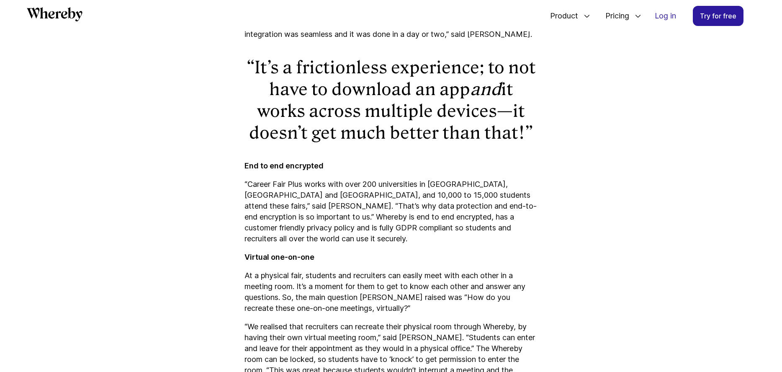
scroll to position [469, 0]
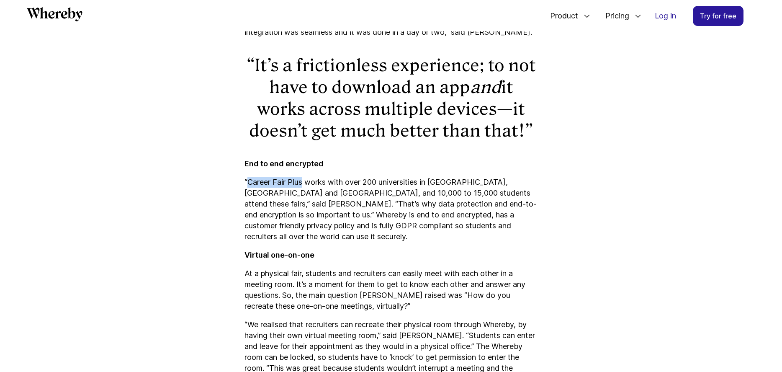
drag, startPoint x: 248, startPoint y: 181, endPoint x: 302, endPoint y: 180, distance: 54.4
click at [302, 180] on p "“Career Fair Plus works with over 200 universities in [GEOGRAPHIC_DATA], [GEOGR…" at bounding box center [391, 209] width 293 height 65
copy p "Career Fair Plus"
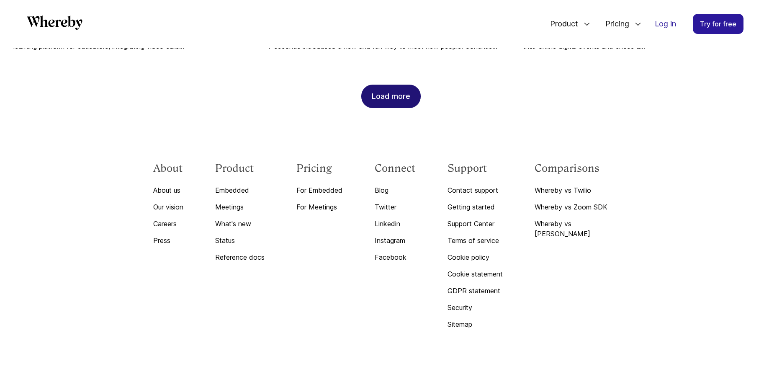
click at [383, 85] on div "Load more" at bounding box center [391, 96] width 39 height 23
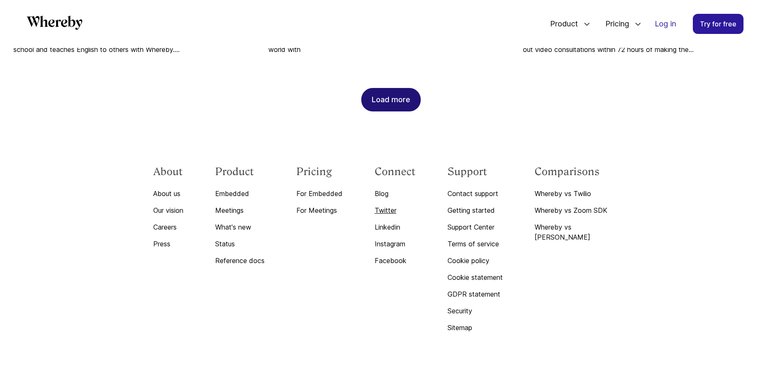
scroll to position [1528, 0]
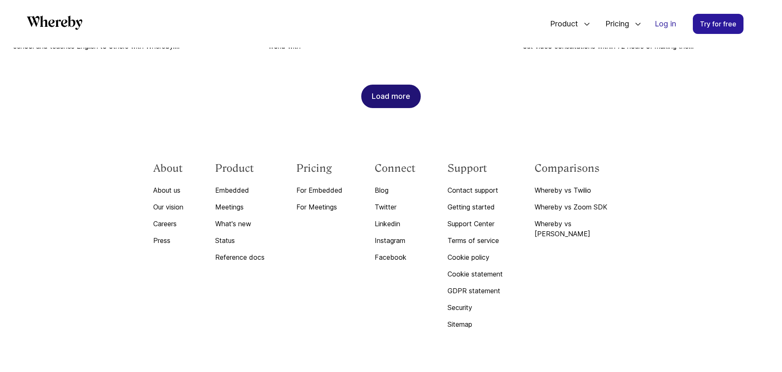
click at [394, 85] on div "Load more" at bounding box center [391, 96] width 39 height 23
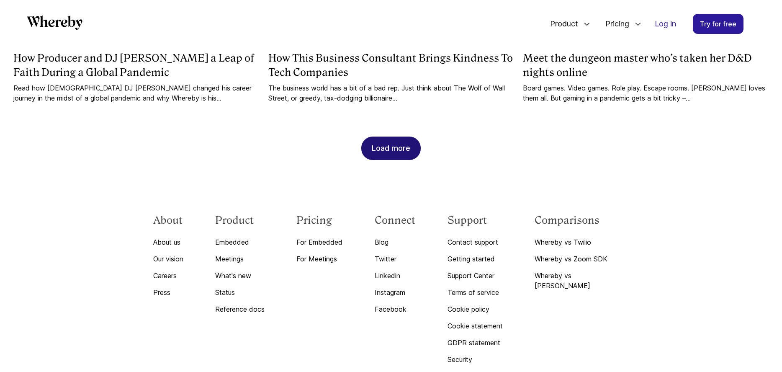
scroll to position [1987, 0]
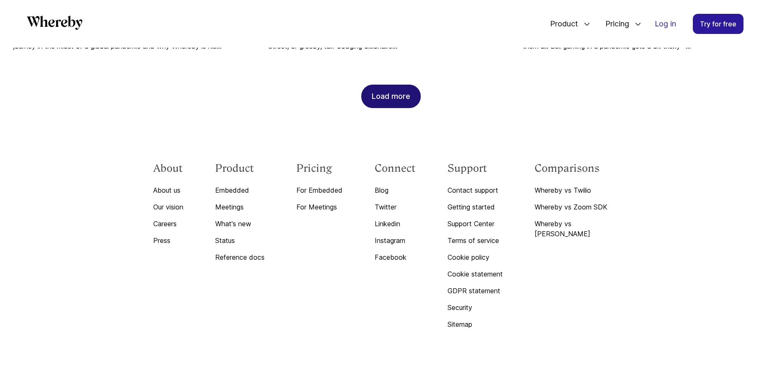
click at [396, 85] on div "Load more" at bounding box center [391, 96] width 39 height 23
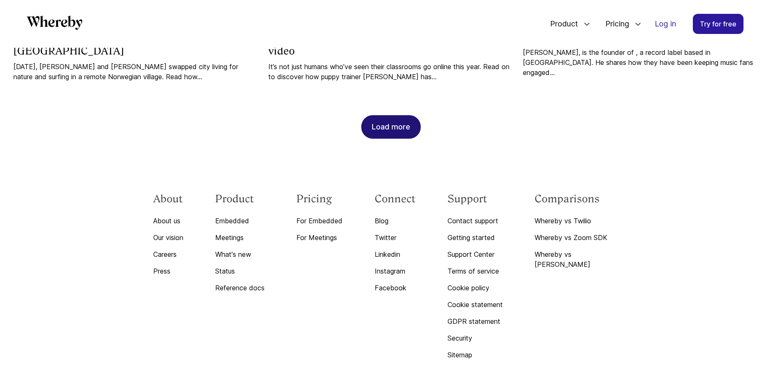
scroll to position [2429, 0]
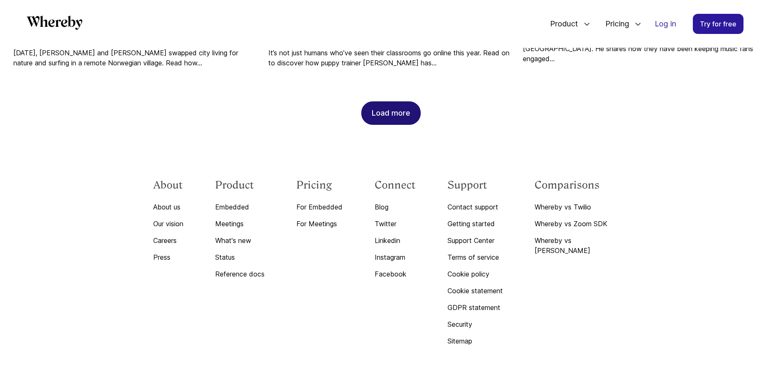
click at [399, 104] on div "Load more" at bounding box center [391, 113] width 39 height 23
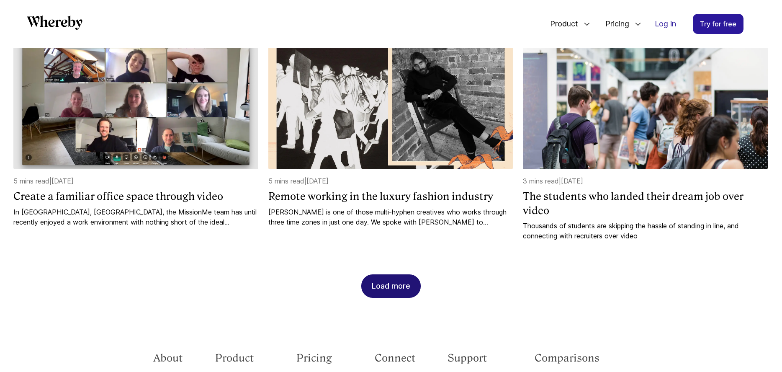
scroll to position [2713, 0]
click at [394, 275] on div "Load more" at bounding box center [391, 286] width 39 height 23
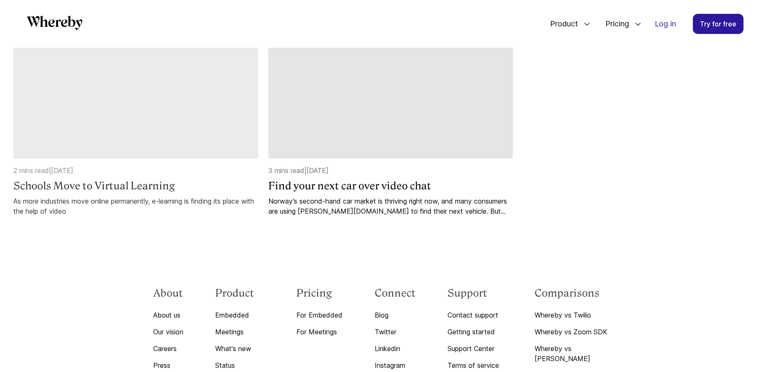
scroll to position [2972, 0]
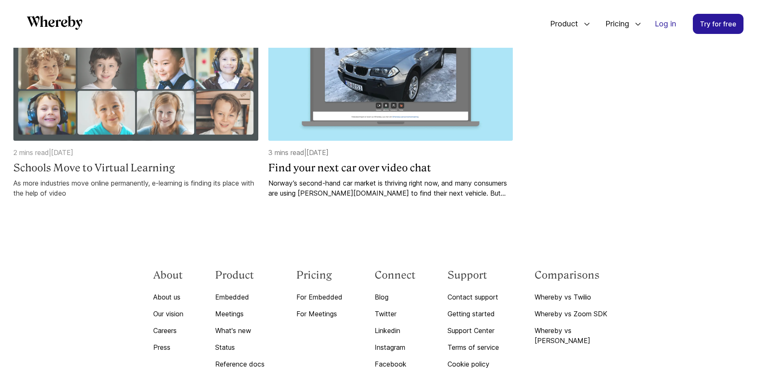
click at [156, 83] on img at bounding box center [135, 70] width 245 height 141
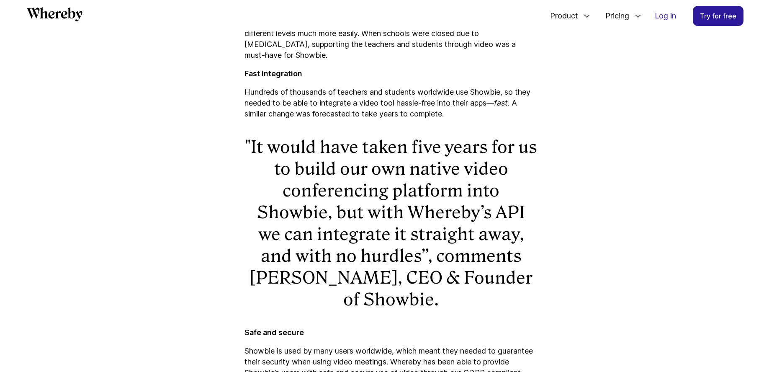
scroll to position [430, 0]
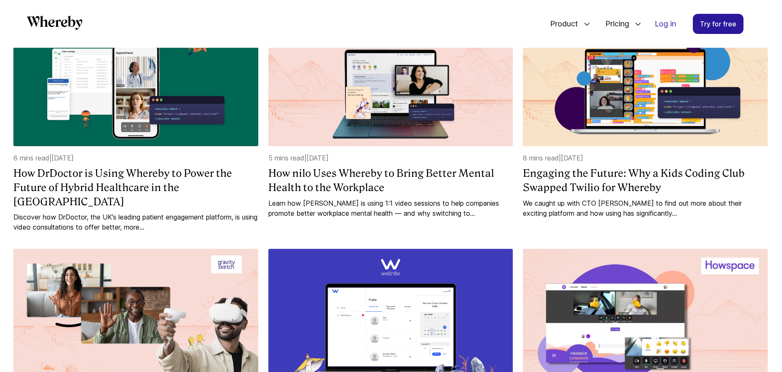
scroll to position [1070, 0]
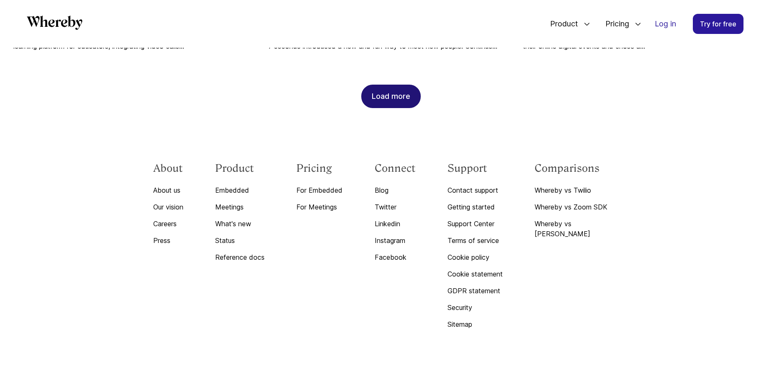
click at [387, 85] on div "Load more" at bounding box center [391, 96] width 39 height 23
click at [389, 86] on div "Load more" at bounding box center [391, 97] width 39 height 23
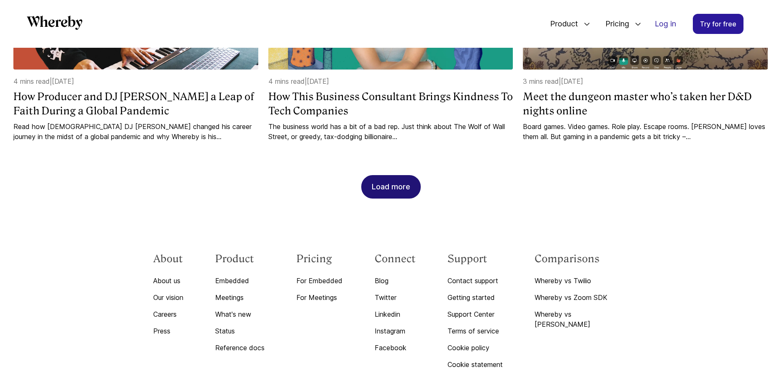
scroll to position [1987, 0]
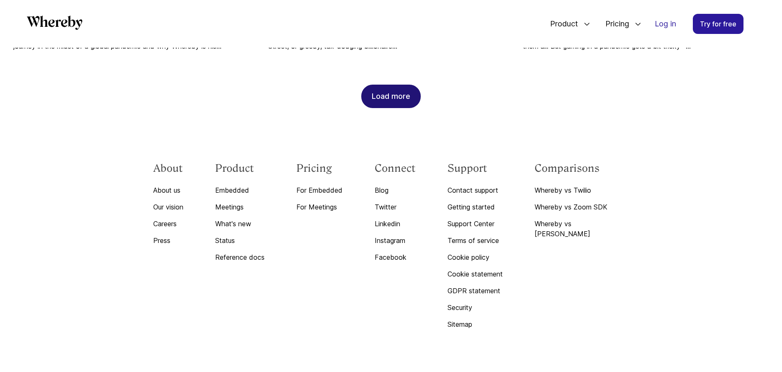
click at [390, 89] on div "Load more" at bounding box center [391, 96] width 39 height 23
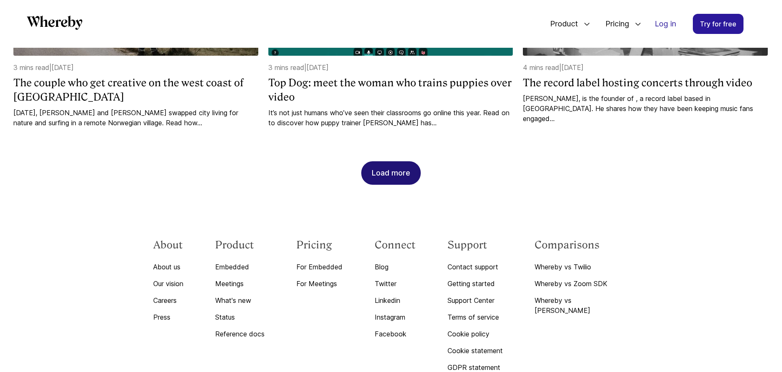
scroll to position [2386, 0]
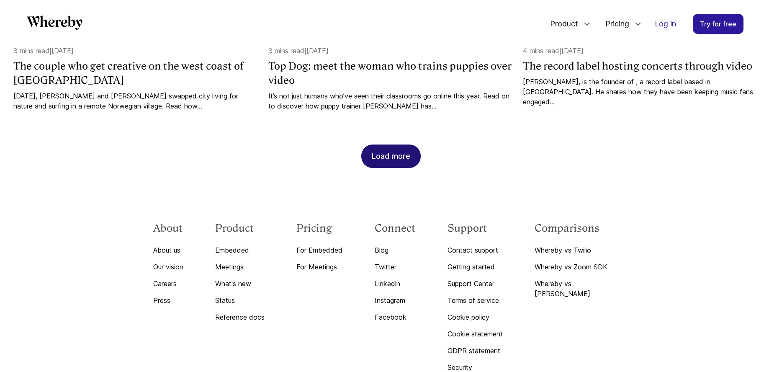
click at [402, 145] on div "Load more" at bounding box center [391, 156] width 39 height 23
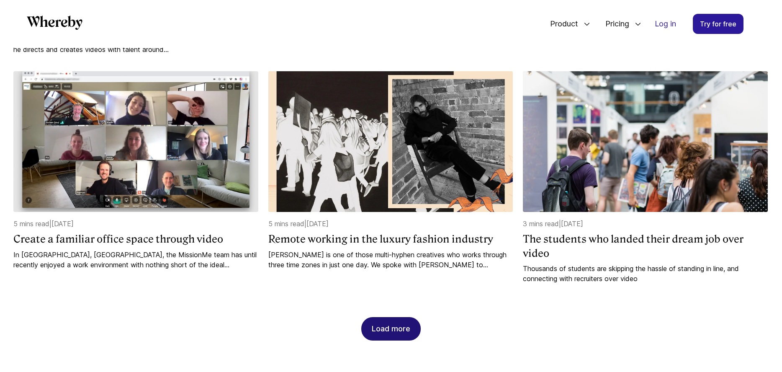
scroll to position [2904, 0]
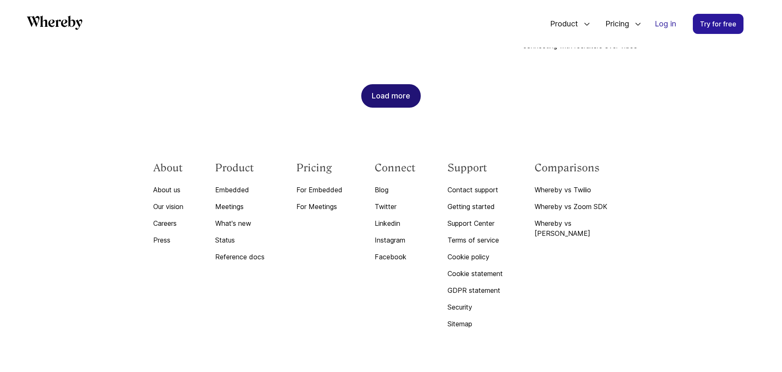
click at [393, 90] on div "Load more" at bounding box center [391, 96] width 39 height 23
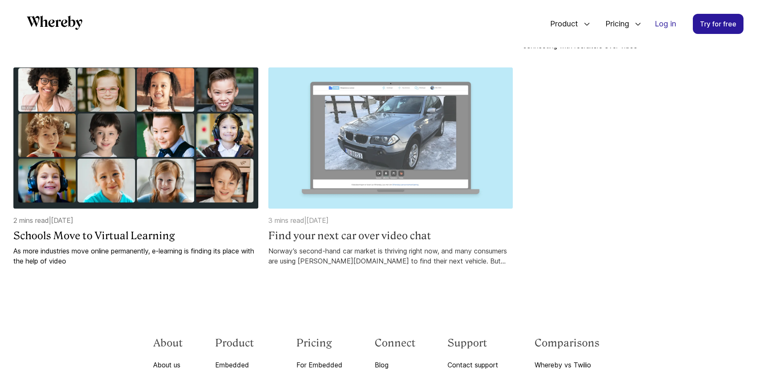
click at [415, 149] on img at bounding box center [390, 137] width 245 height 141
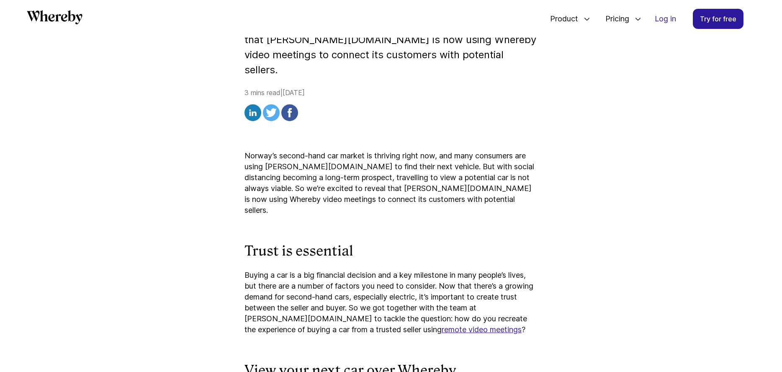
scroll to position [256, 0]
